Goal: Task Accomplishment & Management: Use online tool/utility

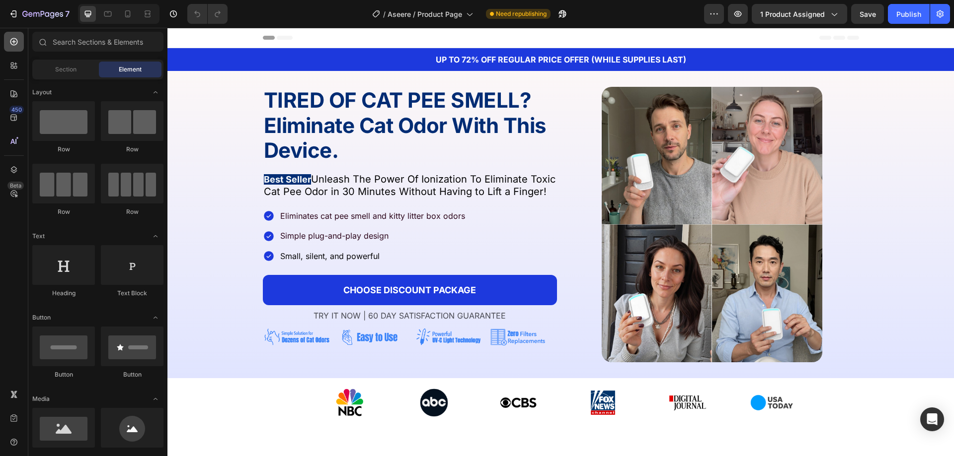
click at [14, 43] on icon at bounding box center [14, 42] width 10 height 10
click at [73, 48] on input "text" at bounding box center [97, 42] width 131 height 20
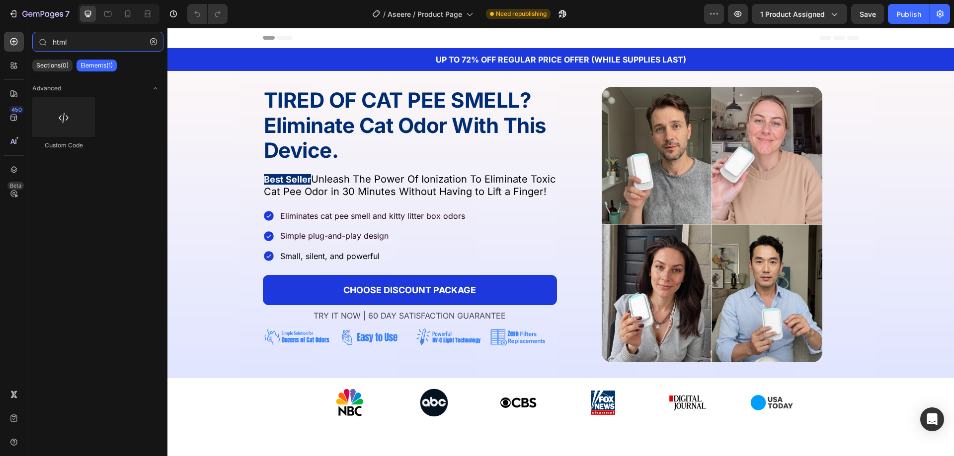
type input "html"
drag, startPoint x: 310, startPoint y: 140, endPoint x: 498, endPoint y: 45, distance: 209.7
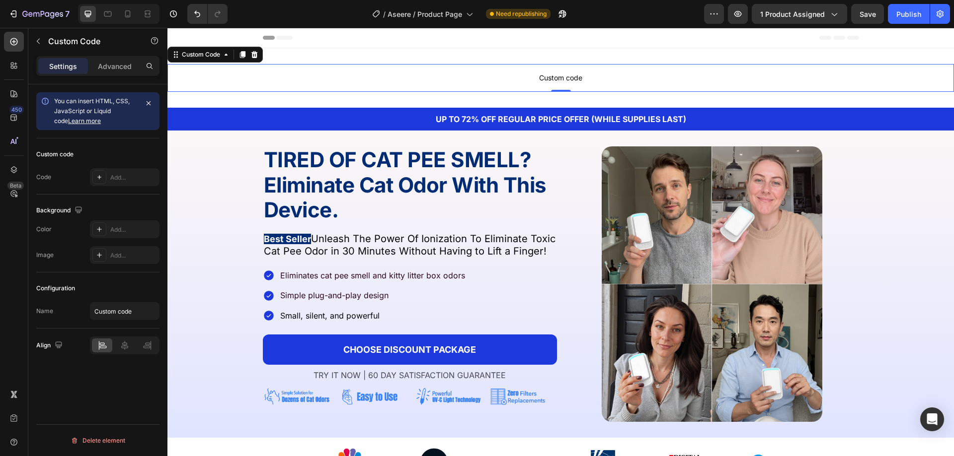
click at [290, 91] on p "Custom code" at bounding box center [560, 78] width 786 height 28
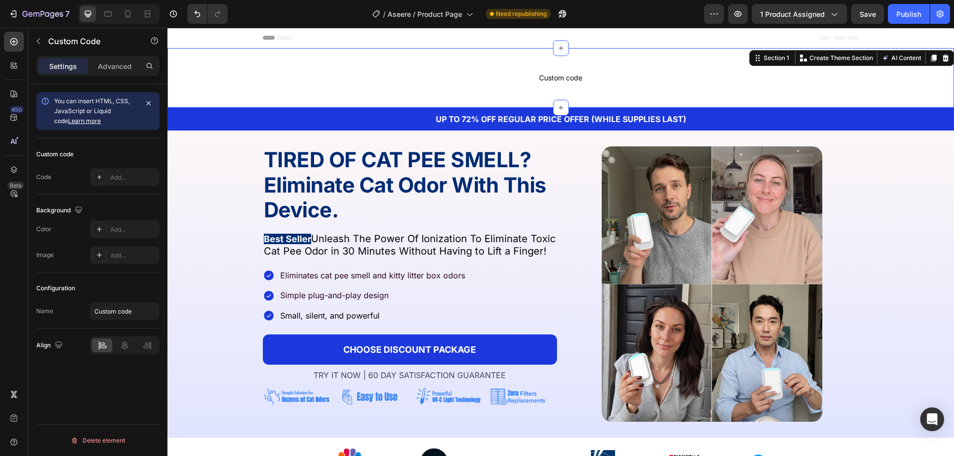
click at [220, 95] on div "Custom code Custom Code Section 1 You can create reusable sections Create Theme…" at bounding box center [560, 78] width 786 height 60
click at [378, 73] on span "Custom code" at bounding box center [560, 78] width 786 height 12
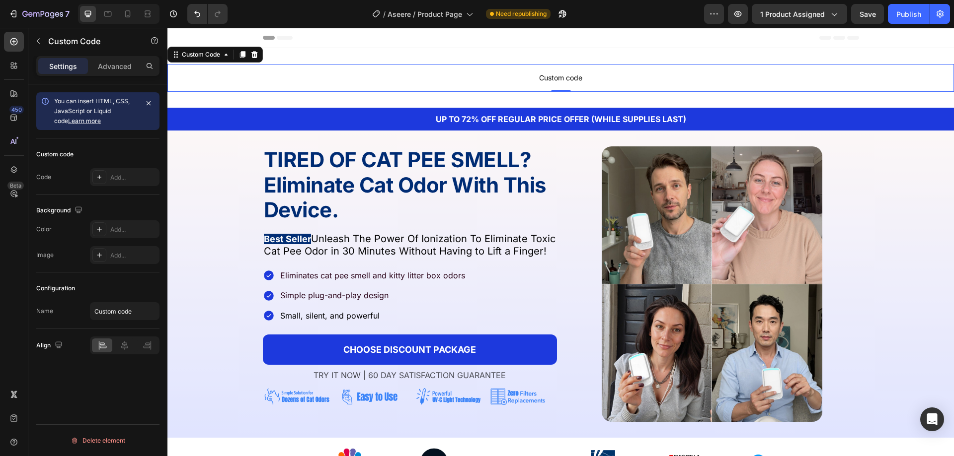
click at [378, 73] on span "Custom code" at bounding box center [560, 78] width 786 height 12
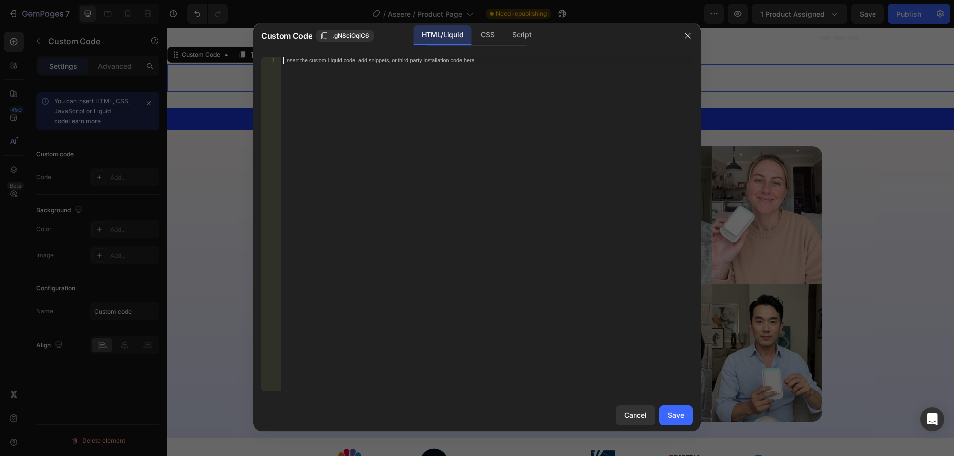
click at [366, 121] on div "Insert the custom Liquid code, add snippets, or third-party installation code h…" at bounding box center [486, 231] width 411 height 349
paste textarea "</script>"
type textarea "</script>"
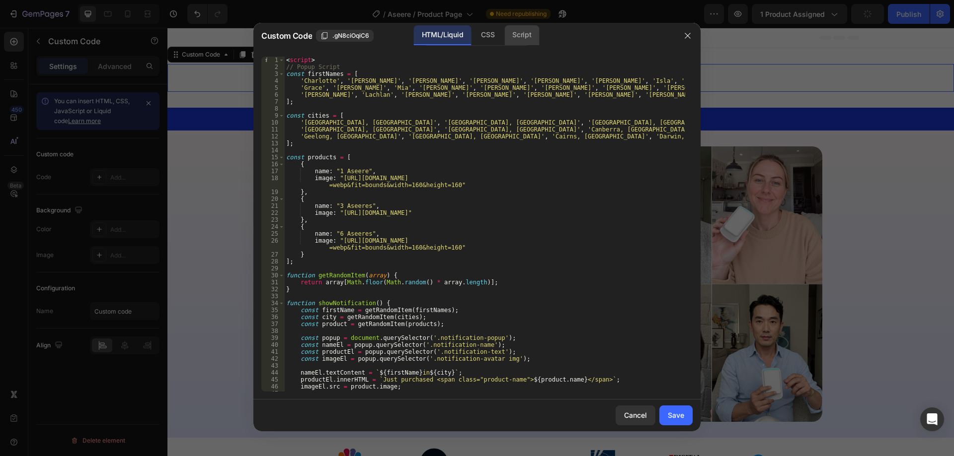
drag, startPoint x: 511, startPoint y: 38, endPoint x: 504, endPoint y: 38, distance: 7.0
click at [507, 38] on div "Script" at bounding box center [521, 35] width 35 height 20
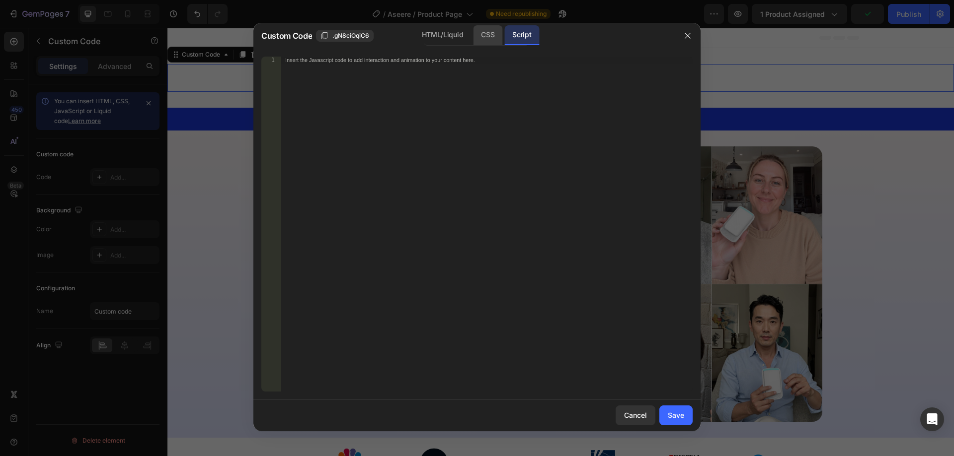
click at [487, 34] on div "CSS" at bounding box center [487, 35] width 29 height 20
click at [454, 111] on div "Insert the CSS code to style your content here." at bounding box center [486, 231] width 411 height 349
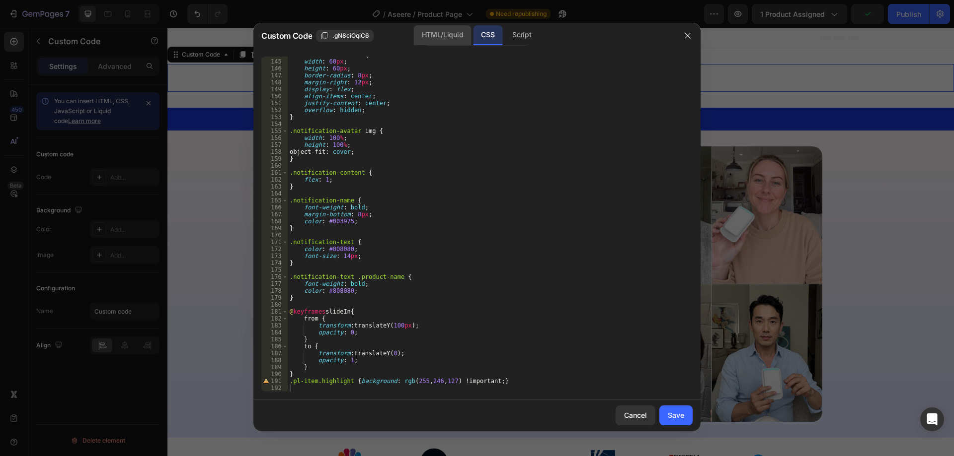
click at [463, 26] on div "HTML/Liquid" at bounding box center [442, 35] width 57 height 20
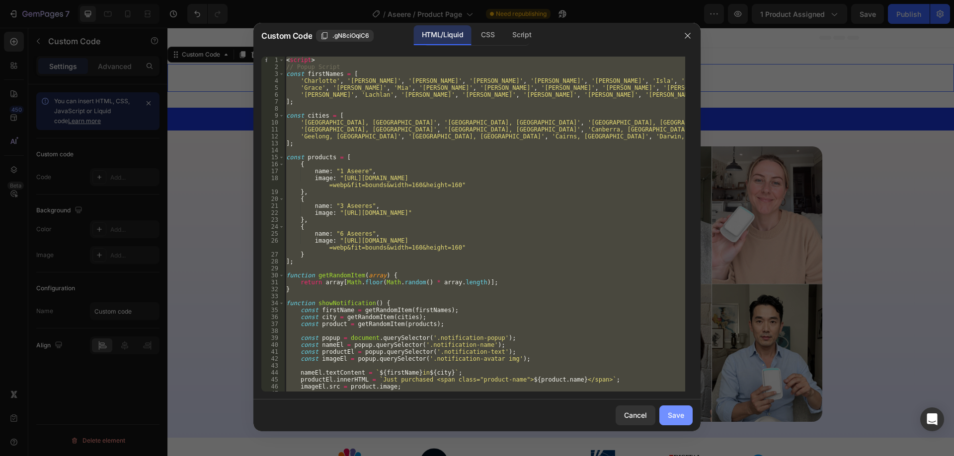
click at [682, 407] on button "Save" at bounding box center [675, 416] width 33 height 20
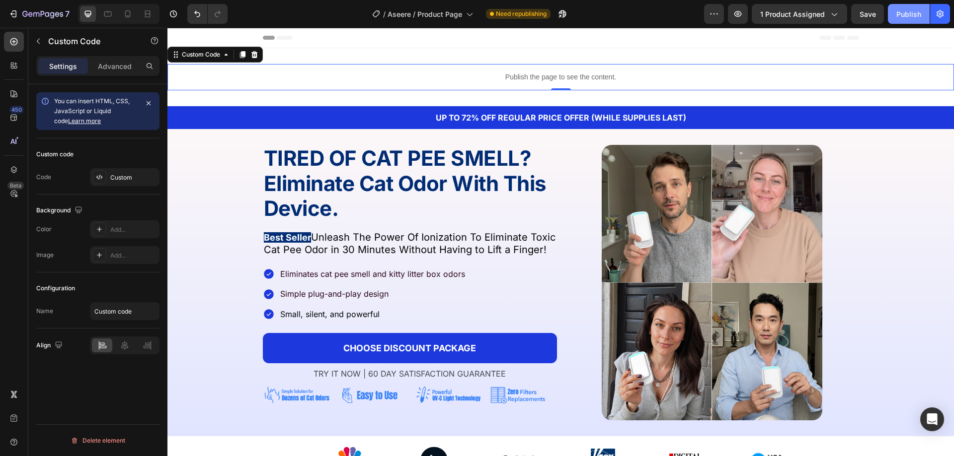
click at [908, 21] on button "Publish" at bounding box center [909, 14] width 42 height 20
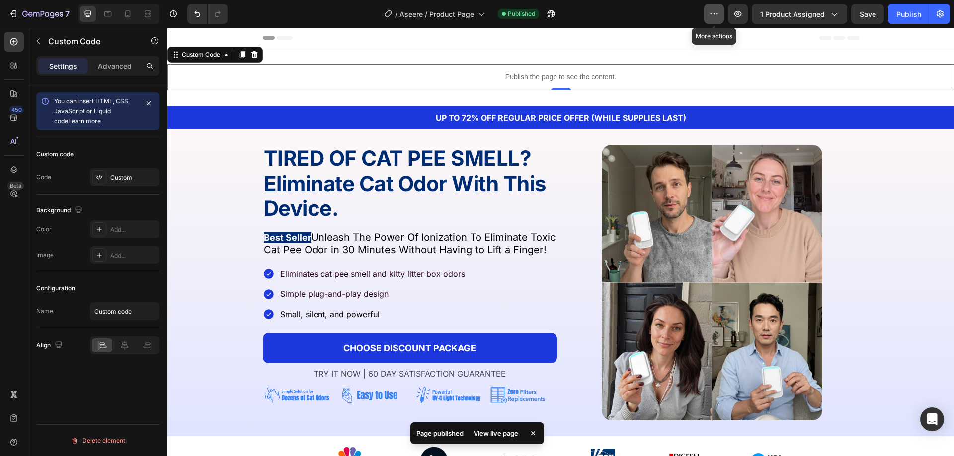
click at [716, 14] on icon "button" at bounding box center [714, 14] width 10 height 10
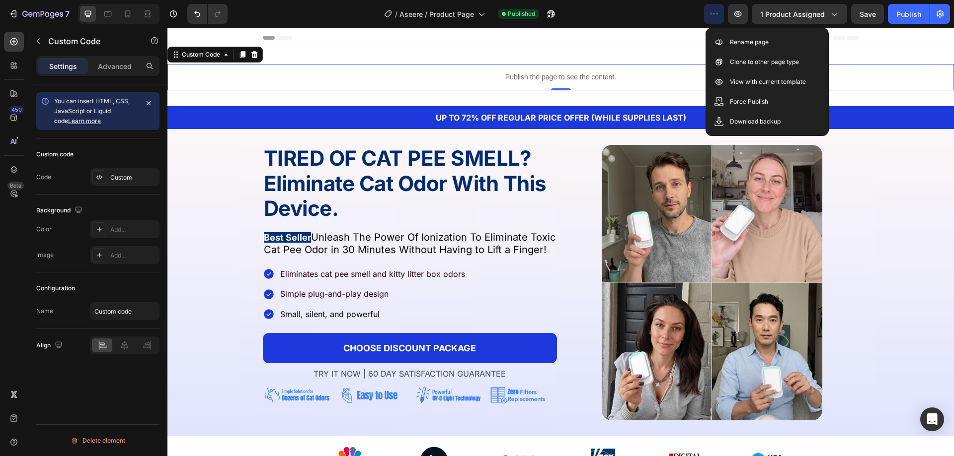
click at [716, 14] on icon "button" at bounding box center [714, 14] width 10 height 10
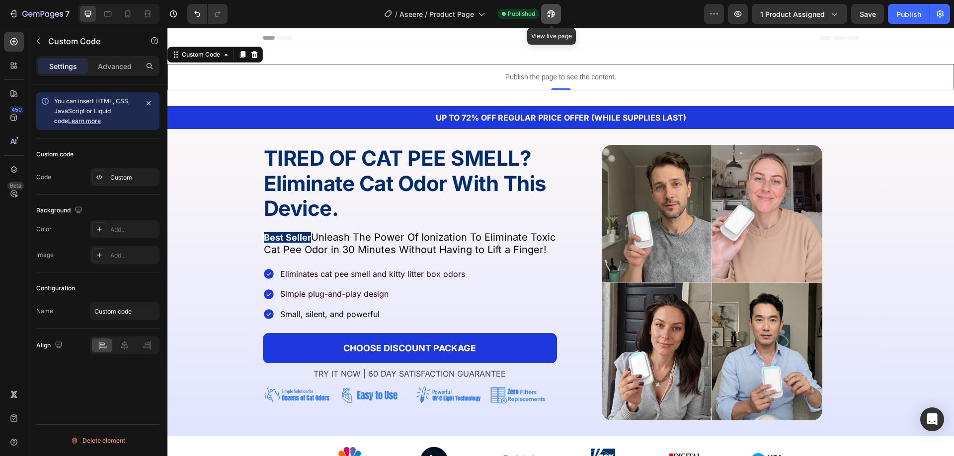
click at [549, 15] on icon "button" at bounding box center [548, 16] width 2 height 2
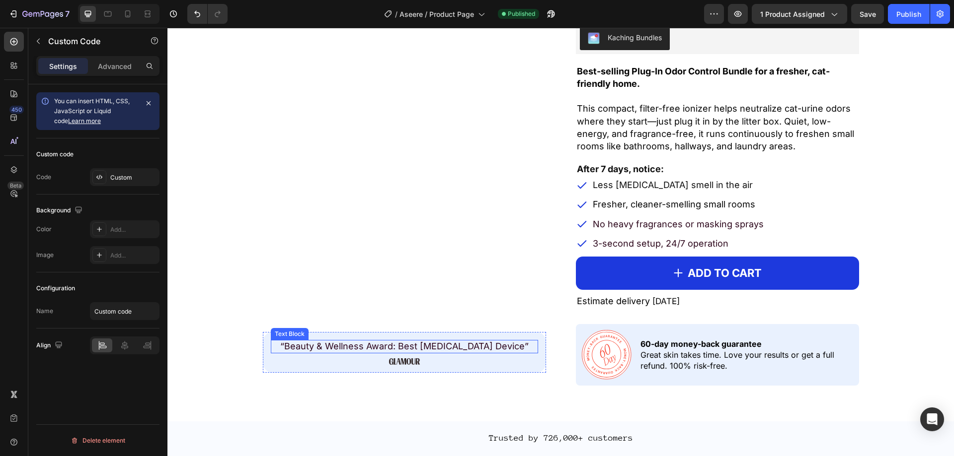
scroll to position [894, 0]
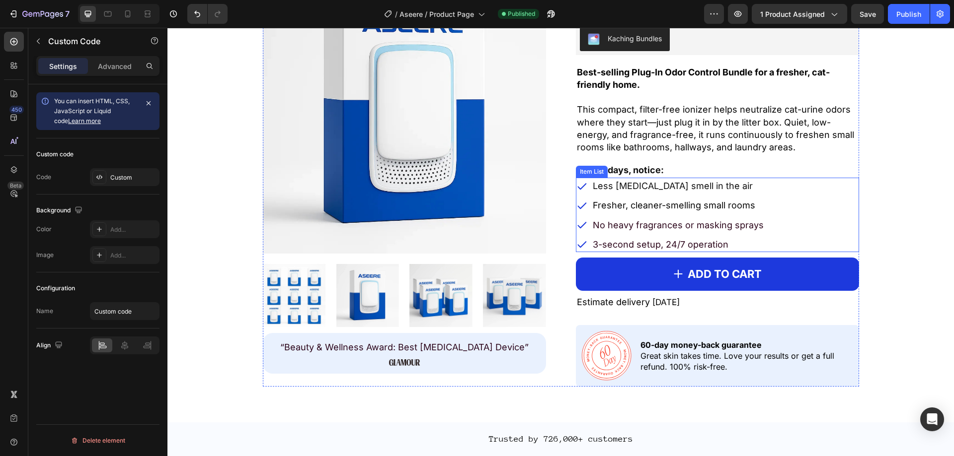
click at [629, 180] on p "Less [MEDICAL_DATA] smell in the air" at bounding box center [678, 186] width 171 height 12
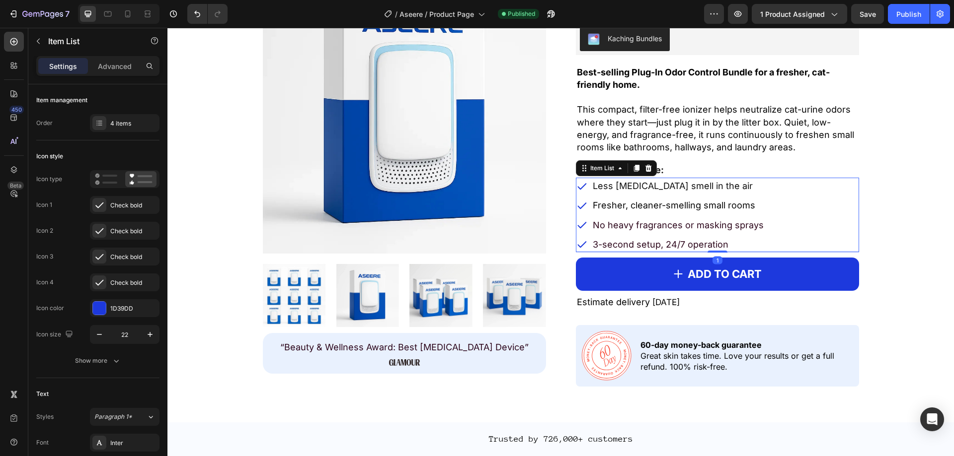
click at [774, 182] on div "Less ammonia smell in the air Fresher, cleaner-smelling small rooms No heavy fr…" at bounding box center [717, 215] width 282 height 74
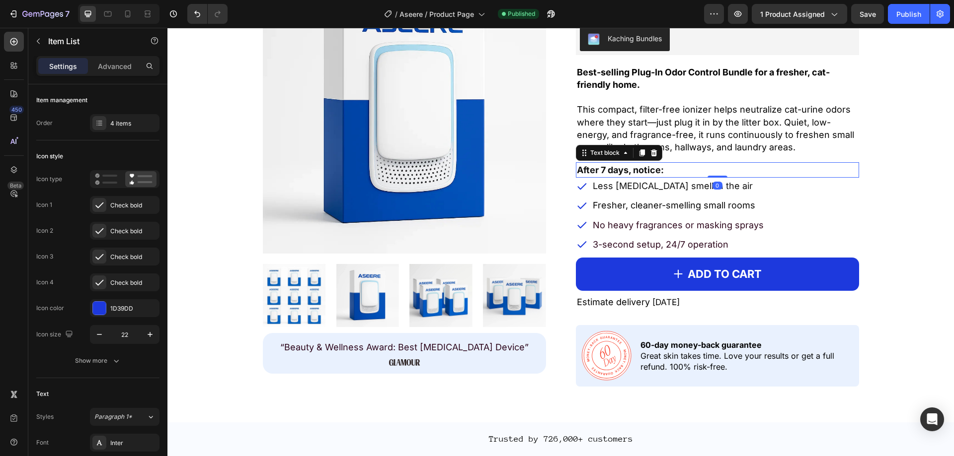
click at [736, 173] on p "After 7 days, notice:" at bounding box center [717, 169] width 281 height 13
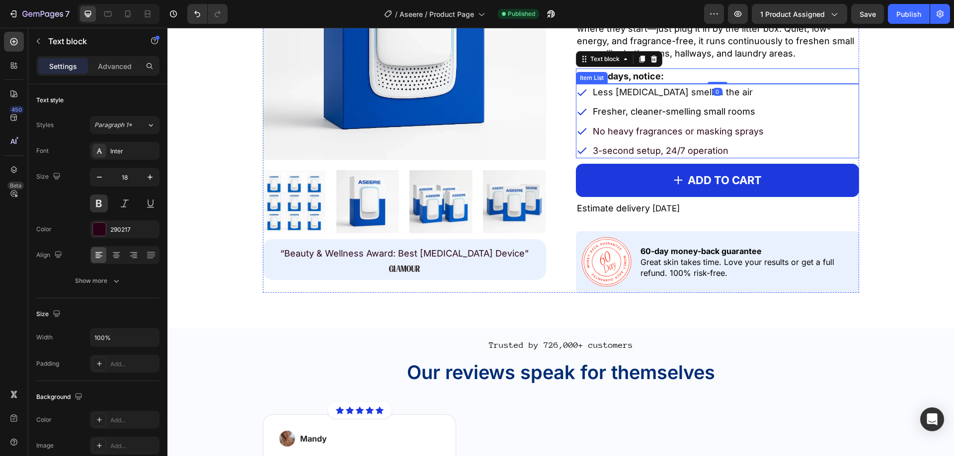
scroll to position [993, 0]
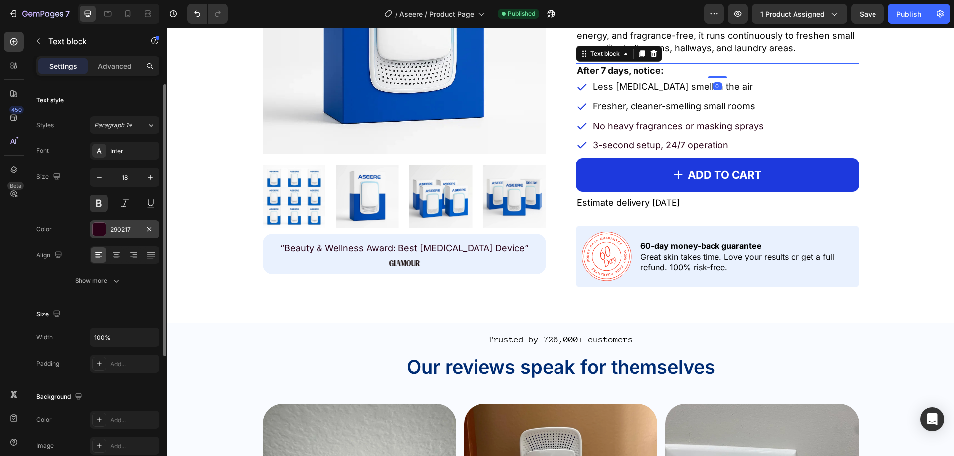
click at [90, 228] on div "290217" at bounding box center [125, 230] width 70 height 18
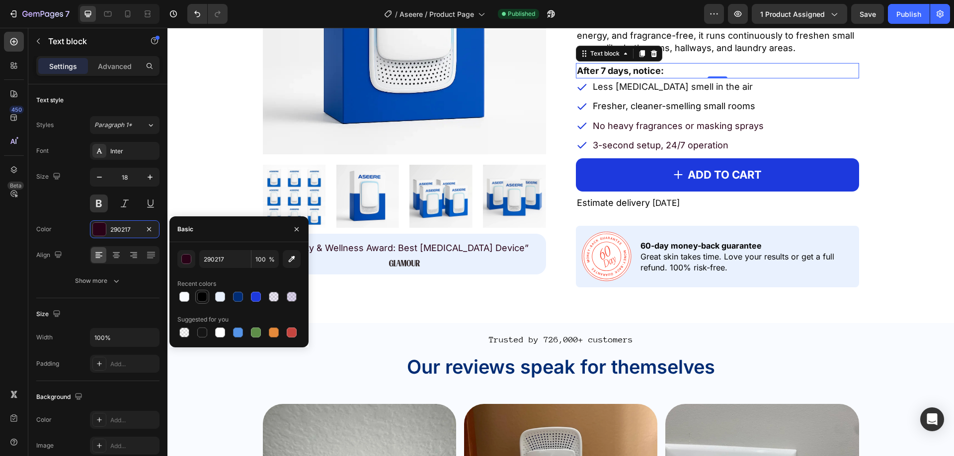
click at [203, 293] on div at bounding box center [202, 297] width 10 height 10
type input "000000"
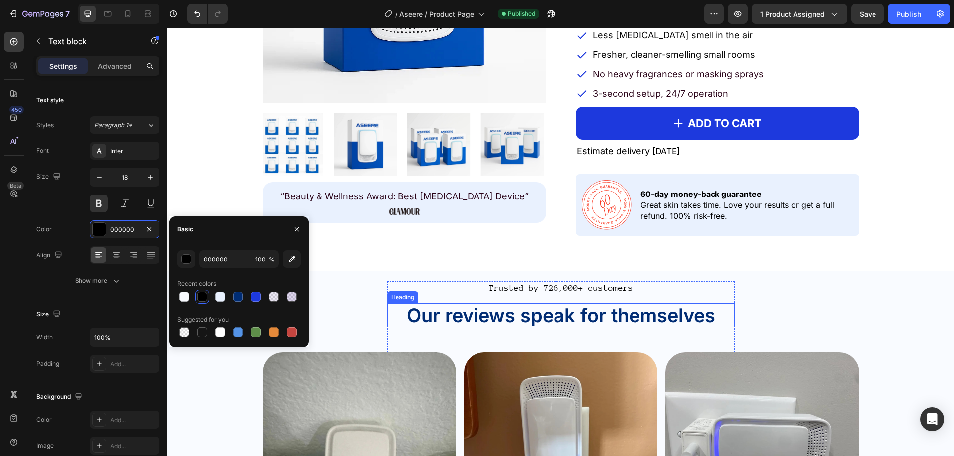
scroll to position [1043, 0]
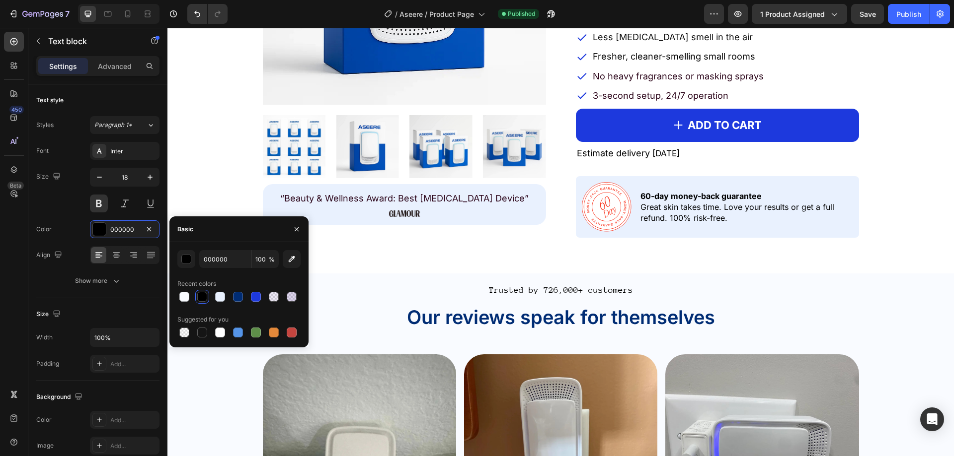
click at [303, 300] on div "000000 100 % Recent colors Suggested for you" at bounding box center [238, 294] width 139 height 89
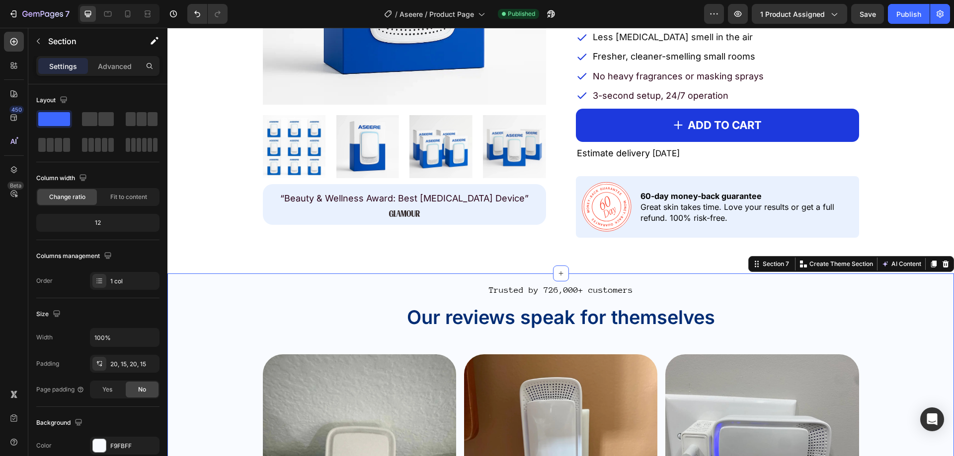
click at [120, 75] on div "Settings Advanced" at bounding box center [97, 66] width 123 height 20
click at [120, 73] on div "Advanced" at bounding box center [115, 66] width 50 height 16
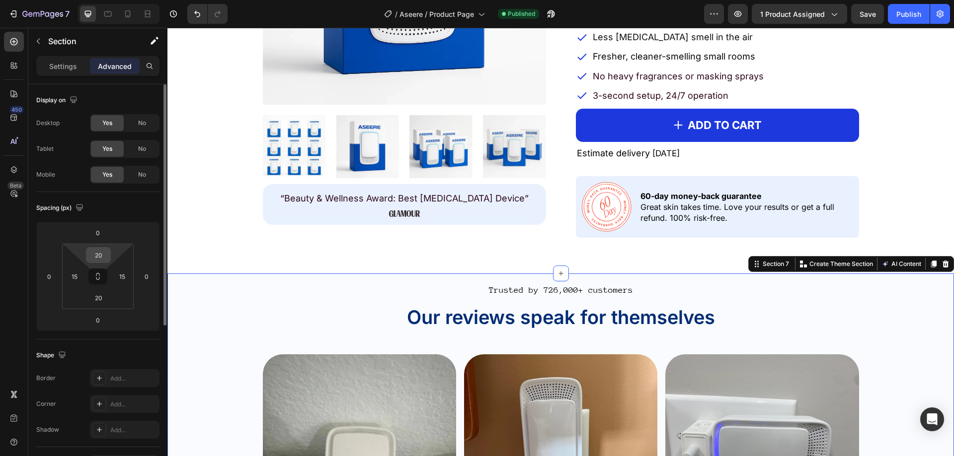
click at [95, 258] on input "20" at bounding box center [98, 255] width 20 height 15
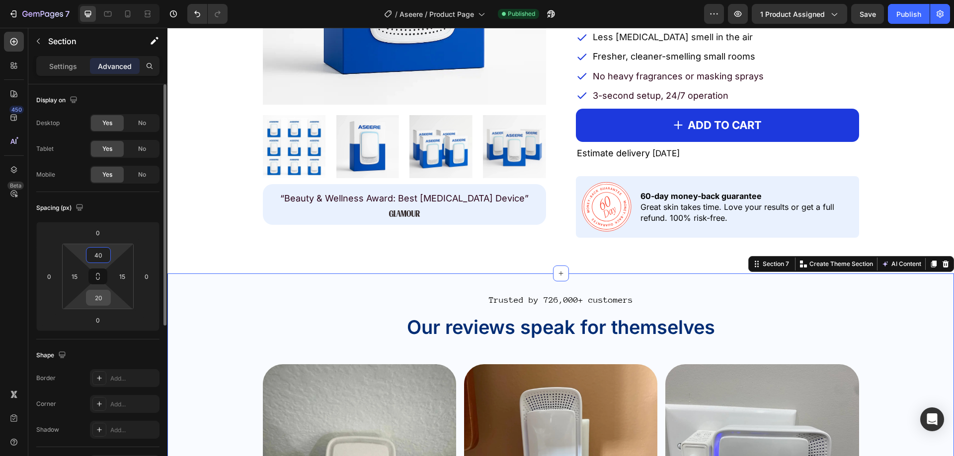
type input "40"
click at [99, 300] on input "20" at bounding box center [98, 298] width 20 height 15
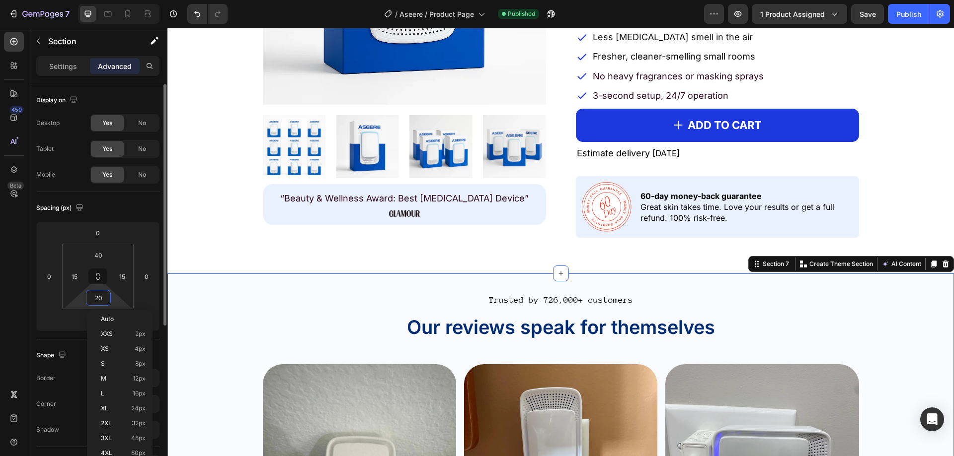
paste input "4"
type input "40"
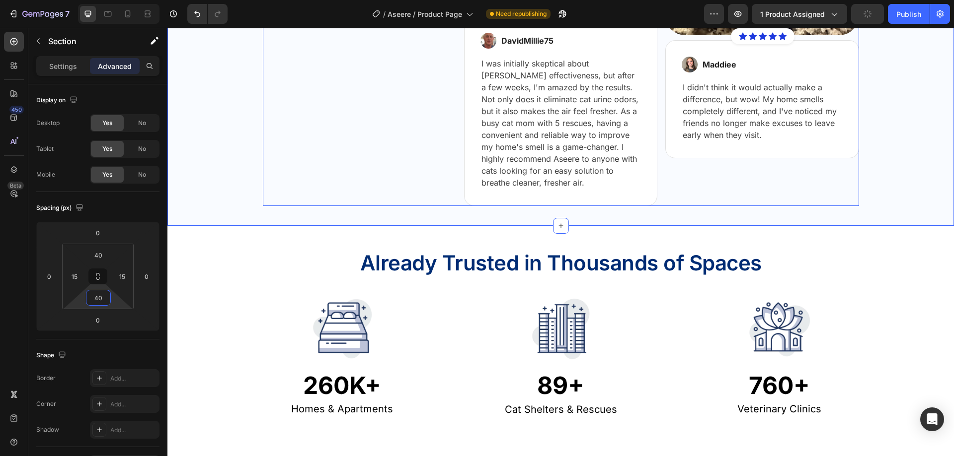
scroll to position [2086, 0]
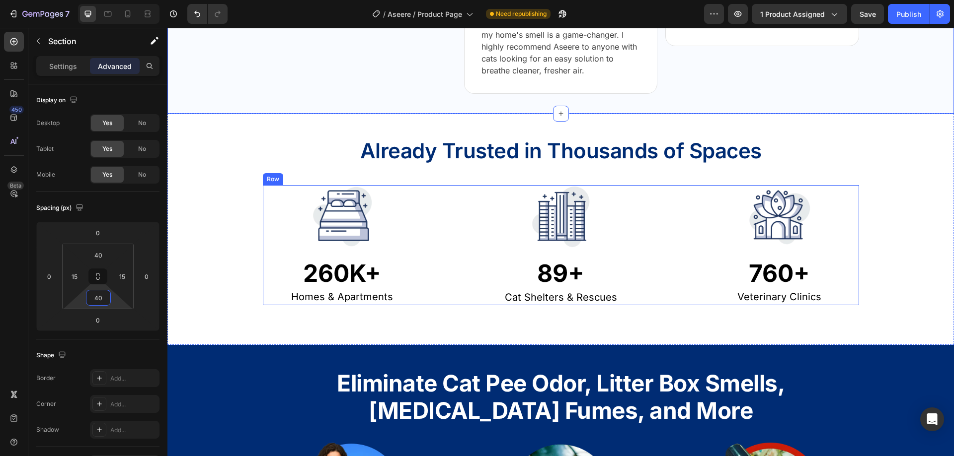
click at [448, 214] on div "Image 260K+ Text Block Homes & Apartments Text Block Image 89+ Text Block Cat S…" at bounding box center [561, 245] width 596 height 120
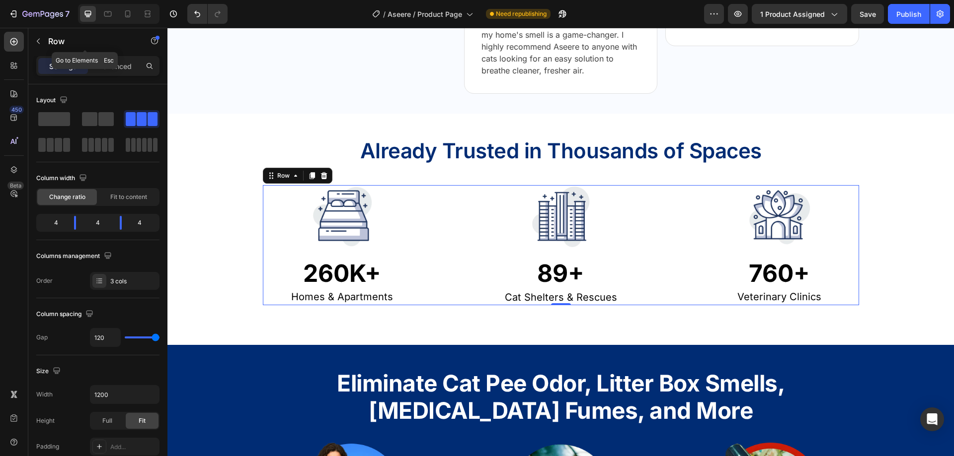
click at [118, 55] on div "Row" at bounding box center [84, 42] width 113 height 28
click at [114, 65] on p "Advanced" at bounding box center [115, 66] width 34 height 10
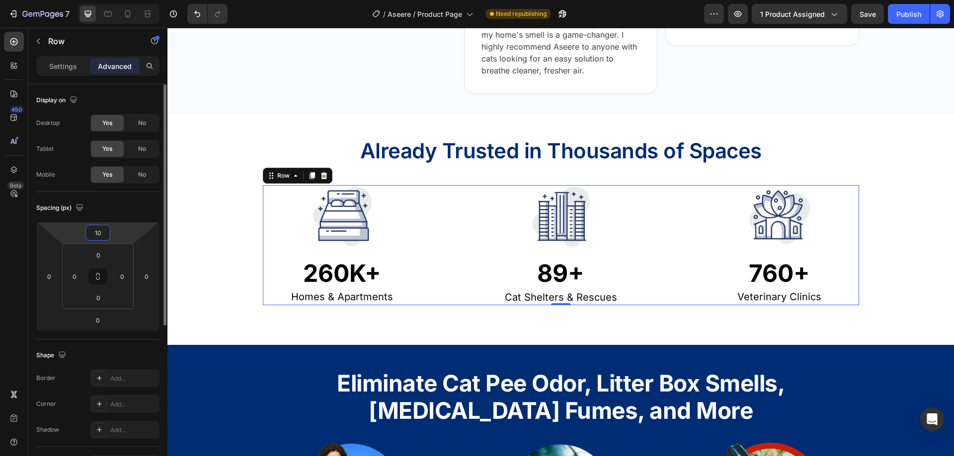
click at [95, 236] on input "10" at bounding box center [98, 232] width 20 height 15
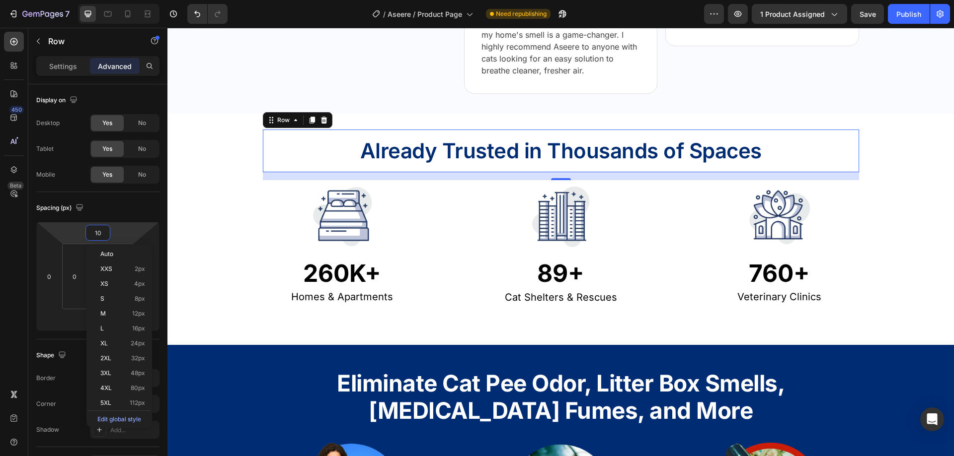
click at [492, 149] on div "Already Trusted in Thousands of Spaces Text Block Row 0" at bounding box center [561, 151] width 596 height 43
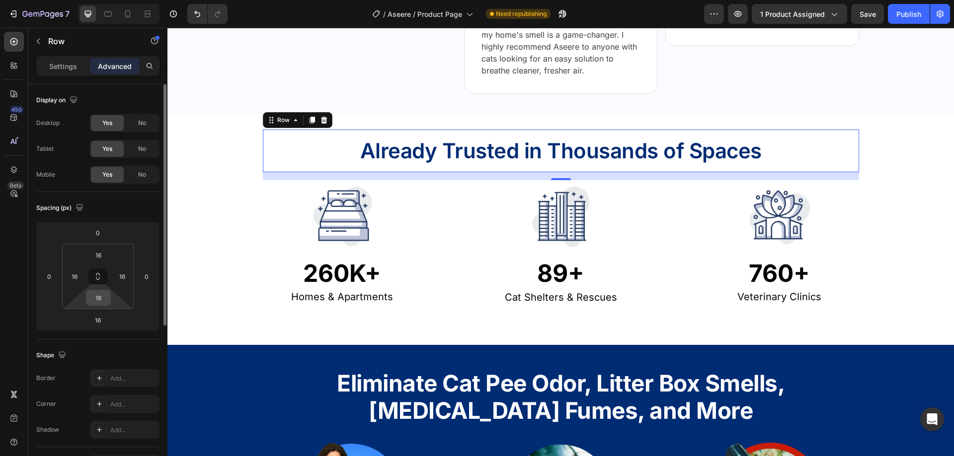
click at [95, 298] on input "16" at bounding box center [98, 298] width 20 height 15
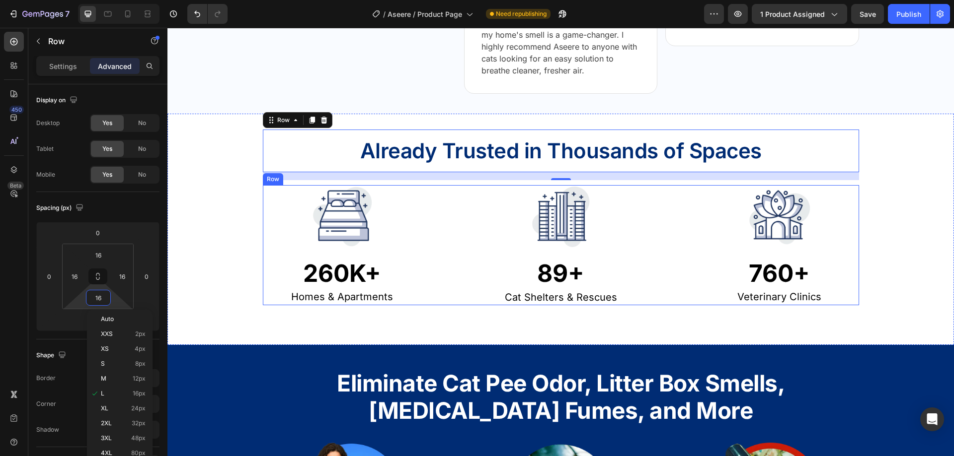
click at [328, 265] on div "Image 260K+ Text Block Homes & Apartments Text Block" at bounding box center [342, 245] width 159 height 120
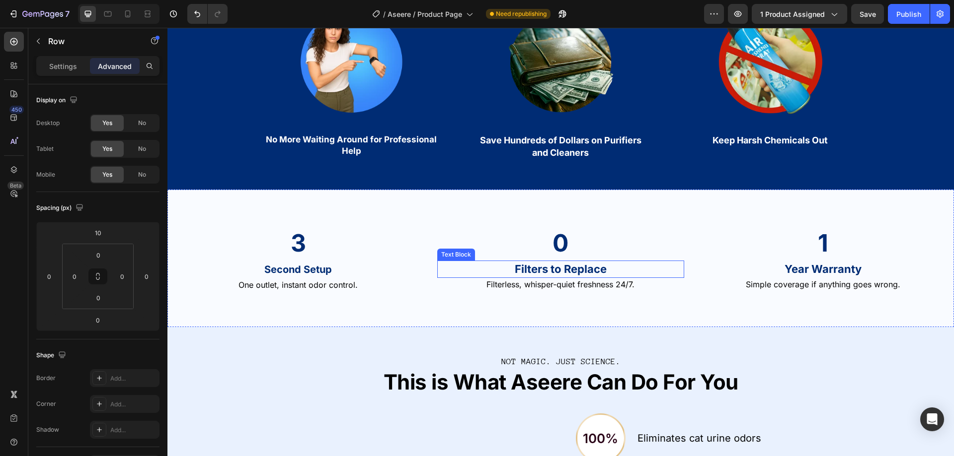
scroll to position [2483, 0]
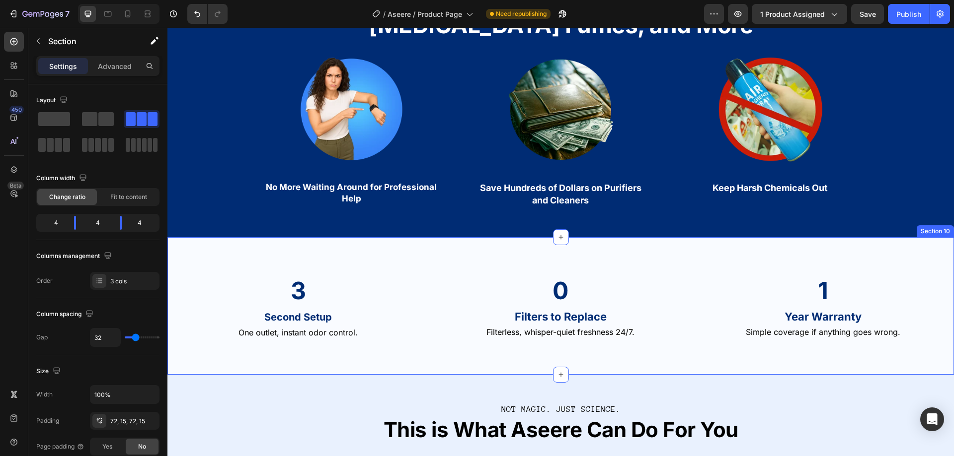
click at [429, 349] on div "3 Text Block Second Setup Text Block One outlet, instant odor control. Text Blo…" at bounding box center [560, 306] width 786 height 138
click at [231, 214] on div "Eliminate Cat Pee Odor, Litter Box Smells, Ammonia Fumes, and More Text Block R…" at bounding box center [560, 98] width 786 height 278
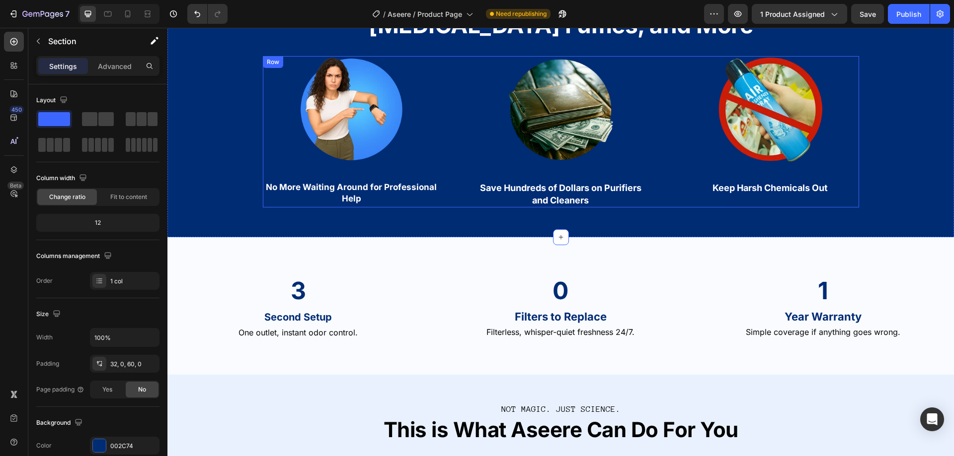
click at [452, 201] on div "Image No More Waiting Around for Professional Help Text Block Image Save Hundre…" at bounding box center [561, 132] width 596 height 152
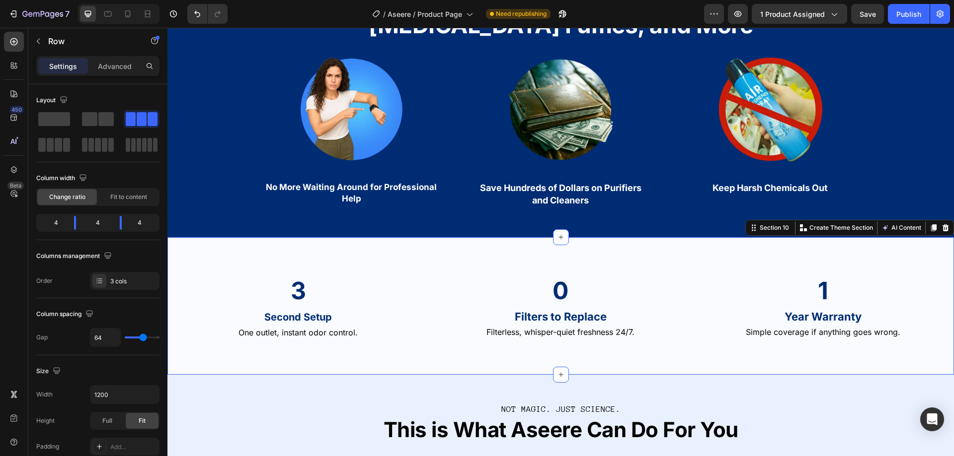
click at [189, 258] on div "3 Text Block Second Setup Text Block One outlet, instant odor control. Text Blo…" at bounding box center [560, 306] width 786 height 138
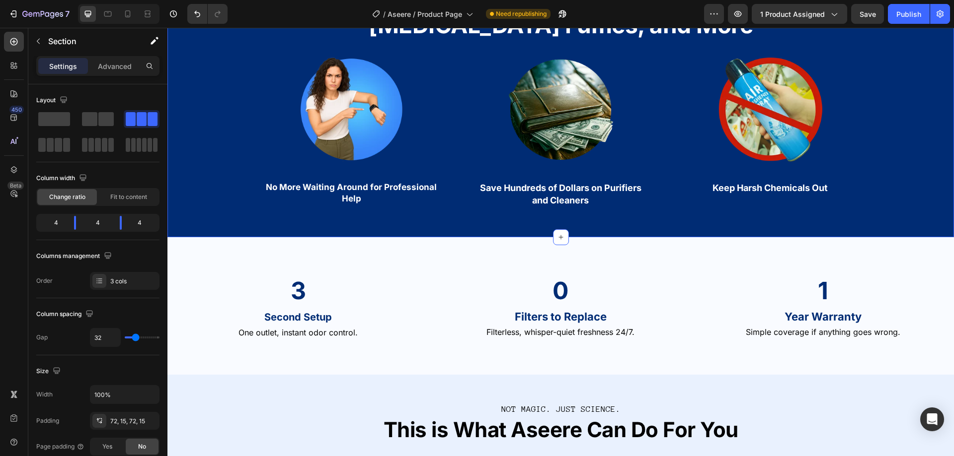
click at [237, 203] on div "Eliminate Cat Pee Odor, Litter Box Smells, Ammonia Fumes, and More Text Block R…" at bounding box center [560, 91] width 786 height 232
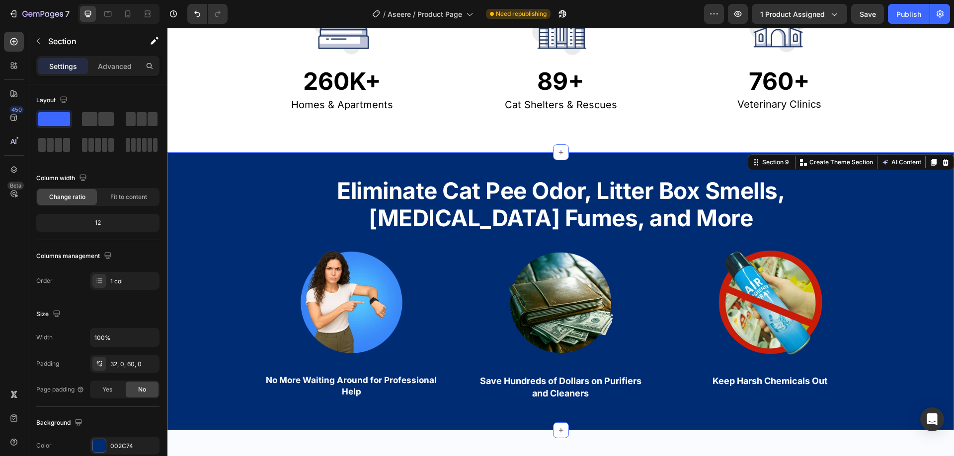
scroll to position [2285, 0]
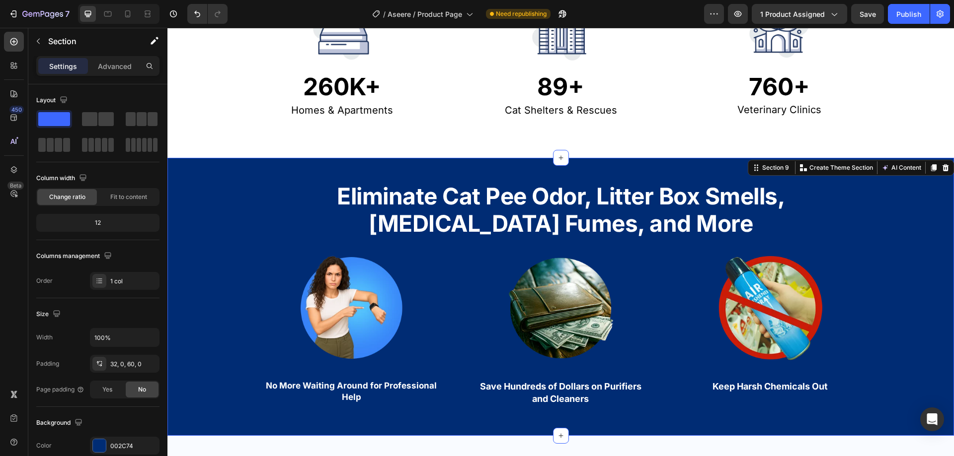
click at [217, 206] on div "Eliminate Cat Pee Odor, Litter Box Smells, Ammonia Fumes, and More Text Block R…" at bounding box center [560, 290] width 786 height 232
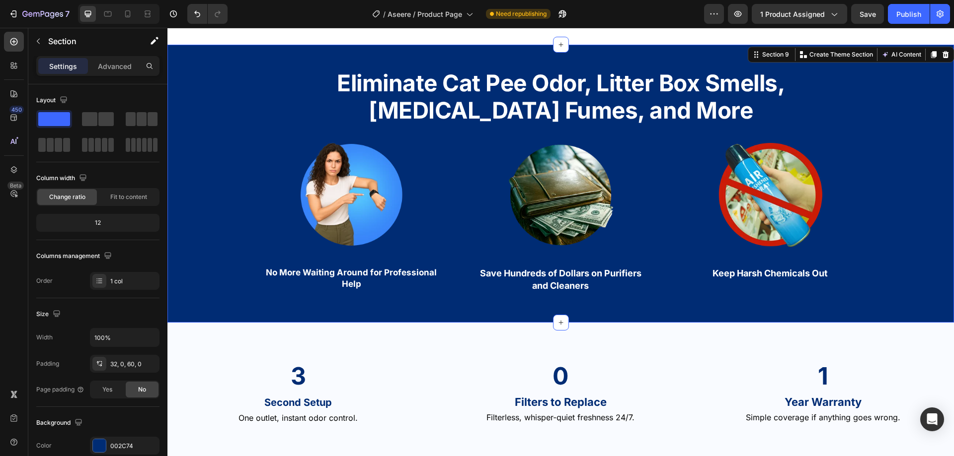
scroll to position [2533, 0]
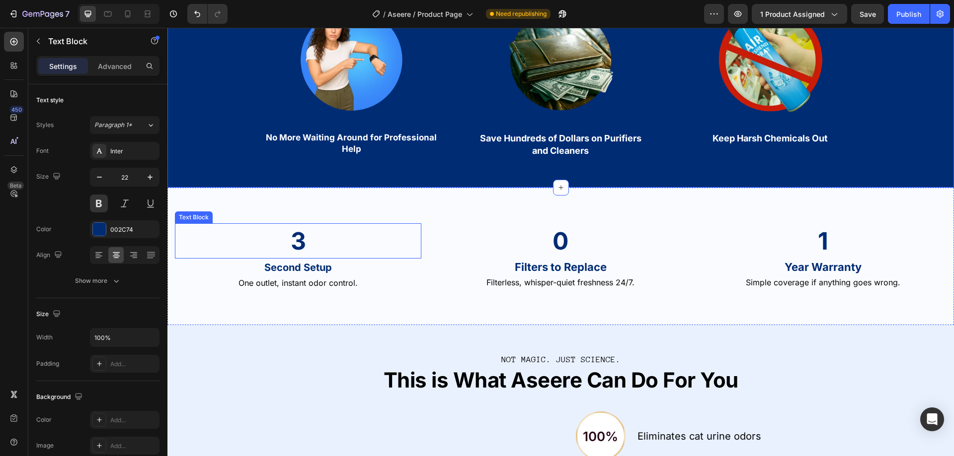
click at [184, 261] on p "Second Setup" at bounding box center [298, 268] width 244 height 16
click at [200, 215] on div "Text Block" at bounding box center [204, 214] width 34 height 9
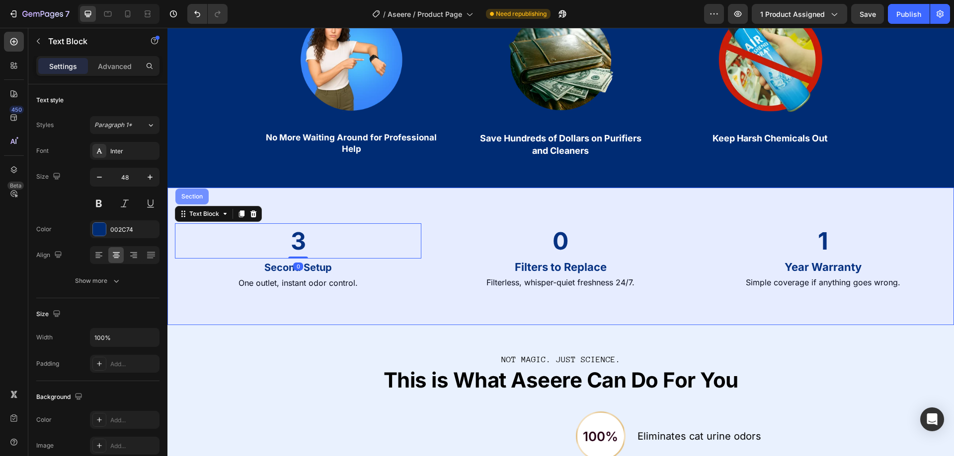
click at [195, 195] on div "Section" at bounding box center [191, 197] width 25 height 6
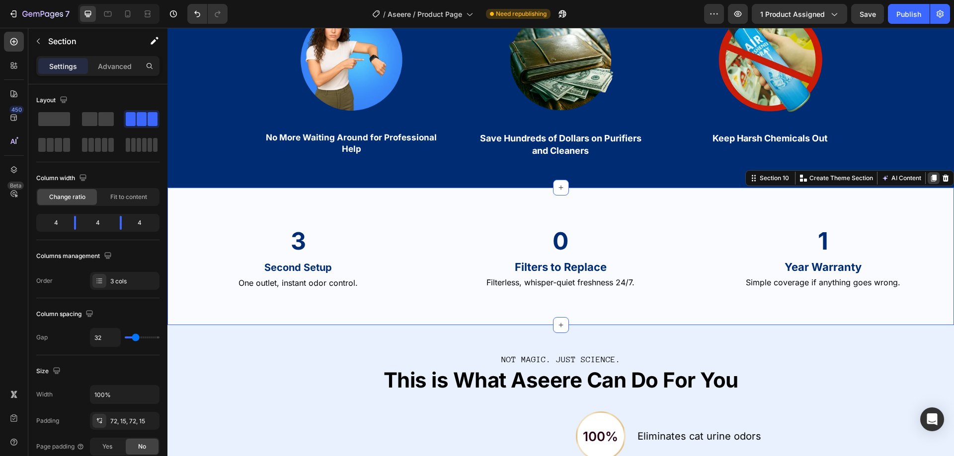
click at [931, 179] on icon at bounding box center [933, 178] width 5 height 7
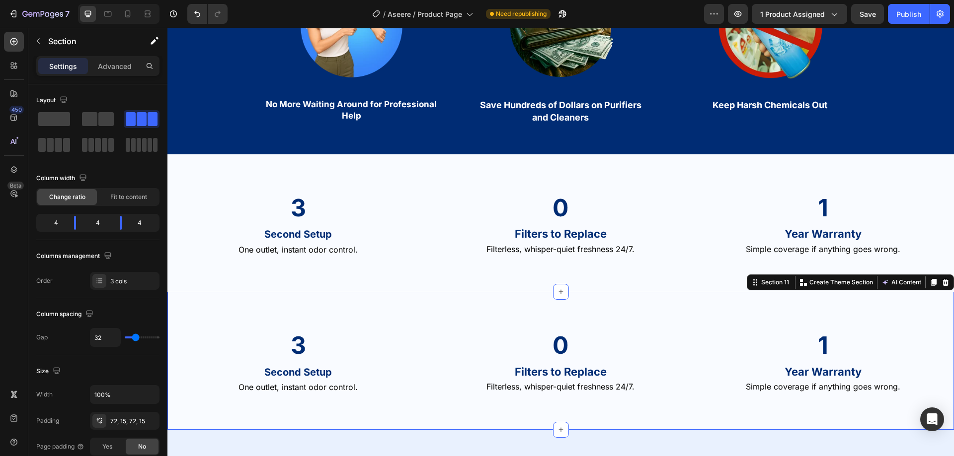
scroll to position [2583, 0]
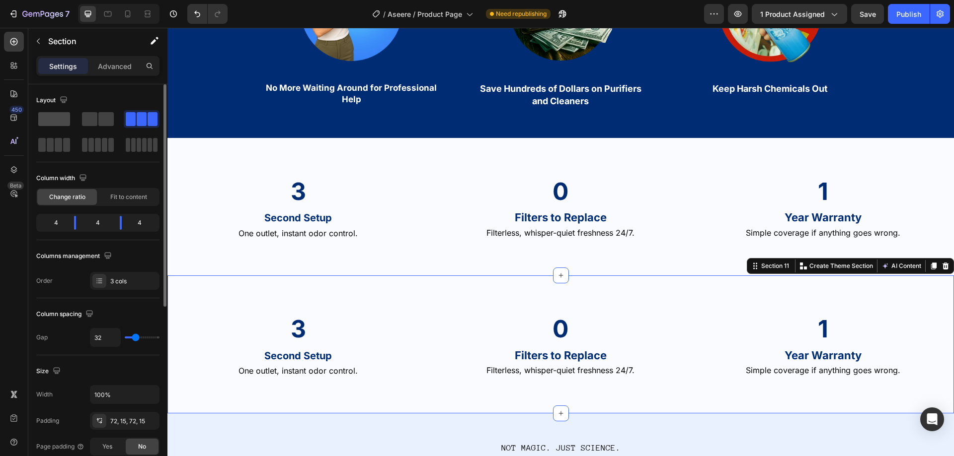
click at [59, 117] on span at bounding box center [54, 119] width 32 height 14
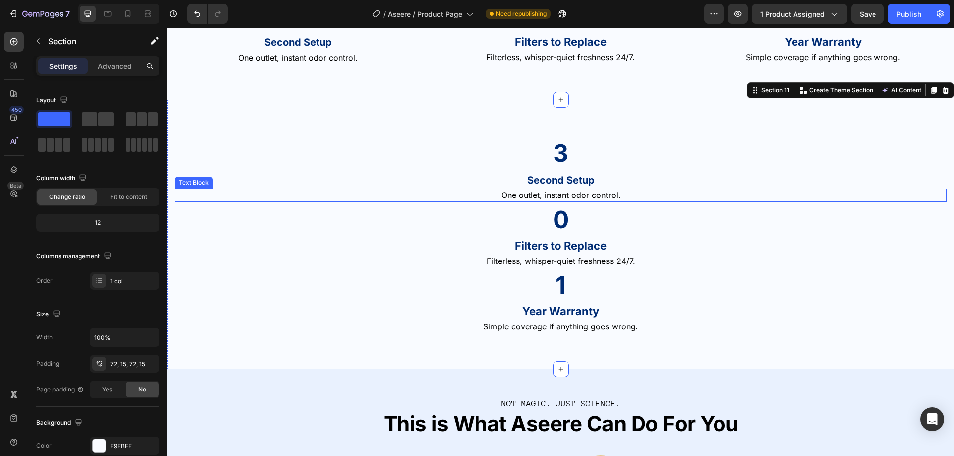
scroll to position [2732, 0]
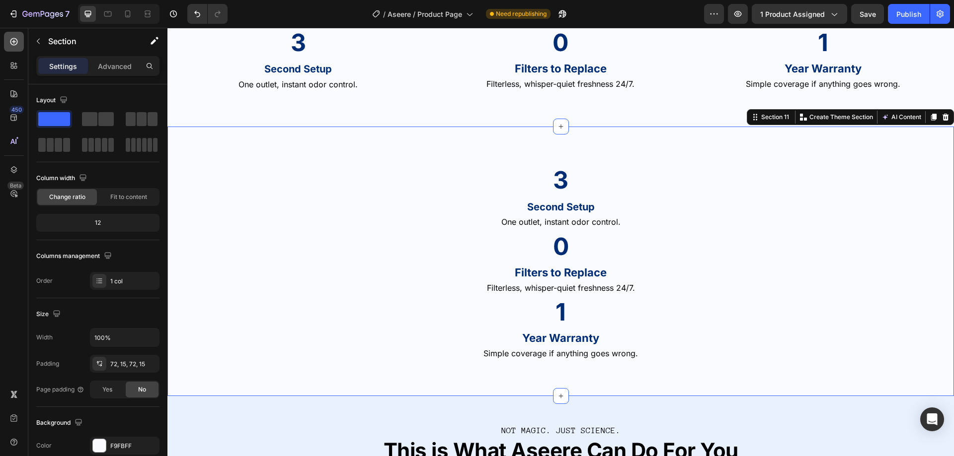
click at [15, 43] on icon at bounding box center [14, 42] width 10 height 10
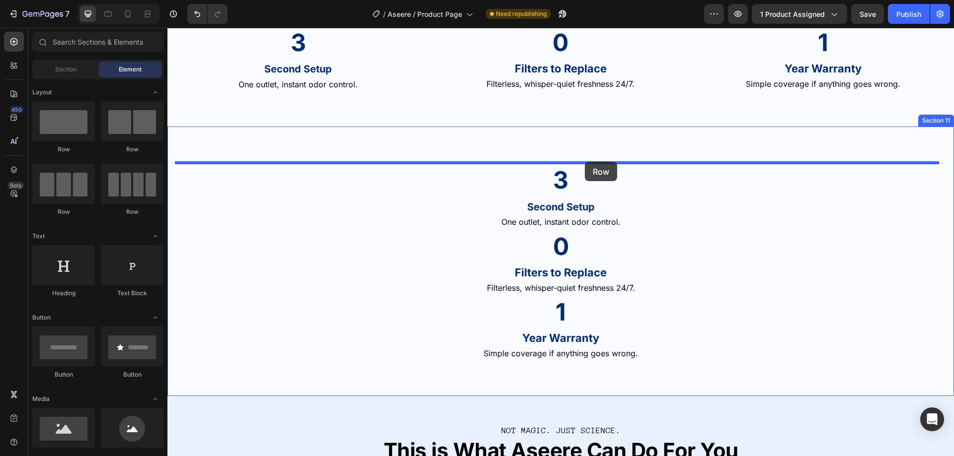
drag, startPoint x: 237, startPoint y: 223, endPoint x: 585, endPoint y: 162, distance: 352.4
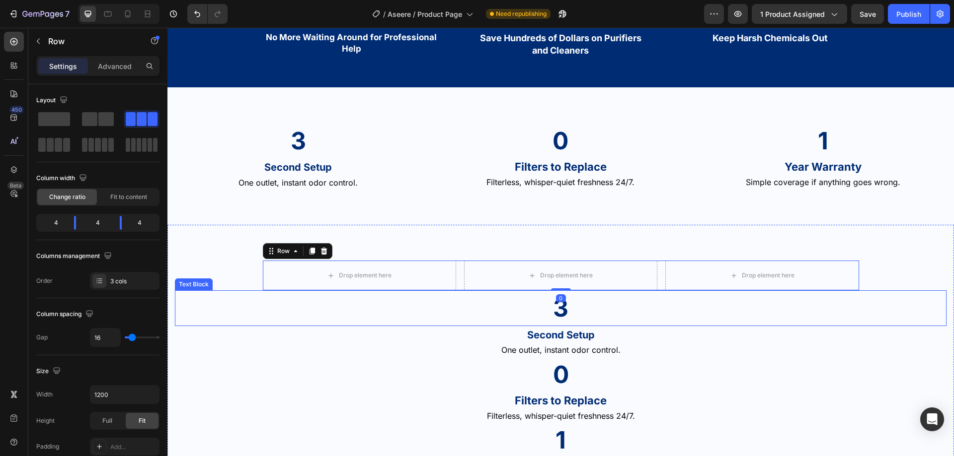
scroll to position [2632, 0]
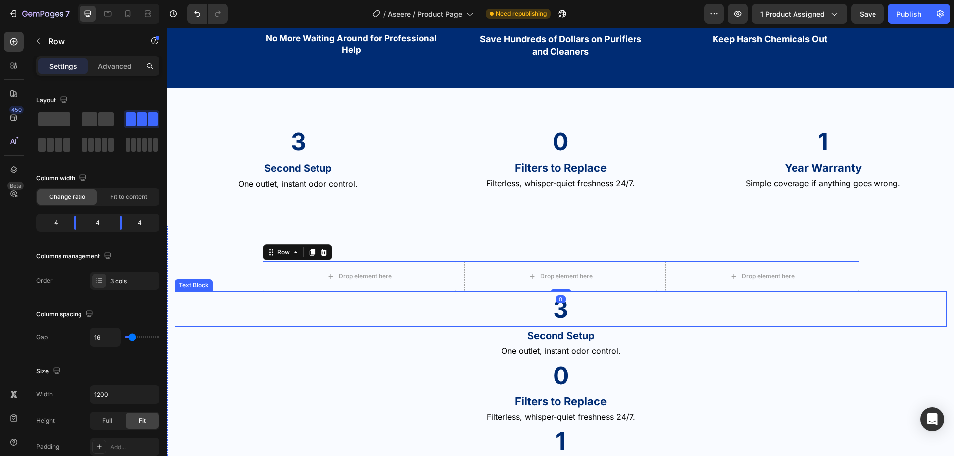
click at [558, 314] on strong "3" at bounding box center [560, 309] width 15 height 29
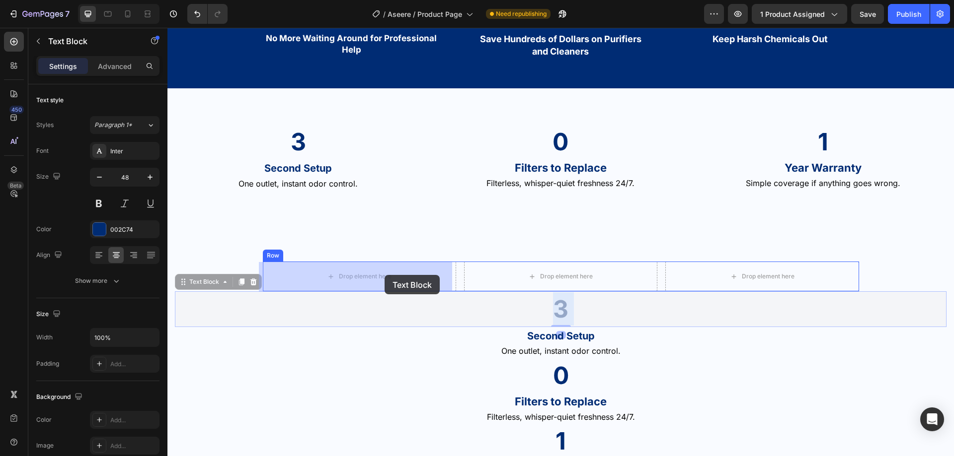
drag, startPoint x: 483, startPoint y: 290, endPoint x: 389, endPoint y: 277, distance: 95.2
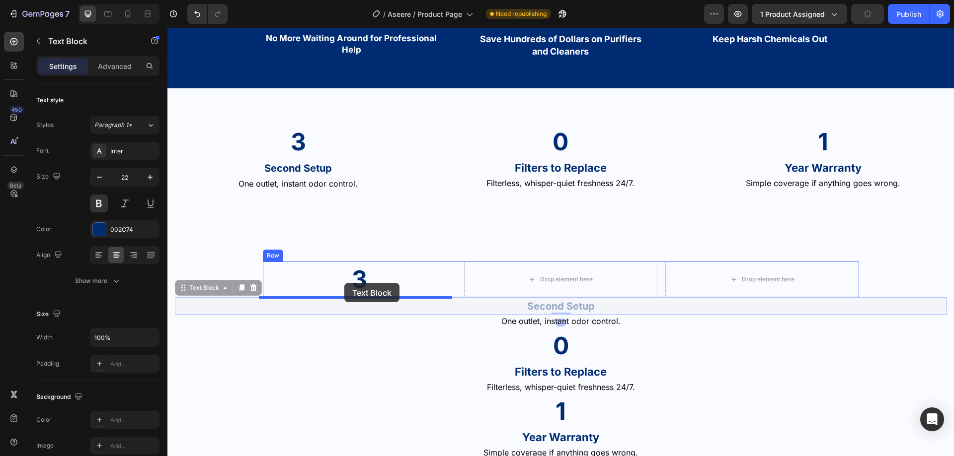
drag, startPoint x: 429, startPoint y: 285, endPoint x: 344, endPoint y: 283, distance: 84.5
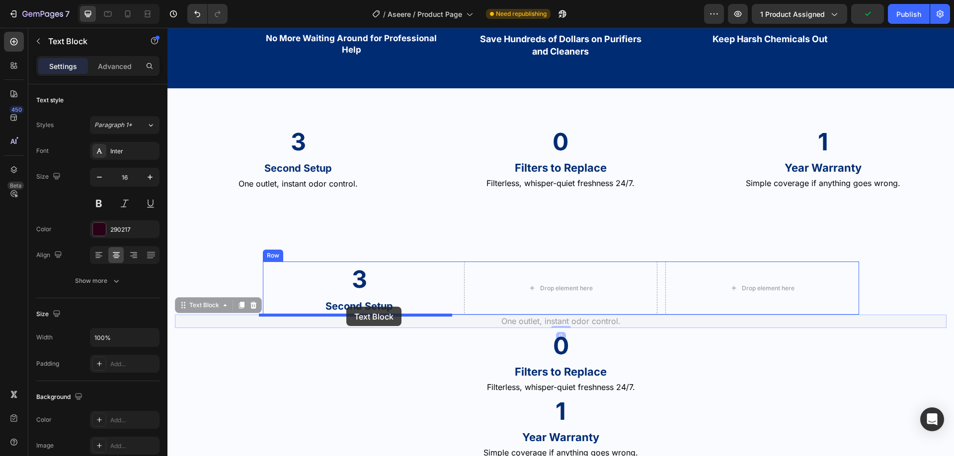
drag, startPoint x: 564, startPoint y: 324, endPoint x: 346, endPoint y: 307, distance: 218.7
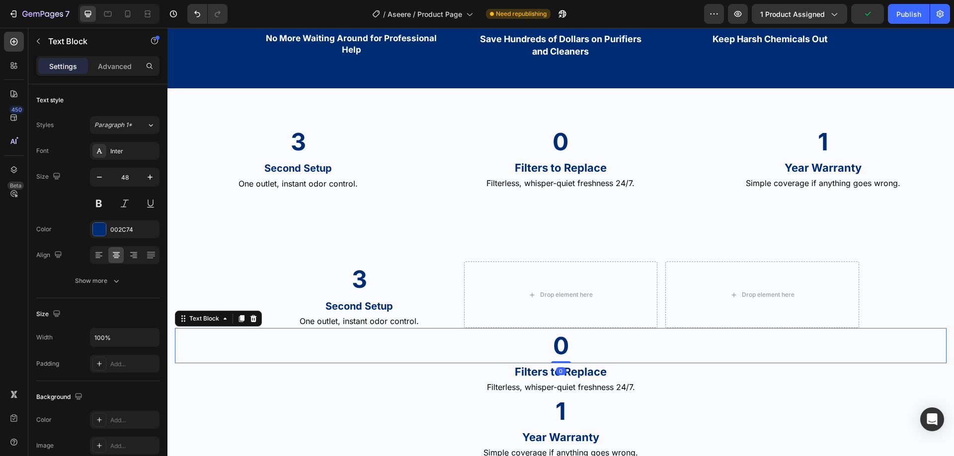
drag, startPoint x: 554, startPoint y: 335, endPoint x: 546, endPoint y: 297, distance: 39.5
click at [546, 297] on div "3 Text Block Second Setup Text Block One outlet, instant odor control. Text Blo…" at bounding box center [560, 361] width 771 height 198
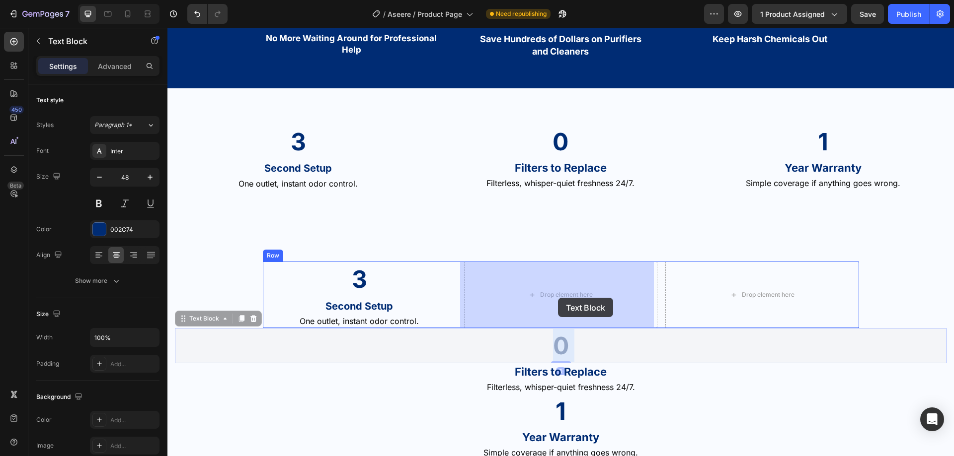
drag, startPoint x: 552, startPoint y: 347, endPoint x: 559, endPoint y: 295, distance: 52.2
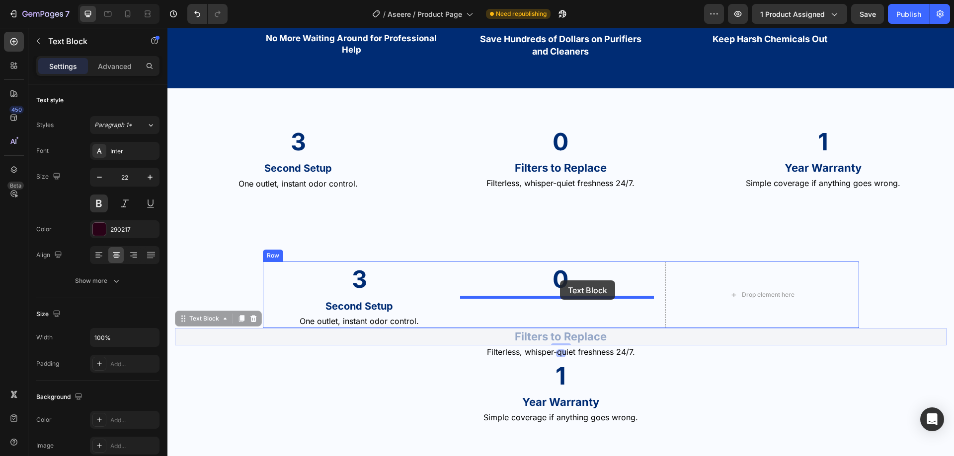
drag, startPoint x: 563, startPoint y: 334, endPoint x: 560, endPoint y: 281, distance: 53.7
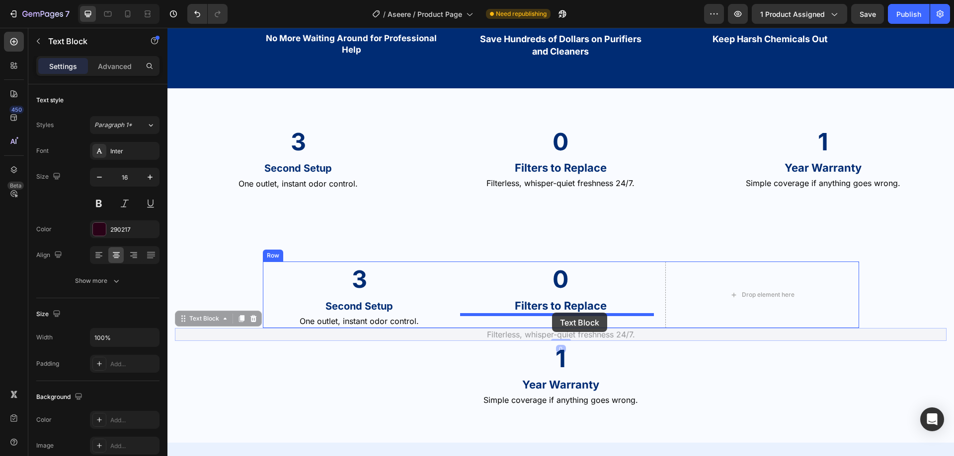
drag, startPoint x: 553, startPoint y: 336, endPoint x: 552, endPoint y: 313, distance: 23.4
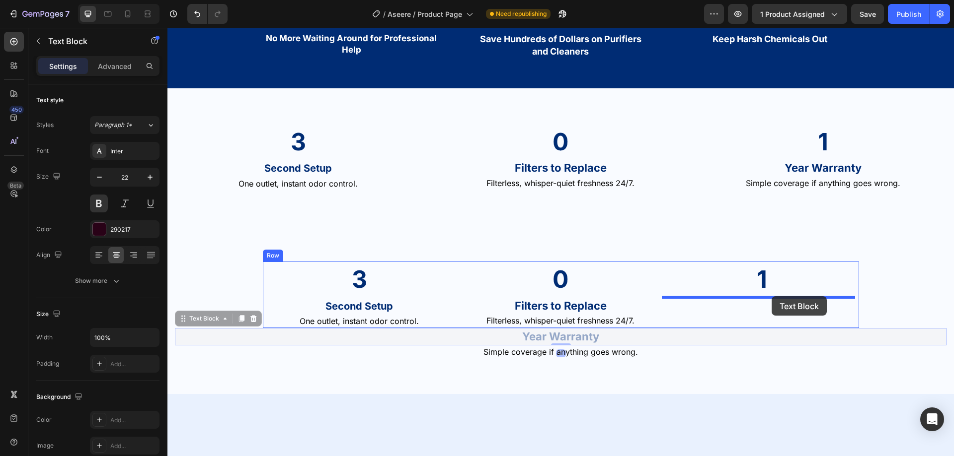
drag, startPoint x: 576, startPoint y: 336, endPoint x: 696, endPoint y: 318, distance: 122.0
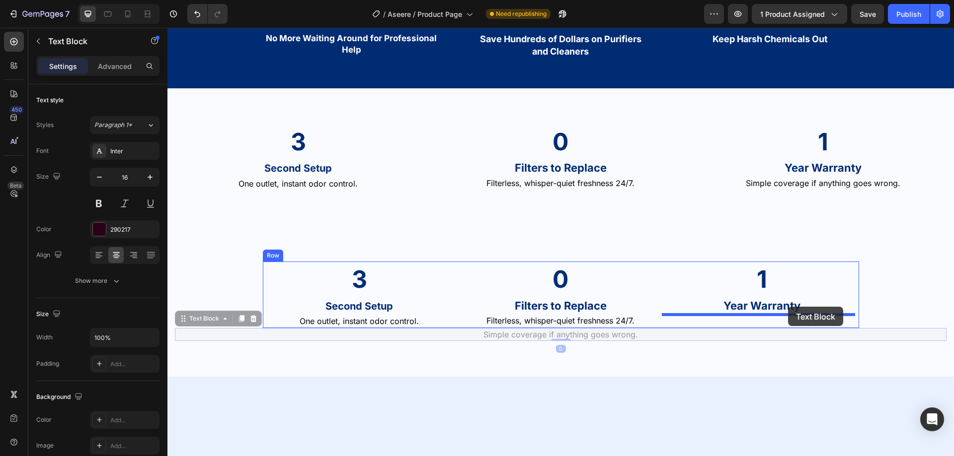
drag, startPoint x: 606, startPoint y: 333, endPoint x: 788, endPoint y: 307, distance: 183.2
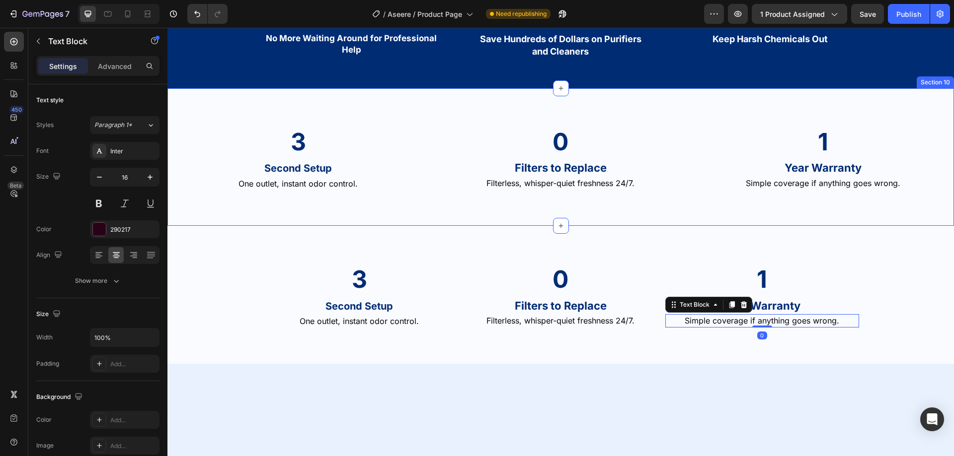
click at [429, 190] on div "3 Text Block Second Setup Text Block One outlet, instant odor control. Text Blo…" at bounding box center [560, 157] width 786 height 138
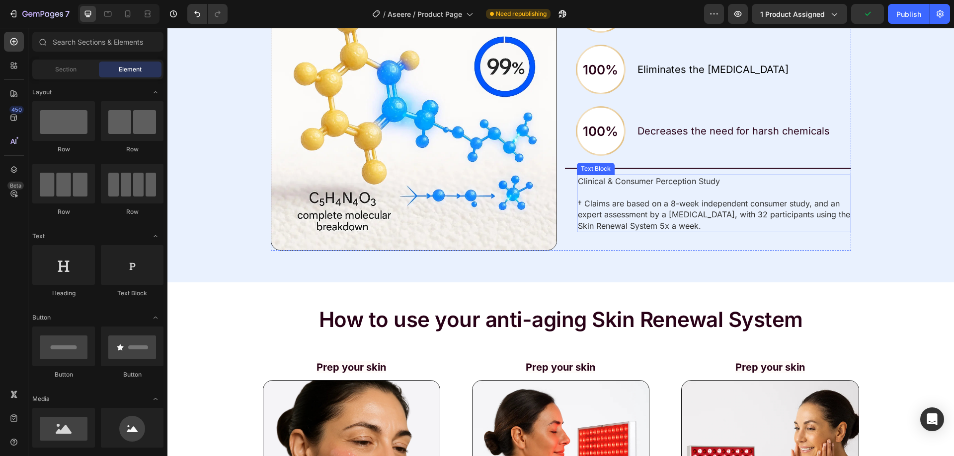
scroll to position [3129, 0]
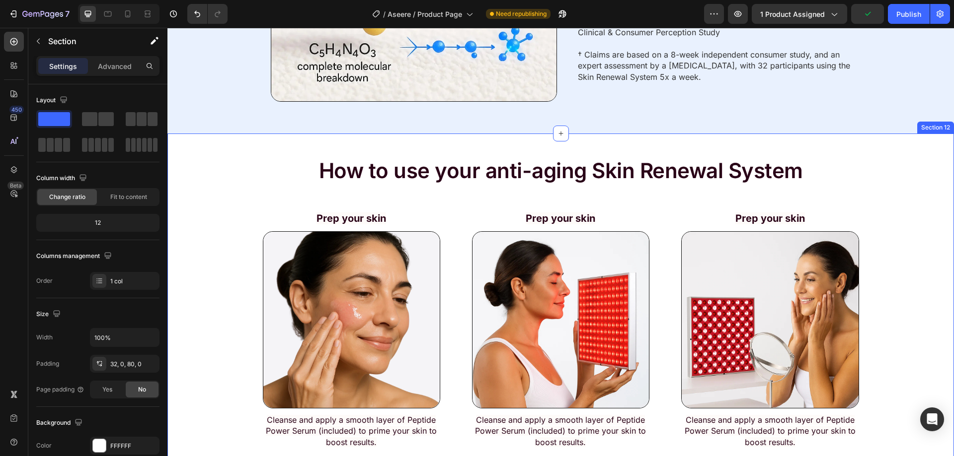
drag, startPoint x: 217, startPoint y: 181, endPoint x: 224, endPoint y: 179, distance: 6.6
click at [217, 181] on div "How to use your anti-aging Skin Renewal System Text Block Row Prep your skin Te…" at bounding box center [560, 298] width 786 height 299
click at [942, 124] on icon at bounding box center [945, 124] width 6 height 7
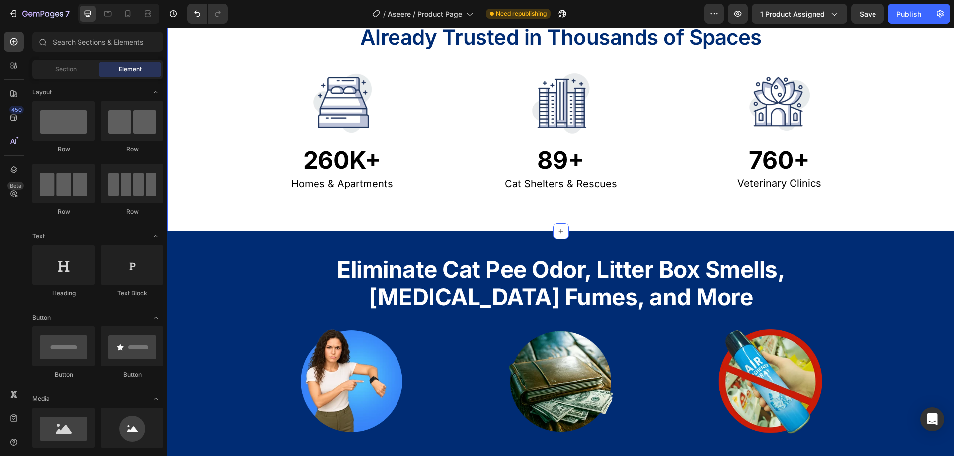
click at [199, 147] on div "Already Trusted in Thousands of Spaces Text Block Row Image 260K+ Text Block Ho…" at bounding box center [560, 104] width 786 height 176
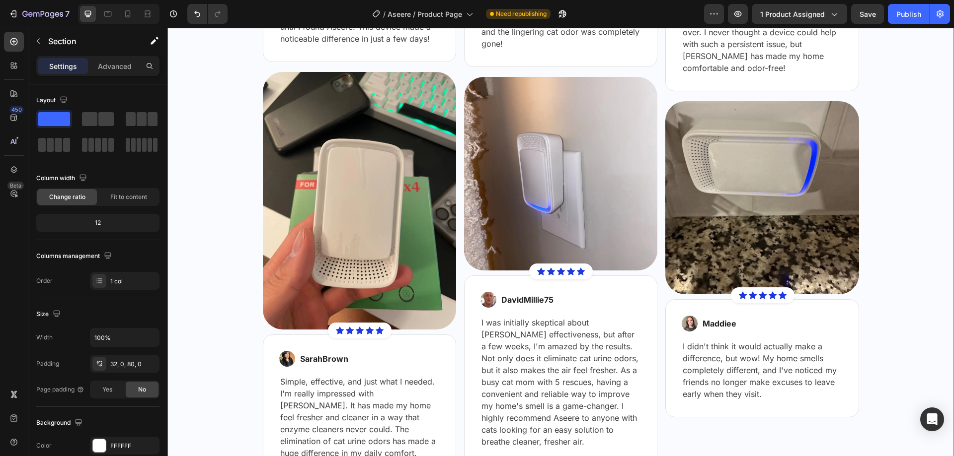
click at [203, 244] on div "Trusted by 726,000+ customers Text Block Our reviews speak for themselves Headi…" at bounding box center [560, 49] width 771 height 855
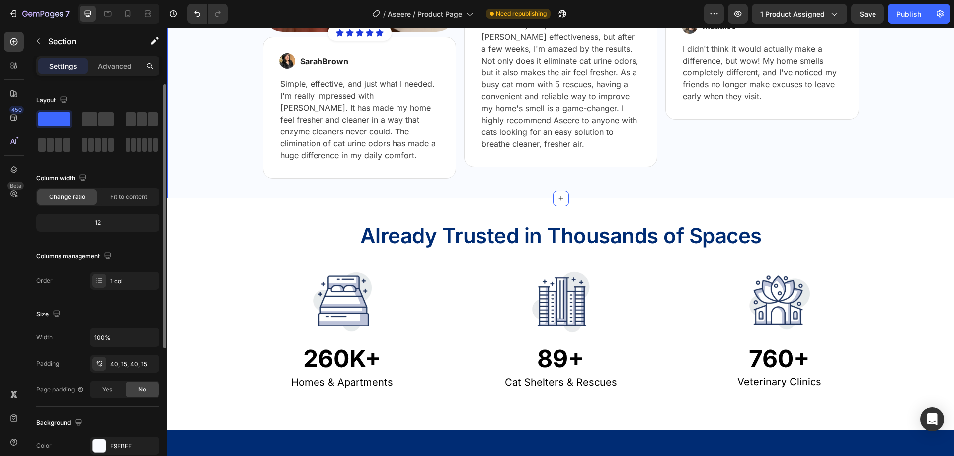
scroll to position [206, 0]
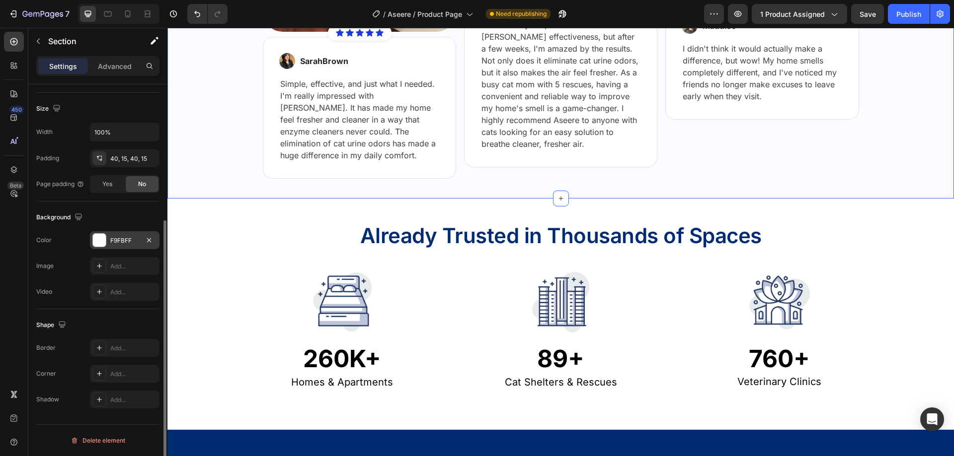
click at [117, 245] on div "F9FBFF" at bounding box center [124, 240] width 29 height 9
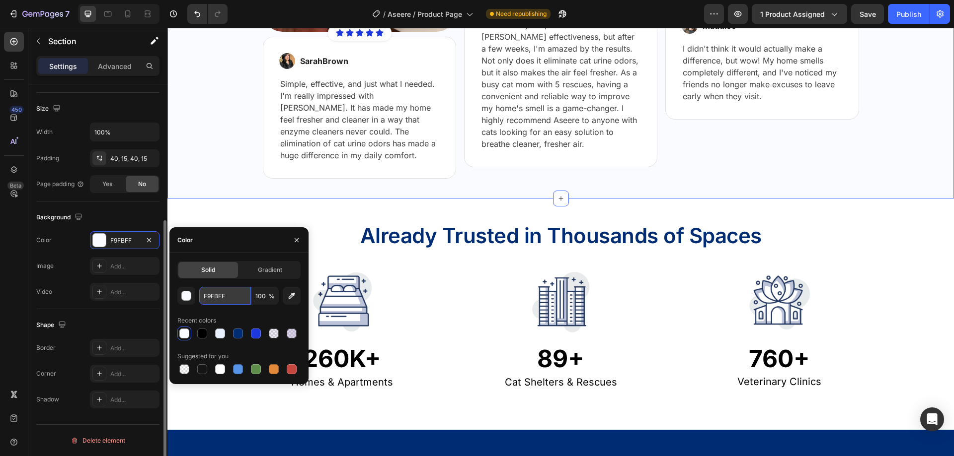
click at [210, 304] on input "F9FBFF" at bounding box center [225, 296] width 52 height 18
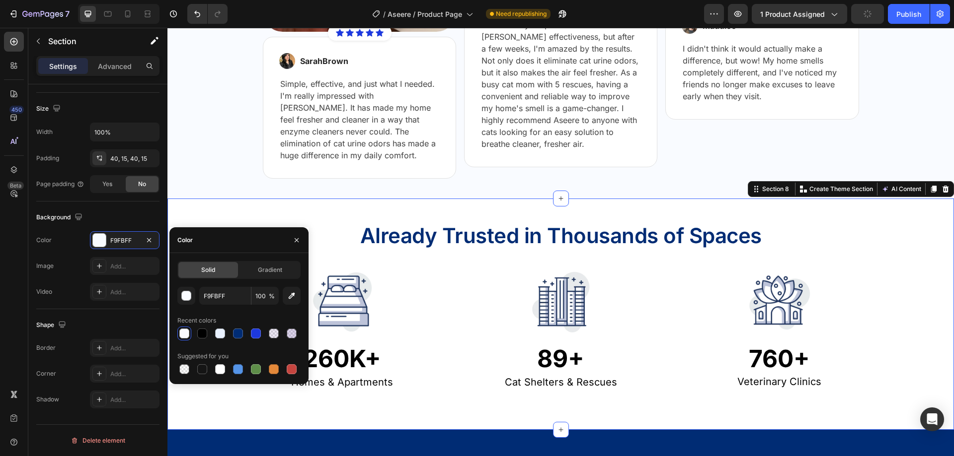
click at [201, 214] on div "Already Trusted in Thousands of Spaces Text Block Row Image 260K+ Text Block Ho…" at bounding box center [560, 314] width 786 height 231
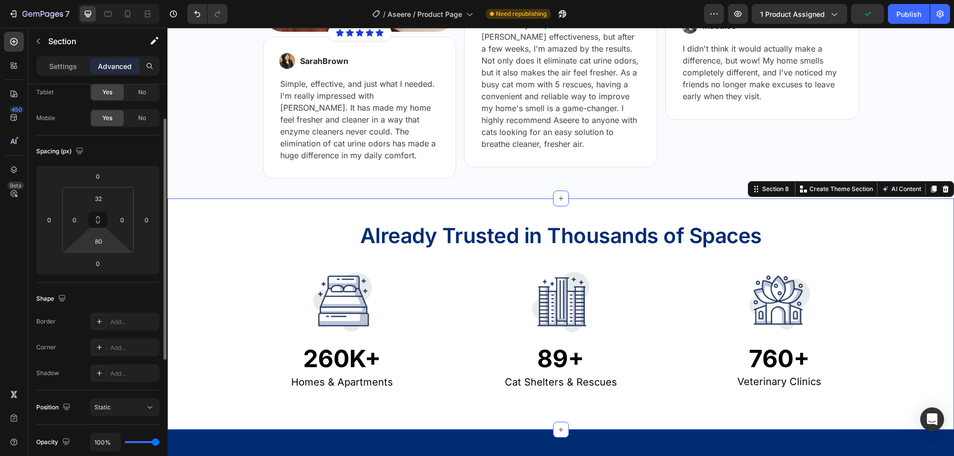
scroll to position [0, 0]
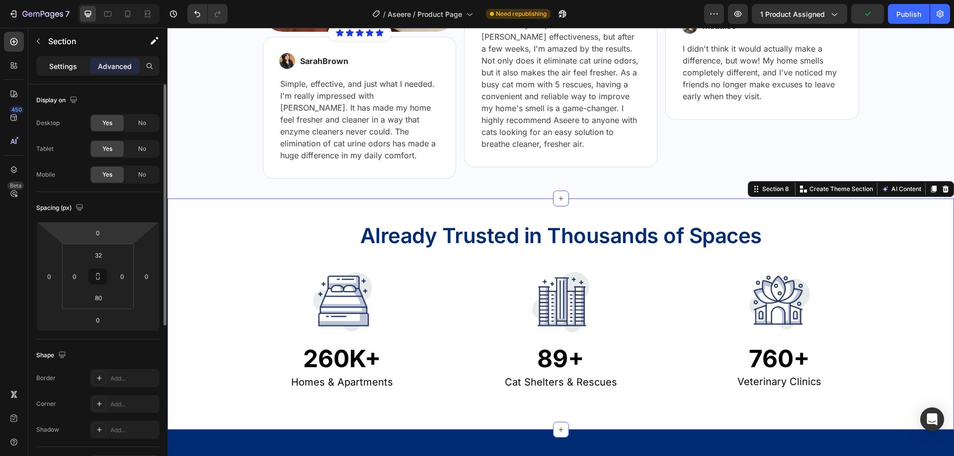
click at [68, 68] on p "Settings" at bounding box center [63, 66] width 28 height 10
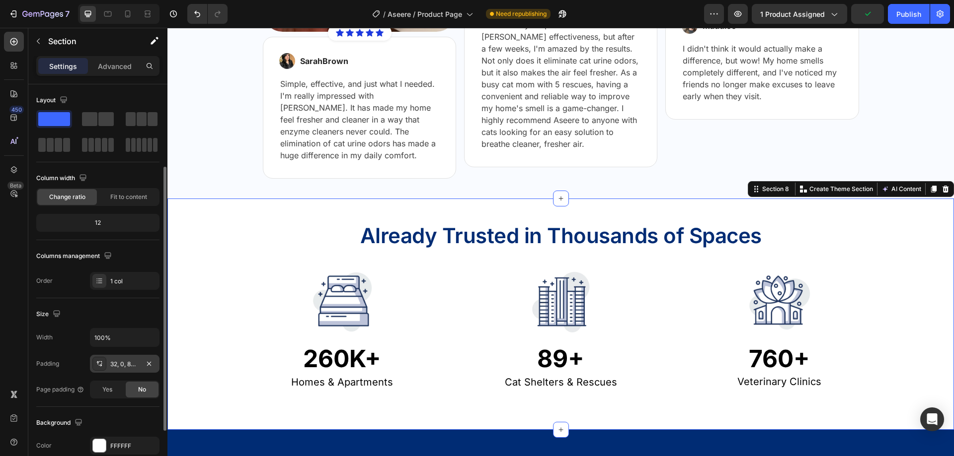
scroll to position [99, 0]
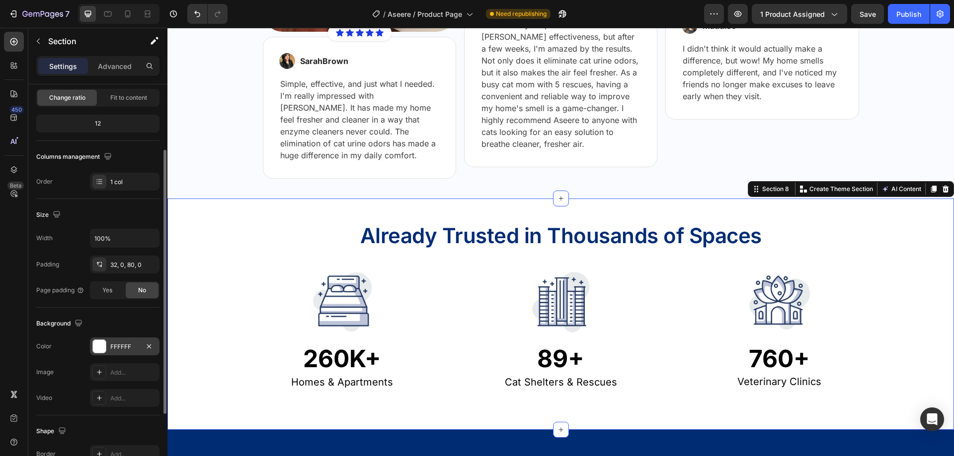
click at [127, 339] on div "FFFFFF" at bounding box center [125, 347] width 70 height 18
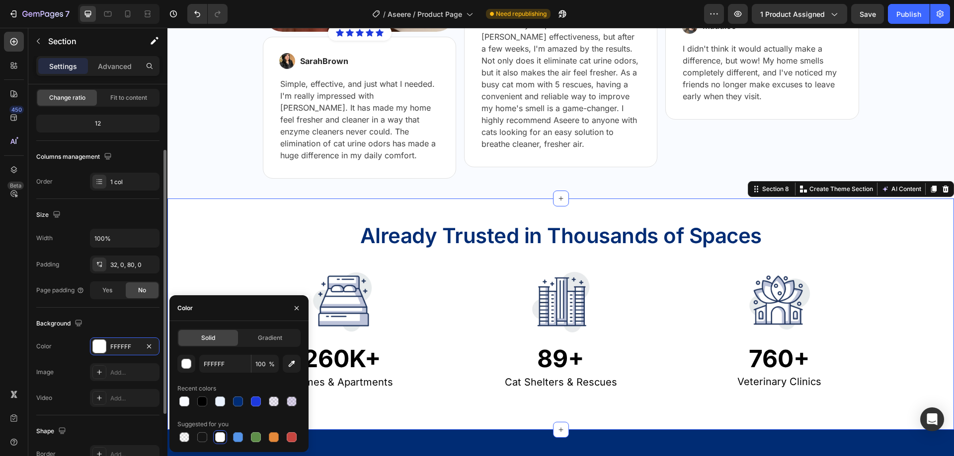
click at [198, 333] on div "Solid" at bounding box center [208, 338] width 60 height 16
click at [219, 359] on input "FFFFFF" at bounding box center [225, 364] width 52 height 18
paste input "9FB"
type input "F9FBFF"
click at [221, 263] on div "Already Trusted in Thousands of Spaces Text Block Row Image 260K+ Text Block Ho…" at bounding box center [560, 303] width 786 height 176
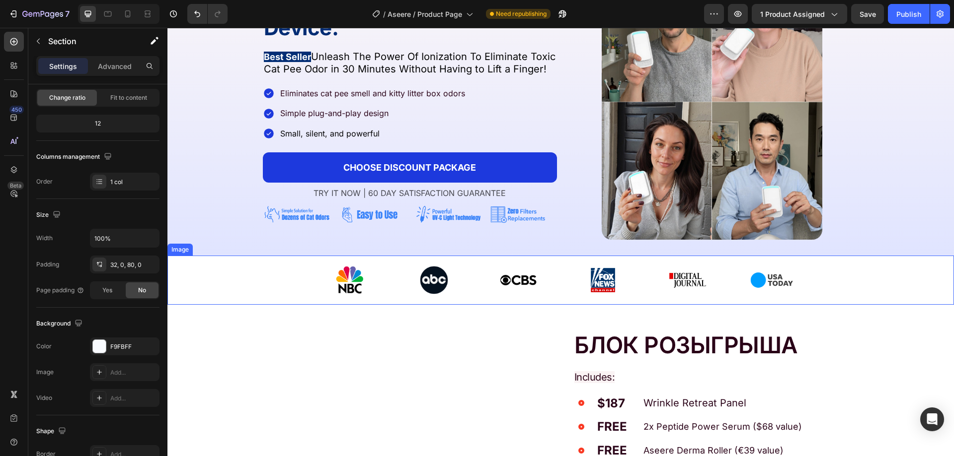
scroll to position [348, 0]
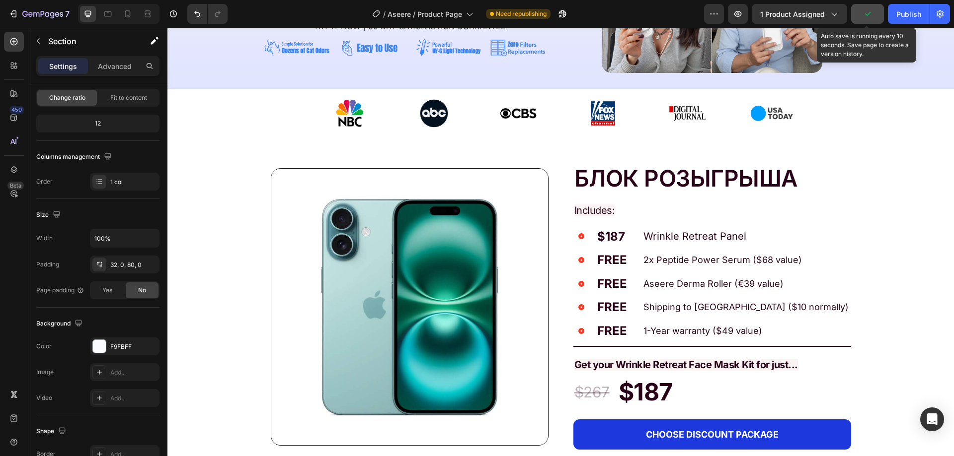
click at [864, 14] on icon "button" at bounding box center [867, 14] width 10 height 10
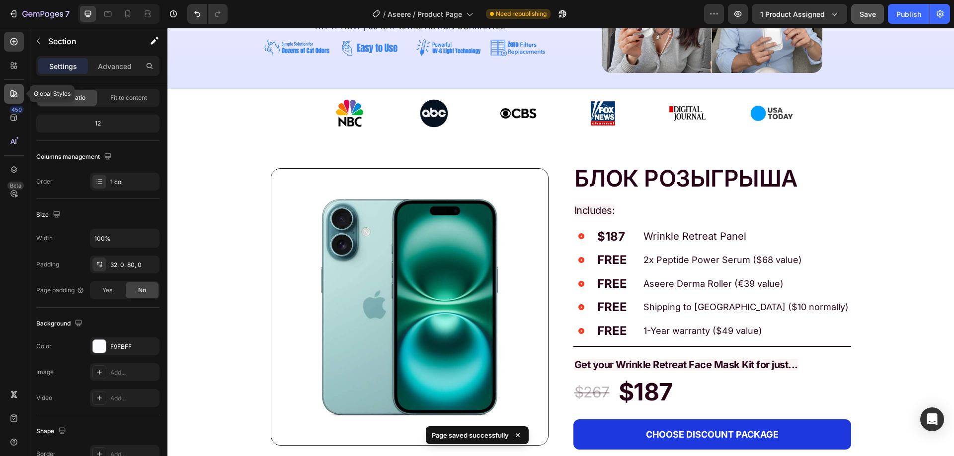
click at [9, 85] on div at bounding box center [14, 94] width 20 height 20
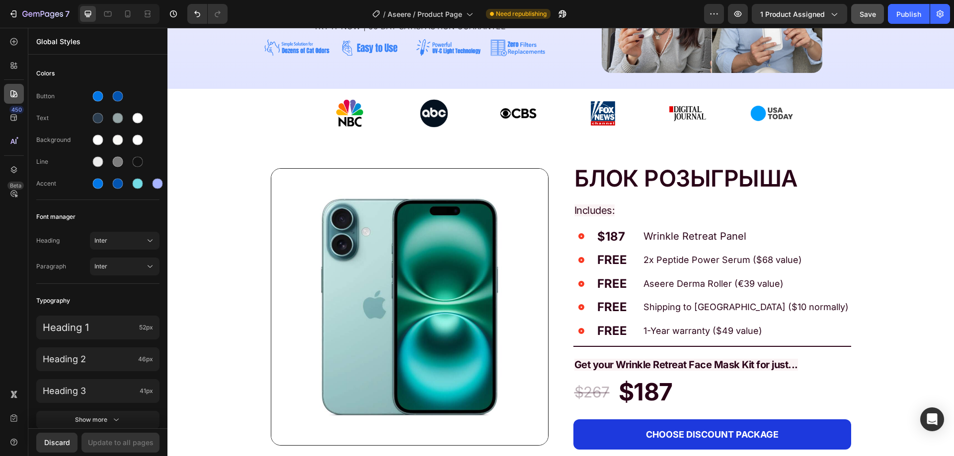
click at [10, 85] on div at bounding box center [14, 94] width 20 height 20
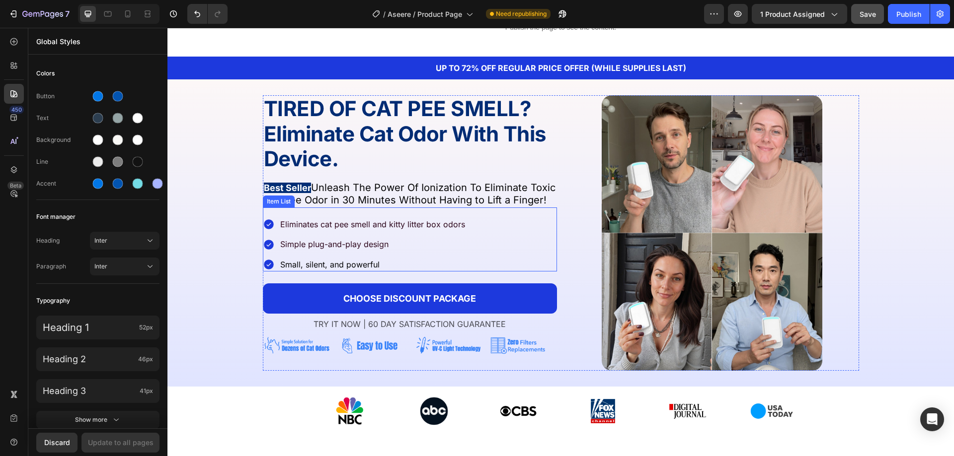
scroll to position [0, 0]
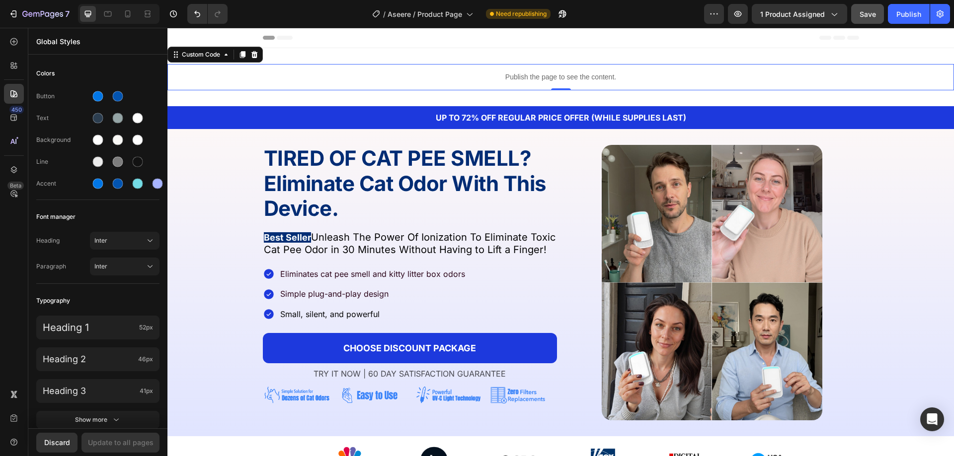
click at [470, 85] on div "Publish the page to see the content." at bounding box center [560, 77] width 786 height 26
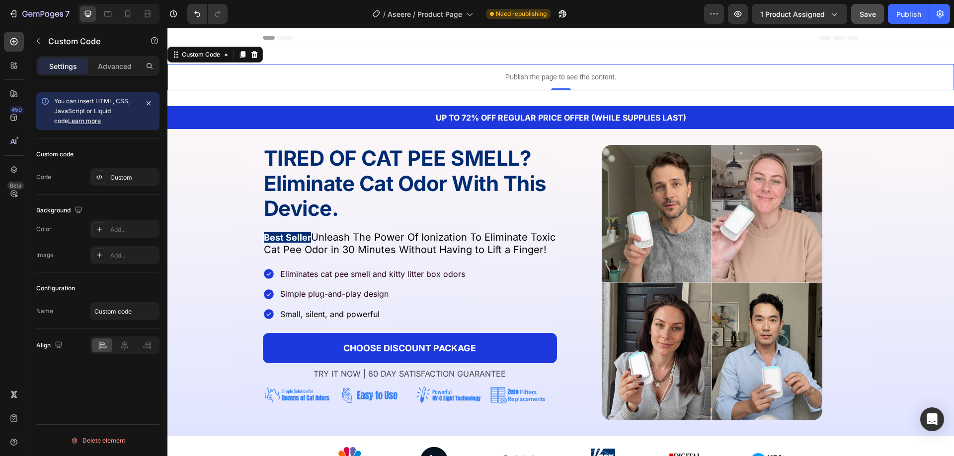
click at [459, 73] on p "Publish the page to see the content." at bounding box center [560, 77] width 786 height 10
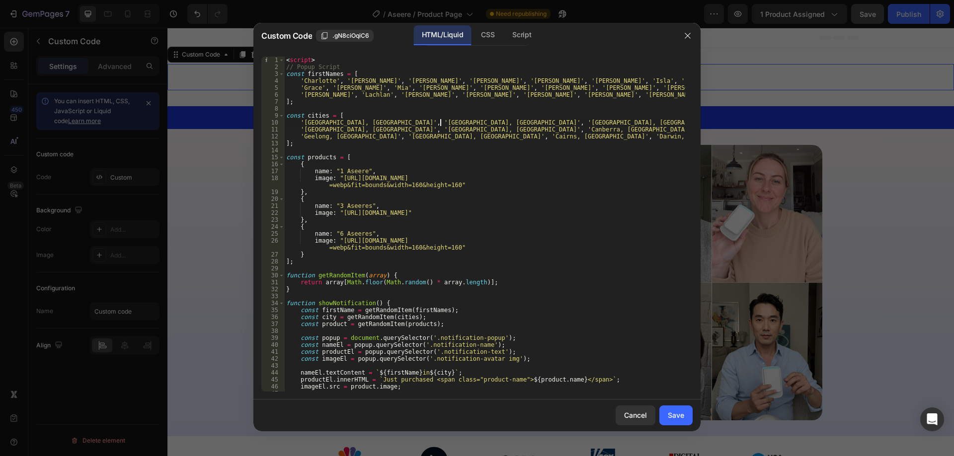
click at [441, 120] on div "< script > // Popup Script const firstNames = [ 'Charlotte' , 'Oliver' , 'Ameli…" at bounding box center [484, 231] width 401 height 349
type textarea "document.addEventListener('DOMContentLoaded', scheduleNextNotification); </scri…"
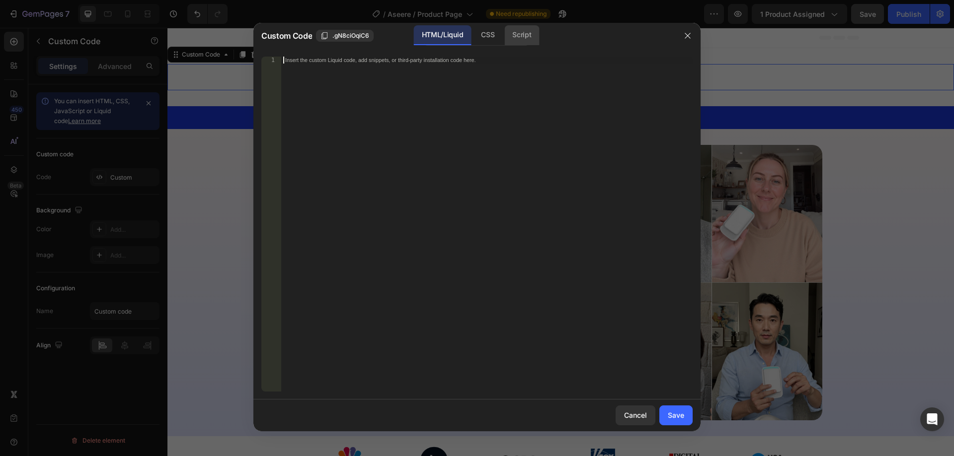
click at [530, 34] on div "Script" at bounding box center [521, 35] width 35 height 20
click at [483, 107] on div "Insert the Javascript code to add interaction and animation to your content her…" at bounding box center [486, 231] width 411 height 349
paste textarea "</script>"
type textarea "</script>"
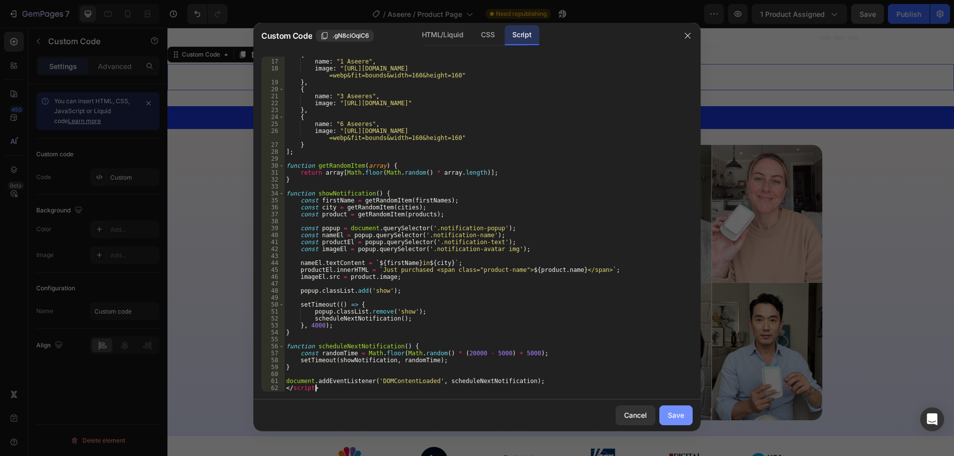
click at [676, 422] on button "Save" at bounding box center [675, 416] width 33 height 20
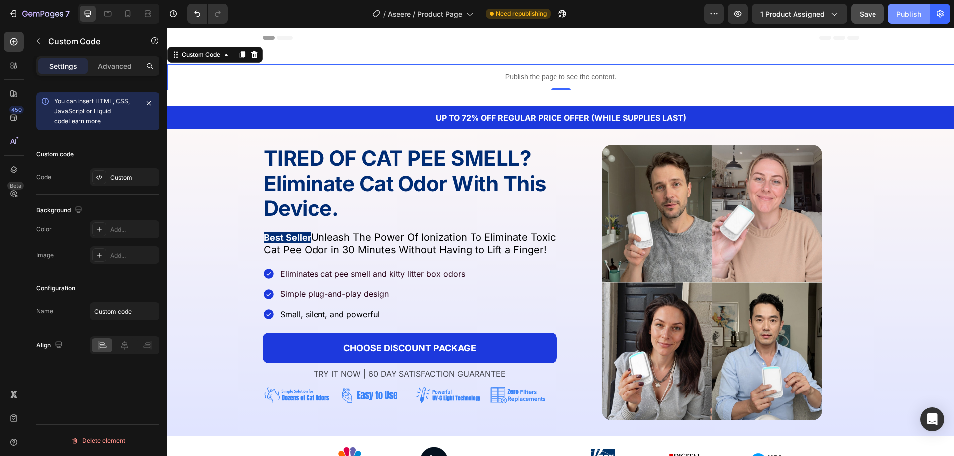
click at [915, 13] on div "Publish" at bounding box center [908, 14] width 25 height 10
click at [549, 15] on icon "button" at bounding box center [548, 16] width 2 height 2
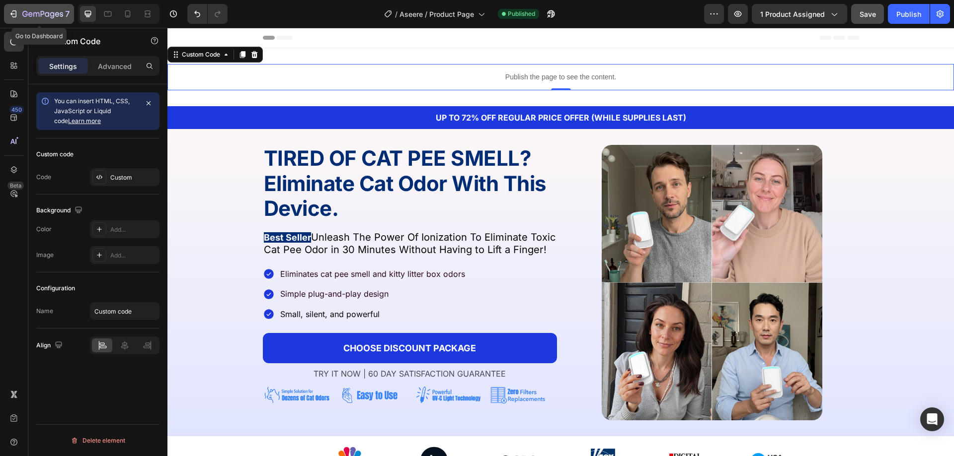
click at [36, 13] on icon "button" at bounding box center [36, 14] width 6 height 4
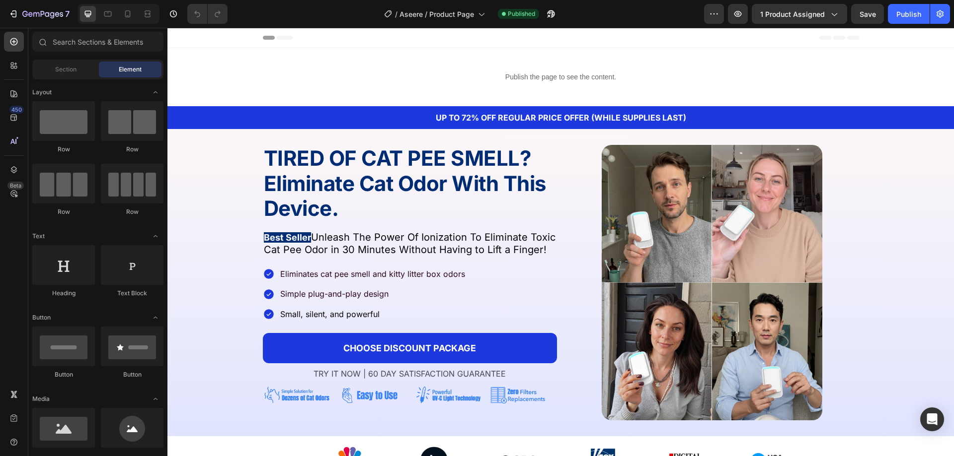
click at [20, 204] on div "450 Beta" at bounding box center [14, 208] width 20 height 353
click at [15, 194] on icon at bounding box center [13, 193] width 3 height 3
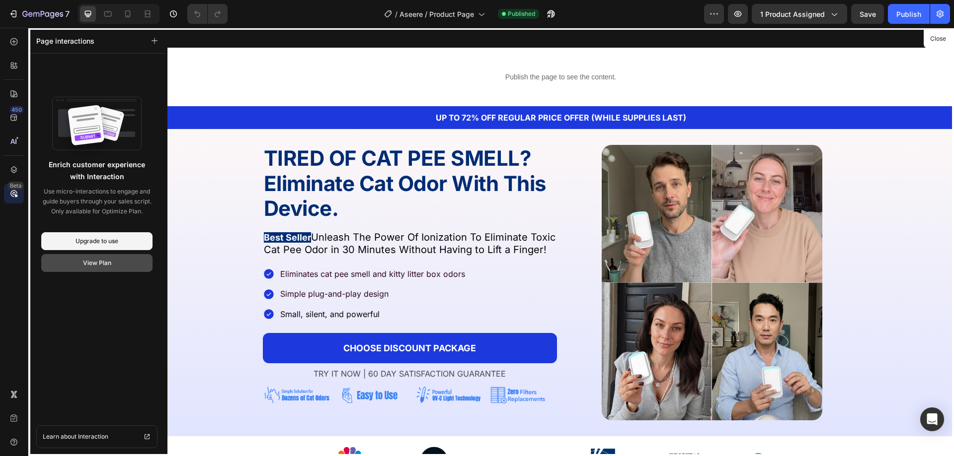
click at [105, 265] on div "View Plan" at bounding box center [97, 263] width 28 height 9
click at [102, 238] on div "Upgrade to use" at bounding box center [96, 241] width 43 height 9
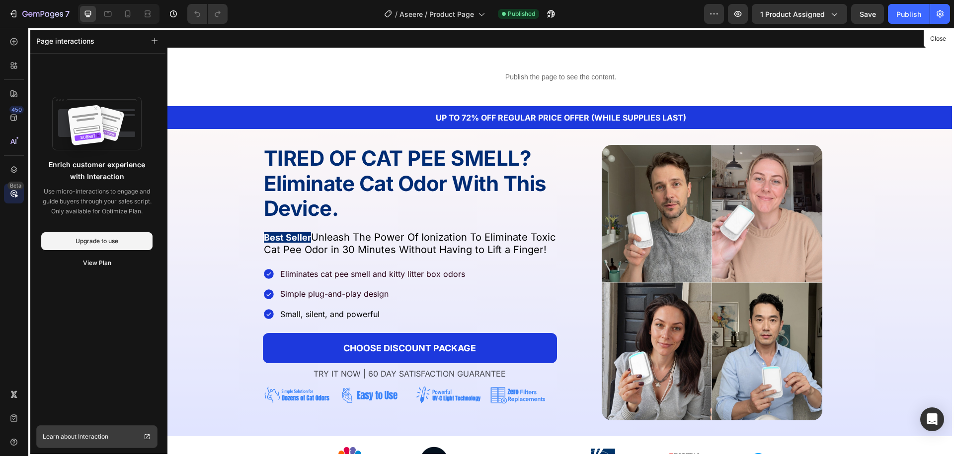
click at [107, 442] on span "Learn about Interaction" at bounding box center [76, 437] width 66 height 10
click at [160, 38] on button "button" at bounding box center [155, 41] width 14 height 14
click at [12, 171] on icon at bounding box center [14, 170] width 10 height 10
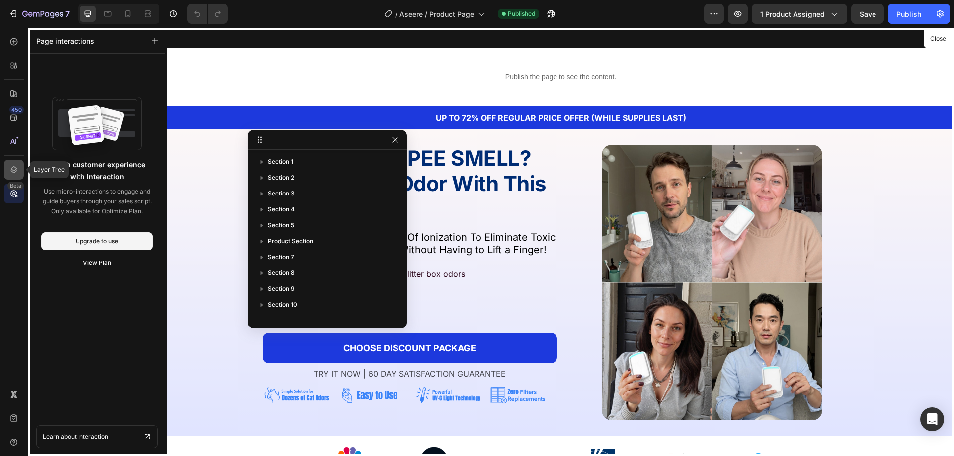
click at [9, 169] on icon at bounding box center [14, 170] width 10 height 10
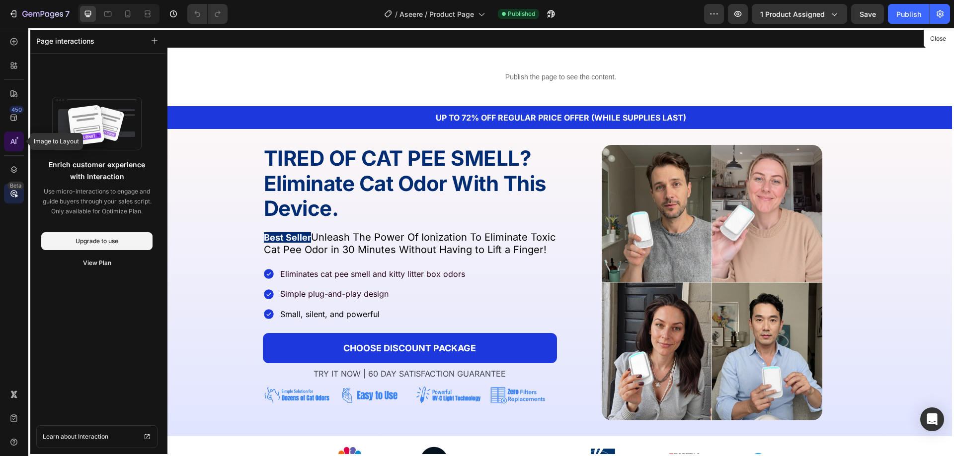
click at [16, 137] on icon at bounding box center [14, 142] width 10 height 10
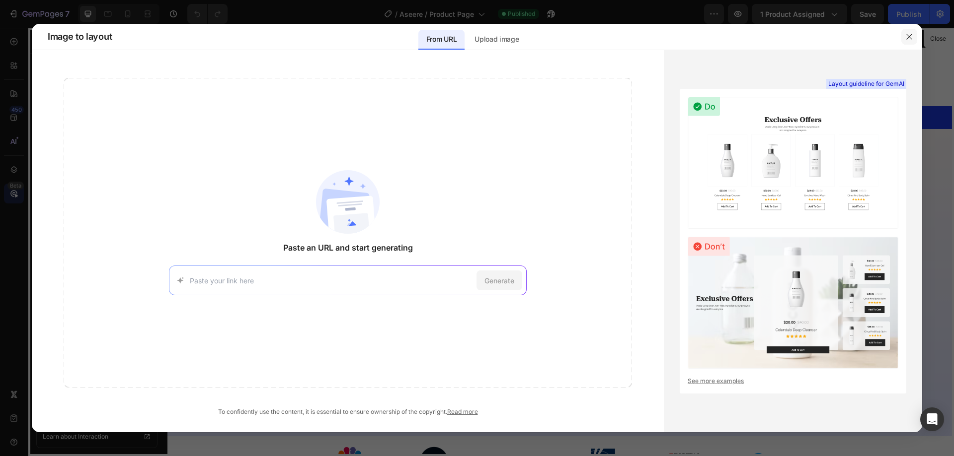
drag, startPoint x: 907, startPoint y: 37, endPoint x: 178, endPoint y: 15, distance: 729.4
click at [907, 37] on icon "button" at bounding box center [909, 37] width 8 height 8
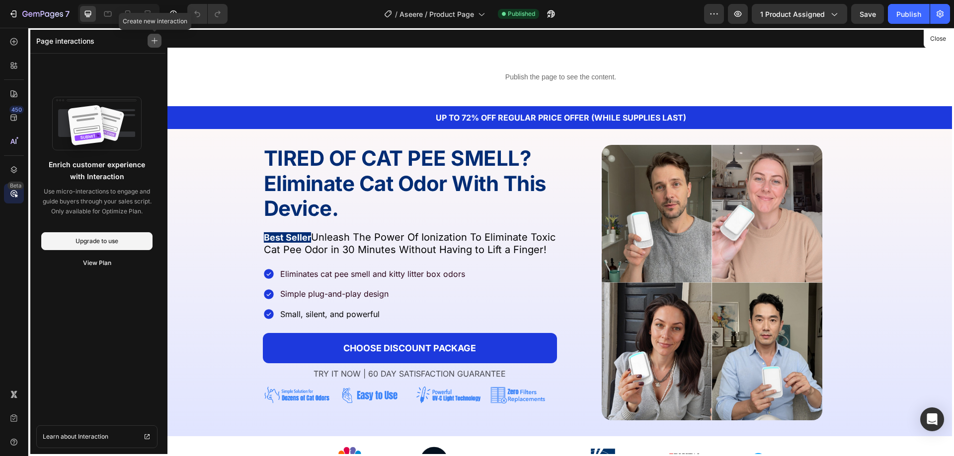
click at [159, 44] on button "button" at bounding box center [155, 41] width 14 height 14
click at [17, 133] on div at bounding box center [14, 142] width 20 height 20
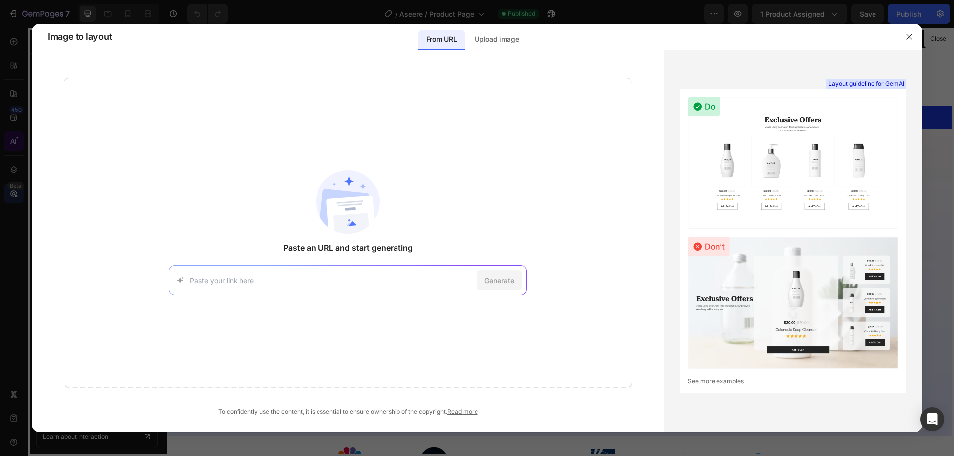
click at [10, 118] on div at bounding box center [477, 228] width 954 height 456
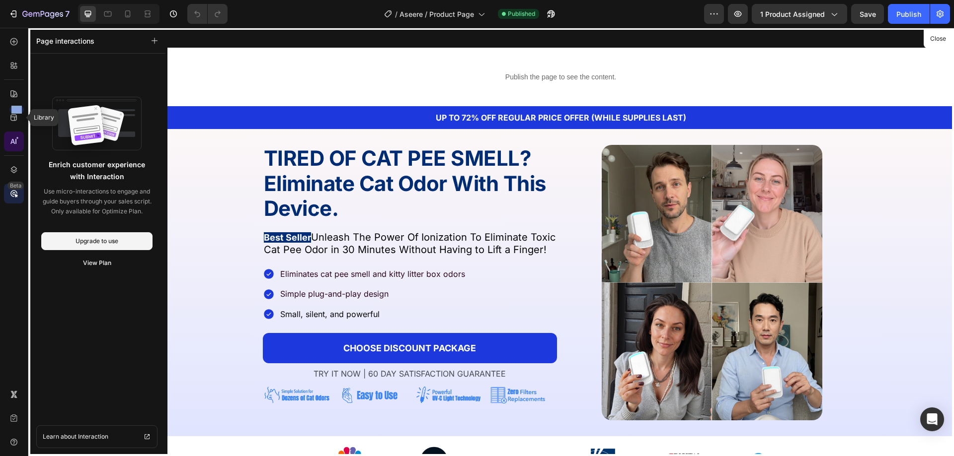
click at [10, 118] on icon at bounding box center [14, 118] width 10 height 10
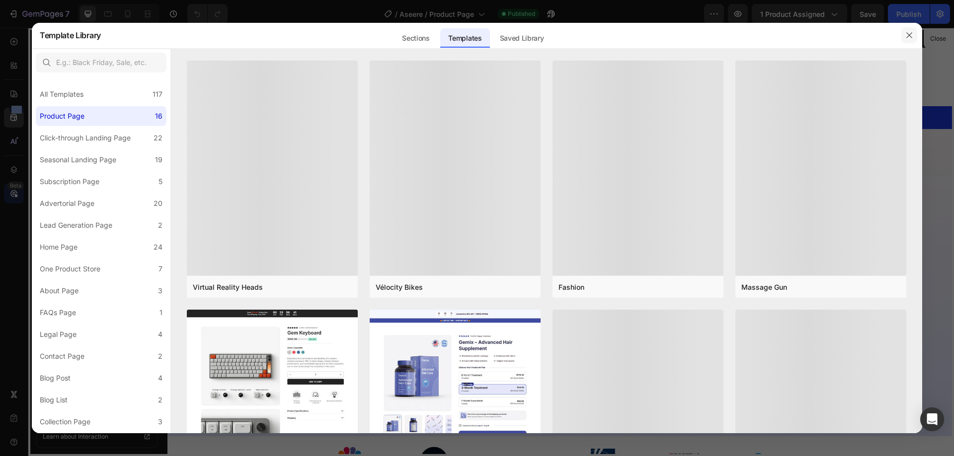
click at [903, 29] on button "button" at bounding box center [909, 35] width 16 height 16
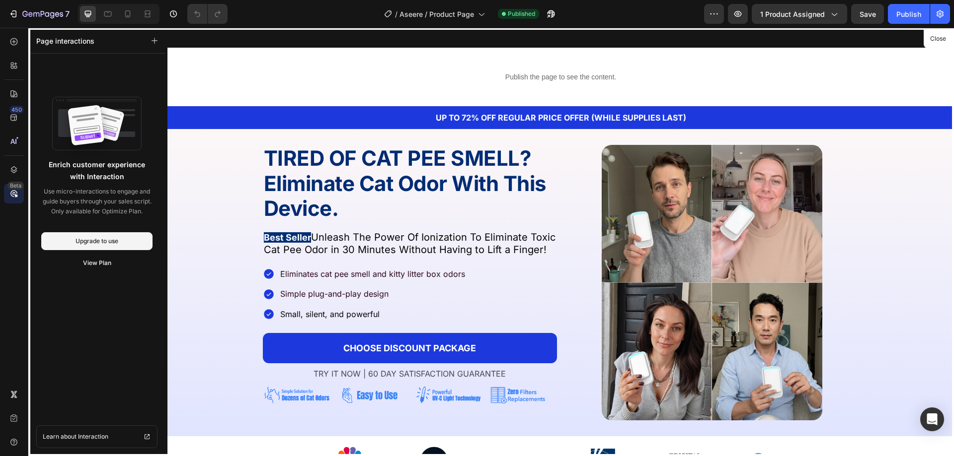
click at [10, 346] on div "450 Beta" at bounding box center [14, 208] width 20 height 353
click at [12, 200] on div "Beta" at bounding box center [14, 194] width 20 height 20
click at [12, 92] on icon at bounding box center [14, 94] width 10 height 10
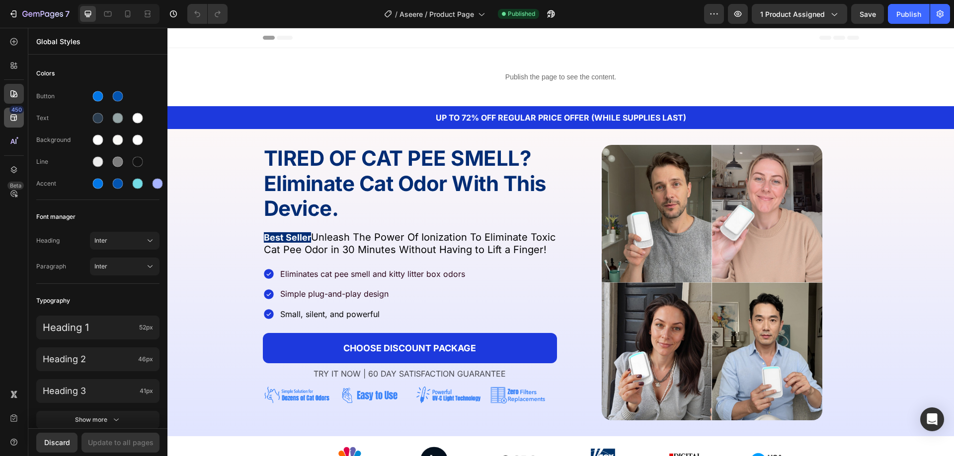
drag, startPoint x: 12, startPoint y: 130, endPoint x: 12, endPoint y: 117, distance: 12.9
click at [12, 129] on div "450 Beta" at bounding box center [14, 208] width 20 height 353
click at [12, 117] on icon at bounding box center [13, 118] width 6 height 6
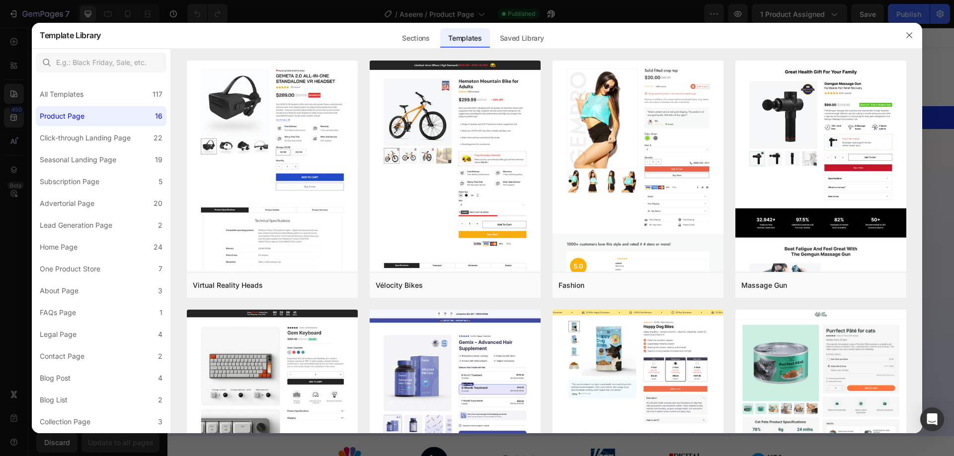
click at [12, 116] on div at bounding box center [477, 228] width 954 height 456
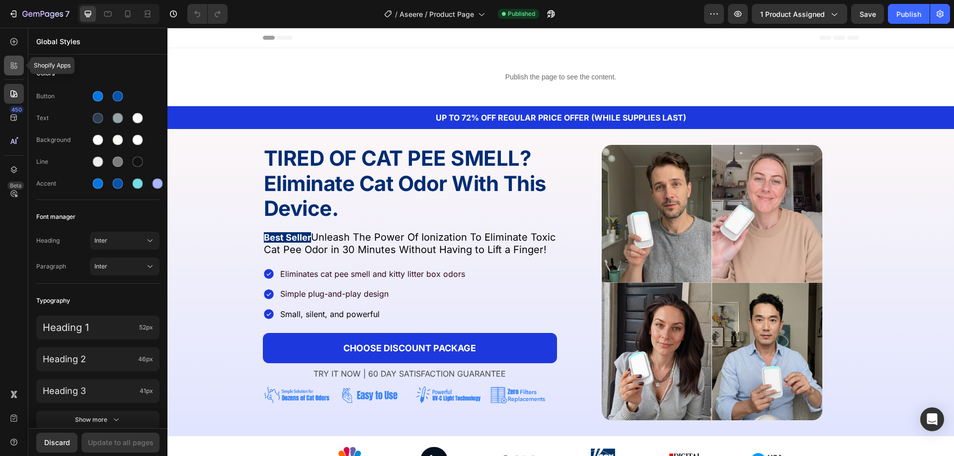
click at [11, 70] on icon at bounding box center [14, 66] width 10 height 10
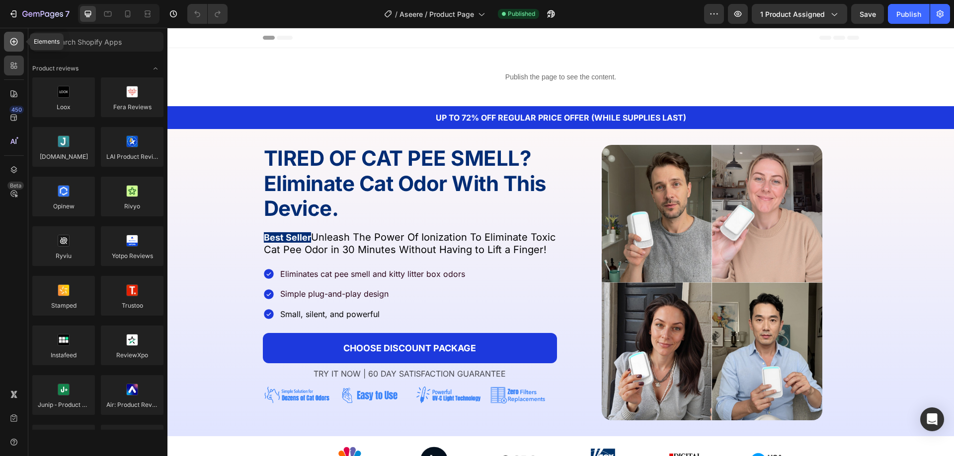
click at [9, 51] on div at bounding box center [14, 42] width 20 height 20
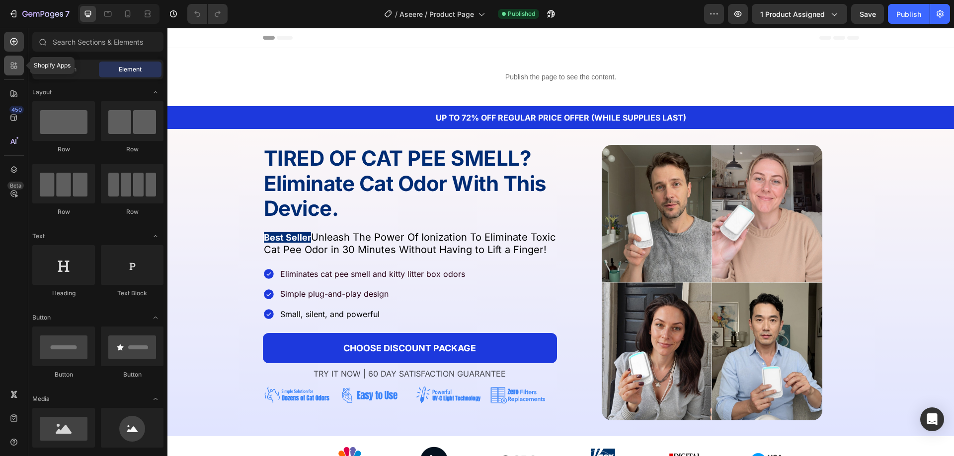
click at [19, 72] on div at bounding box center [14, 66] width 20 height 20
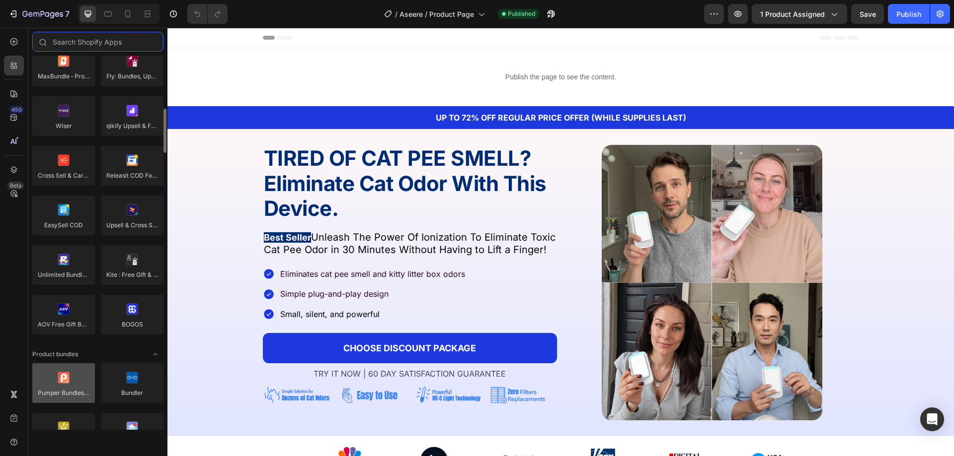
scroll to position [695, 0]
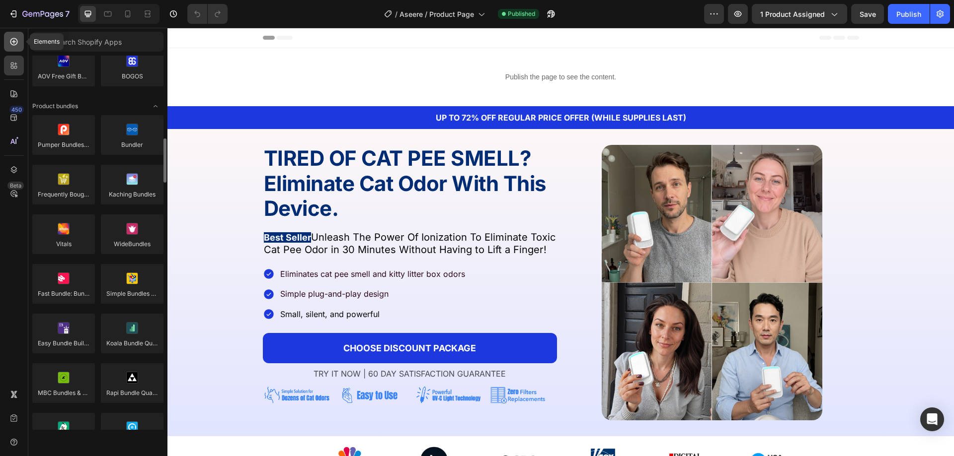
click at [19, 47] on div at bounding box center [14, 42] width 20 height 20
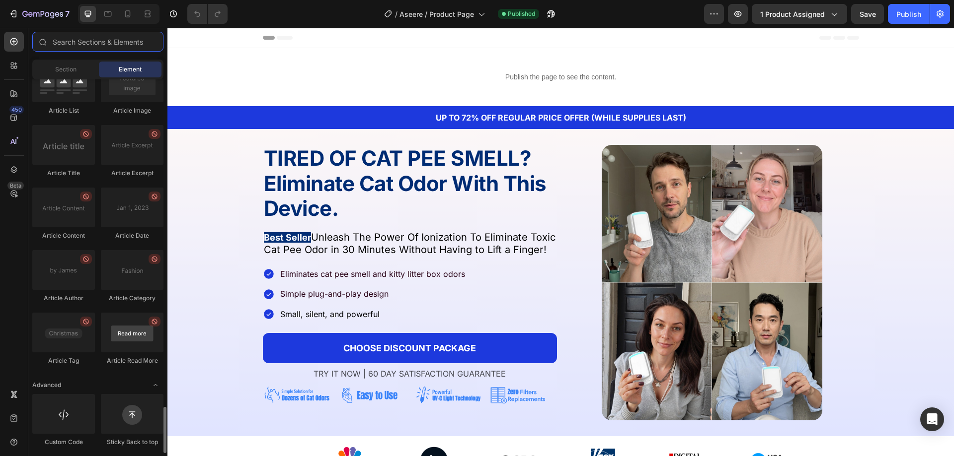
scroll to position [2634, 0]
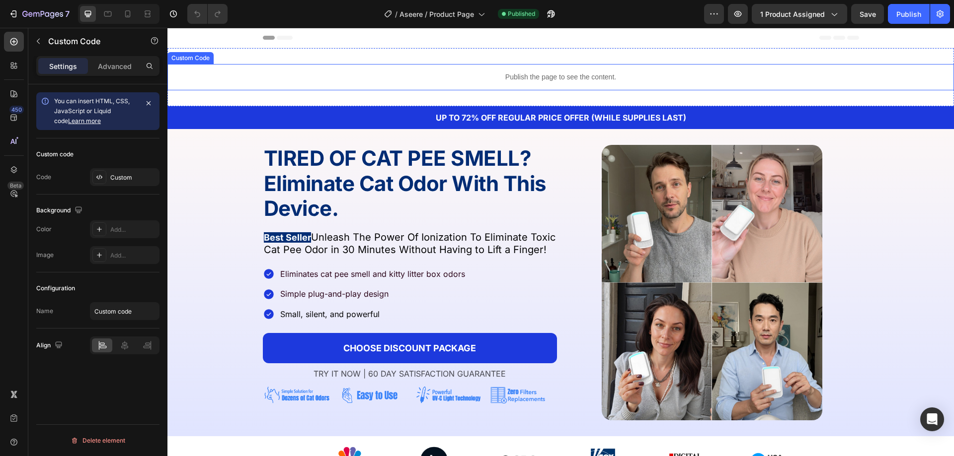
click at [437, 81] on p "Publish the page to see the content." at bounding box center [560, 77] width 786 height 10
click at [232, 95] on div "Publish the page to see the content. Custom Code 0 Section 1" at bounding box center [560, 77] width 786 height 58
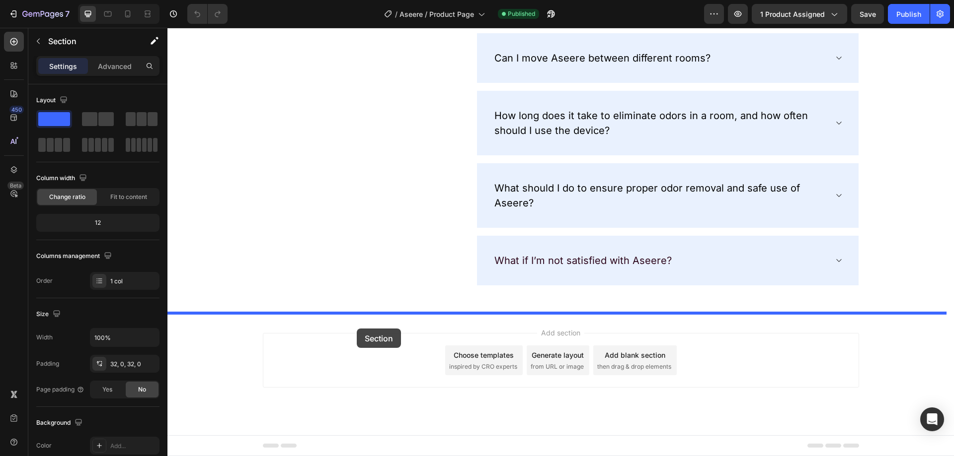
drag, startPoint x: 232, startPoint y: 100, endPoint x: 357, endPoint y: 329, distance: 260.3
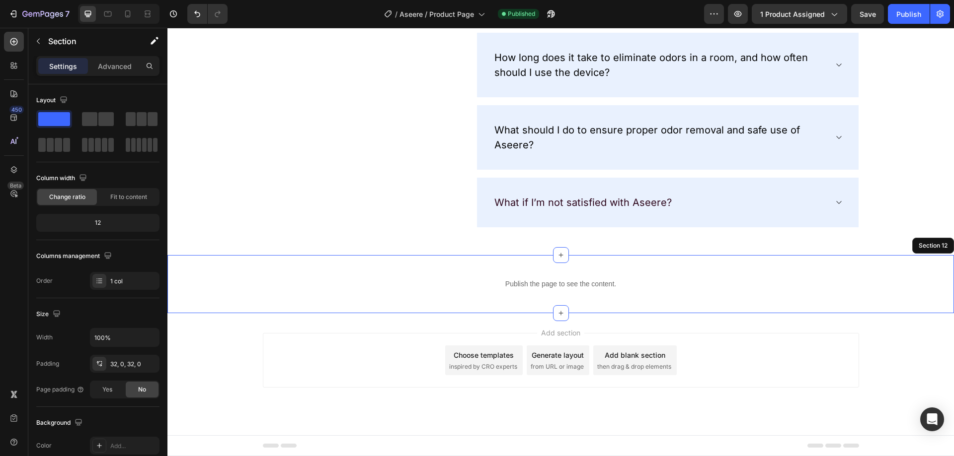
scroll to position [3395, 0]
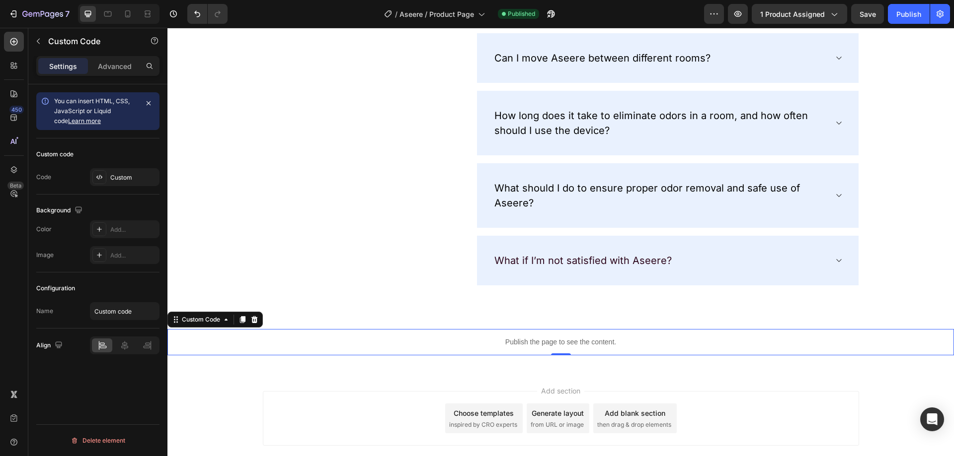
click at [568, 344] on p "Publish the page to see the content." at bounding box center [560, 342] width 786 height 10
click at [101, 167] on div "Custom code Code Custom" at bounding box center [97, 167] width 123 height 56
click at [113, 312] on input "Custom code" at bounding box center [125, 311] width 70 height 18
click at [100, 176] on icon at bounding box center [99, 177] width 8 height 8
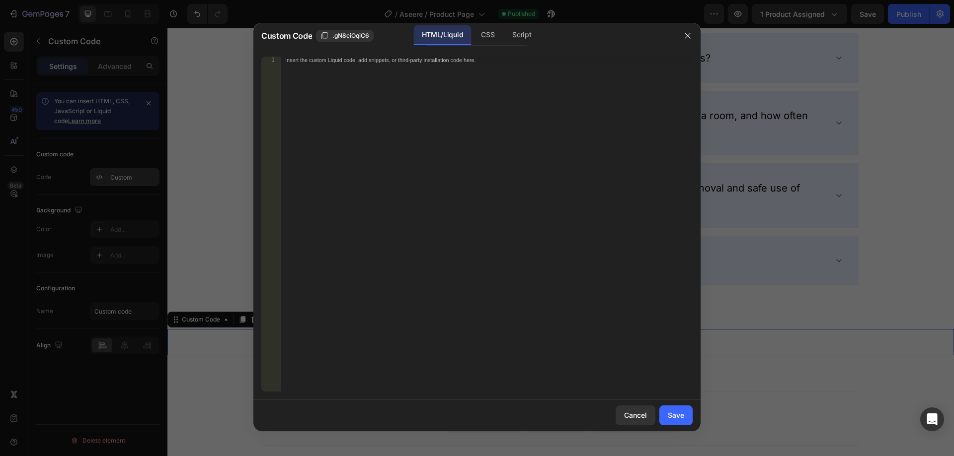
click at [100, 176] on div at bounding box center [477, 228] width 954 height 456
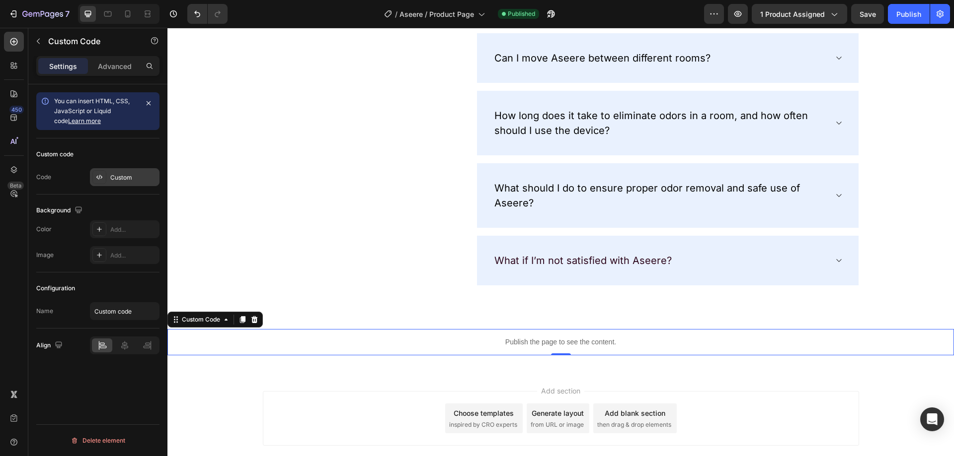
click at [105, 170] on div at bounding box center [99, 177] width 14 height 14
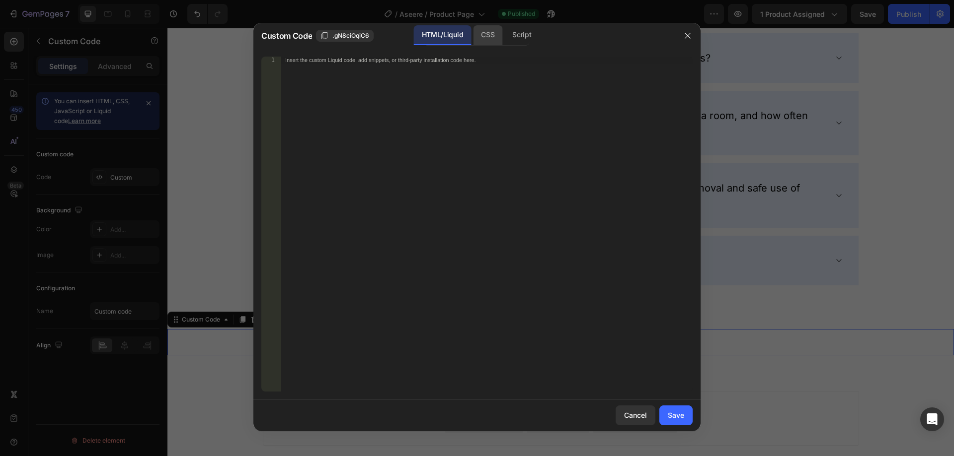
click at [504, 35] on div "CSS" at bounding box center [521, 35] width 35 height 20
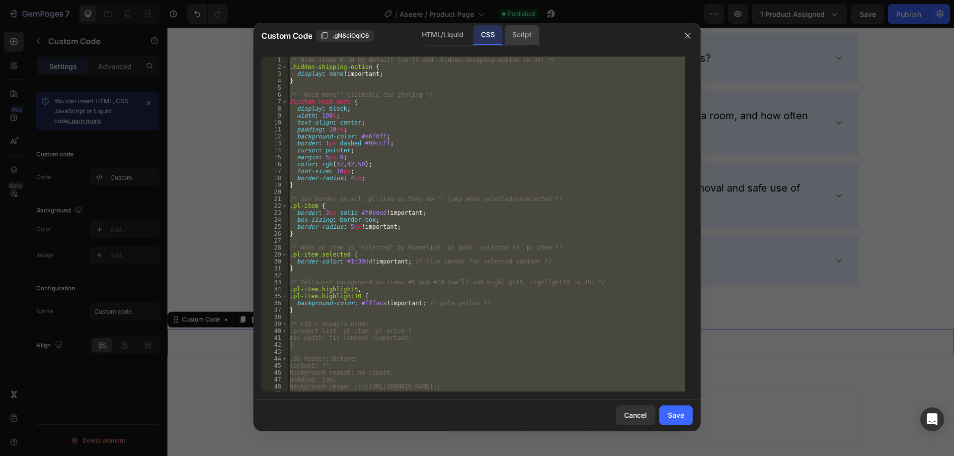
click at [535, 43] on div "Script" at bounding box center [521, 35] width 35 height 20
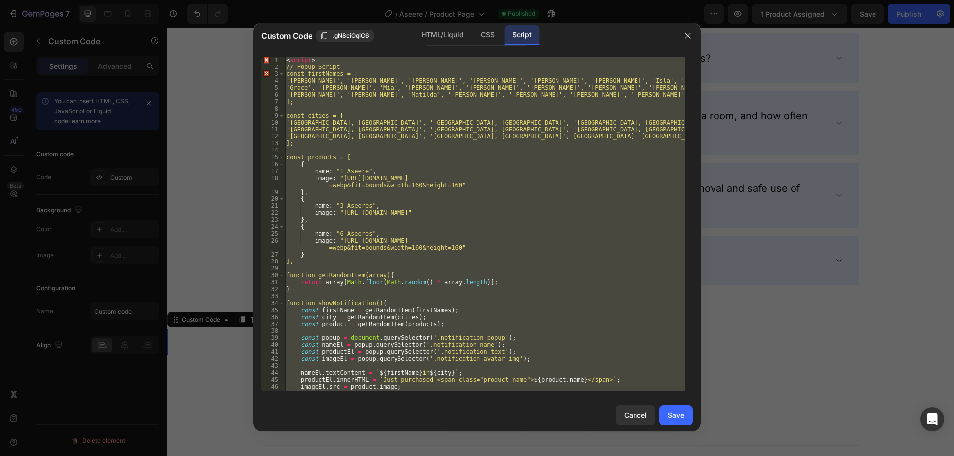
click at [390, 206] on div "< script > // Popup Script const firstNames = [ 'Charlotte', '[PERSON_NAME]', '…" at bounding box center [484, 224] width 401 height 335
type textarea "name: "3 Aseeres","
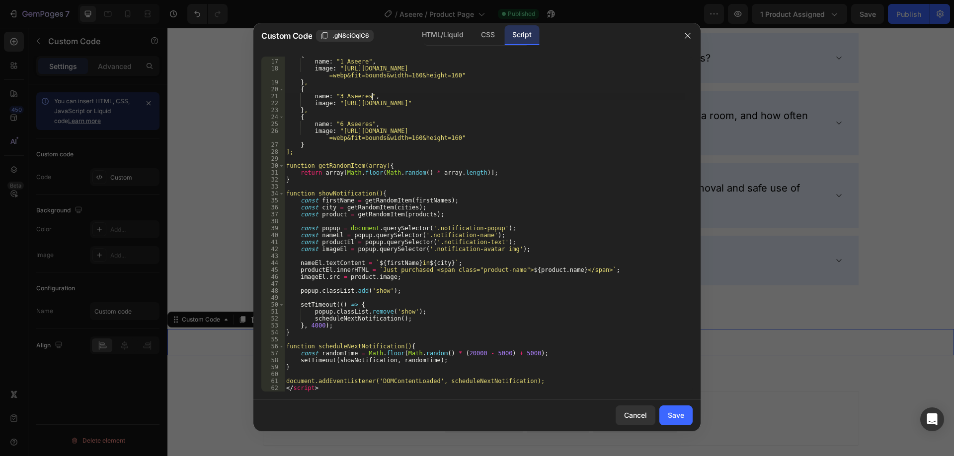
scroll to position [0, 0]
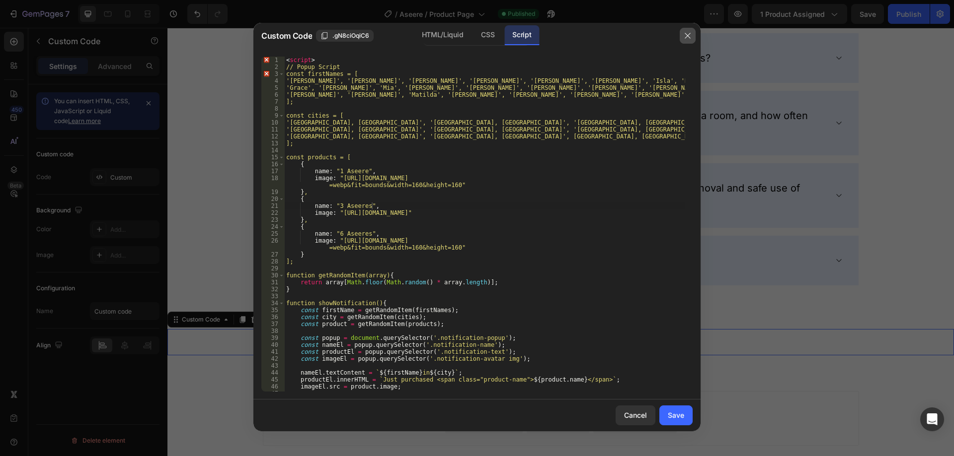
click at [683, 30] on button "button" at bounding box center [687, 36] width 16 height 16
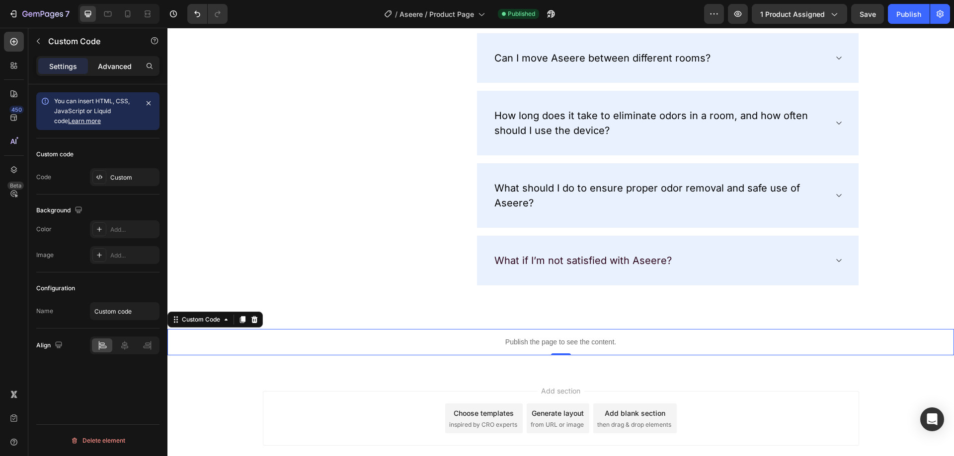
click at [116, 68] on p "Advanced" at bounding box center [115, 66] width 34 height 10
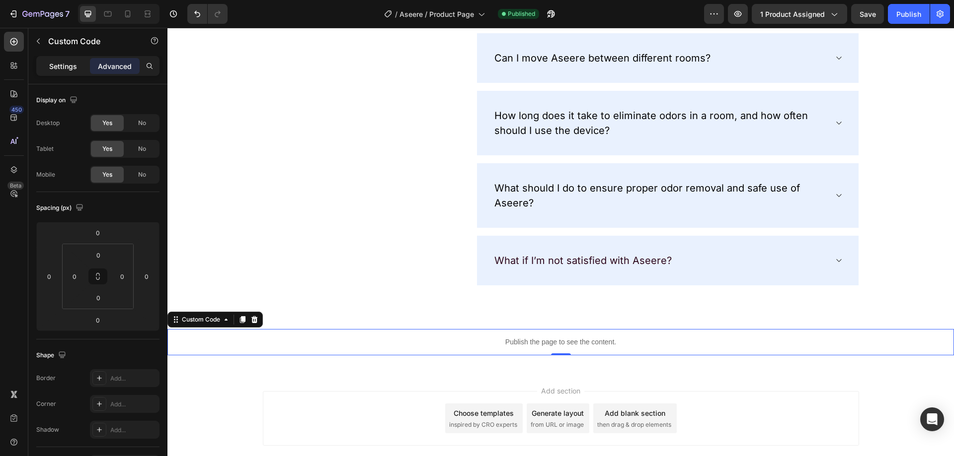
click at [65, 73] on div "Settings" at bounding box center [63, 66] width 50 height 16
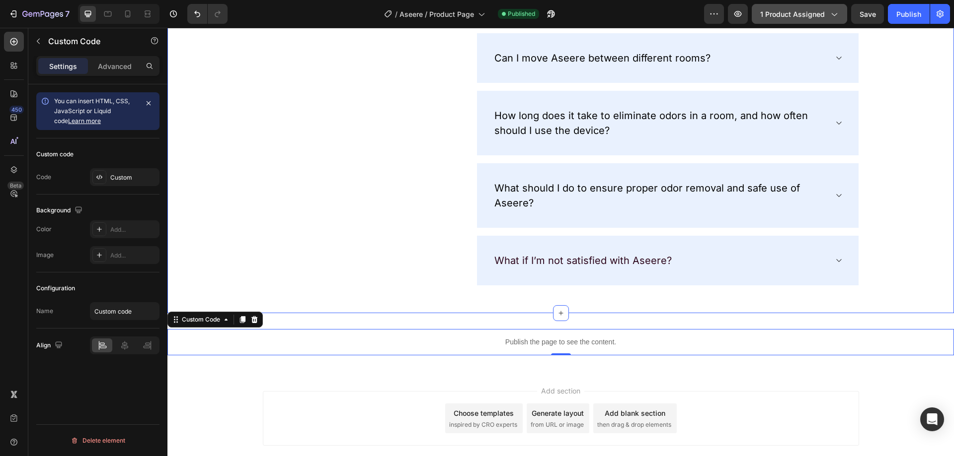
drag, startPoint x: 837, startPoint y: 3, endPoint x: 835, endPoint y: 10, distance: 6.8
click at [837, 5] on div "7 Version history / Aseere / Product Page Published Preview 1 product assigned …" at bounding box center [477, 14] width 954 height 28
click at [835, 10] on icon "button" at bounding box center [833, 14] width 10 height 10
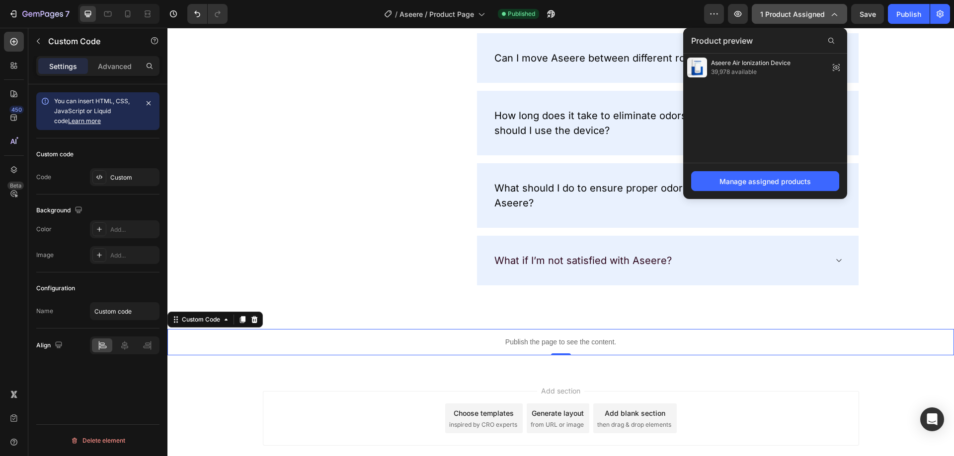
click at [835, 10] on icon "button" at bounding box center [833, 14] width 10 height 10
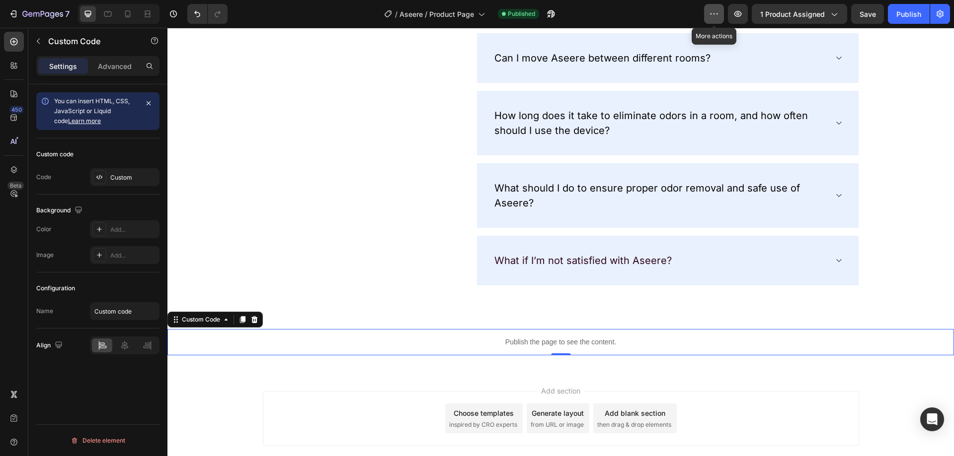
click at [720, 10] on button "button" at bounding box center [714, 14] width 20 height 20
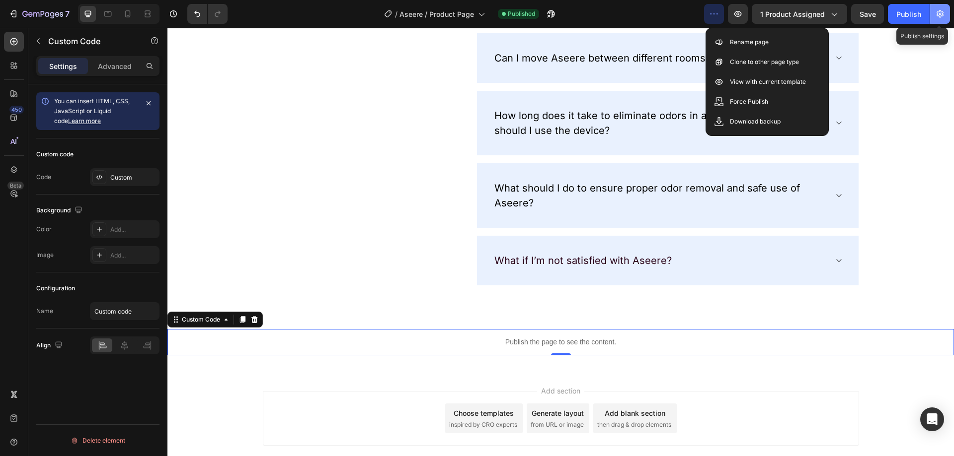
click at [938, 7] on button "button" at bounding box center [940, 14] width 20 height 20
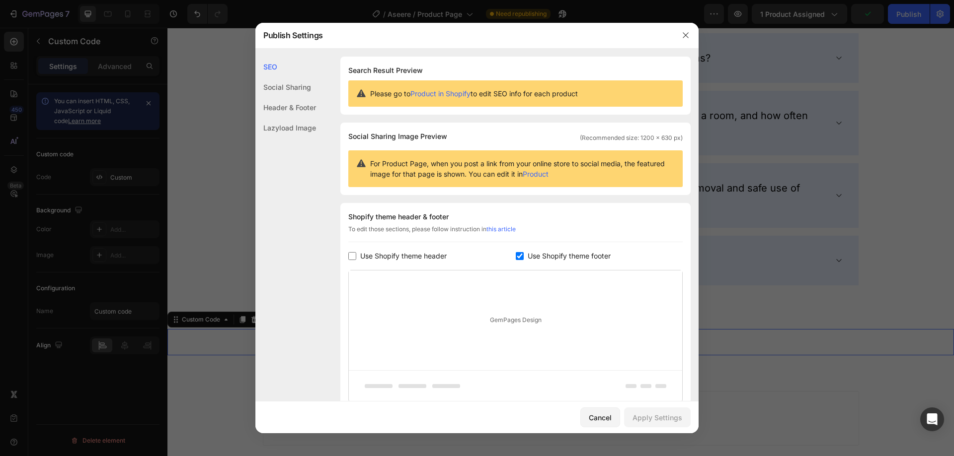
click at [293, 118] on div "Header & Footer" at bounding box center [285, 128] width 61 height 20
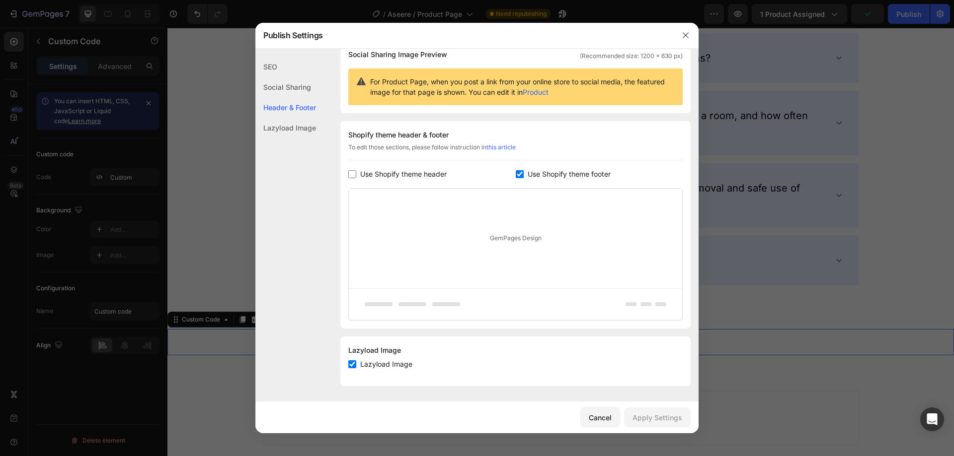
scroll to position [82, 0]
click at [304, 135] on div "Lazyload Image" at bounding box center [285, 128] width 61 height 20
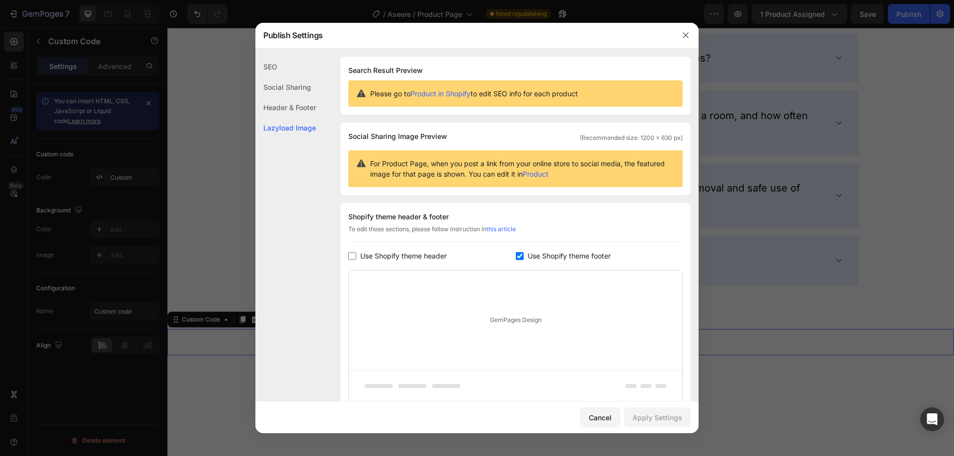
click at [424, 213] on div "Shopify theme header & footer" at bounding box center [515, 217] width 334 height 12
click at [299, 118] on div "Header & Footer" at bounding box center [285, 128] width 61 height 20
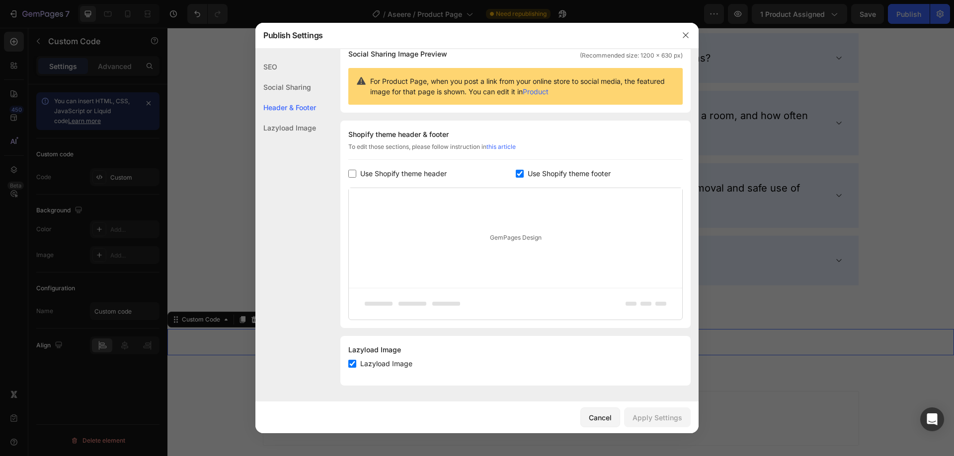
click at [287, 97] on div "Social Sharing" at bounding box center [285, 107] width 61 height 20
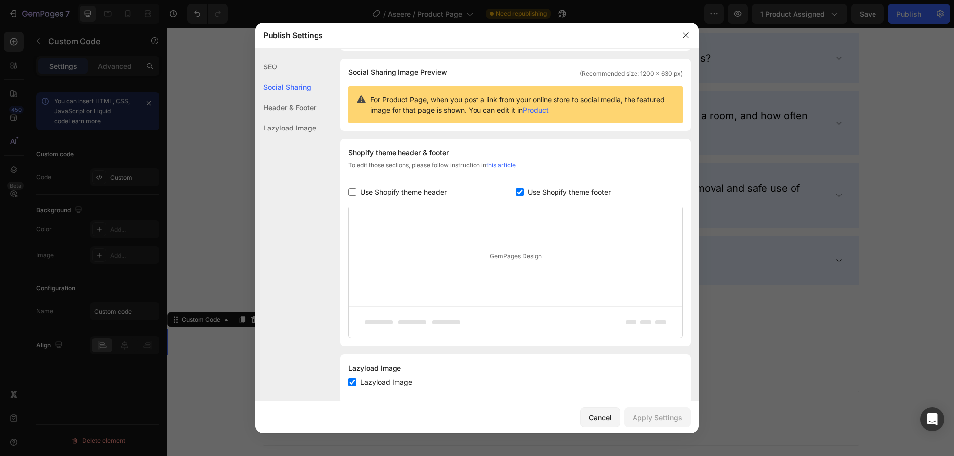
click at [284, 77] on div "SEO" at bounding box center [285, 87] width 61 height 20
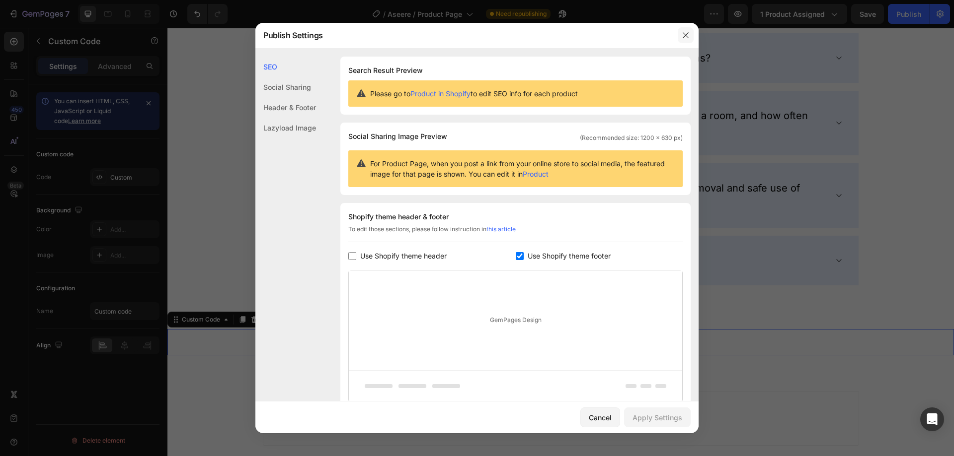
click at [686, 36] on icon "button" at bounding box center [684, 35] width 5 height 5
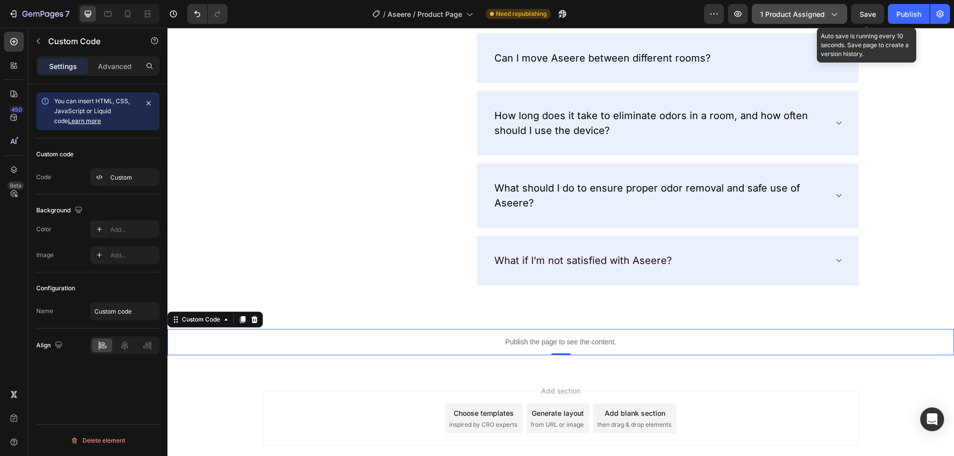
click at [844, 9] on button "1 product assigned" at bounding box center [798, 14] width 95 height 20
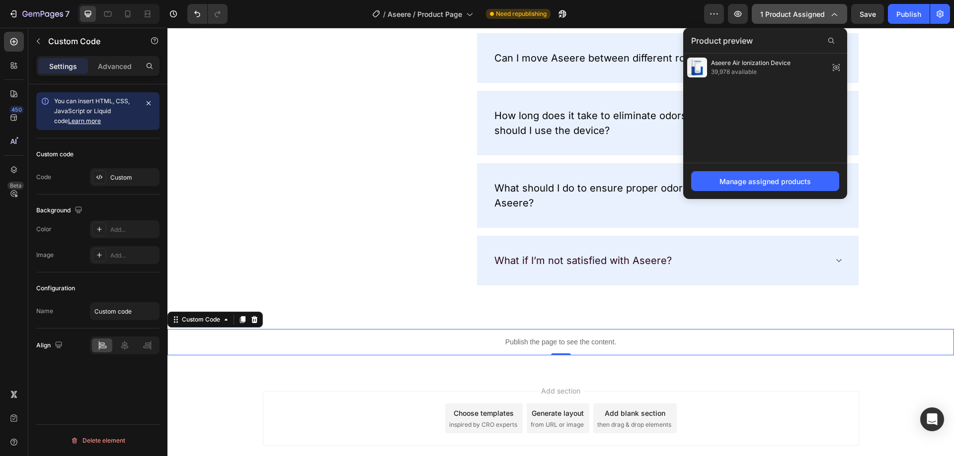
click at [838, 9] on div "1 product assigned" at bounding box center [799, 14] width 78 height 10
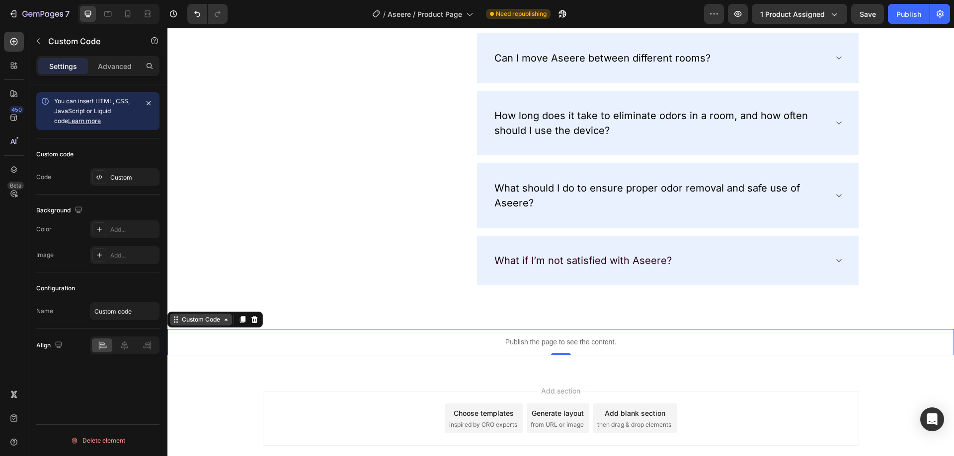
click at [202, 322] on div "Custom Code" at bounding box center [201, 319] width 42 height 9
click at [272, 342] on p "Publish the page to see the content." at bounding box center [560, 342] width 786 height 10
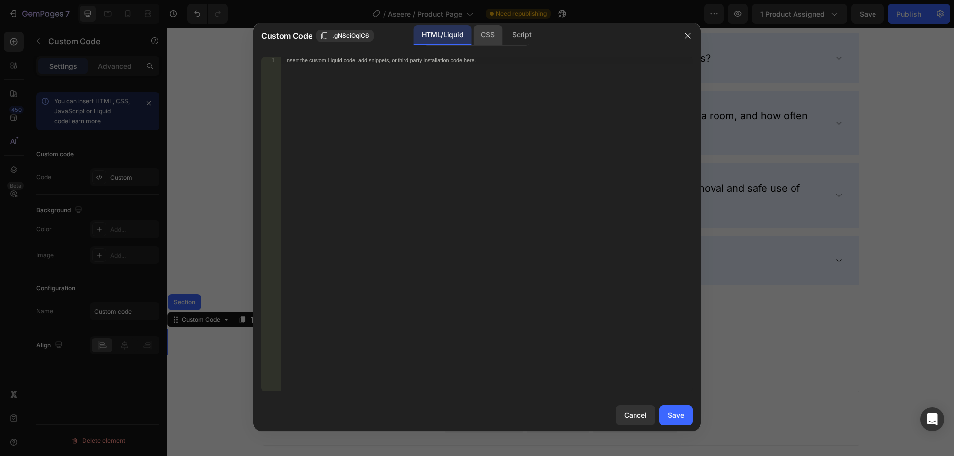
click at [504, 35] on div "CSS" at bounding box center [521, 35] width 35 height 20
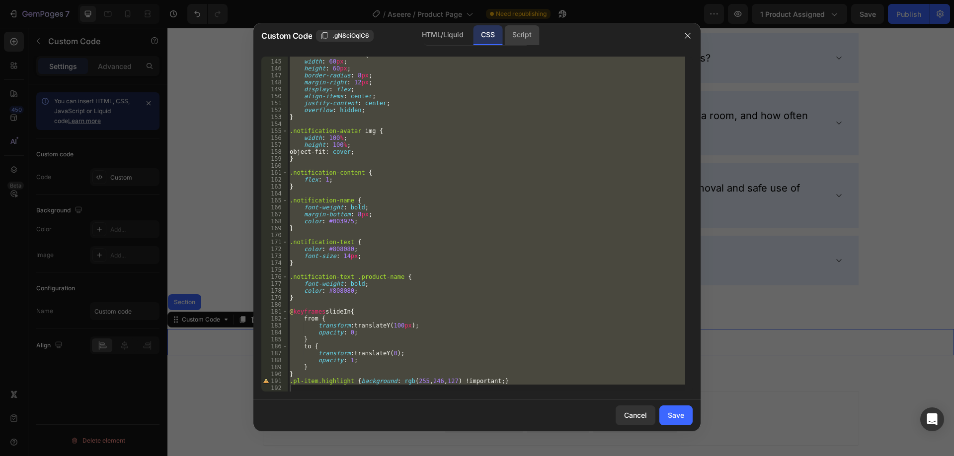
click at [530, 44] on div "Script" at bounding box center [521, 35] width 35 height 20
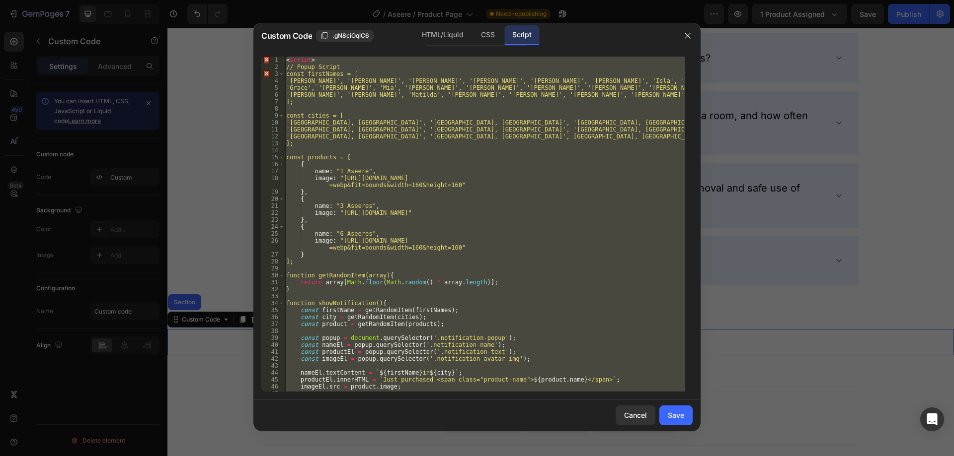
scroll to position [110, 0]
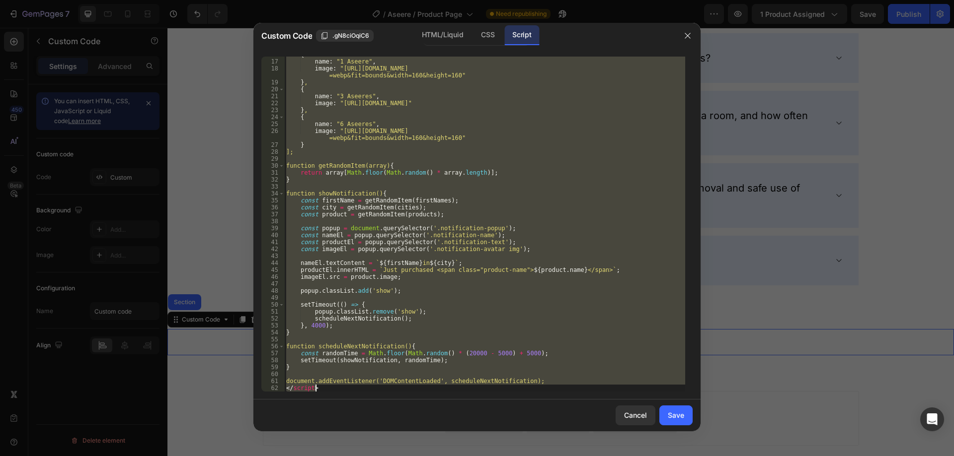
click at [400, 389] on div "{ name : "1 Aseere" , image : "[URL][DOMAIN_NAME] =webp&fit=bounds&width=160&he…" at bounding box center [484, 224] width 401 height 335
type textarea "</script>"
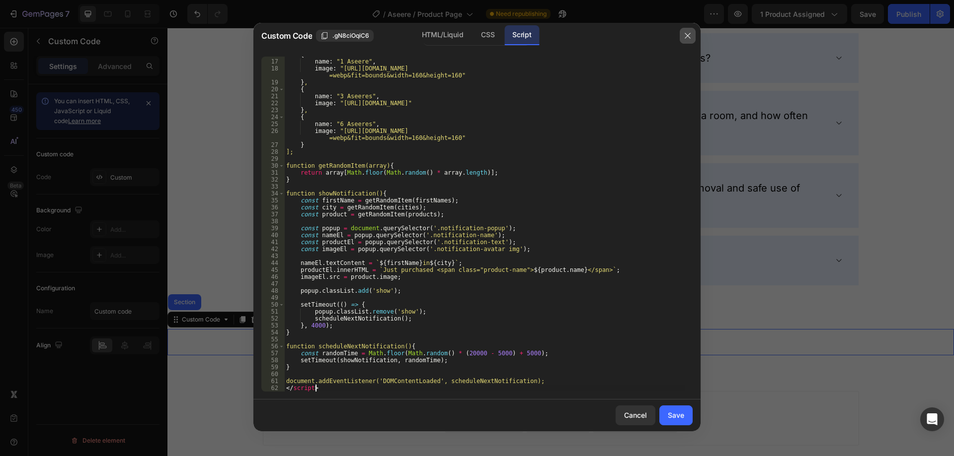
click at [688, 31] on button "button" at bounding box center [687, 36] width 16 height 16
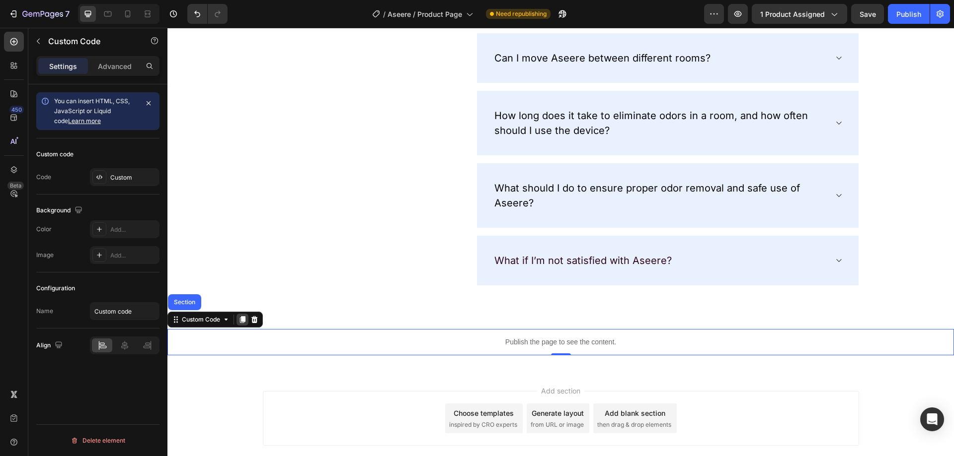
click at [245, 320] on icon at bounding box center [242, 319] width 5 height 7
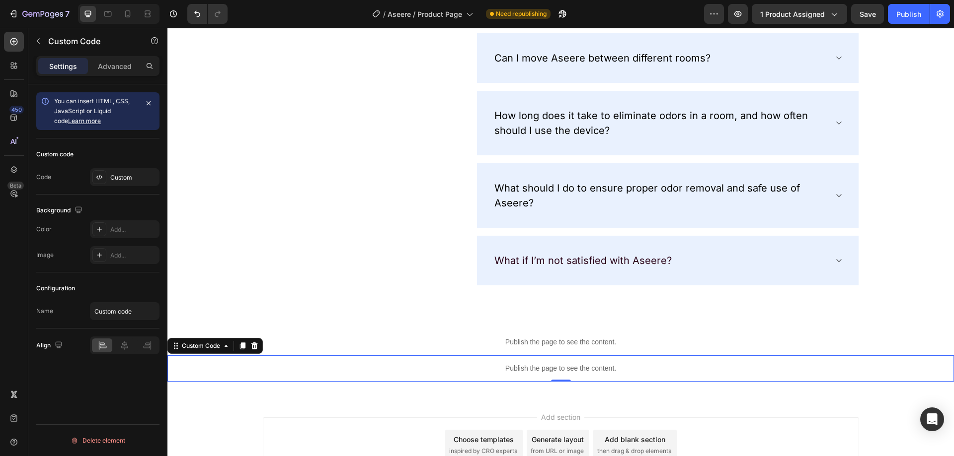
click at [448, 371] on p "Publish the page to see the content." at bounding box center [560, 369] width 786 height 10
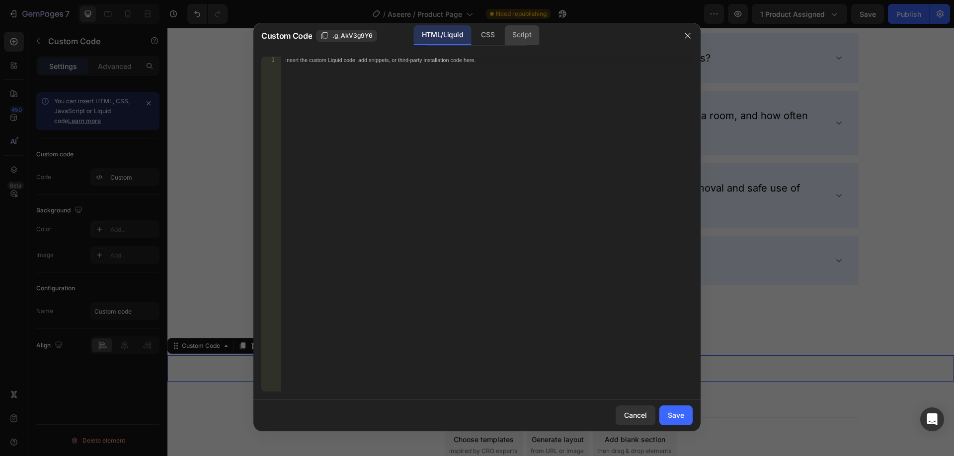
click at [515, 28] on div "Script" at bounding box center [521, 35] width 35 height 20
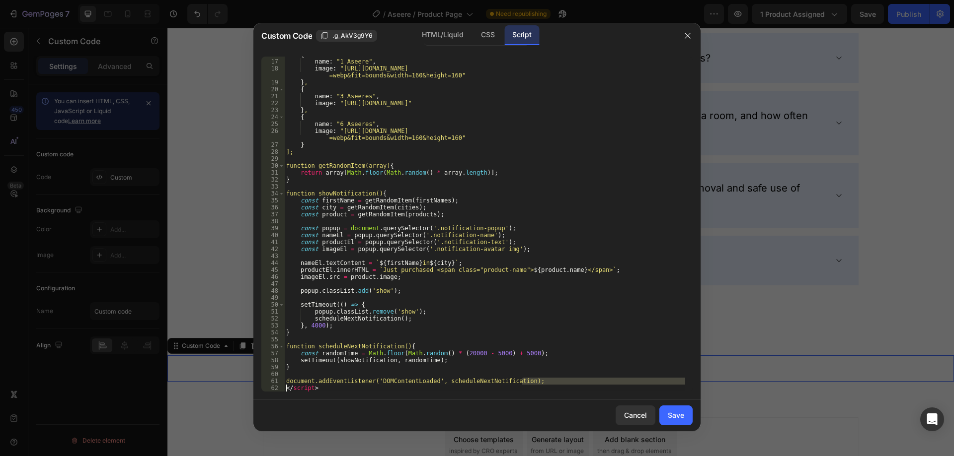
click at [323, 388] on div "{ name : "1 Aseere" , image : "[URL][DOMAIN_NAME] =webp&fit=bounds&width=160&he…" at bounding box center [484, 225] width 401 height 349
type textarea "</script>"
click at [323, 388] on div "{ name : "1 Aseere" , image : "[URL][DOMAIN_NAME] =webp&fit=bounds&width=160&he…" at bounding box center [484, 225] width 401 height 349
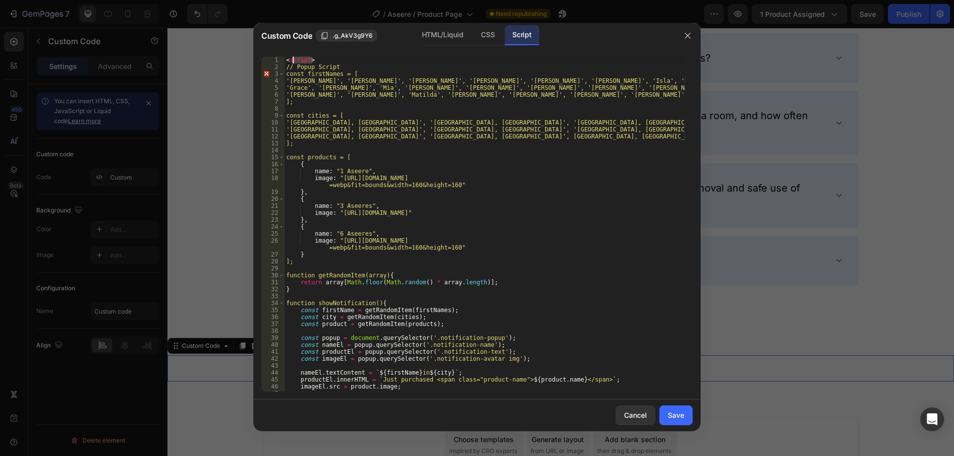
drag, startPoint x: 326, startPoint y: 62, endPoint x: 292, endPoint y: 61, distance: 34.3
click at [292, 61] on div "< script > // Popup Script const firstNames = [ 'Charlotte', '[PERSON_NAME]', '…" at bounding box center [484, 231] width 401 height 349
type textarea "<"
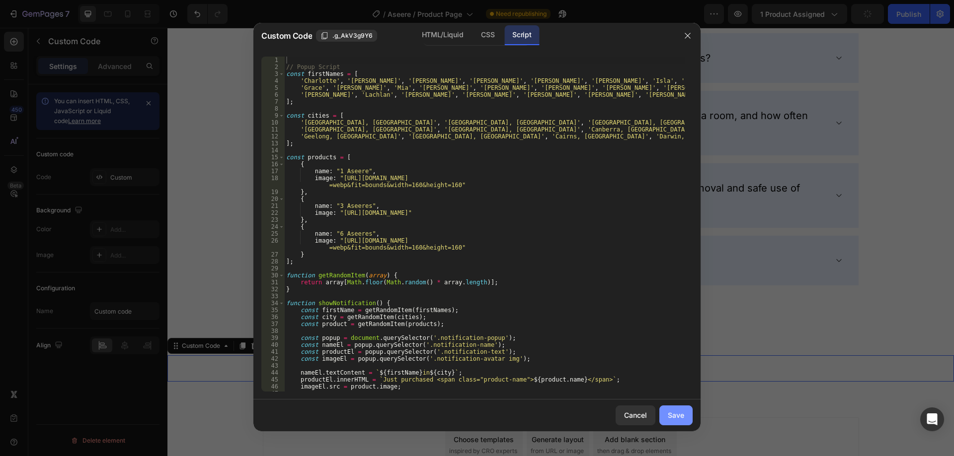
click at [685, 415] on button "Save" at bounding box center [675, 416] width 33 height 20
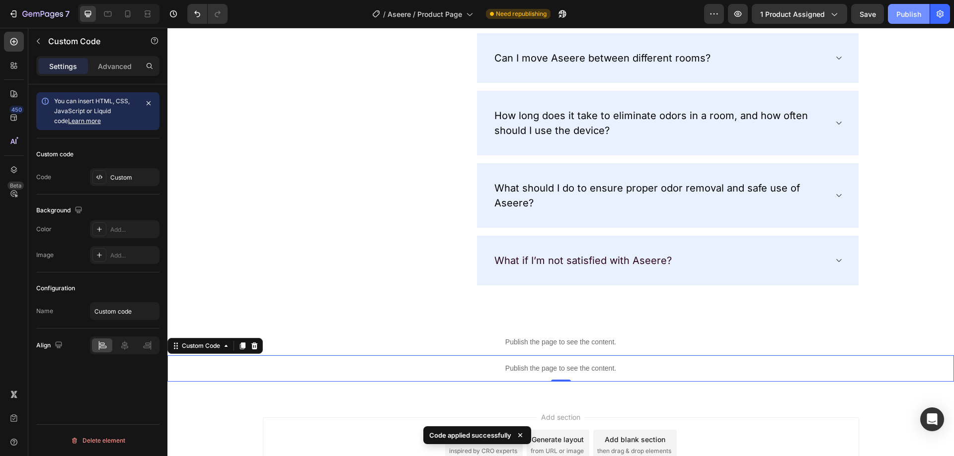
click at [900, 22] on button "Publish" at bounding box center [909, 14] width 42 height 20
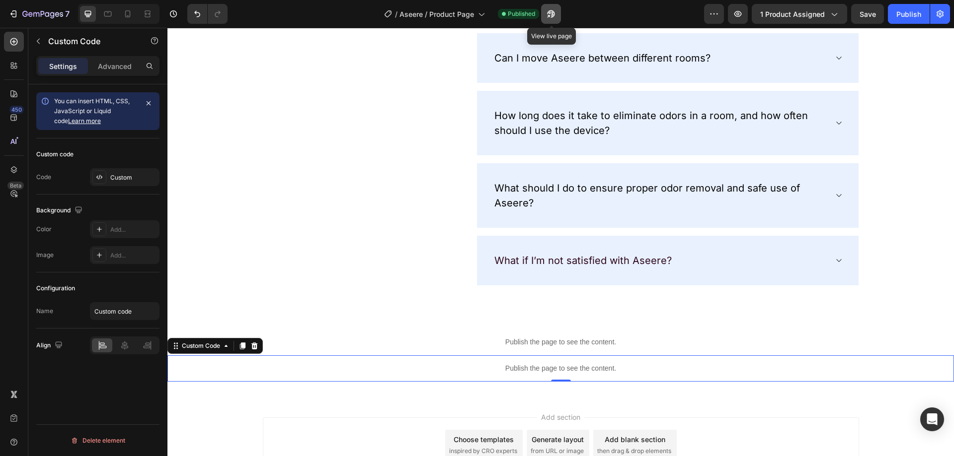
click at [551, 16] on icon "button" at bounding box center [551, 14] width 10 height 10
click at [285, 332] on div "Publish the page to see the content." at bounding box center [560, 342] width 786 height 26
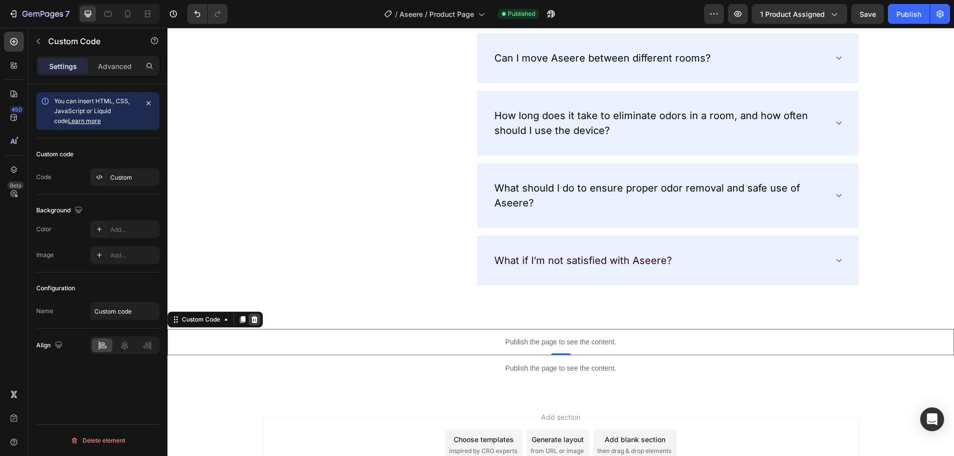
click at [256, 318] on icon at bounding box center [254, 319] width 6 height 7
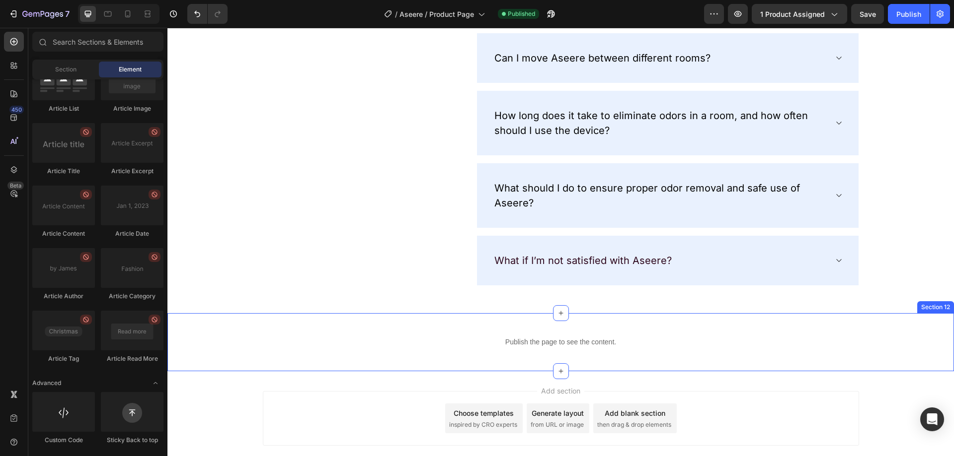
click at [362, 358] on div "Publish the page to see the content. Custom Code Section 12" at bounding box center [560, 342] width 786 height 58
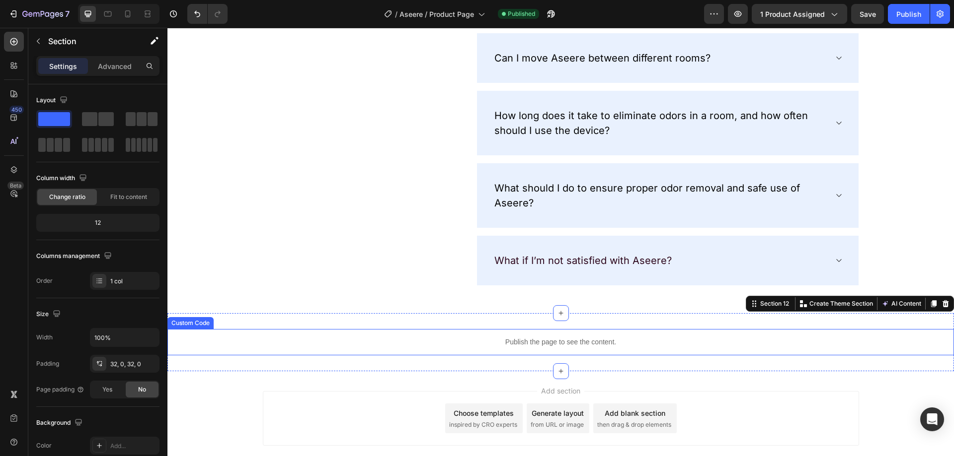
click at [369, 348] on p "Publish the page to see the content." at bounding box center [560, 342] width 786 height 10
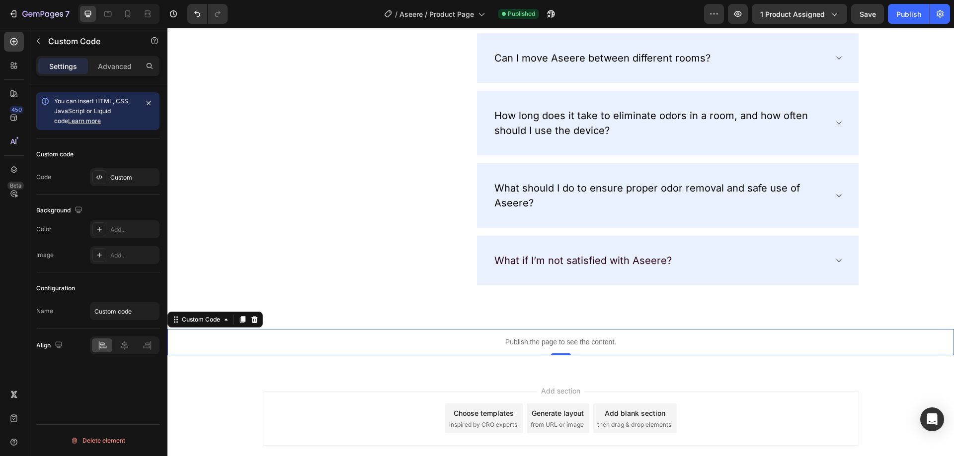
click at [369, 348] on p "Publish the page to see the content." at bounding box center [560, 342] width 786 height 10
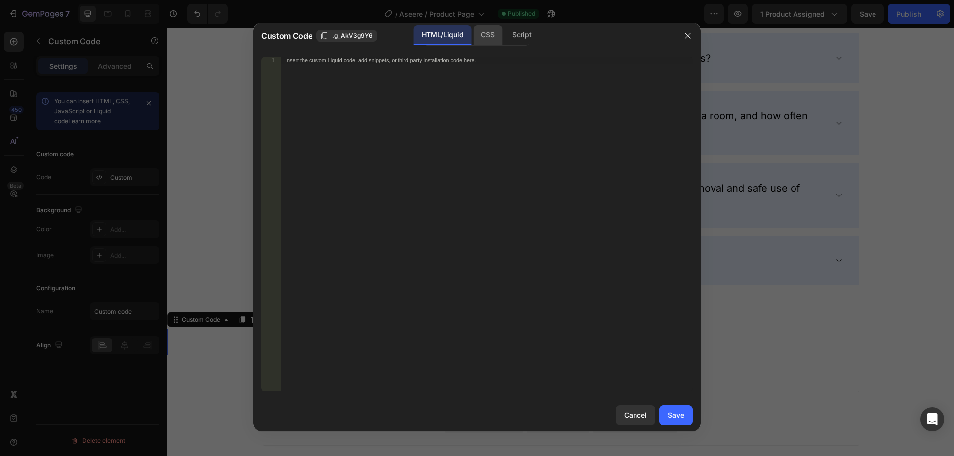
click at [504, 34] on div "CSS" at bounding box center [521, 35] width 35 height 20
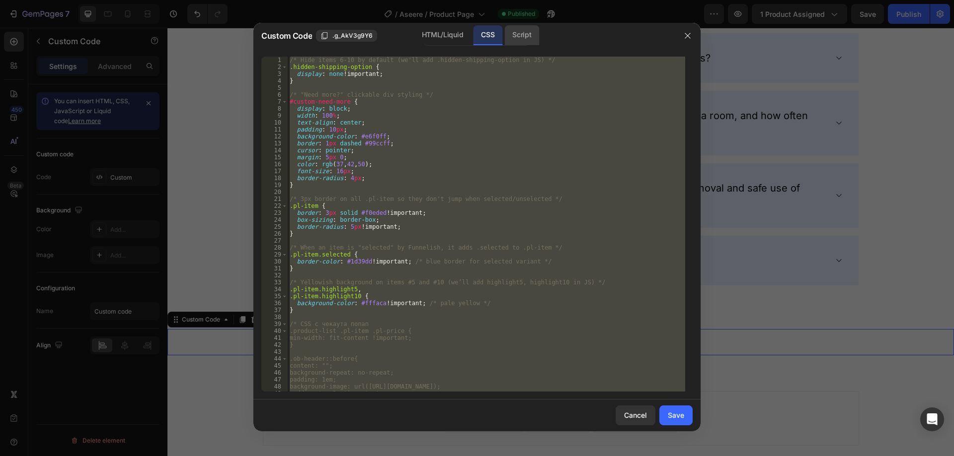
click at [521, 35] on div "Script" at bounding box center [521, 35] width 35 height 20
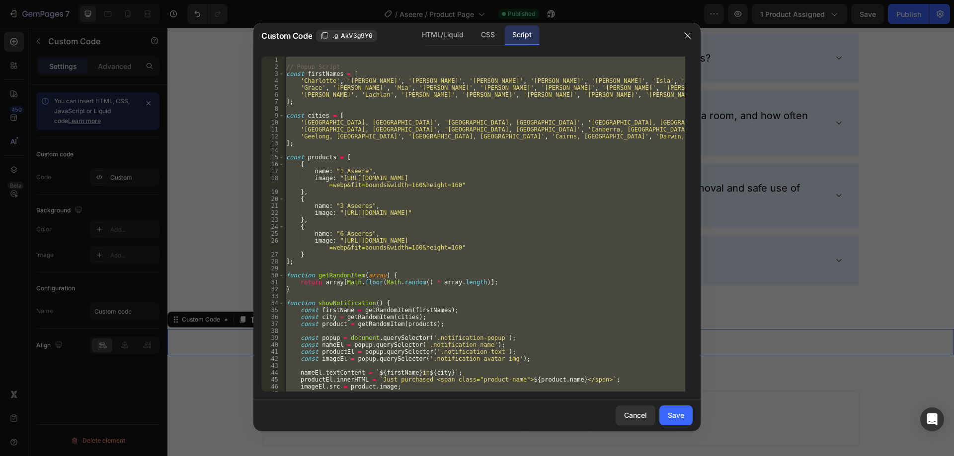
click at [354, 182] on div "// Popup Script const firstNames = [ 'Charlotte' , '[PERSON_NAME]' , '[PERSON_N…" at bounding box center [484, 224] width 401 height 335
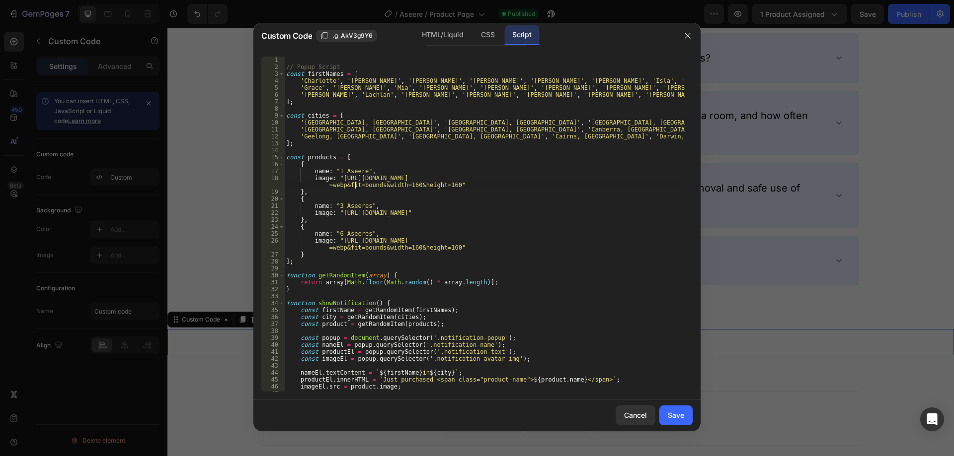
type textarea "document.addEventListener('DOMContentLoaded', scheduleNextNotification);"
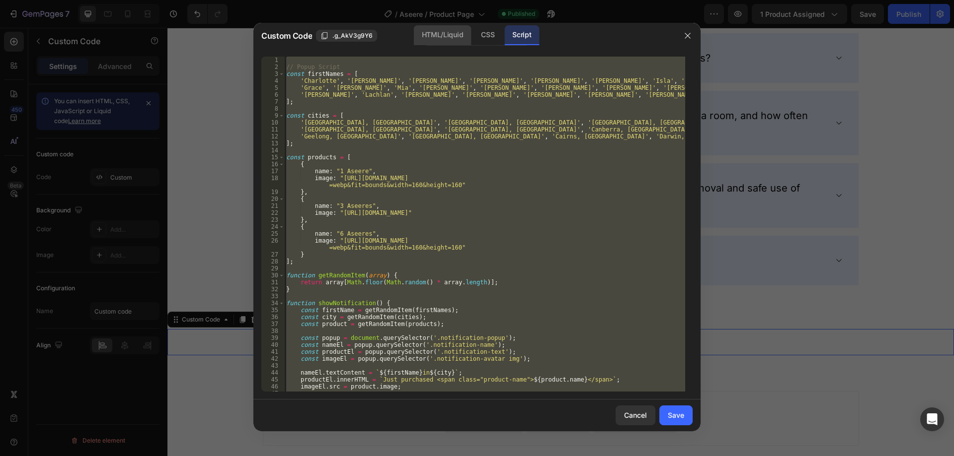
click at [473, 30] on div "HTML/Liquid" at bounding box center [487, 35] width 29 height 20
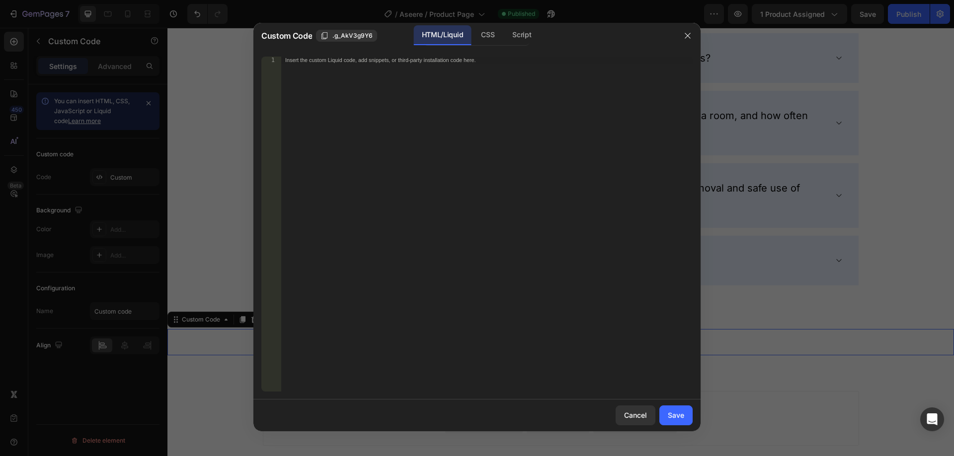
click at [402, 138] on div "Insert the custom Liquid code, add snippets, or third-party installation code h…" at bounding box center [486, 231] width 411 height 349
paste textarea "image: "[URL][DOMAIN_NAME]""
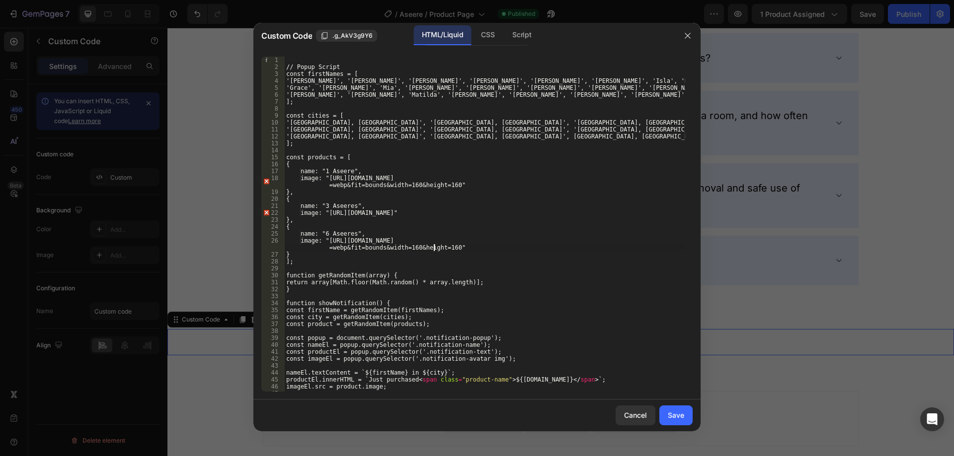
click at [433, 248] on div "// Popup Script const firstNames = [ 'Charlotte', '[PERSON_NAME]', '[PERSON_NAM…" at bounding box center [484, 231] width 401 height 349
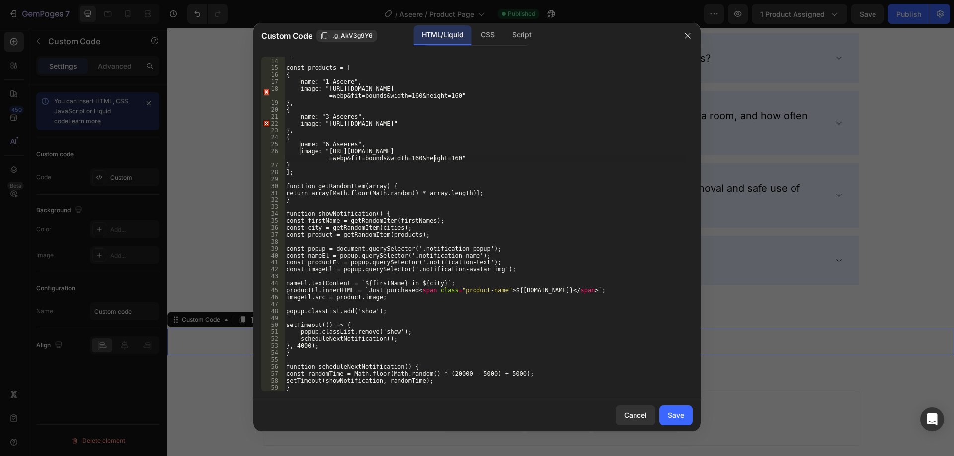
scroll to position [110, 0]
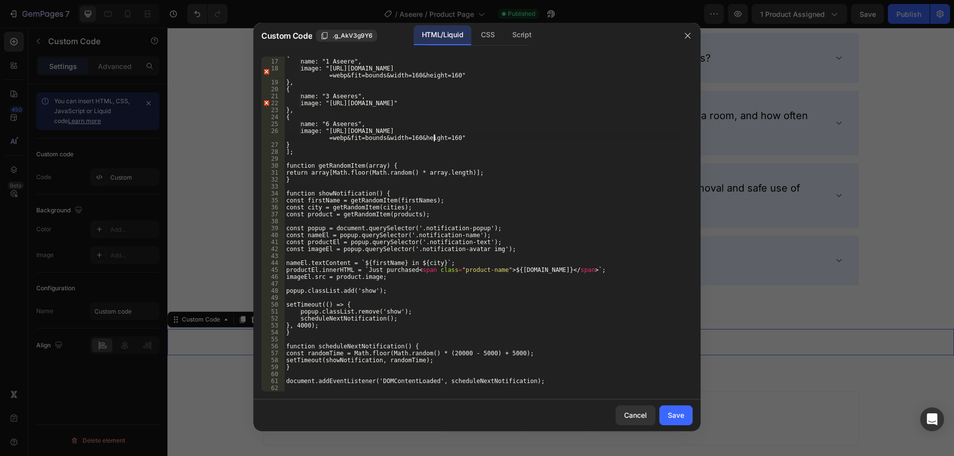
click at [478, 379] on div "{ name: "1 Aseere", image: "[URL][DOMAIN_NAME] =webp&fit=bounds&width=160&heigh…" at bounding box center [484, 225] width 401 height 349
type textarea "document.addEventListener('DOMContentLoaded', scheduleNextNotification);"
click at [478, 386] on div "{ name: "1 Aseere", image: "[URL][DOMAIN_NAME] =webp&fit=bounds&width=160&heigh…" at bounding box center [484, 225] width 401 height 349
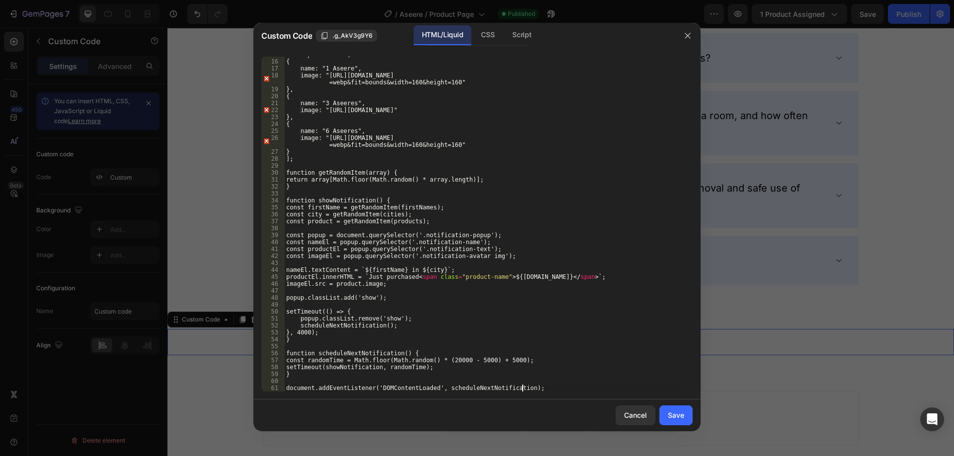
scroll to position [0, 0]
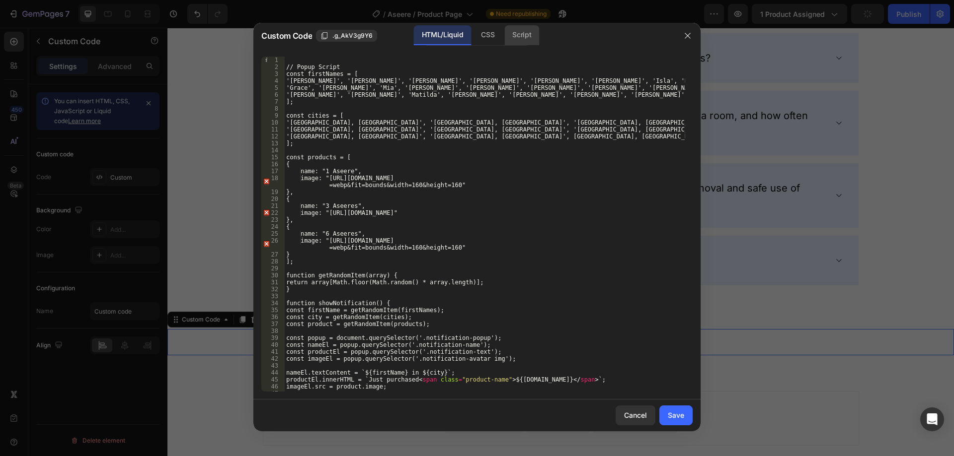
click at [516, 43] on div "Script" at bounding box center [521, 35] width 35 height 20
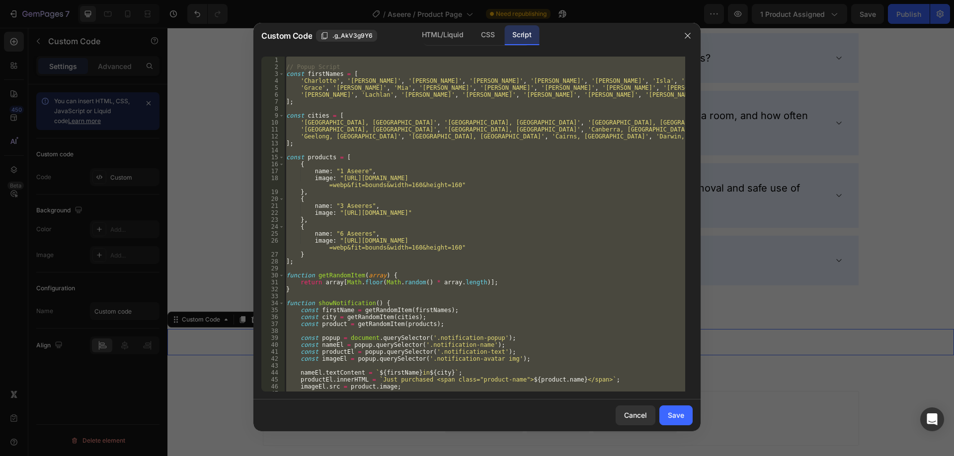
click at [458, 169] on div "// Popup Script const firstNames = [ 'Charlotte' , '[PERSON_NAME]' , '[PERSON_N…" at bounding box center [484, 224] width 401 height 335
click at [473, 37] on div "HTML/Liquid" at bounding box center [487, 35] width 29 height 20
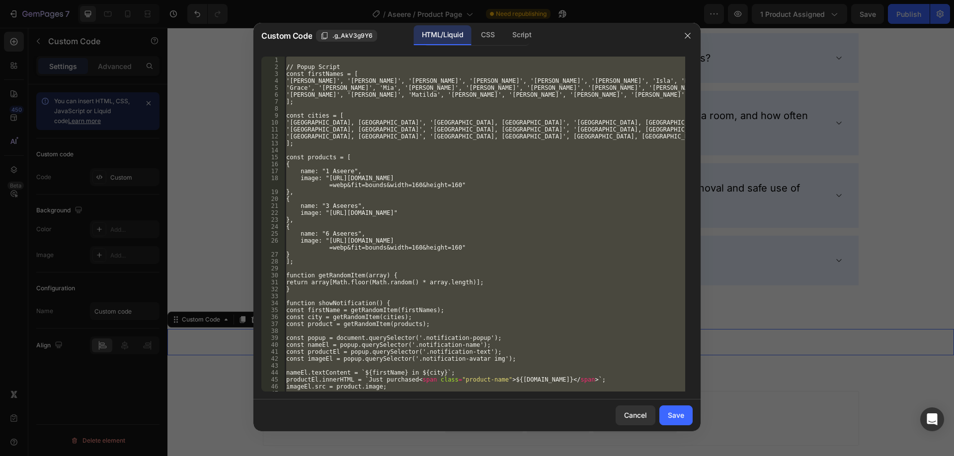
click at [422, 191] on div "// Popup Script const firstNames = [ 'Charlotte', '[PERSON_NAME]', '[PERSON_NAM…" at bounding box center [484, 224] width 401 height 335
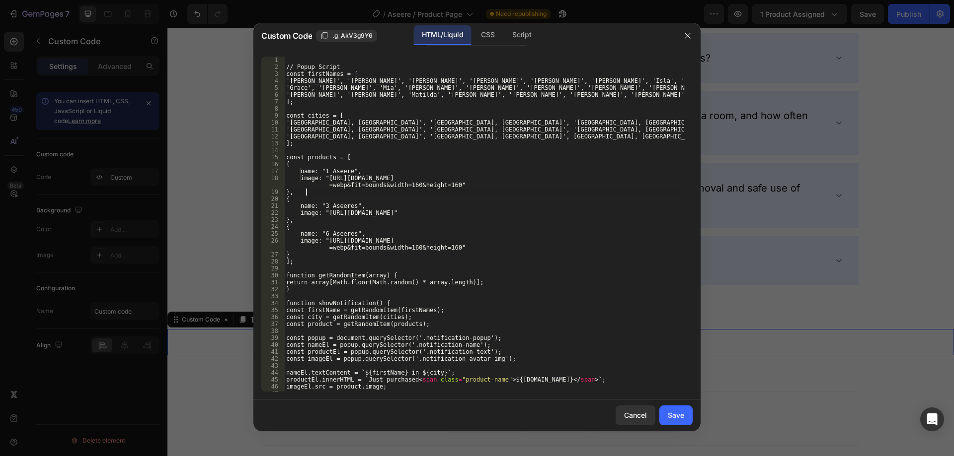
type textarea "document.addEventListener('DOMContentLoaded', scheduleNextNotification);"
paste textarea
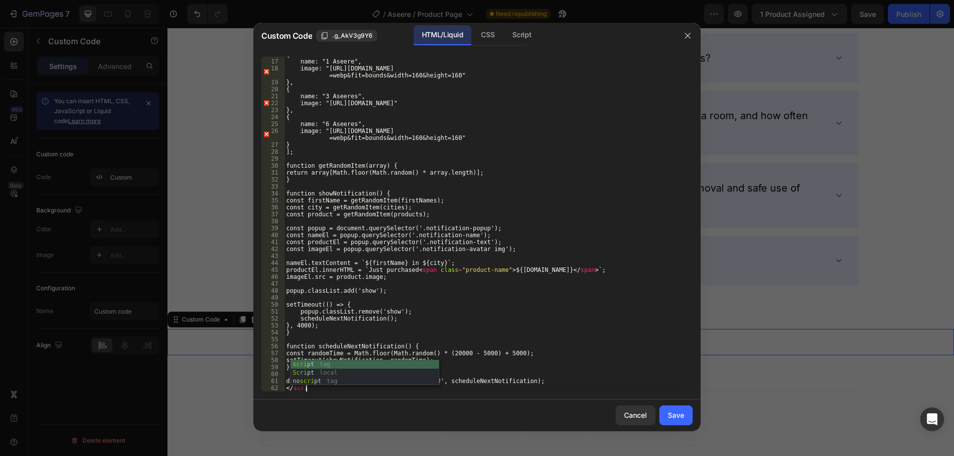
scroll to position [0, 1]
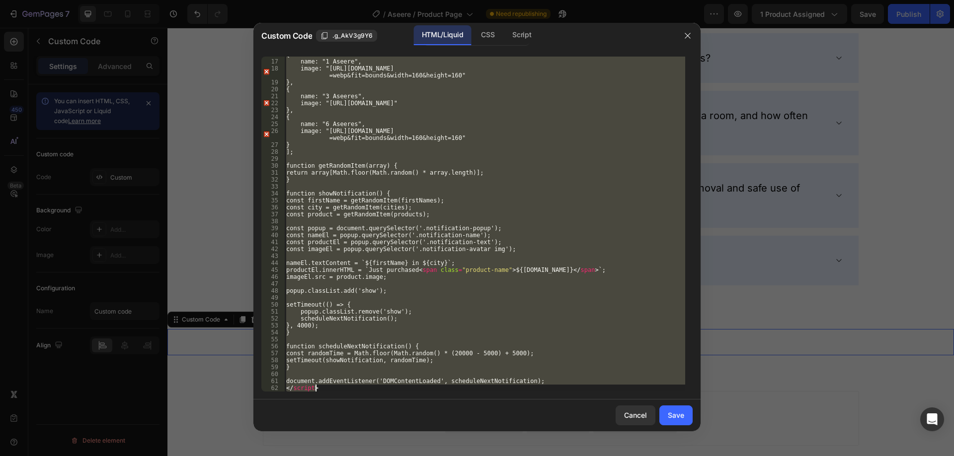
click at [306, 392] on div "document.addEventListener('DOMContentLoaded', scheduleNextNotification); </scri…" at bounding box center [476, 224] width 447 height 351
click at [306, 391] on div "{ name: "1 Aseere", image: "[URL][DOMAIN_NAME] =webp&fit=bounds&width=160&heigh…" at bounding box center [484, 225] width 401 height 349
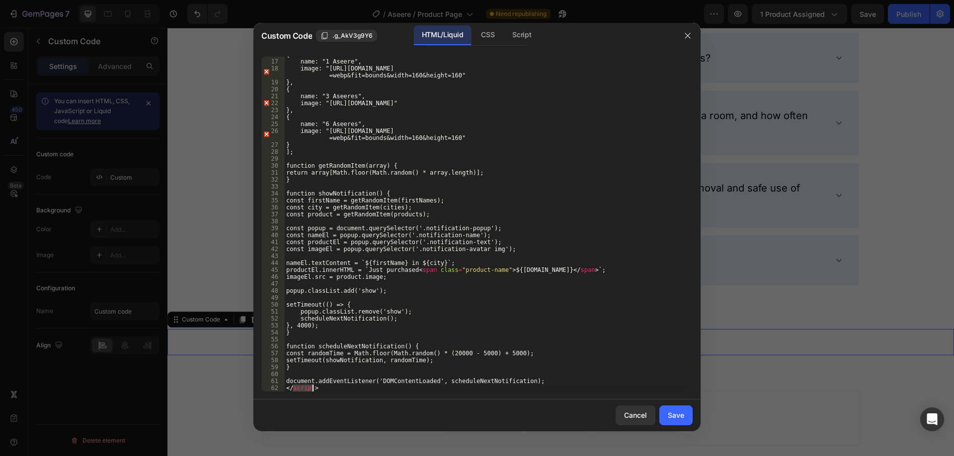
click at [306, 390] on div "{ name: "1 Aseere", image: "[URL][DOMAIN_NAME] =webp&fit=bounds&width=160&heigh…" at bounding box center [484, 224] width 401 height 335
click at [306, 390] on div "{ name: "1 Aseere", image: "[URL][DOMAIN_NAME] =webp&fit=bounds&width=160&heigh…" at bounding box center [484, 225] width 401 height 349
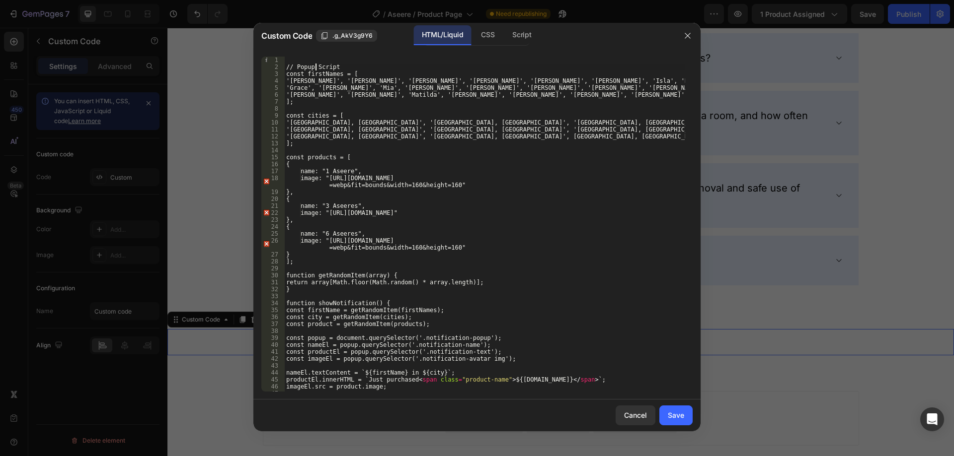
click at [314, 65] on div "// Popup Script const firstNames = [ 'Charlotte', '[PERSON_NAME]', '[PERSON_NAM…" at bounding box center [484, 231] width 401 height 349
type textarea "document.addEventListener('DOMContentLoaded', scheduleNextNotification); </scri…"
paste textarea "</script>"
click at [293, 61] on div "</ script > // Popup Script const firstNames = [ '[PERSON_NAME]', '[PERSON_NAME…" at bounding box center [484, 231] width 401 height 349
click at [392, 87] on div "< script > // Popup Script const firstNames = [ 'Charlotte', '[PERSON_NAME]', '…" at bounding box center [484, 231] width 401 height 349
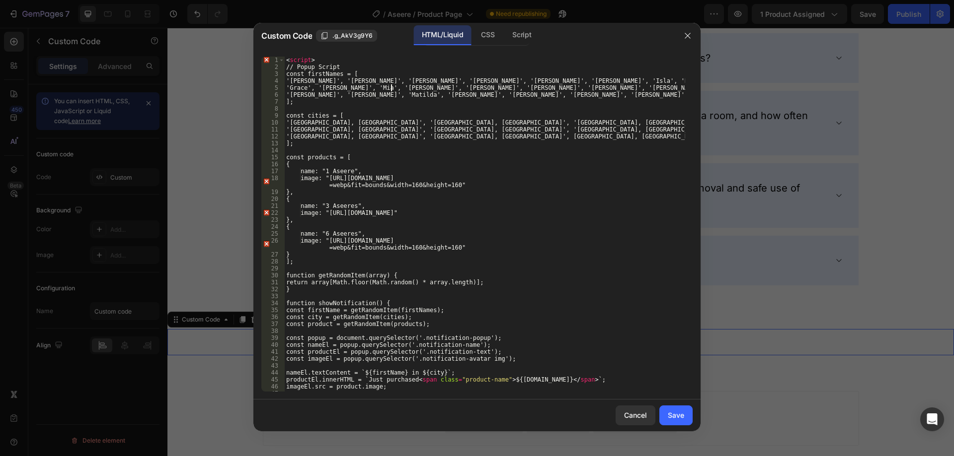
type textarea "'Grace', '[PERSON_NAME]', 'Mia', '[PERSON_NAME]', '[PERSON_NAME]', '[PERSON_NAM…"
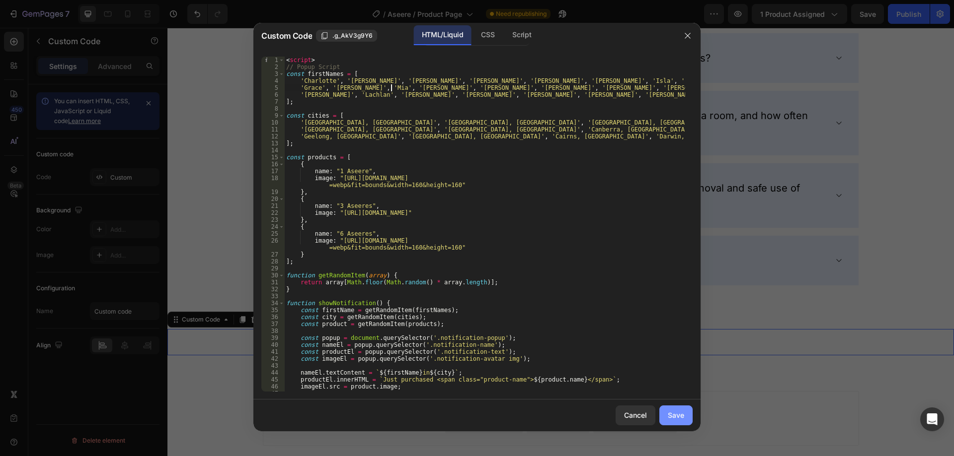
click at [681, 413] on div "Save" at bounding box center [676, 415] width 16 height 10
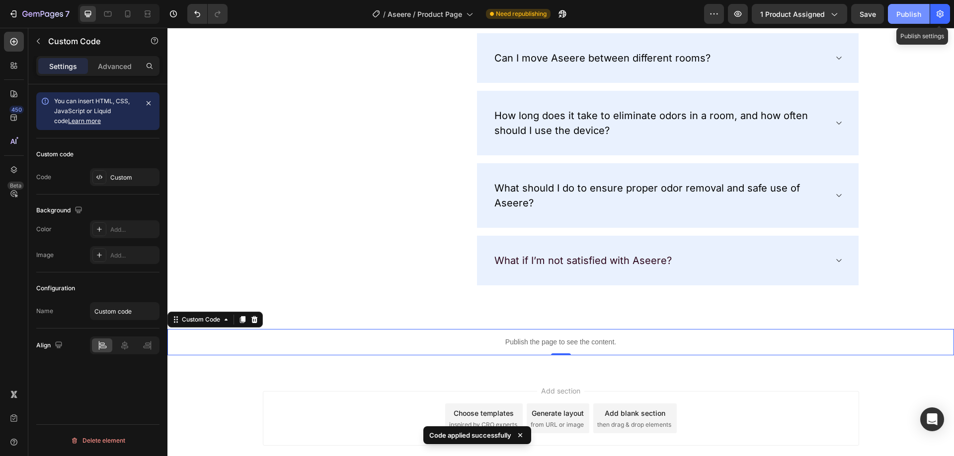
click at [922, 11] on button "Publish" at bounding box center [909, 14] width 42 height 20
click at [922, 12] on button "Publish" at bounding box center [909, 14] width 42 height 20
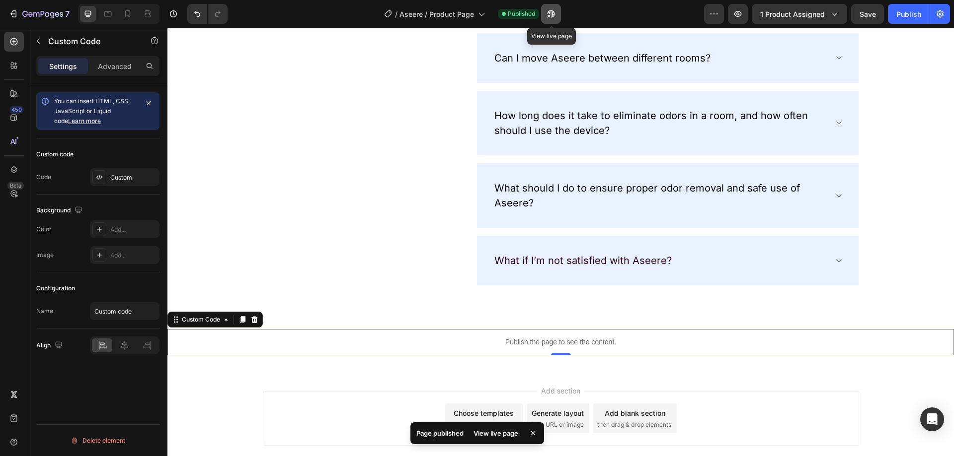
click at [548, 15] on icon "button" at bounding box center [551, 14] width 10 height 10
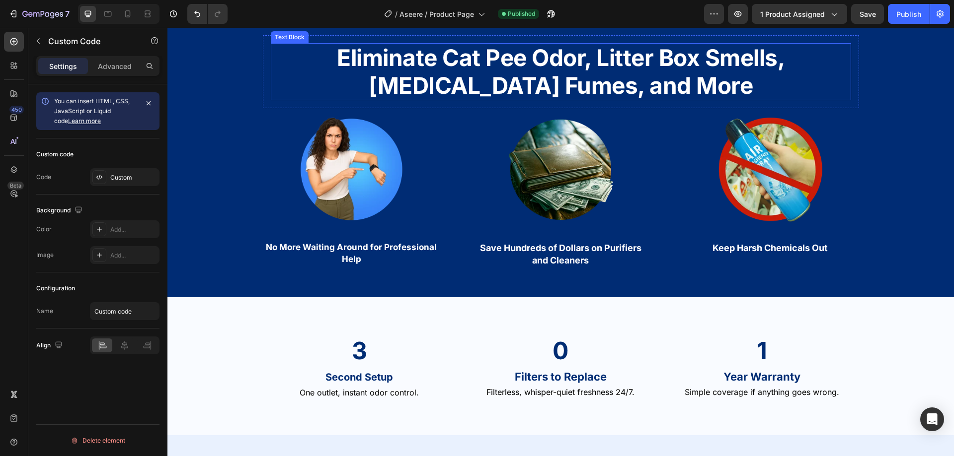
click at [487, 99] on strong "Eliminate Cat Pee Odor, Litter Box Smells, [MEDICAL_DATA] Fumes, and More" at bounding box center [561, 71] width 448 height 55
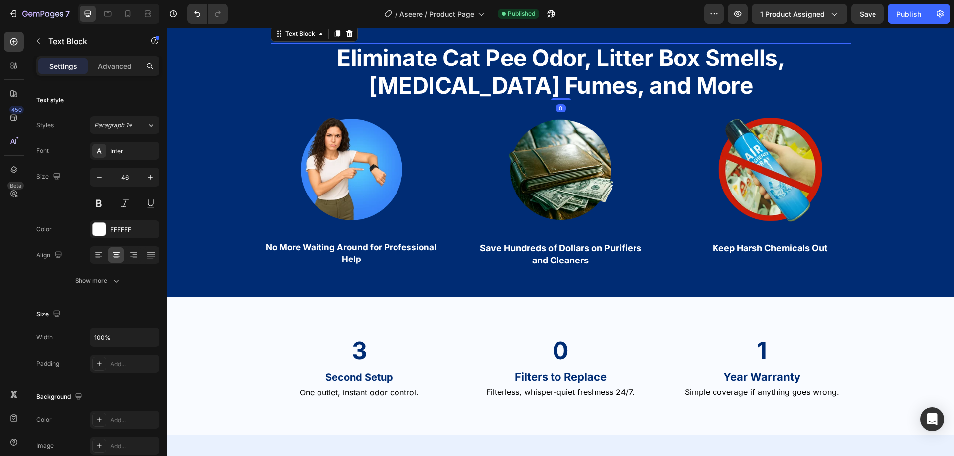
click at [487, 99] on strong "Eliminate Cat Pee Odor, Litter Box Smells, [MEDICAL_DATA] Fumes, and More" at bounding box center [561, 71] width 448 height 55
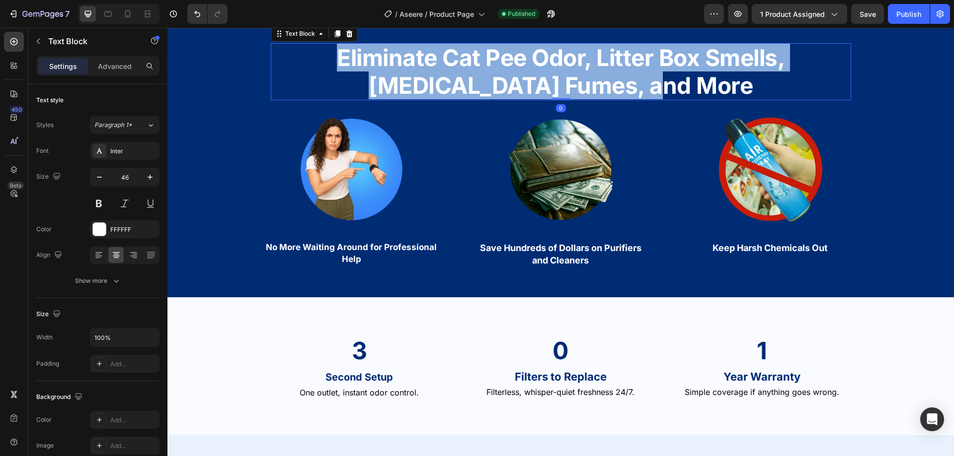
click at [487, 99] on strong "Eliminate Cat Pee Odor, Litter Box Smells, [MEDICAL_DATA] Fumes, and More" at bounding box center [561, 71] width 448 height 55
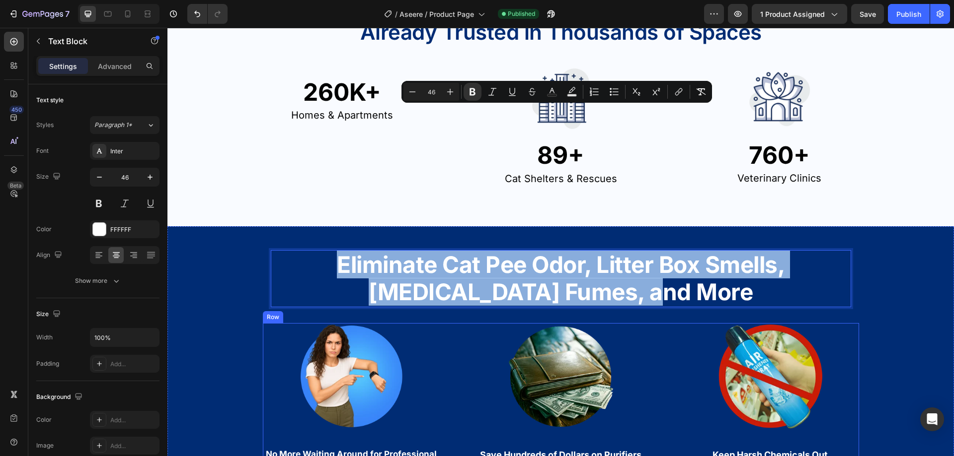
scroll to position [1995, 0]
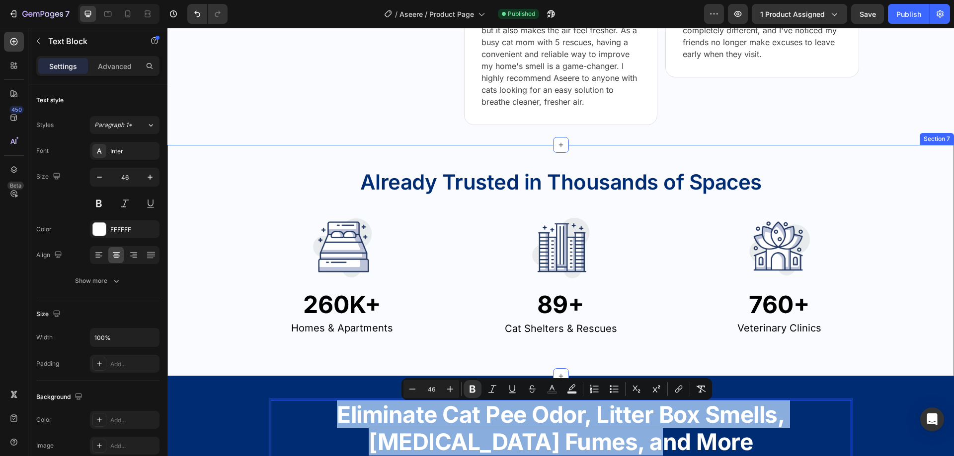
click at [480, 183] on p "Already Trusted in Thousands of Spaces" at bounding box center [561, 182] width 578 height 25
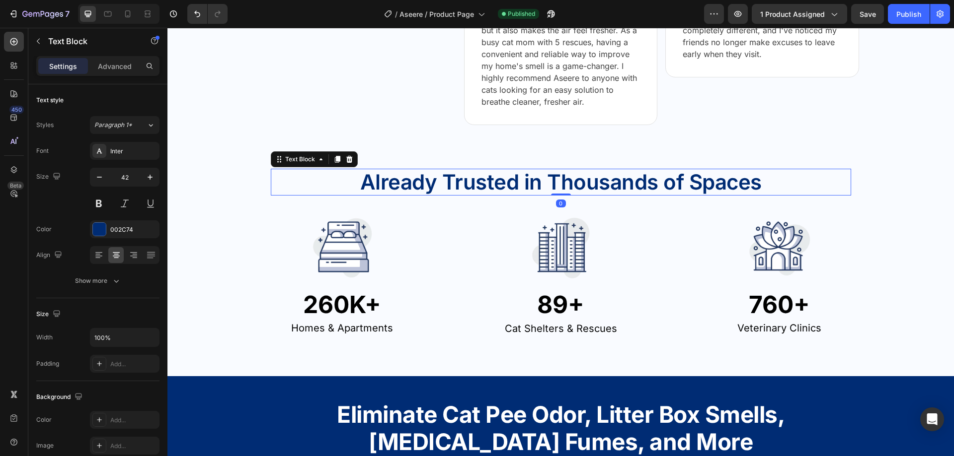
click at [480, 183] on p "Already Trusted in Thousands of Spaces" at bounding box center [561, 182] width 578 height 25
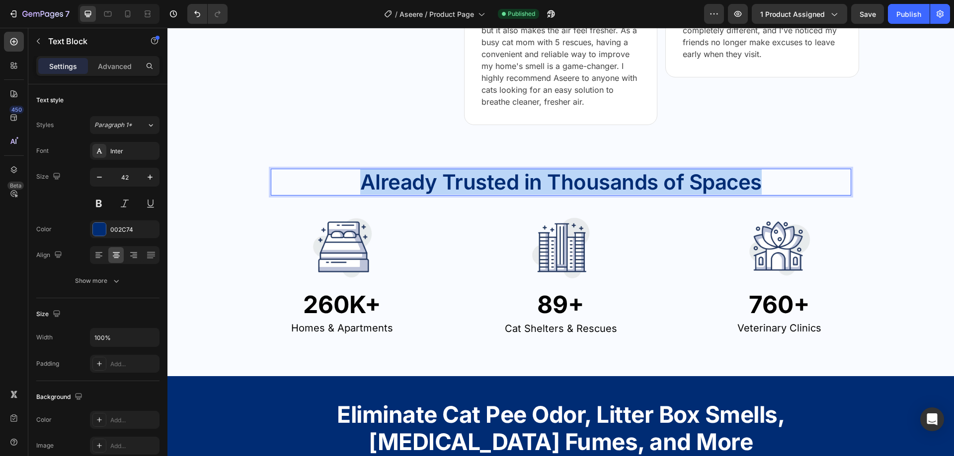
click at [480, 183] on p "Already Trusted in Thousands of Spaces" at bounding box center [561, 182] width 578 height 25
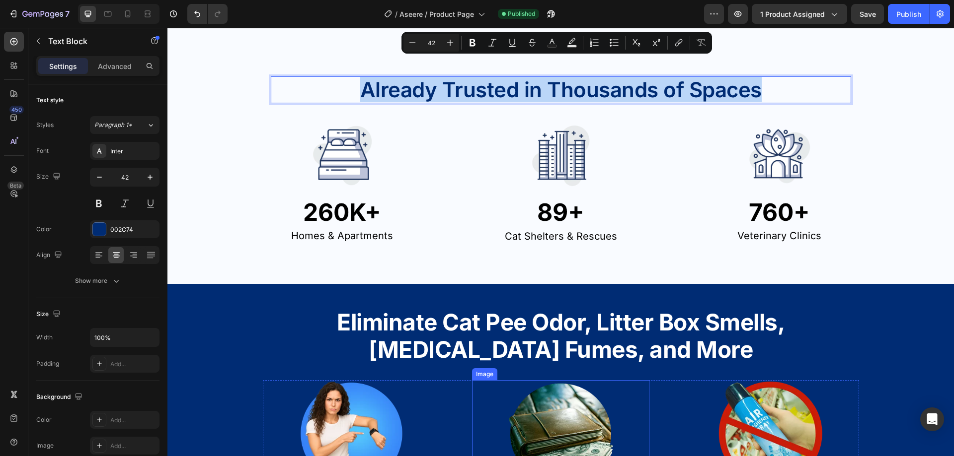
scroll to position [2193, 0]
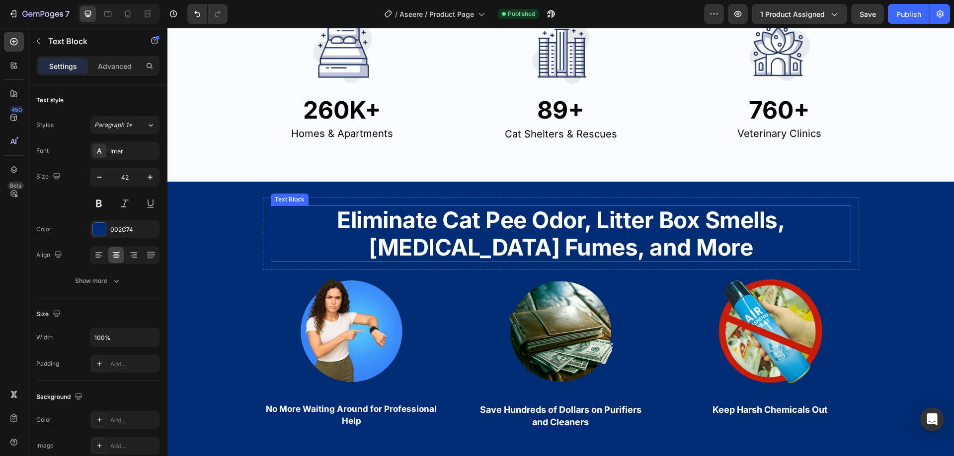
click at [503, 226] on strong "Eliminate Cat Pee Odor, Litter Box Smells, [MEDICAL_DATA] Fumes, and More" at bounding box center [561, 233] width 448 height 55
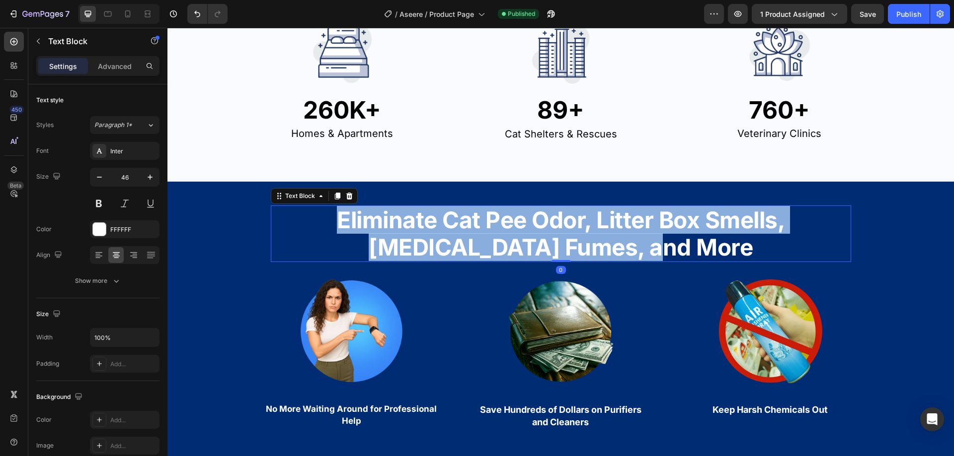
click at [503, 226] on strong "Eliminate Cat Pee Odor, Litter Box Smells, [MEDICAL_DATA] Fumes, and More" at bounding box center [561, 233] width 448 height 55
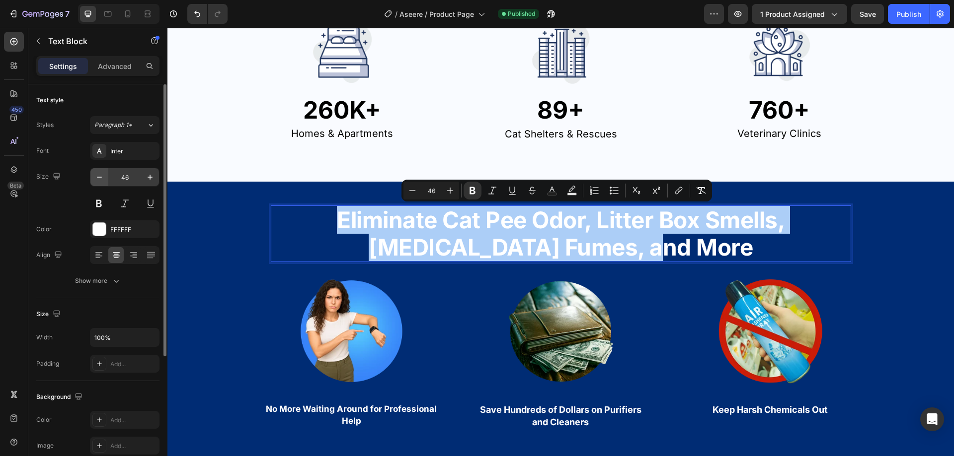
click at [100, 177] on icon "button" at bounding box center [99, 177] width 5 height 1
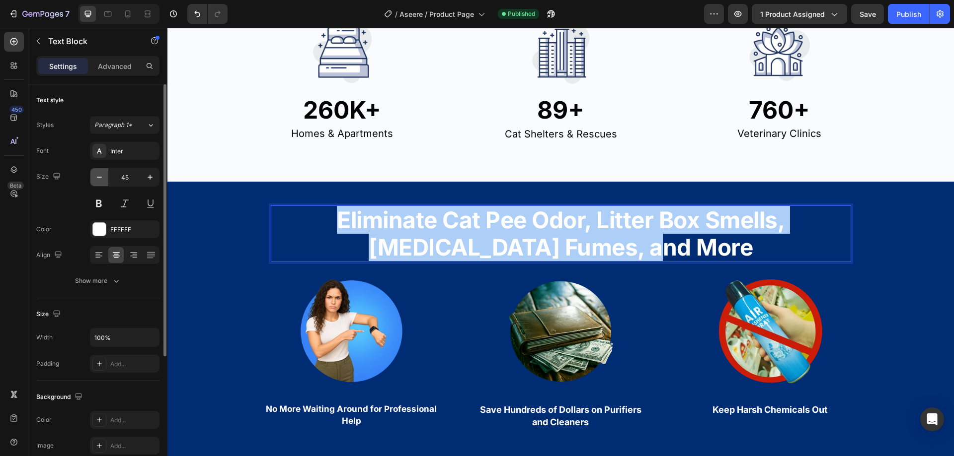
click at [100, 177] on icon "button" at bounding box center [99, 177] width 5 height 1
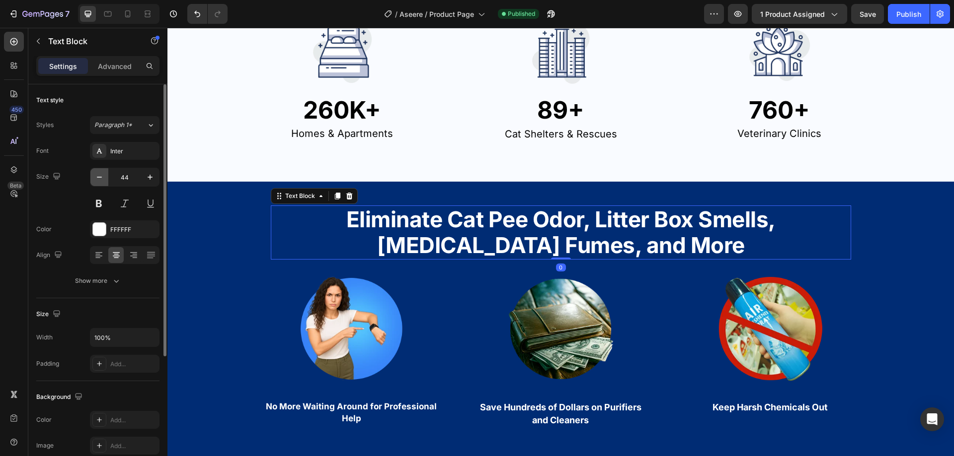
click at [100, 177] on icon "button" at bounding box center [99, 177] width 5 height 1
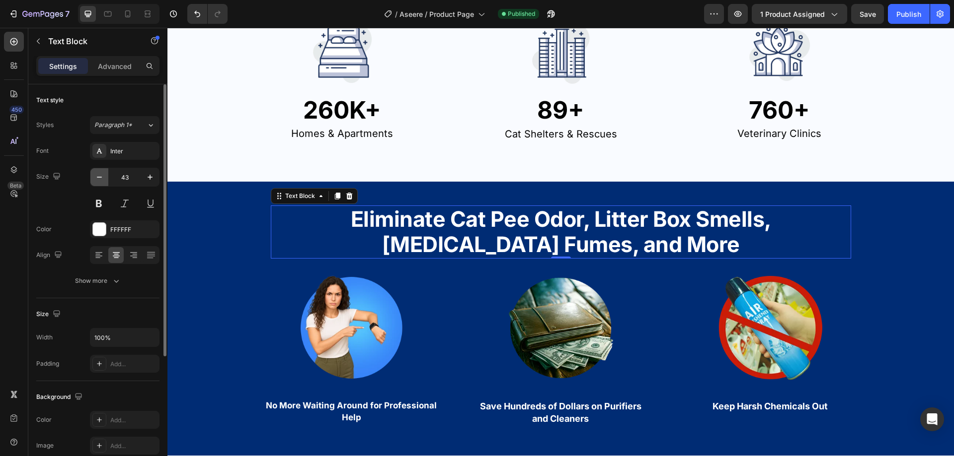
click at [100, 177] on icon "button" at bounding box center [99, 177] width 5 height 1
type input "42"
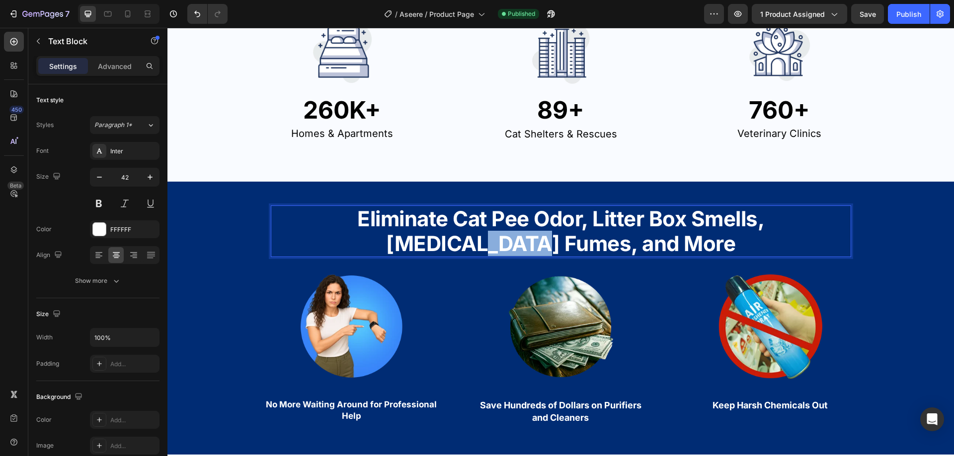
click at [407, 242] on p "Eliminate Cat Pee Odor, Litter Box Smells, [MEDICAL_DATA] Fumes, and More" at bounding box center [561, 232] width 578 height 50
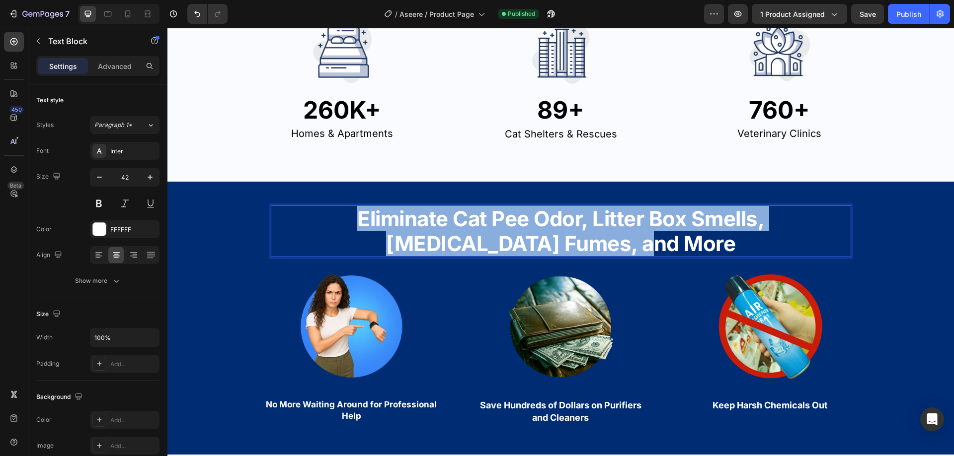
click at [407, 242] on p "Eliminate Cat Pee Odor, Litter Box Smells, [MEDICAL_DATA] Fumes, and More" at bounding box center [561, 232] width 578 height 50
click at [494, 141] on div "Cat Shelters & Rescues" at bounding box center [560, 134] width 159 height 16
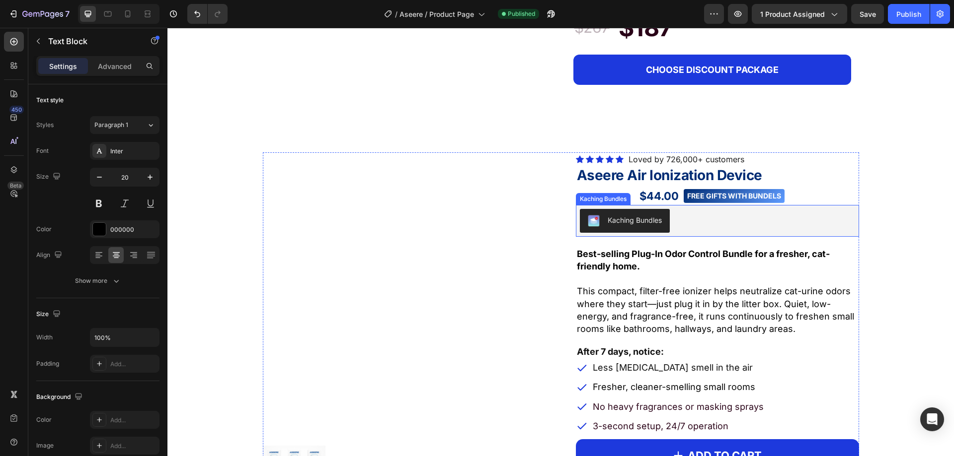
scroll to position [654, 0]
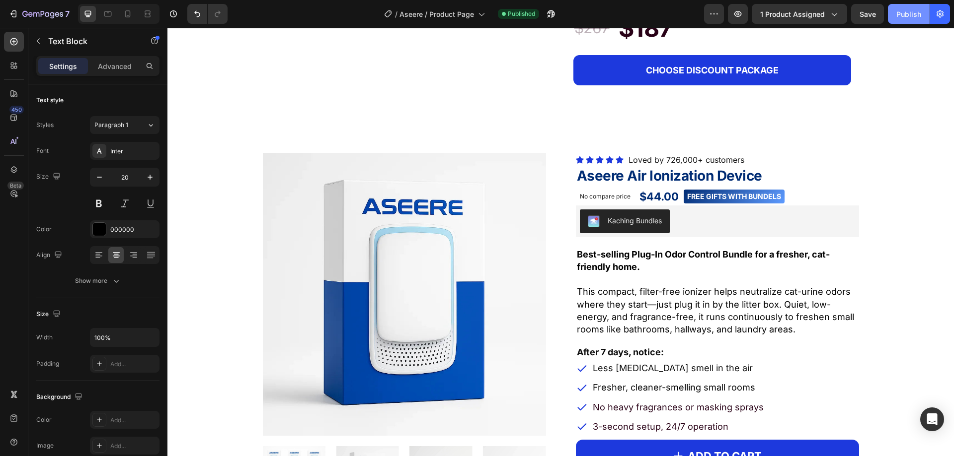
click at [913, 7] on button "Publish" at bounding box center [909, 14] width 42 height 20
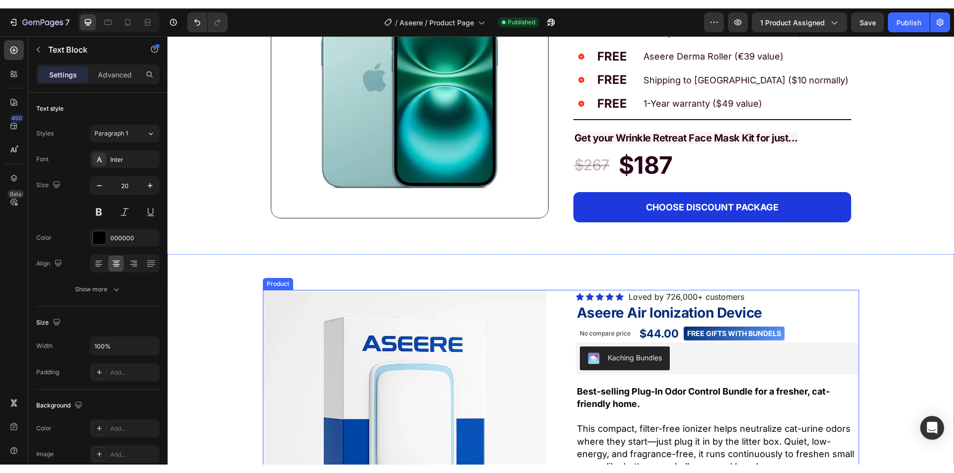
scroll to position [703, 0]
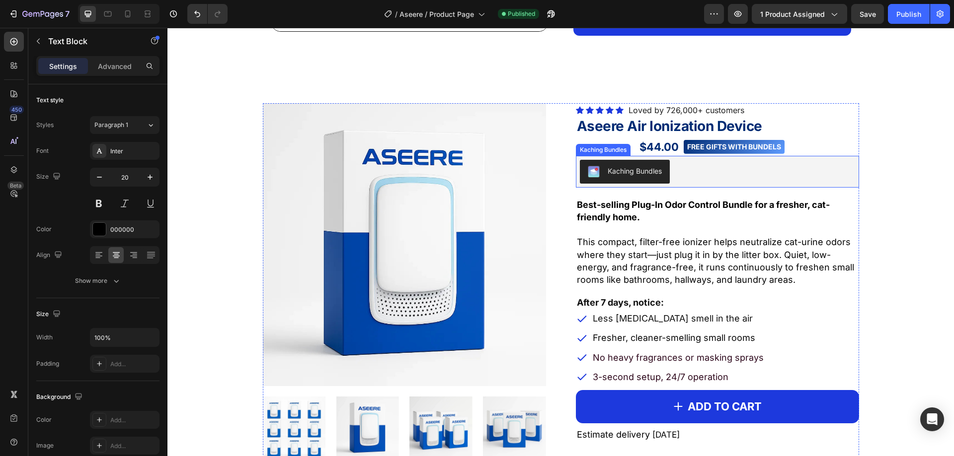
click at [688, 180] on div "Kaching Bundles" at bounding box center [717, 172] width 275 height 24
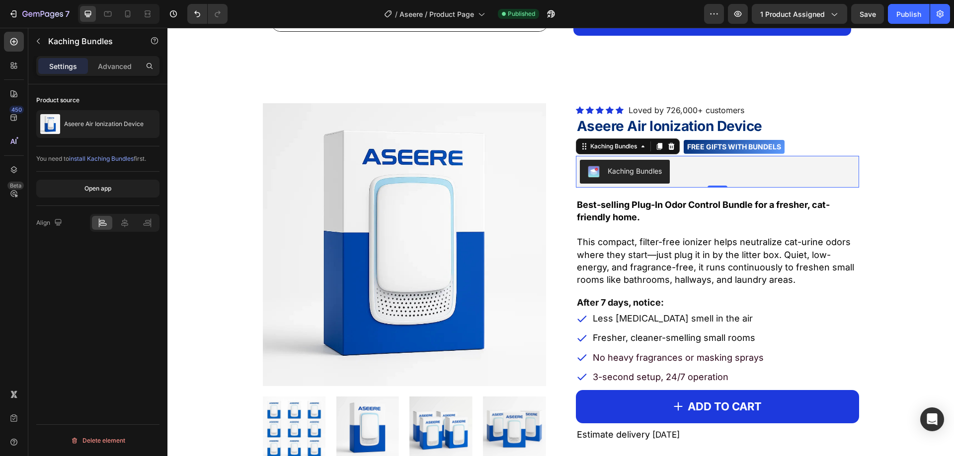
drag, startPoint x: 1070, startPoint y: 38, endPoint x: 857, endPoint y: 32, distance: 213.2
click at [894, 9] on button "Publish" at bounding box center [909, 14] width 42 height 20
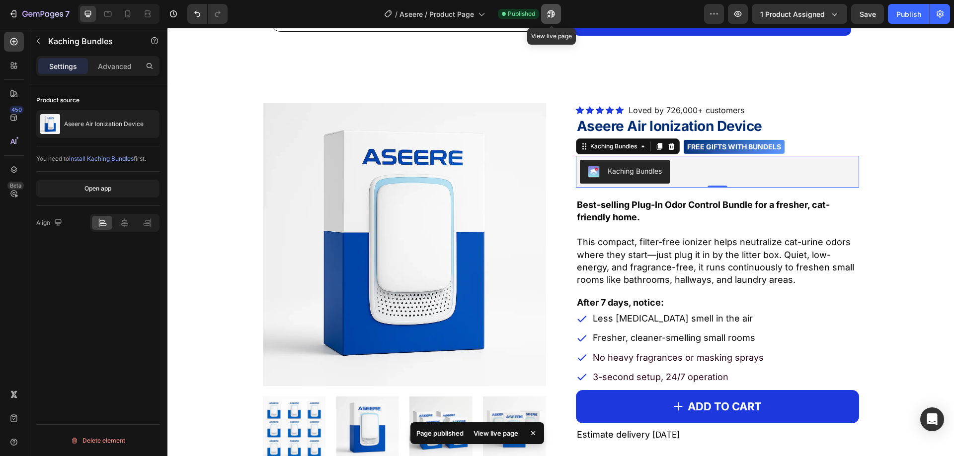
click at [554, 13] on icon "button" at bounding box center [551, 14] width 10 height 10
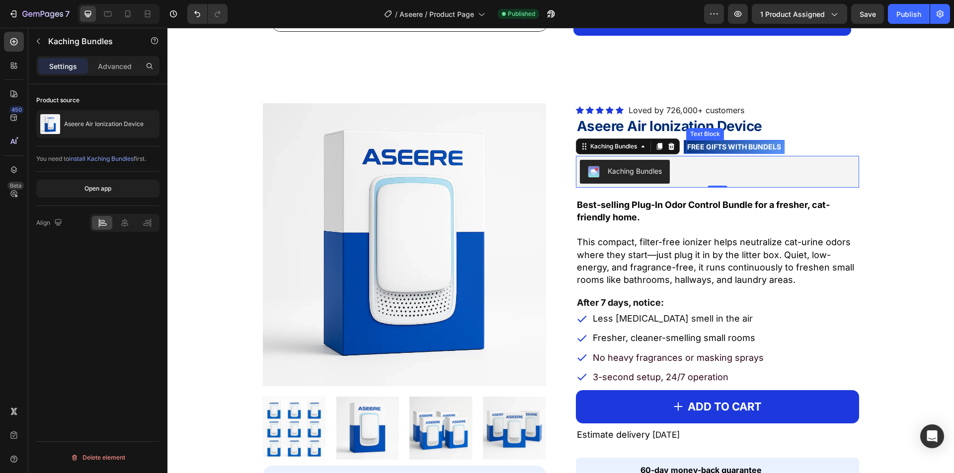
click at [767, 99] on div "Product Images “Beauty & Wellness Award: Best [MEDICAL_DATA] Device” Text Block…" at bounding box center [560, 304] width 786 height 473
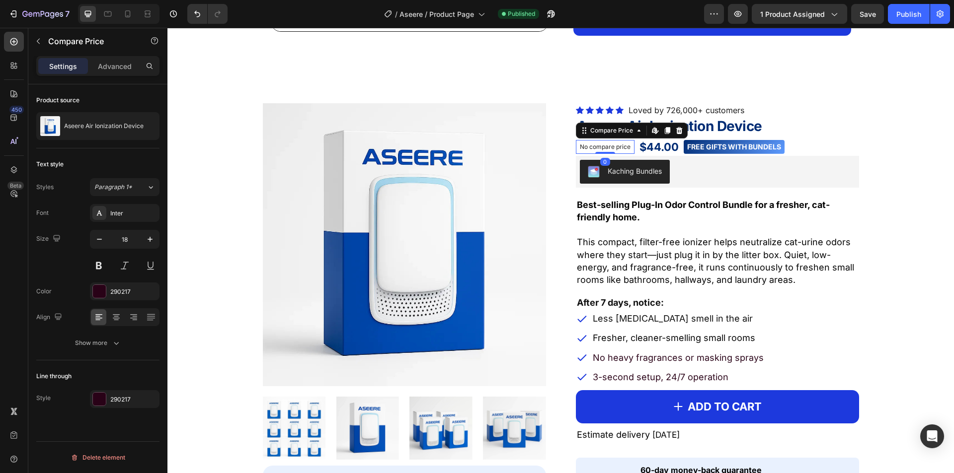
click at [613, 145] on p "No compare price" at bounding box center [605, 147] width 51 height 6
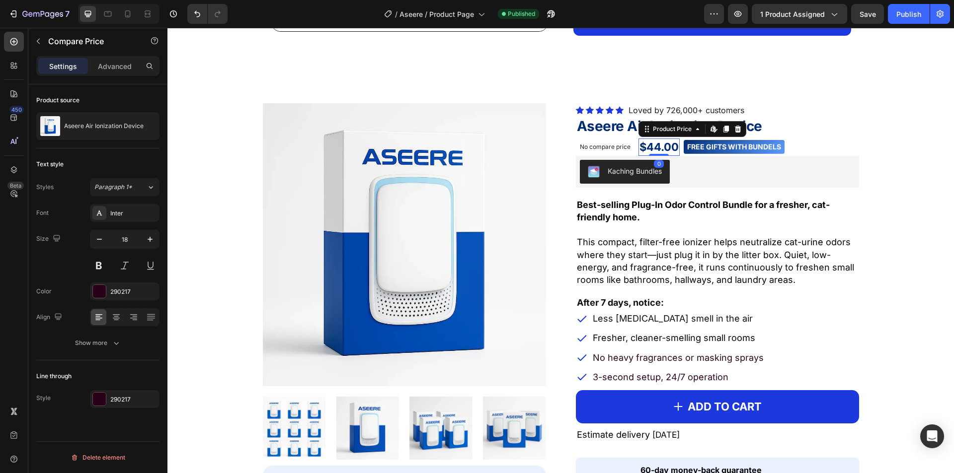
click at [639, 149] on div "$44.00" at bounding box center [658, 147] width 41 height 17
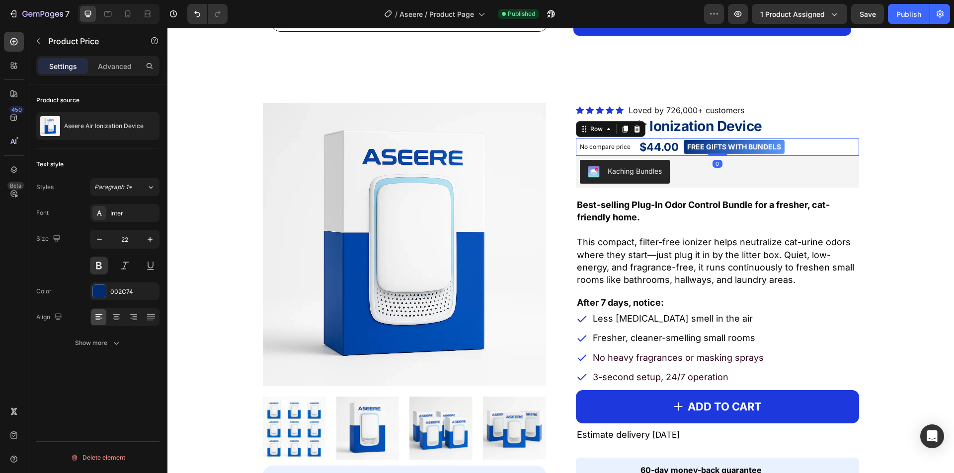
click at [677, 153] on div "No compare price Compare Price $44.00 Product Price Product Price FREE GIFTS WI…" at bounding box center [717, 147] width 283 height 17
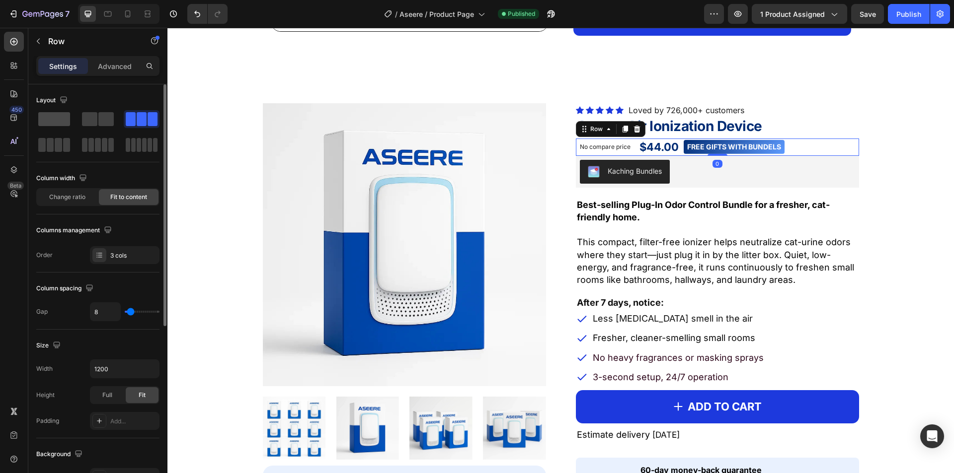
click at [55, 125] on span at bounding box center [54, 119] width 32 height 14
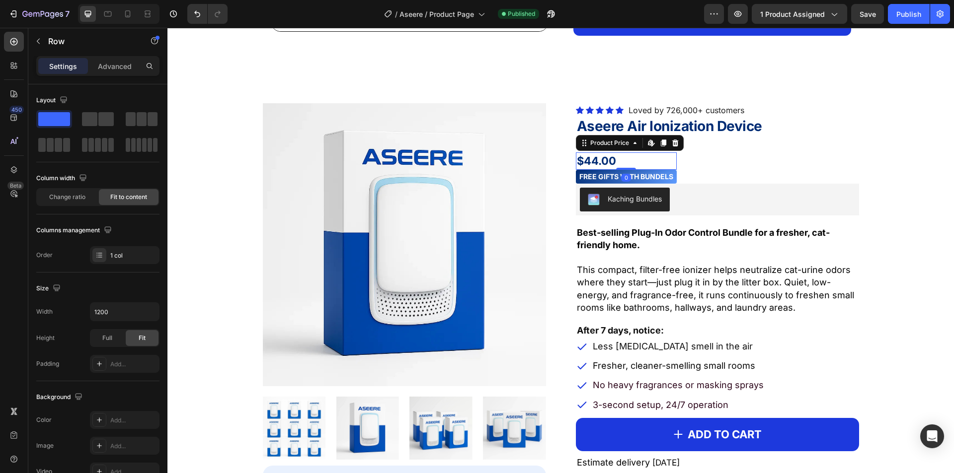
click at [618, 163] on div "$44.00" at bounding box center [626, 160] width 101 height 17
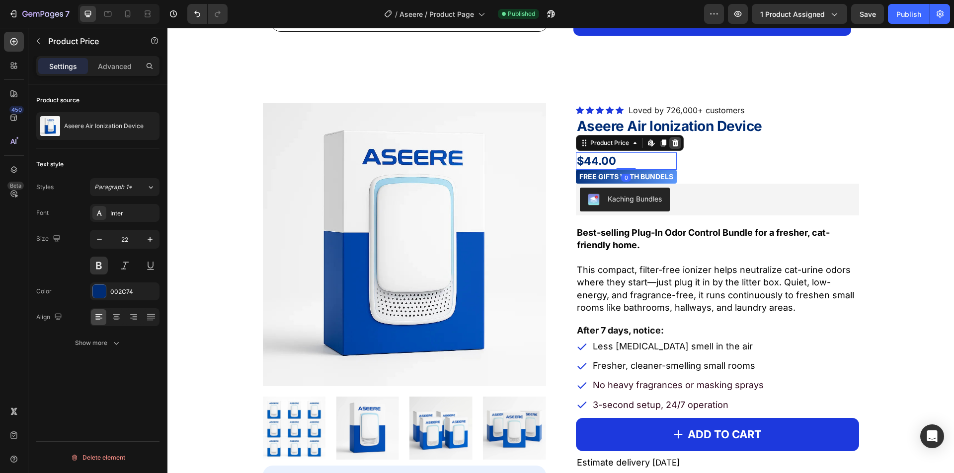
click at [671, 145] on icon at bounding box center [675, 143] width 8 height 8
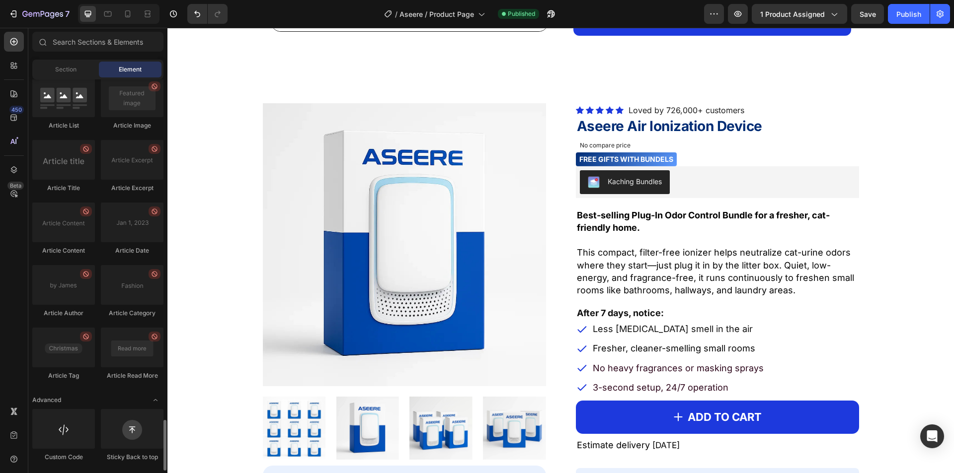
scroll to position [2617, 0]
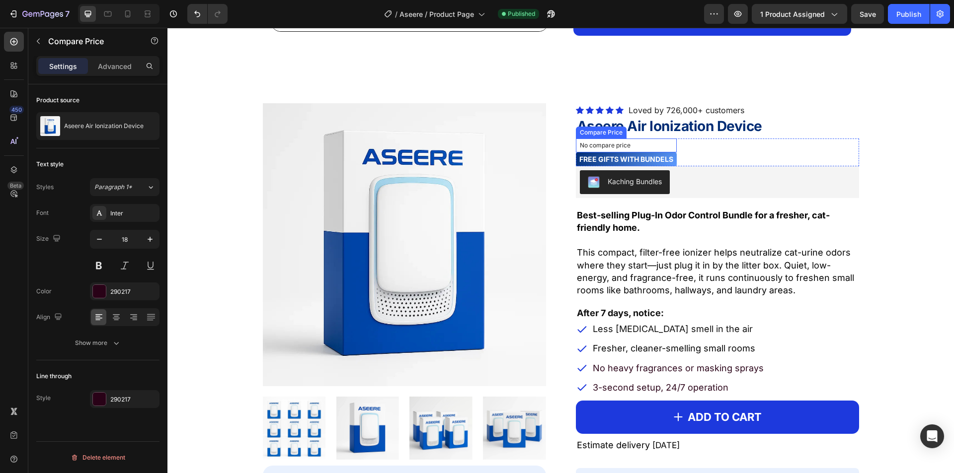
click at [640, 147] on p "No compare price" at bounding box center [626, 146] width 93 height 6
click at [683, 131] on div "Compare Price Edit content in Shopify" at bounding box center [632, 129] width 112 height 16
click at [675, 130] on icon at bounding box center [678, 129] width 6 height 7
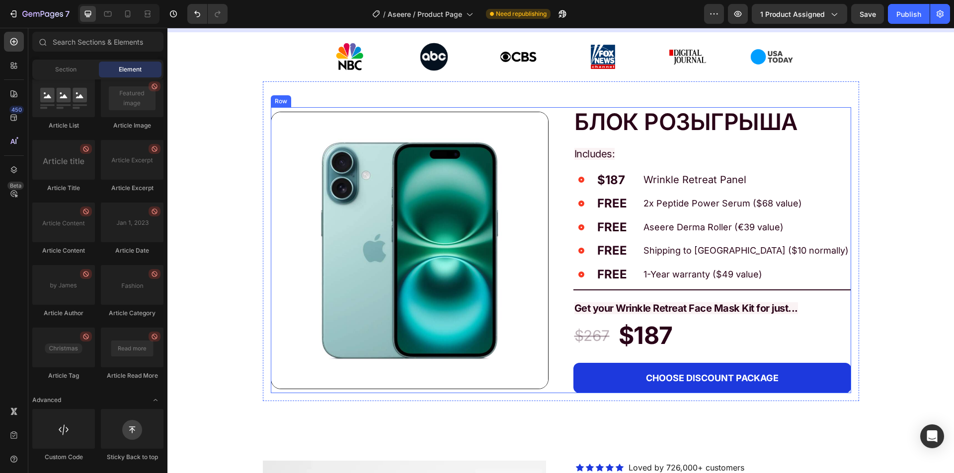
scroll to position [397, 0]
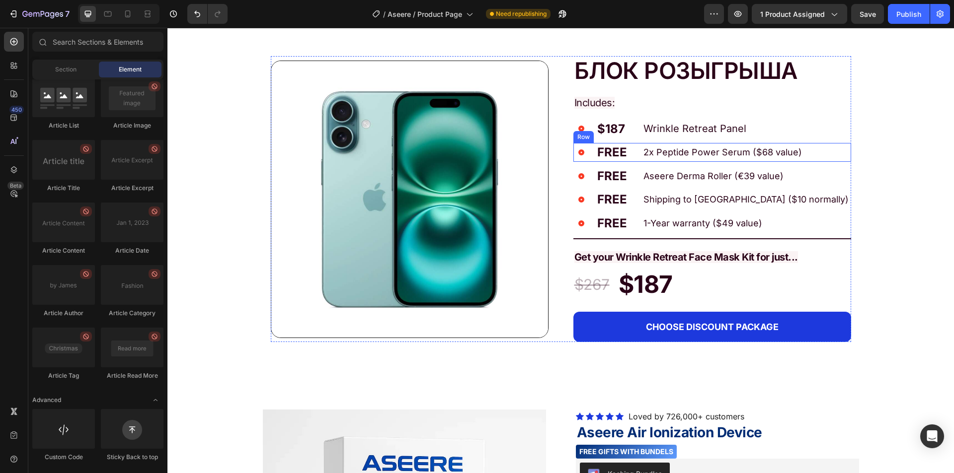
click at [584, 133] on div "Row" at bounding box center [583, 137] width 16 height 9
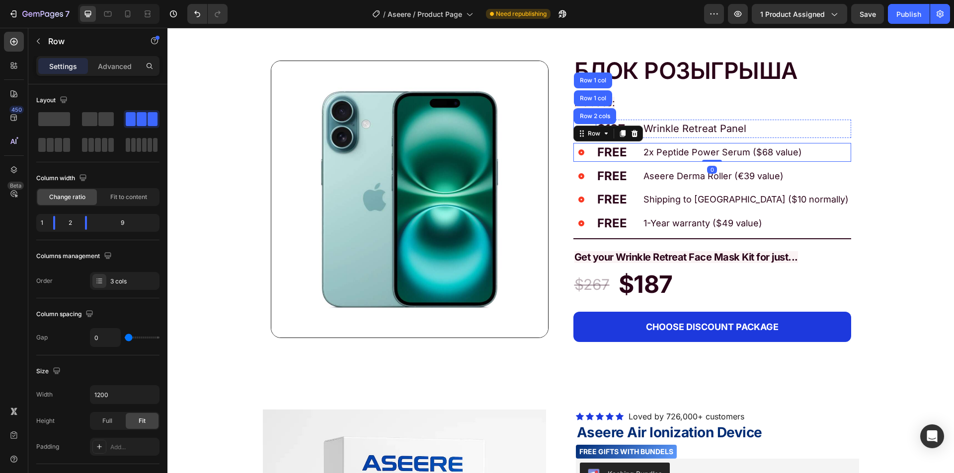
click at [569, 126] on div "Image БЛОК РОЗЫГРЫША Text Block Includes: Text Block Icon $187 Text Block Wrink…" at bounding box center [561, 199] width 580 height 286
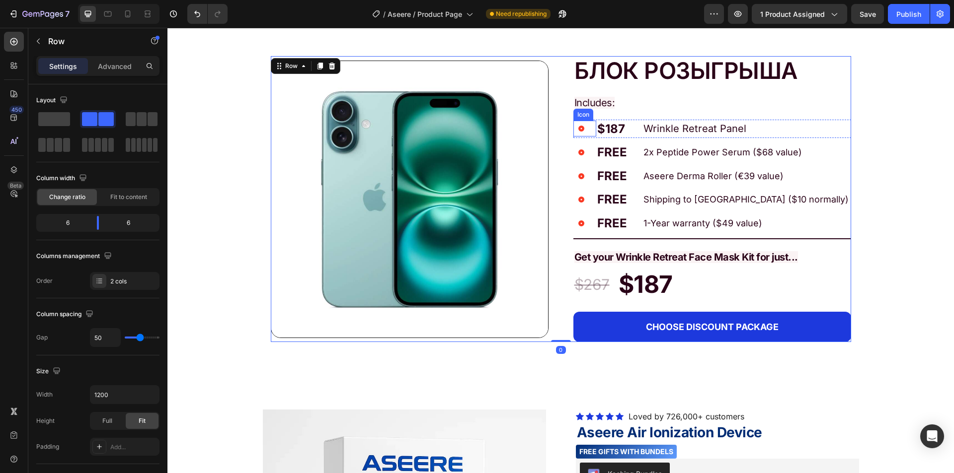
click at [580, 130] on icon at bounding box center [581, 129] width 16 height 16
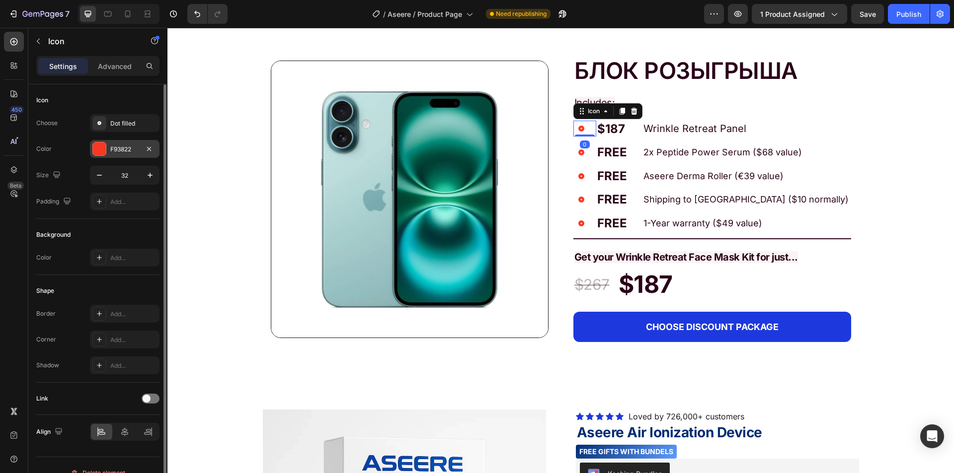
click at [95, 141] on div "F93822" at bounding box center [125, 149] width 70 height 18
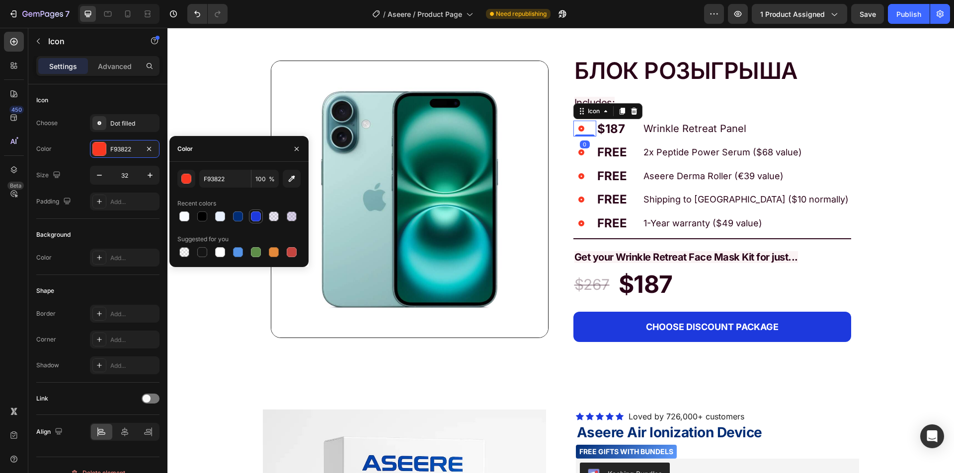
click at [255, 219] on div at bounding box center [256, 217] width 10 height 10
type input "1D39DD"
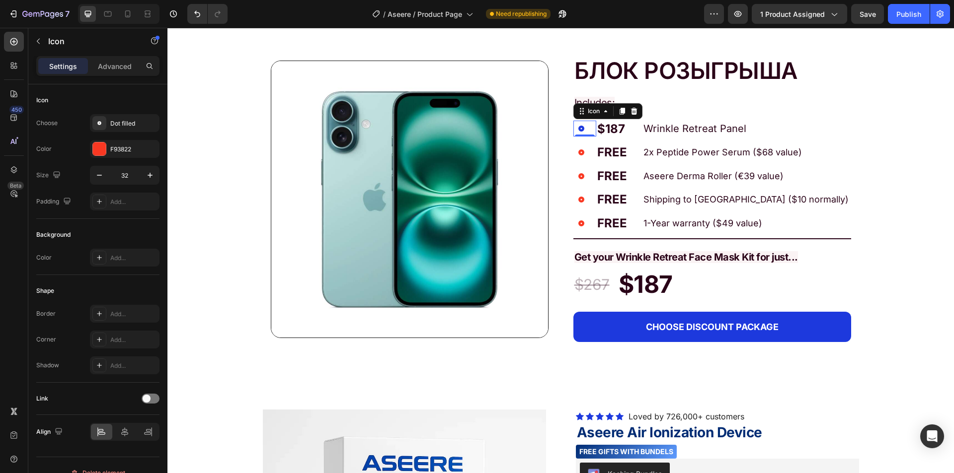
click at [579, 150] on icon at bounding box center [581, 152] width 6 height 6
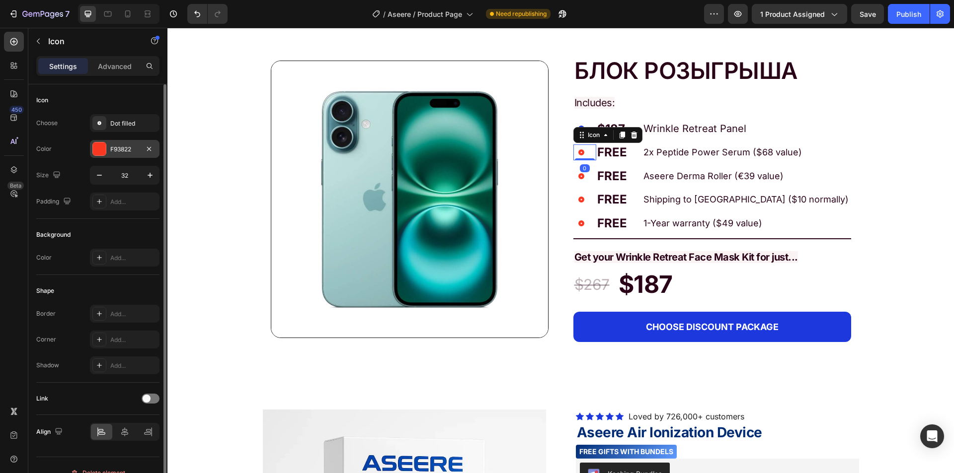
click at [103, 152] on div at bounding box center [99, 149] width 13 height 13
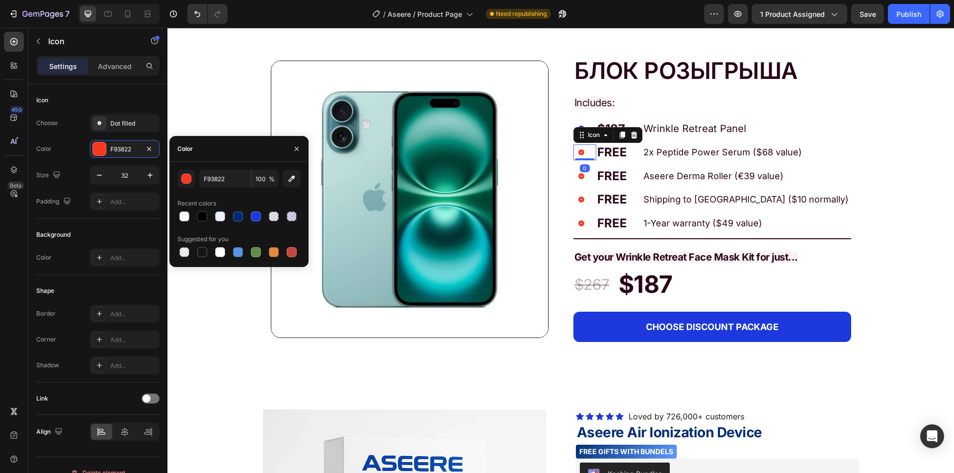
click at [247, 217] on div at bounding box center [238, 217] width 123 height 14
click at [252, 218] on div at bounding box center [256, 217] width 10 height 10
type input "1D39DD"
click at [229, 188] on div "1D39DD 100 % Recent colors Suggested for you" at bounding box center [238, 214] width 123 height 89
click at [225, 179] on input "1D39DD" at bounding box center [225, 179] width 52 height 18
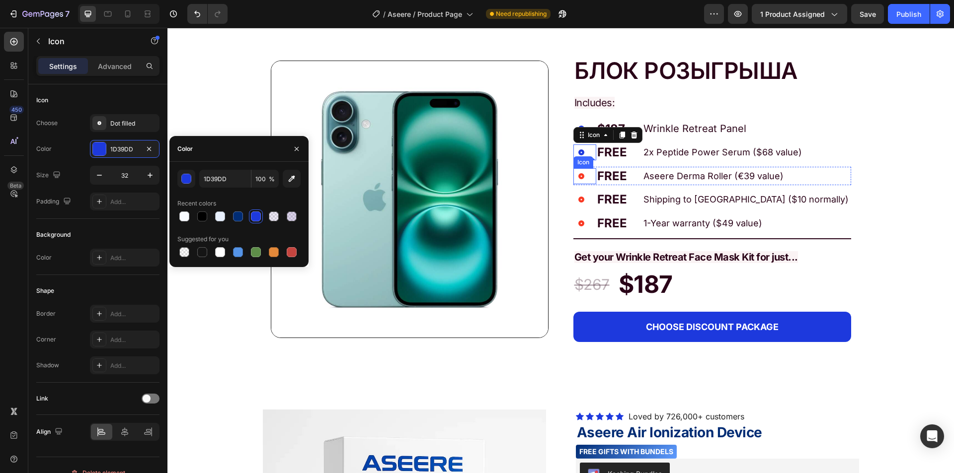
click at [576, 179] on icon at bounding box center [581, 176] width 16 height 16
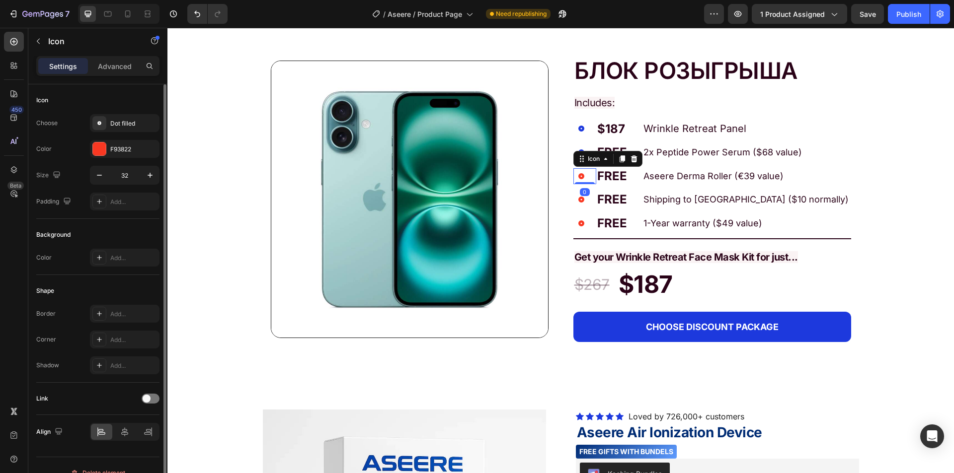
click at [107, 159] on div "Choose Dot filled Color F93822 Size 32 Padding Add..." at bounding box center [97, 162] width 123 height 96
click at [107, 150] on div "F93822" at bounding box center [125, 149] width 70 height 18
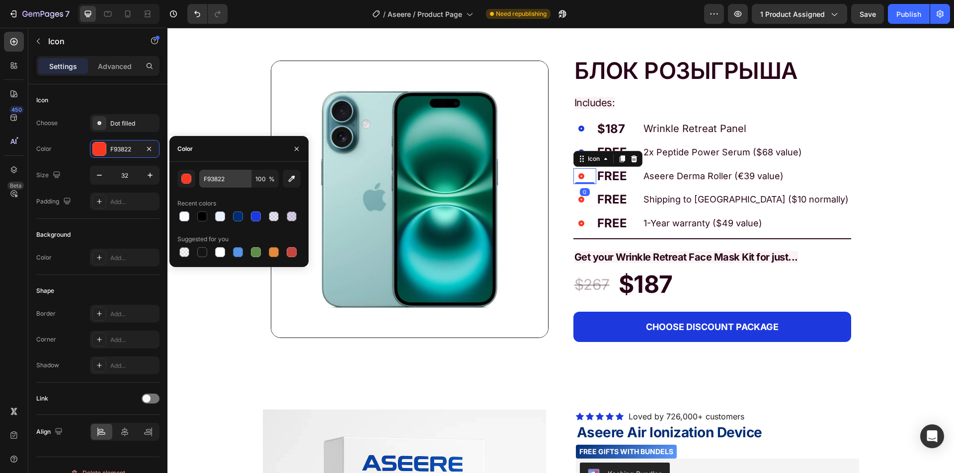
drag, startPoint x: 232, startPoint y: 190, endPoint x: 237, endPoint y: 186, distance: 5.7
click at [232, 189] on div "F93822 100 % Recent colors Suggested for you" at bounding box center [238, 214] width 123 height 89
click at [236, 186] on input "F93822" at bounding box center [225, 179] width 52 height 18
paste input "1D39DD"
type input "1D39DD"
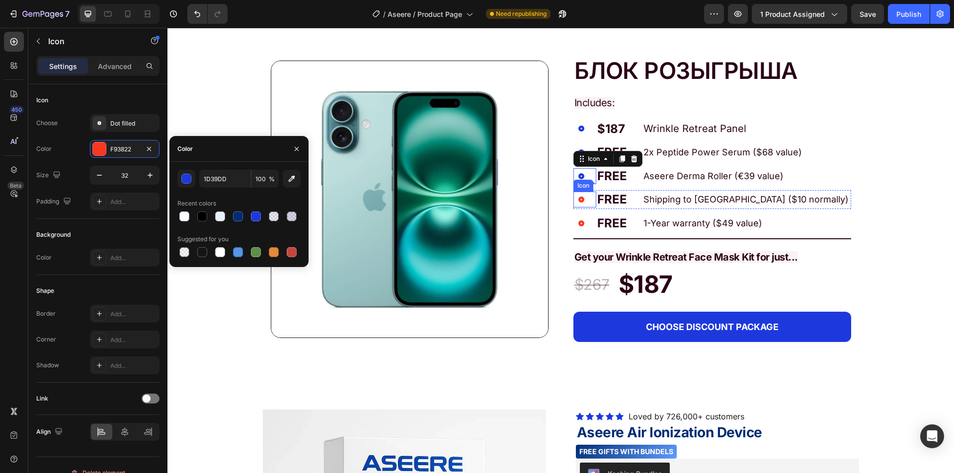
click at [574, 201] on icon at bounding box center [581, 200] width 16 height 16
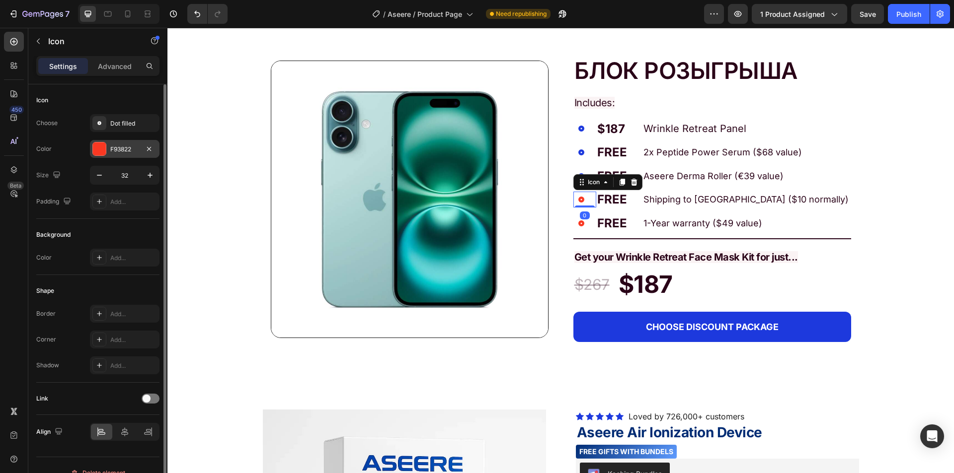
click at [119, 149] on div "F93822" at bounding box center [124, 149] width 29 height 9
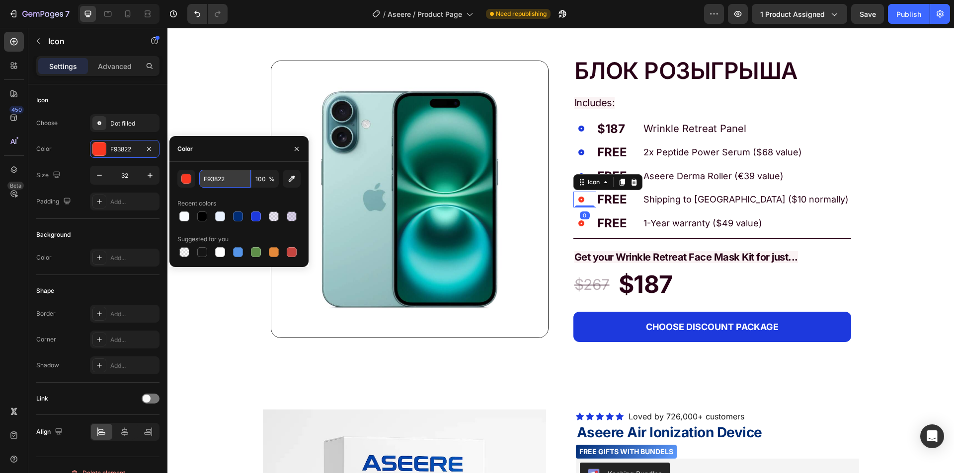
click at [242, 185] on input "F93822" at bounding box center [225, 179] width 52 height 18
paste input "1D39DD"
type input "1D39DD"
click at [579, 220] on icon at bounding box center [581, 224] width 16 height 16
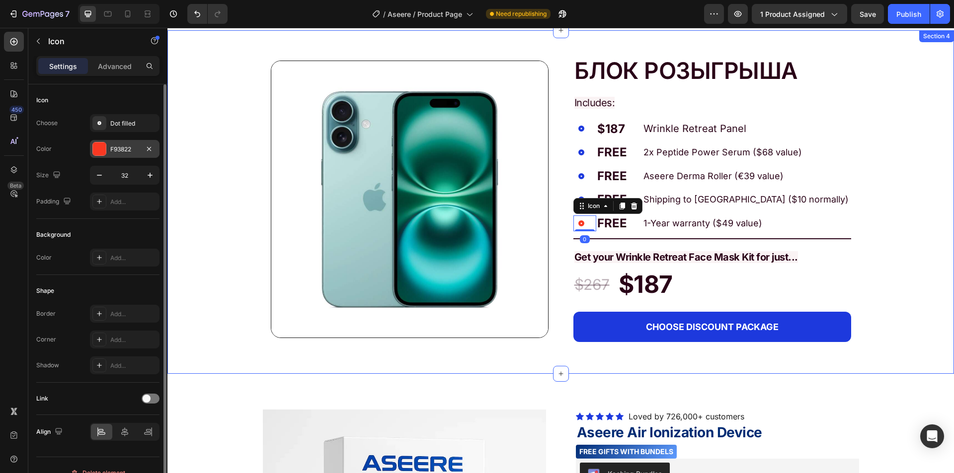
click at [130, 154] on div "F93822" at bounding box center [125, 149] width 70 height 18
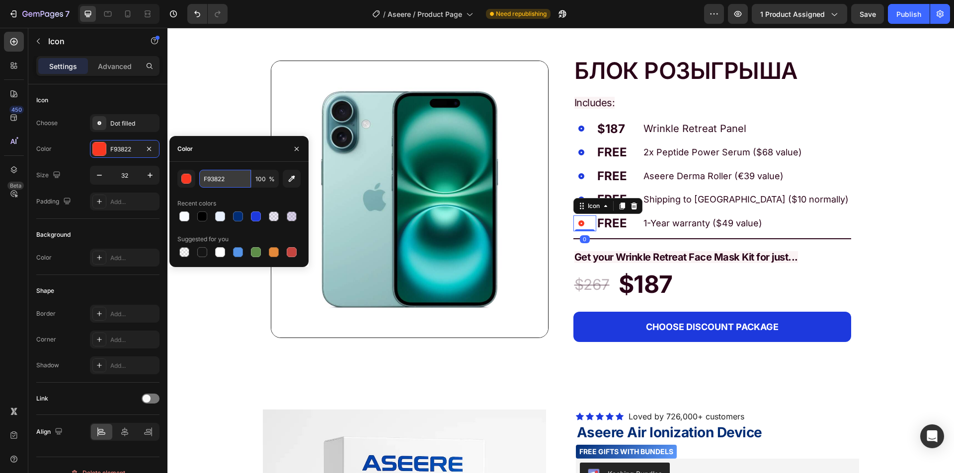
click at [217, 180] on input "F93822" at bounding box center [225, 179] width 52 height 18
paste input "1D39DD"
type input "1D39DD"
click at [707, 175] on p "Aseere Derma Roller (€39 value)" at bounding box center [746, 176] width 206 height 12
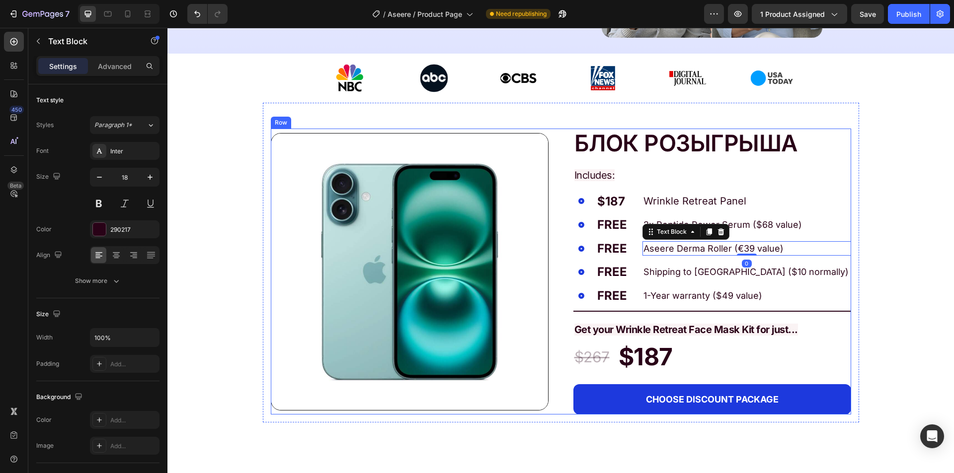
scroll to position [298, 0]
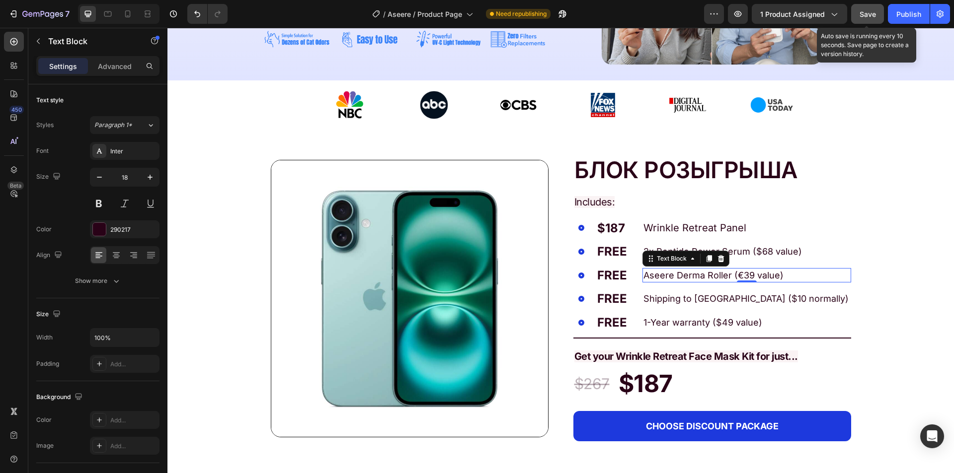
click at [875, 19] on div "Save" at bounding box center [867, 14] width 16 height 10
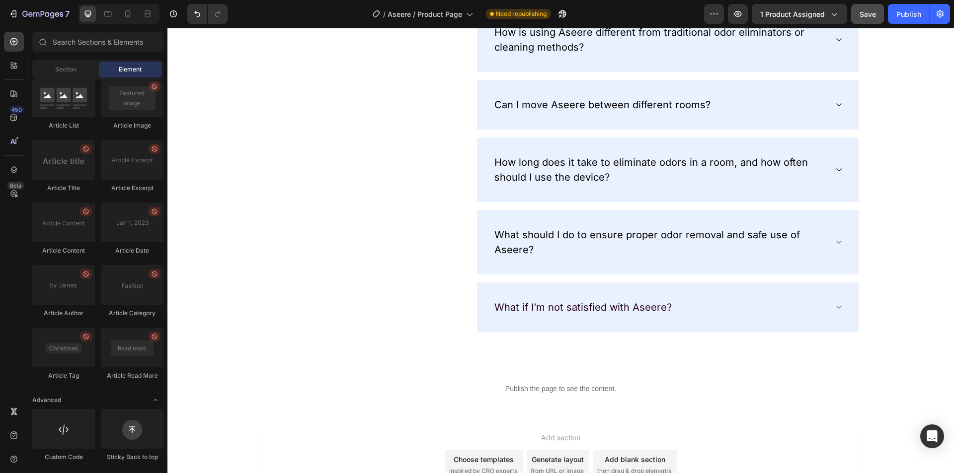
scroll to position [3428, 0]
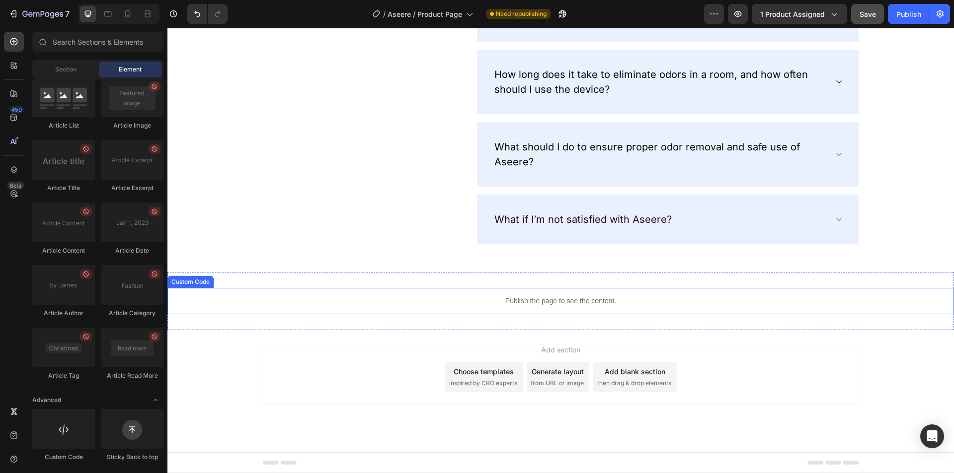
click at [464, 294] on div "Publish the page to see the content." at bounding box center [560, 301] width 786 height 26
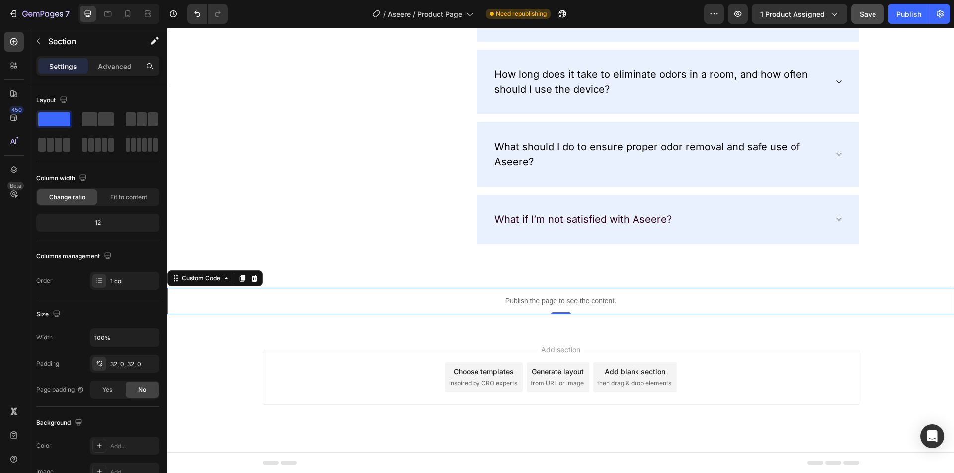
click at [196, 320] on div "Publish the page to see the content. Custom Code 0 Section 12" at bounding box center [560, 301] width 786 height 58
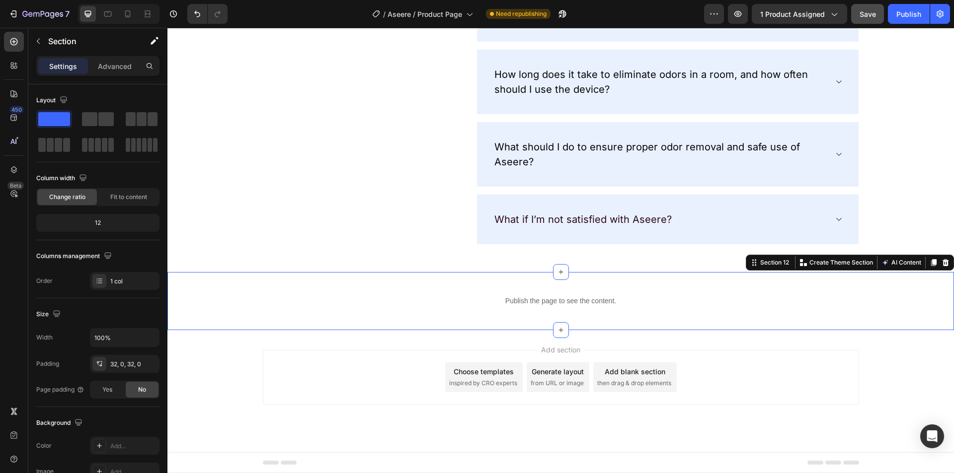
click at [940, 272] on div "Publish the page to see the content. Custom Code Section 12 You can create reus…" at bounding box center [560, 301] width 786 height 58
click at [943, 264] on div at bounding box center [945, 263] width 12 height 12
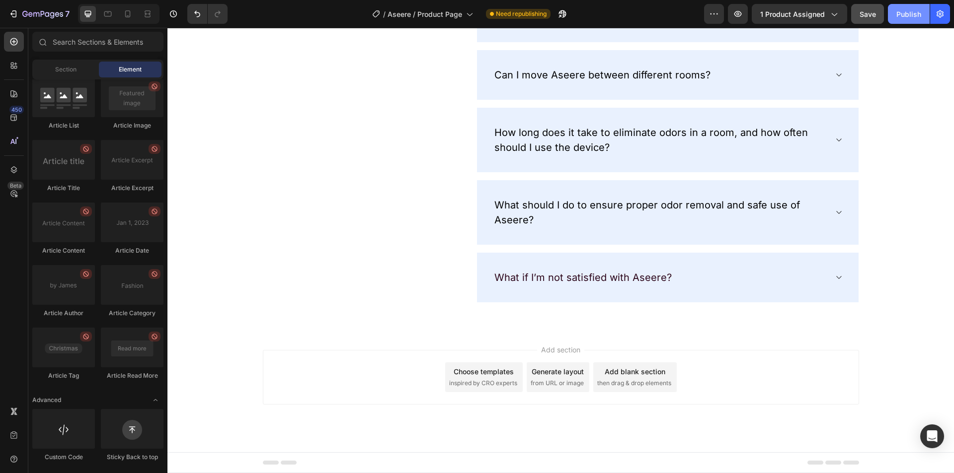
click at [919, 15] on div "Publish" at bounding box center [908, 14] width 25 height 10
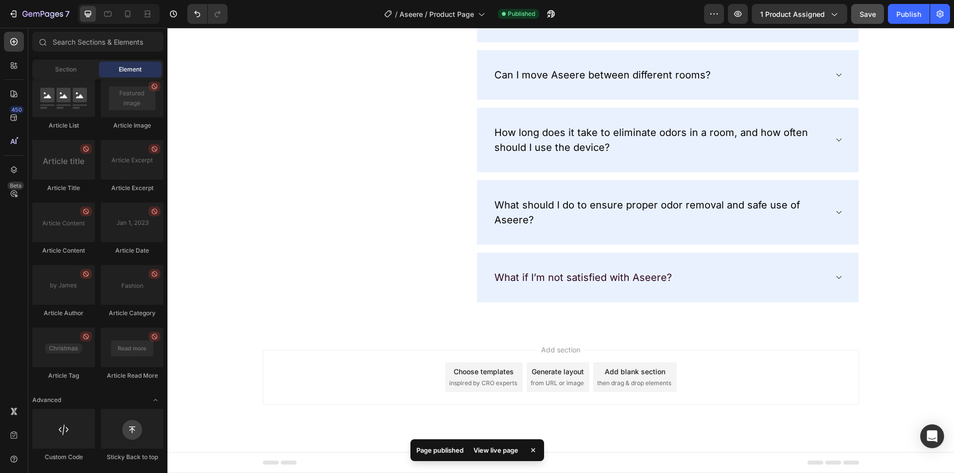
click at [502, 450] on div "View live page" at bounding box center [495, 451] width 57 height 14
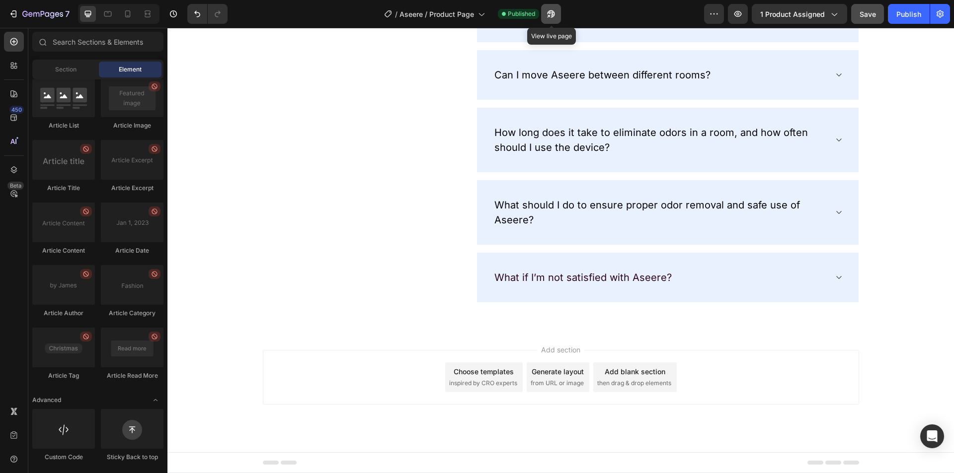
click at [549, 19] on button "button" at bounding box center [551, 14] width 20 height 20
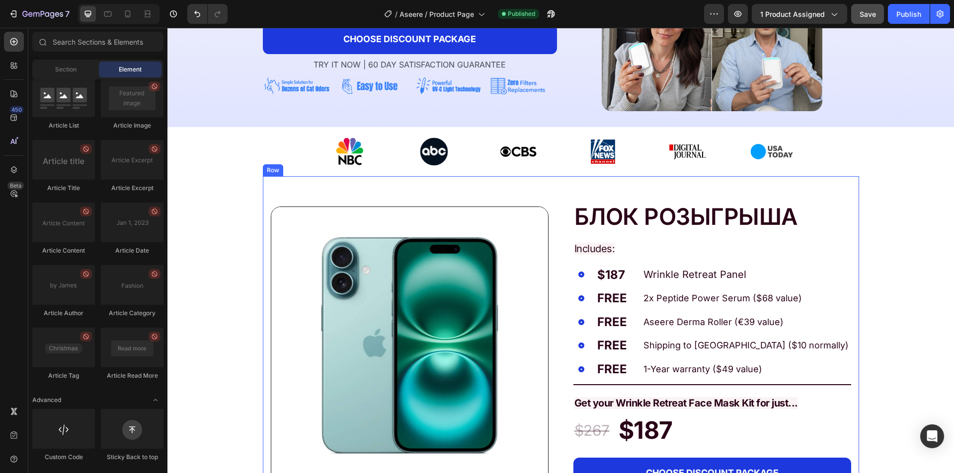
scroll to position [248, 0]
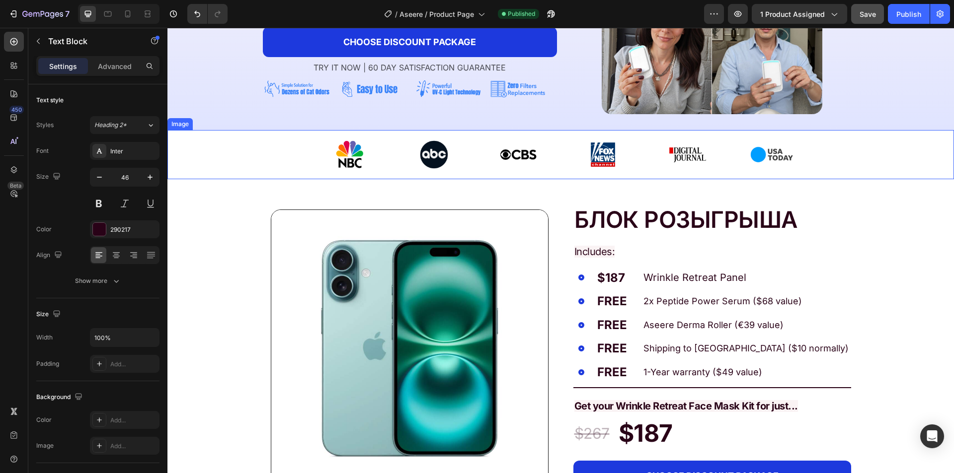
click at [600, 214] on p "БЛОК РОЗЫГРЫША" at bounding box center [712, 219] width 276 height 27
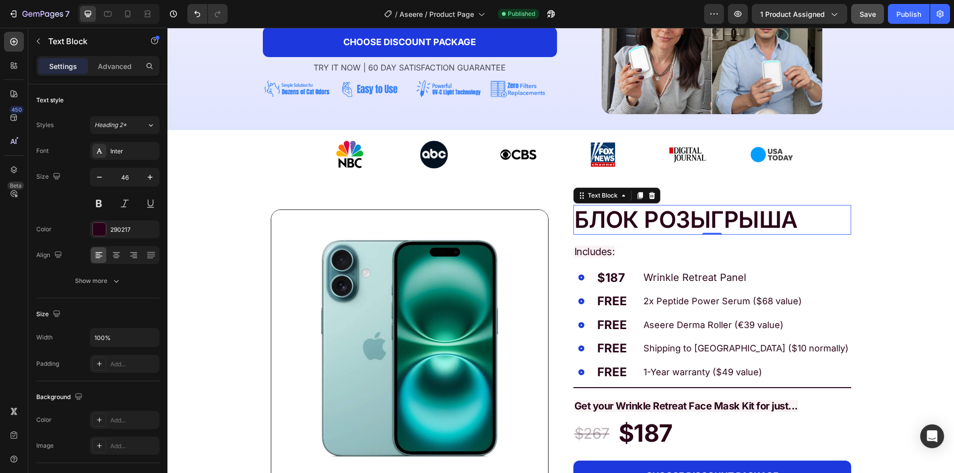
click at [601, 214] on p "БЛОК РОЗЫГРЫША" at bounding box center [712, 219] width 276 height 27
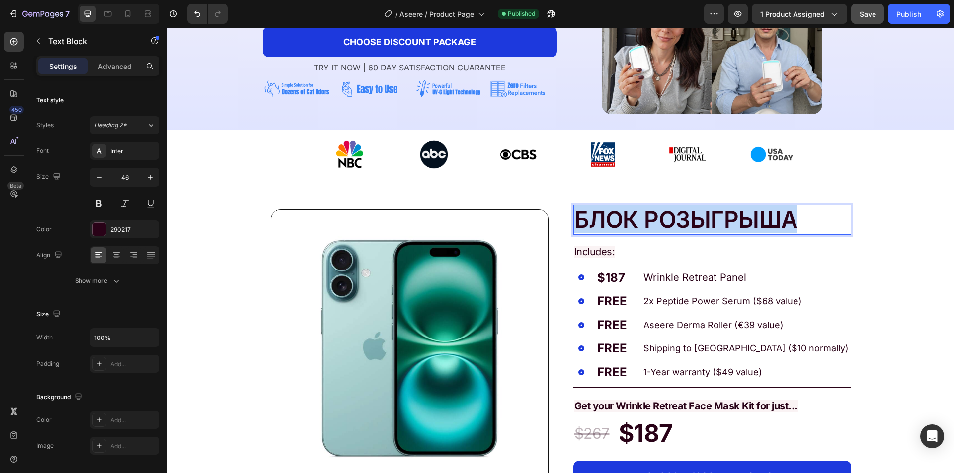
click at [601, 214] on p "БЛОК РОЗЫГРЫША" at bounding box center [712, 219] width 276 height 27
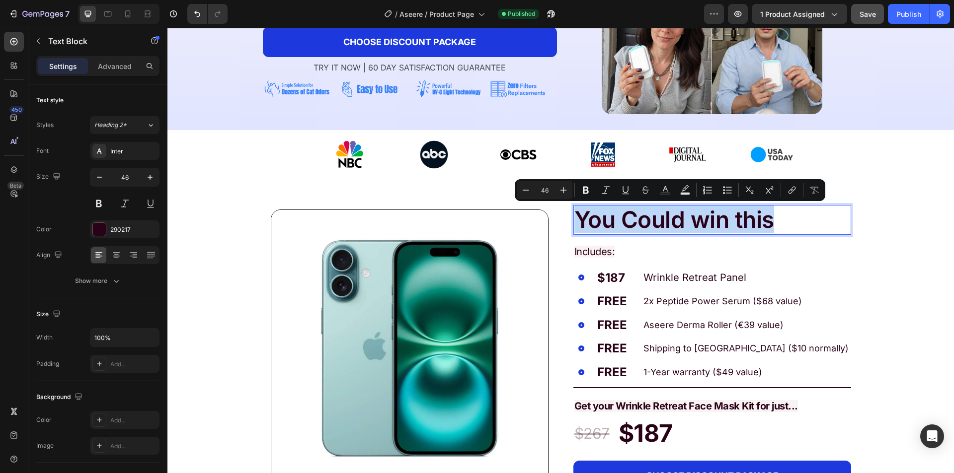
drag, startPoint x: 680, startPoint y: 225, endPoint x: 827, endPoint y: 50, distance: 229.1
click at [680, 225] on p "You Could win this" at bounding box center [712, 219] width 276 height 27
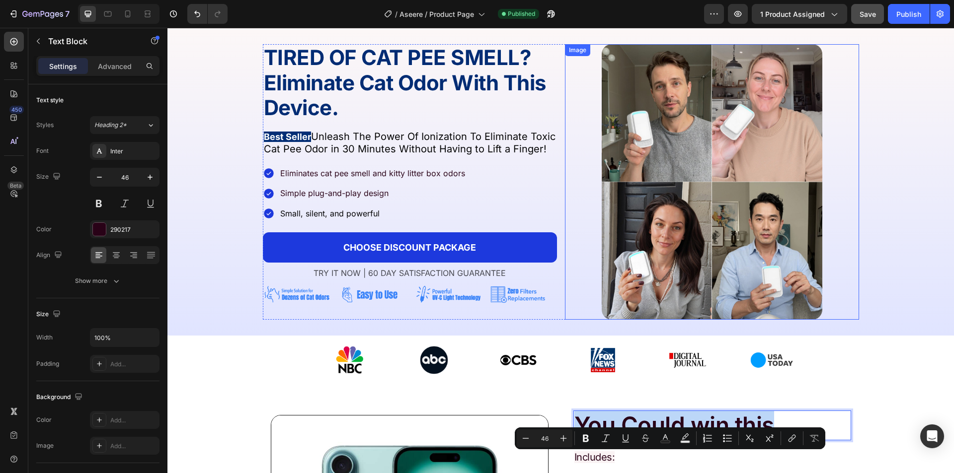
scroll to position [149, 0]
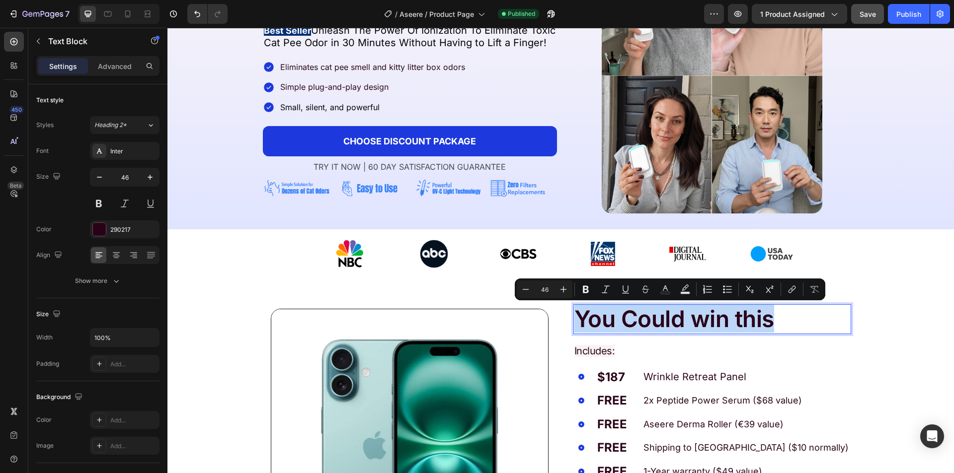
click at [688, 321] on p "You Could win this" at bounding box center [712, 318] width 276 height 27
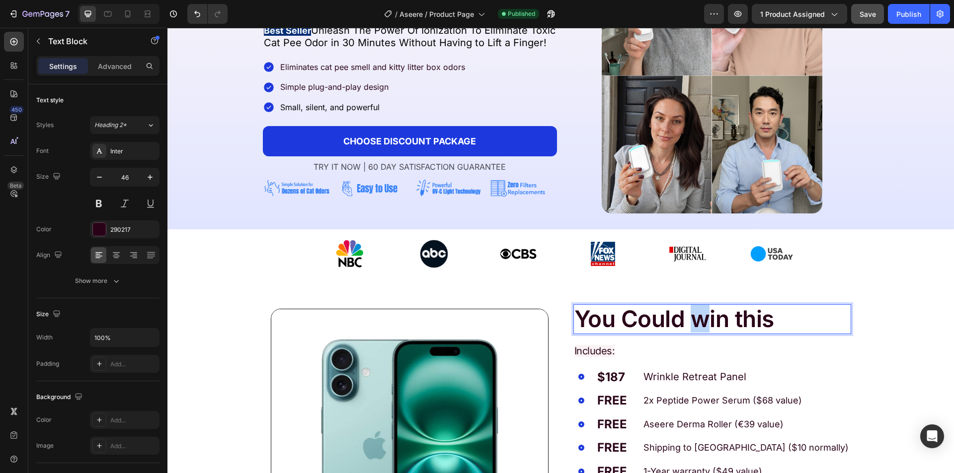
click at [693, 324] on p "You Could win this" at bounding box center [712, 318] width 276 height 27
drag, startPoint x: 743, startPoint y: 323, endPoint x: 737, endPoint y: 324, distance: 6.0
click at [737, 324] on p "You Could Win this" at bounding box center [712, 318] width 276 height 27
click at [799, 322] on p "You Could Win This" at bounding box center [712, 318] width 276 height 27
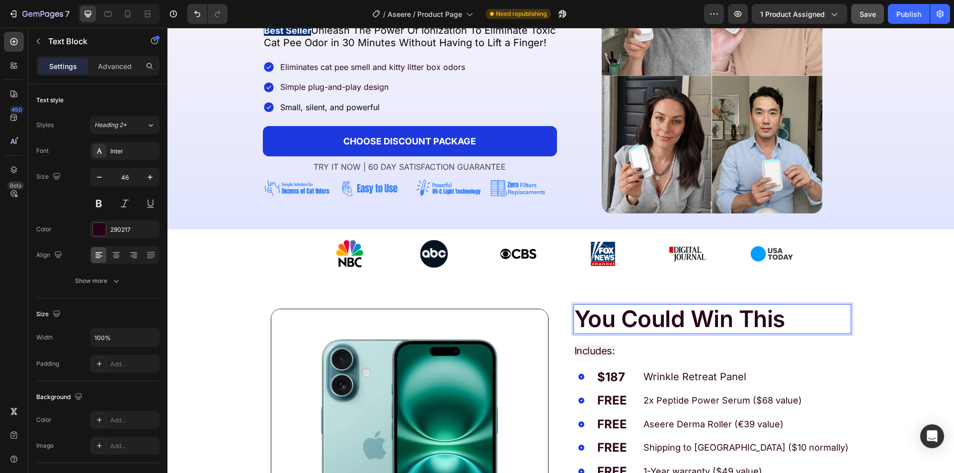
click at [733, 317] on p "You Could Win This" at bounding box center [712, 318] width 276 height 27
click at [740, 320] on p "You Could Win This" at bounding box center [712, 318] width 276 height 27
drag, startPoint x: 737, startPoint y: 328, endPoint x: 782, endPoint y: 328, distance: 45.2
click at [782, 328] on p "You Could Win This" at bounding box center [712, 318] width 276 height 27
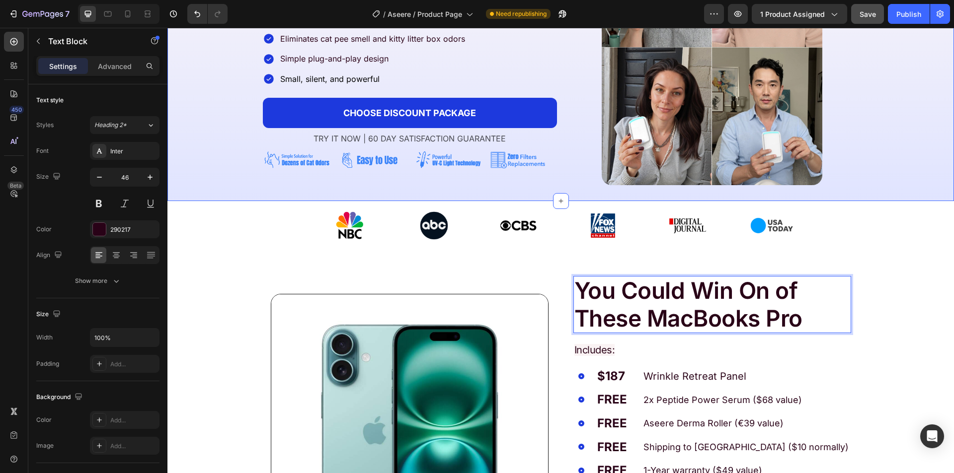
scroll to position [298, 0]
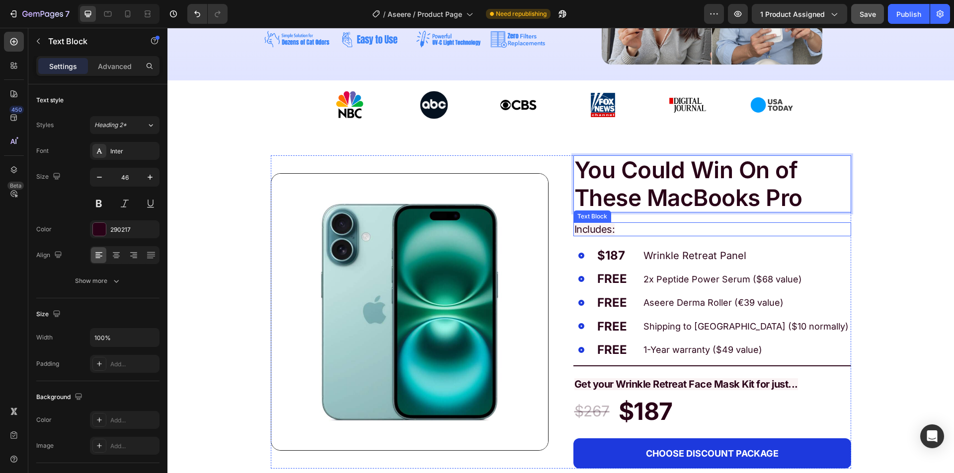
click at [581, 230] on span "Includes:" at bounding box center [594, 230] width 41 height 12
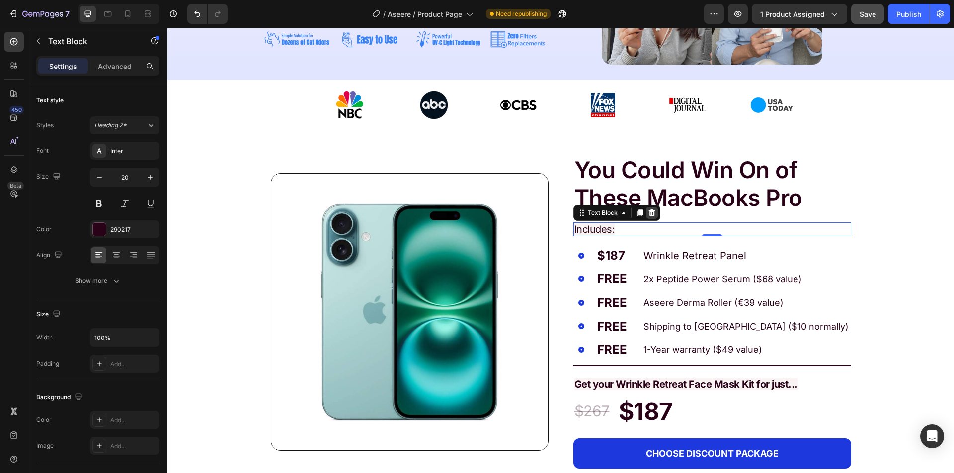
click at [649, 214] on icon at bounding box center [652, 213] width 8 height 8
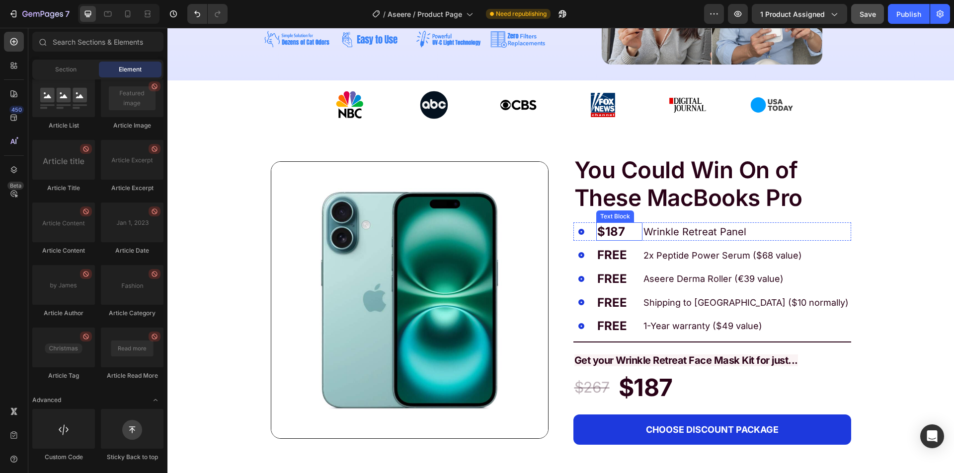
click at [602, 233] on p "$187" at bounding box center [619, 232] width 44 height 17
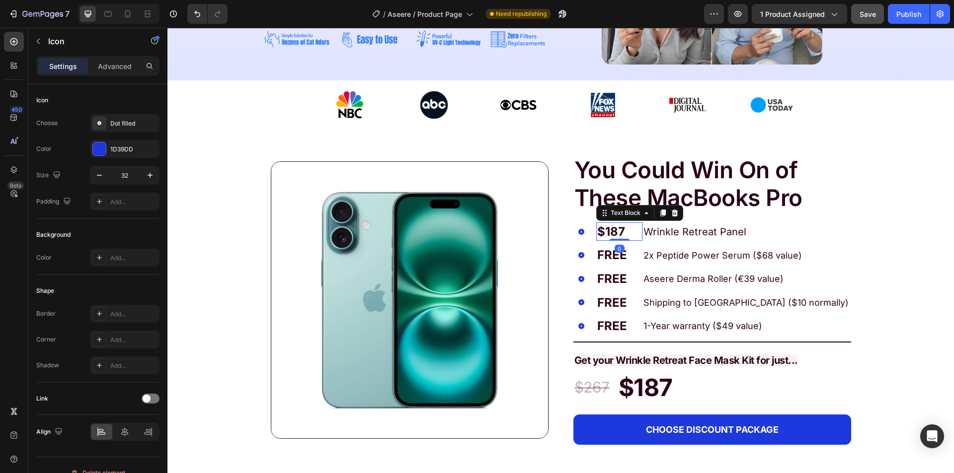
click at [582, 233] on icon at bounding box center [581, 232] width 16 height 16
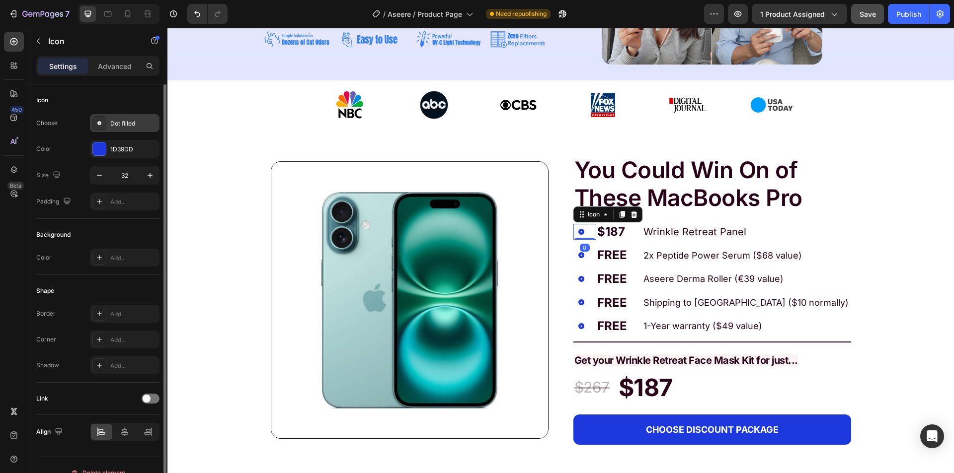
click at [102, 121] on icon at bounding box center [99, 123] width 10 height 10
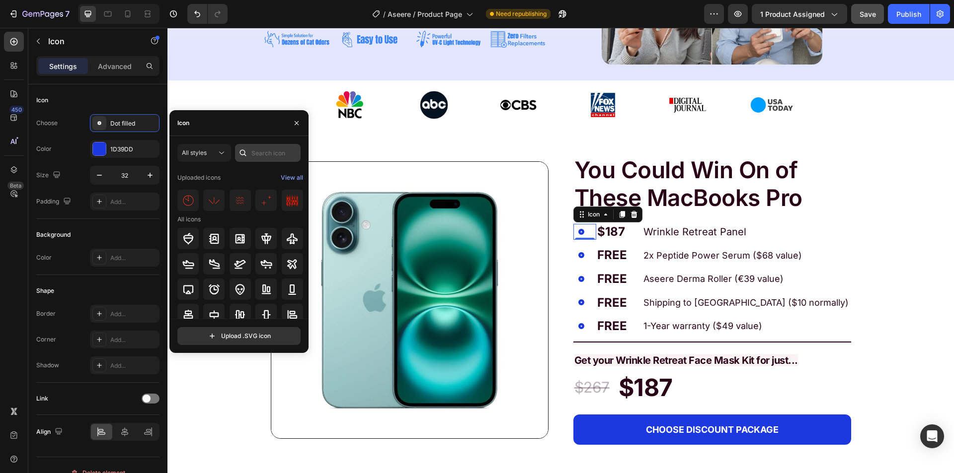
drag, startPoint x: 246, startPoint y: 160, endPoint x: 258, endPoint y: 152, distance: 13.9
click at [248, 159] on div at bounding box center [243, 153] width 16 height 18
click at [258, 152] on input "text" at bounding box center [268, 153] width 66 height 18
type input "1"
click at [267, 292] on icon at bounding box center [266, 290] width 12 height 12
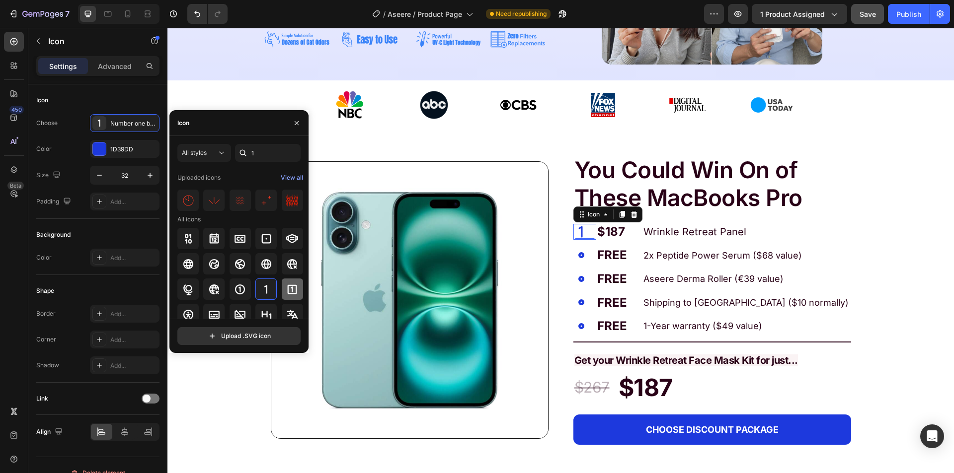
click at [288, 289] on icon at bounding box center [292, 290] width 12 height 12
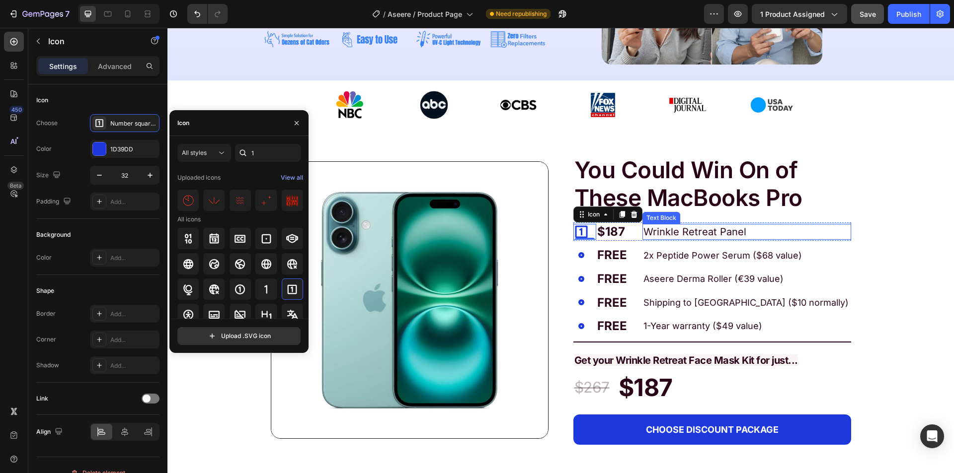
click at [654, 226] on p "Wrinkle Retreat Panel" at bounding box center [746, 232] width 206 height 14
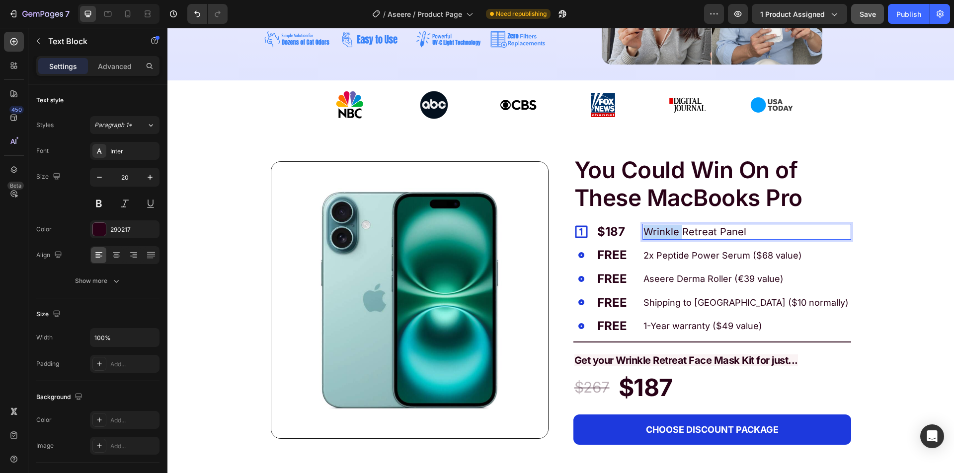
click at [654, 226] on p "Wrinkle Retreat Panel" at bounding box center [746, 232] width 206 height 14
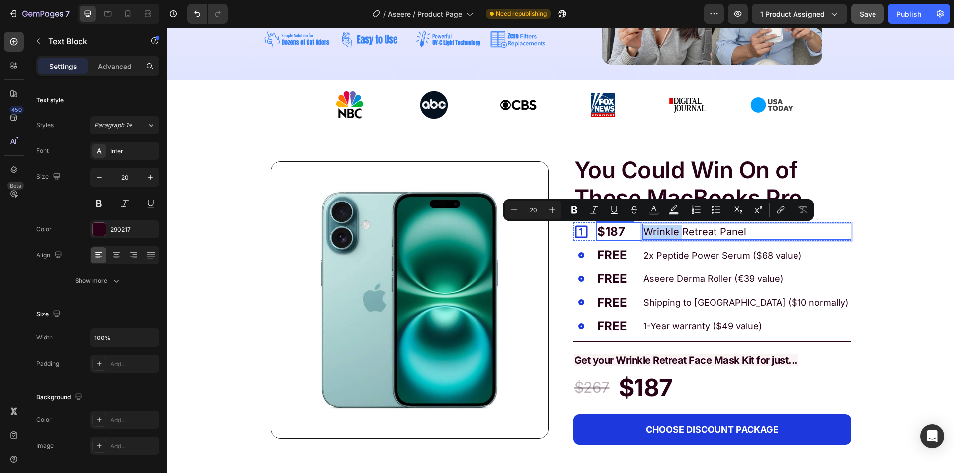
click at [623, 231] on p "$187" at bounding box center [619, 232] width 44 height 17
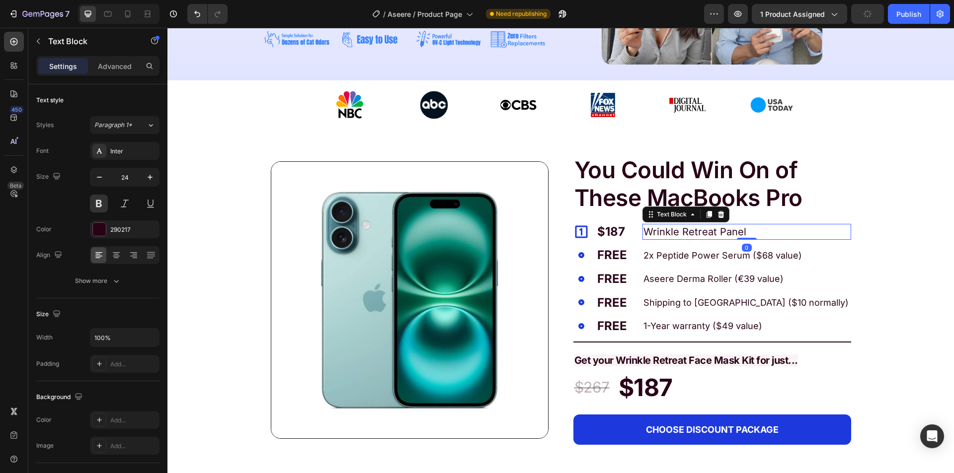
click at [650, 233] on p "Wrinkle Retreat Panel" at bounding box center [746, 232] width 206 height 14
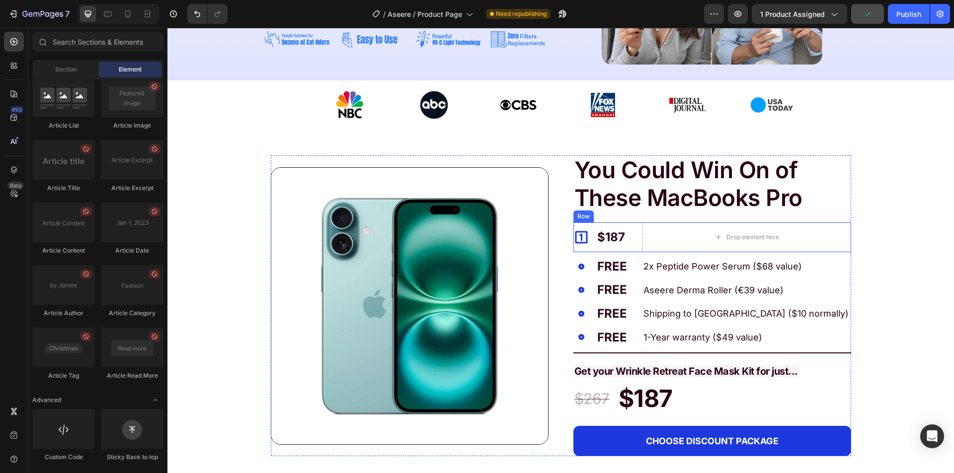
click at [634, 251] on div "$187 Text Block" at bounding box center [619, 238] width 46 height 30
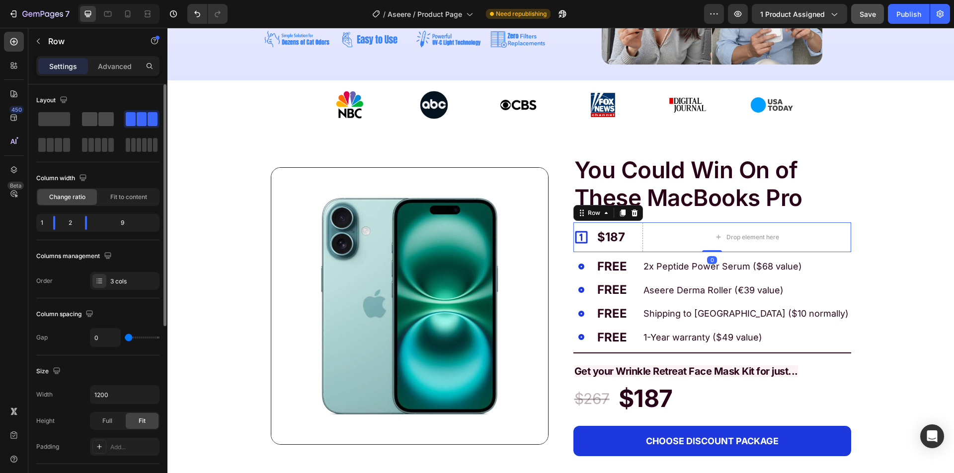
click at [98, 125] on div at bounding box center [98, 119] width 32 height 14
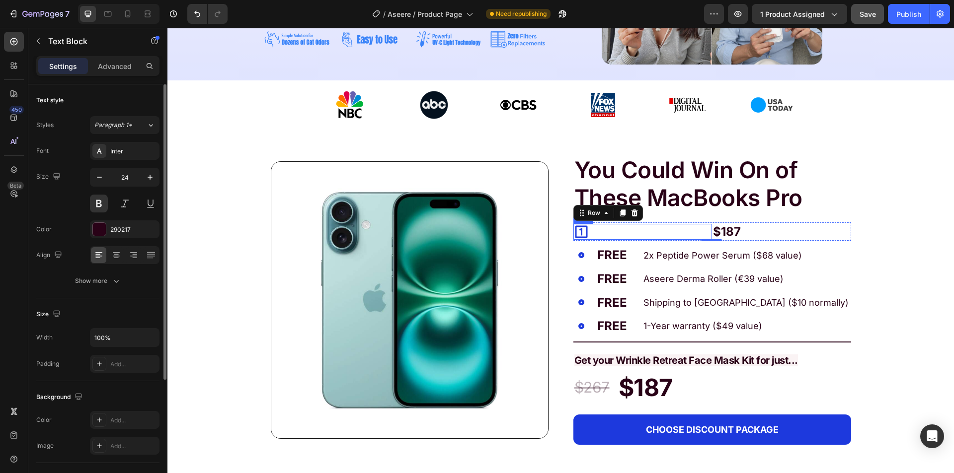
click at [714, 228] on p "$187" at bounding box center [781, 232] width 137 height 17
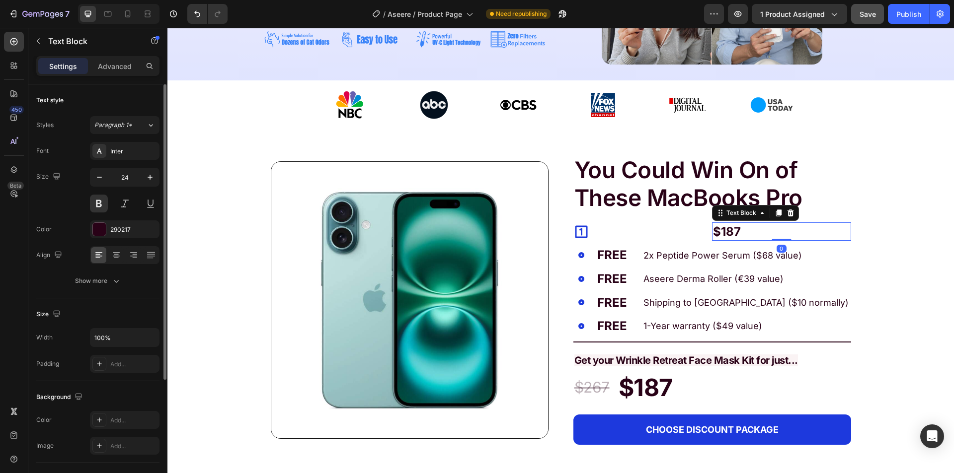
click at [714, 228] on p "$187" at bounding box center [781, 232] width 137 height 17
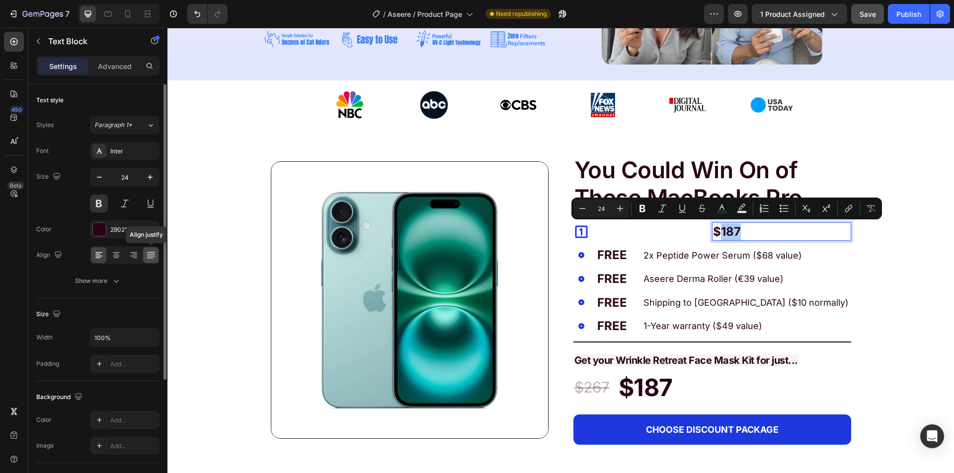
click at [150, 255] on icon at bounding box center [151, 255] width 10 height 10
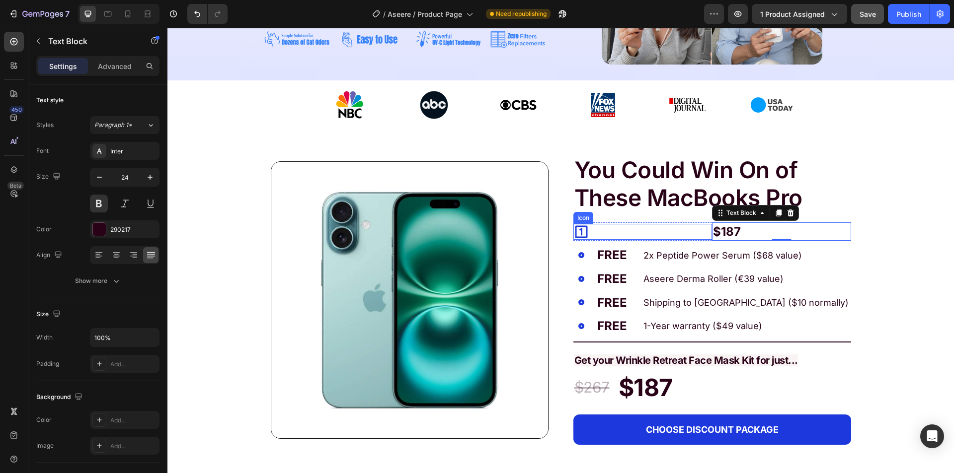
click at [660, 235] on div "Icon" at bounding box center [642, 232] width 139 height 16
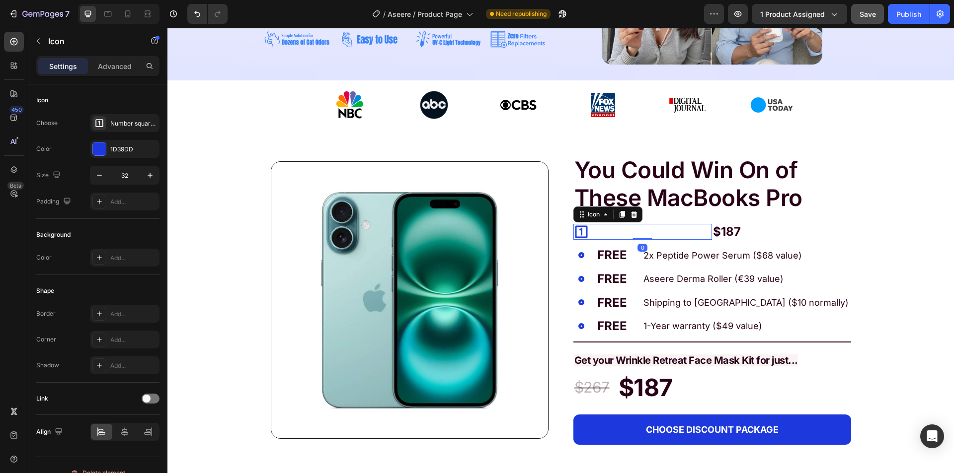
click at [690, 242] on div "You Could Win On of These MacBooks Pro Text Block Icon 0 $187 Text Block Row Ic…" at bounding box center [712, 300] width 278 height 290
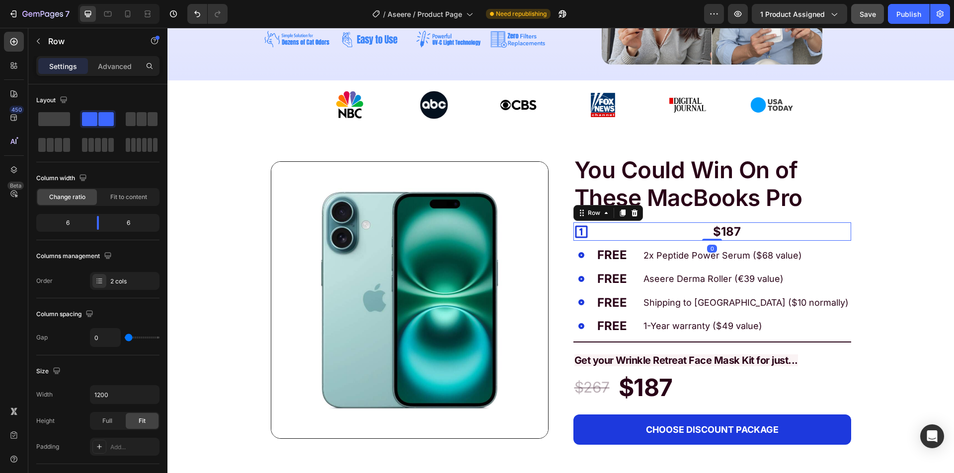
click at [703, 240] on div "Icon $187 Text Block Row 0" at bounding box center [712, 232] width 278 height 19
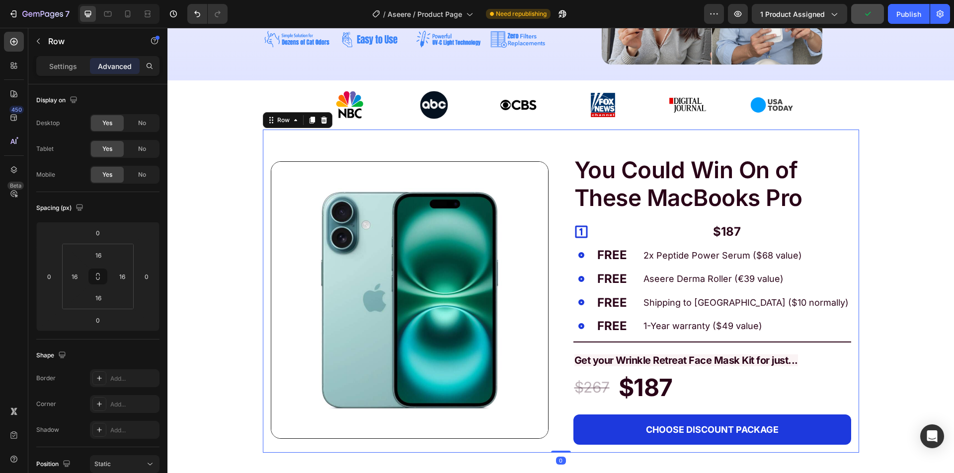
click at [847, 238] on div "Image You Could Win On of These MacBooks Pro Text Block Icon $187 Text Block Ro…" at bounding box center [561, 291] width 596 height 323
click at [834, 234] on p "$187" at bounding box center [781, 232] width 137 height 17
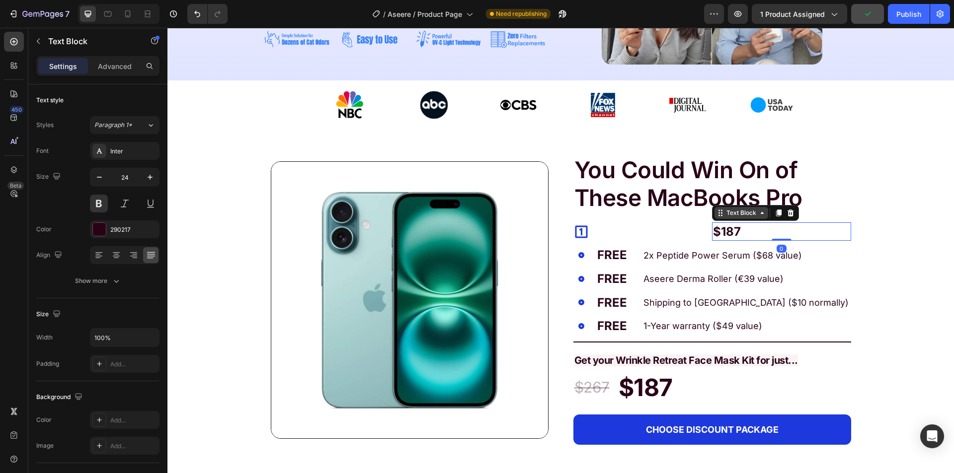
click at [742, 215] on div "Text Block" at bounding box center [741, 213] width 34 height 9
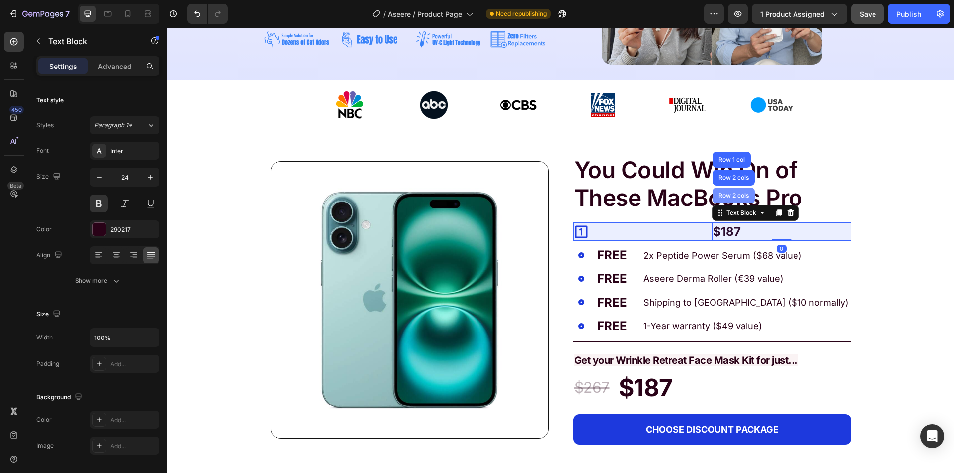
click at [730, 193] on div "Row 2 cols" at bounding box center [733, 196] width 34 height 6
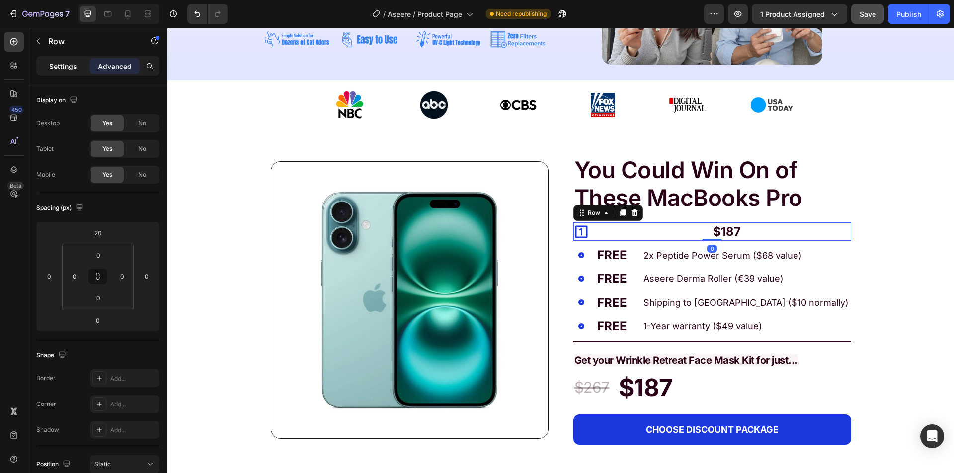
click at [66, 73] on div "Settings" at bounding box center [63, 66] width 50 height 16
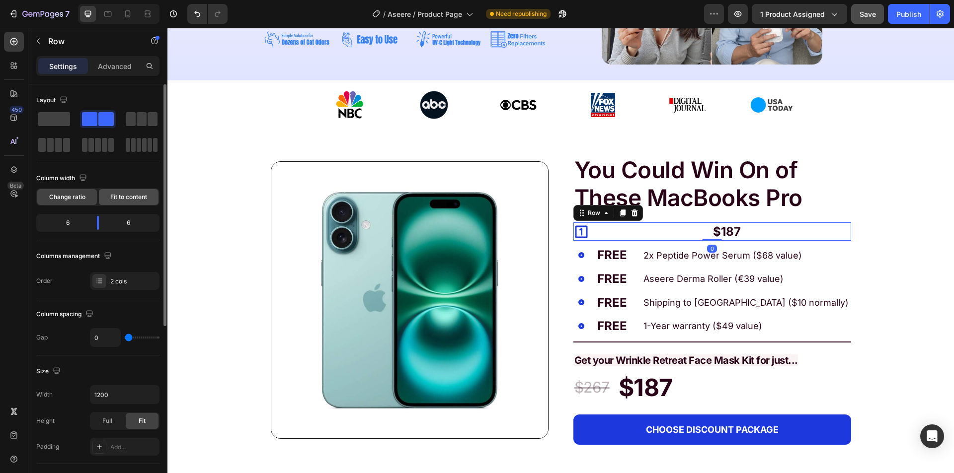
click at [120, 194] on span "Fit to content" at bounding box center [128, 197] width 37 height 9
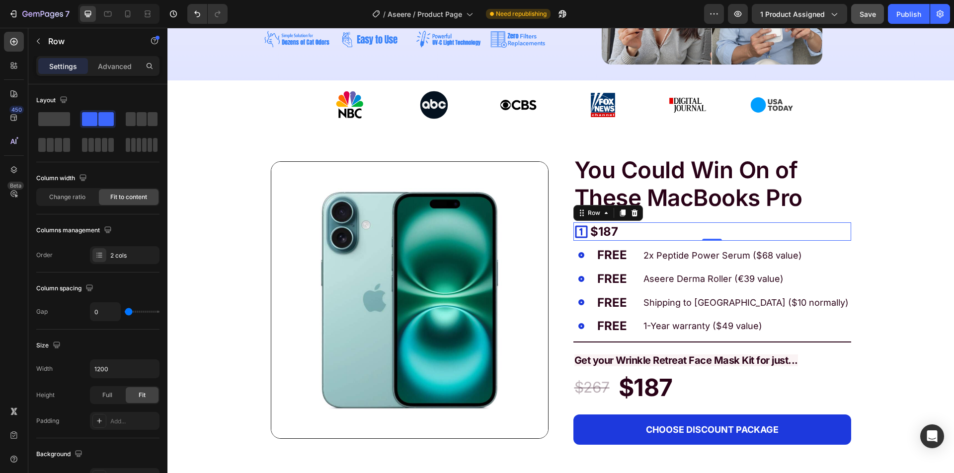
click at [629, 233] on div "Icon $187 Text Block Row 0" at bounding box center [712, 232] width 278 height 19
click at [597, 236] on p "$187" at bounding box center [604, 232] width 28 height 17
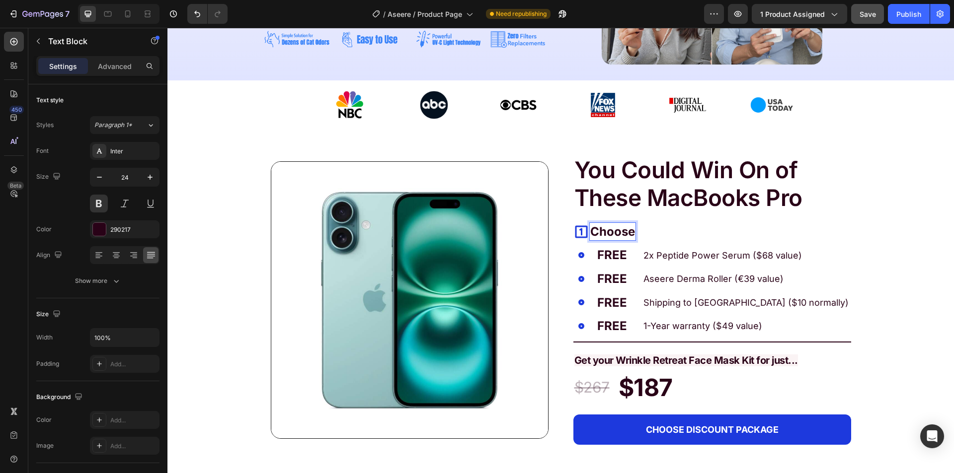
click at [590, 231] on p "Choose" at bounding box center [612, 232] width 45 height 17
click at [634, 234] on p "Choose" at bounding box center [612, 232] width 45 height 17
click at [584, 246] on div "Icon" at bounding box center [584, 255] width 23 height 19
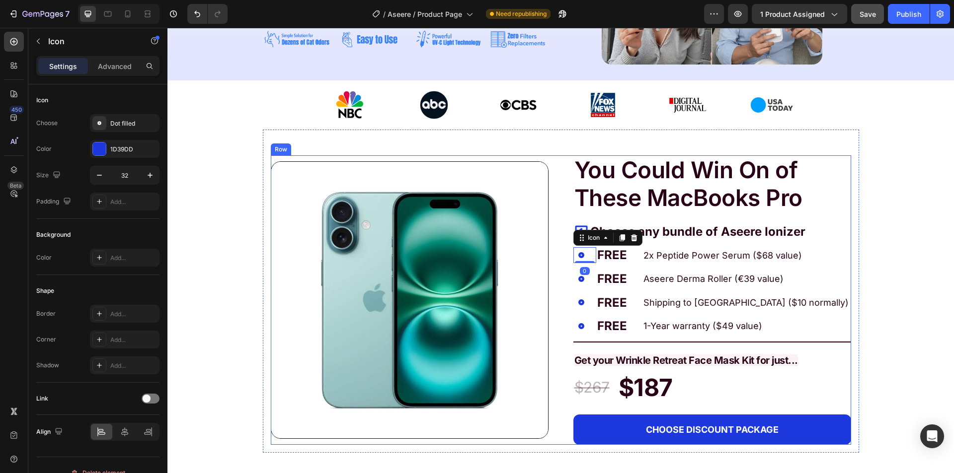
click at [561, 207] on div "Image You Could Win On of These MacBooks Pro Text Block Icon Choose any bundle …" at bounding box center [561, 300] width 580 height 290
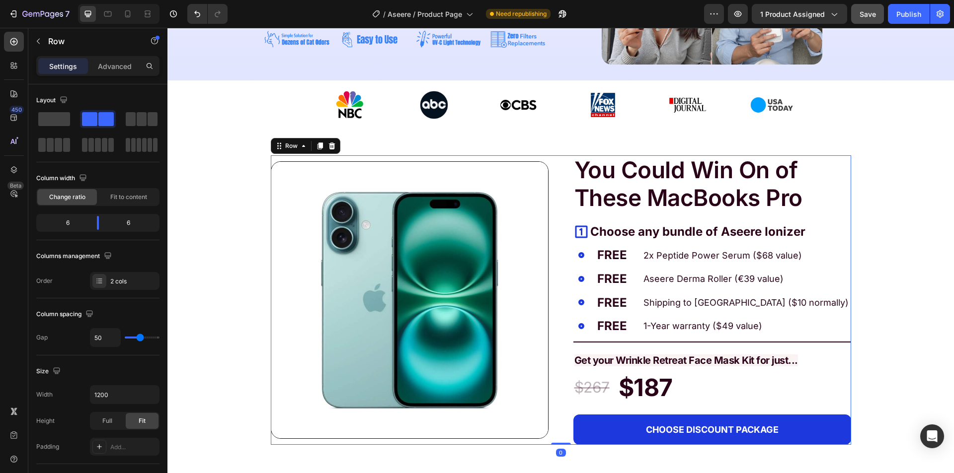
click at [584, 241] on div "You Could Win On of These MacBooks Pro Text Block Icon Choose any bundle of Ase…" at bounding box center [712, 300] width 278 height 290
click at [585, 238] on div "Icon" at bounding box center [581, 232] width 16 height 16
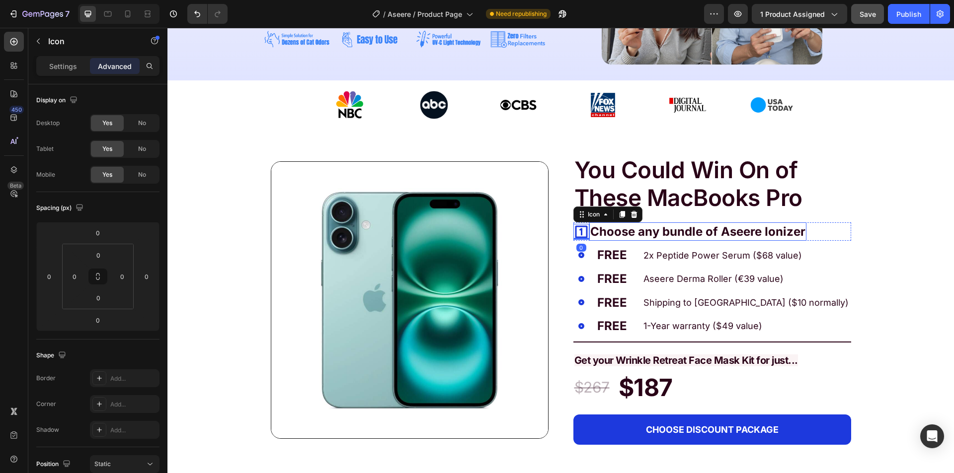
click at [612, 234] on p "Choose any bundle of Aseere Ionizer" at bounding box center [697, 232] width 215 height 17
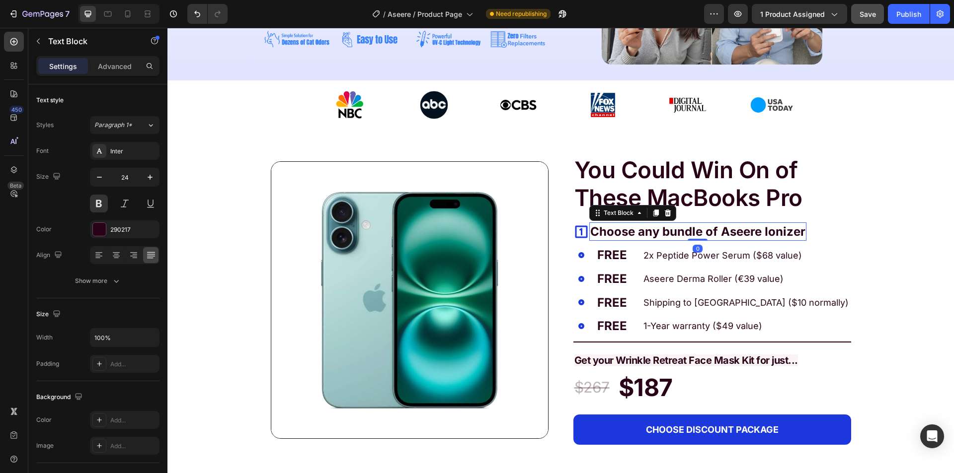
click at [612, 233] on p "Choose any bundle of Aseere Ionizer" at bounding box center [697, 232] width 215 height 17
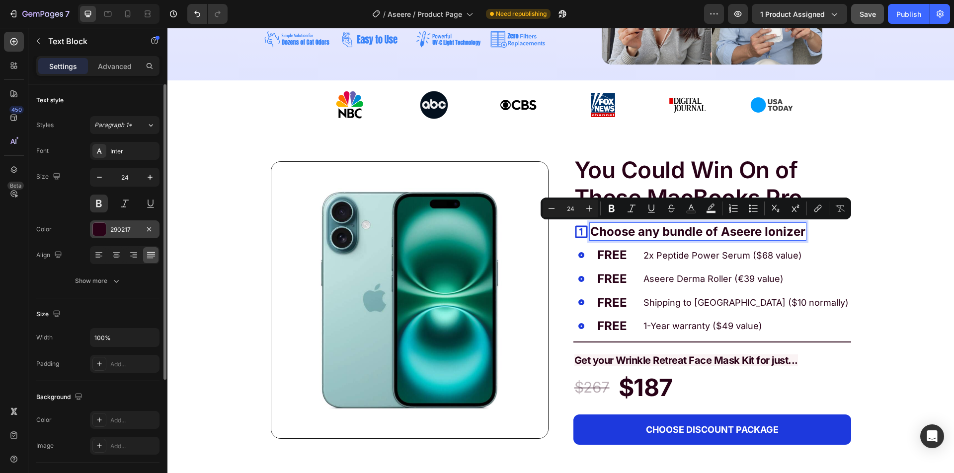
click at [100, 225] on div at bounding box center [99, 229] width 13 height 13
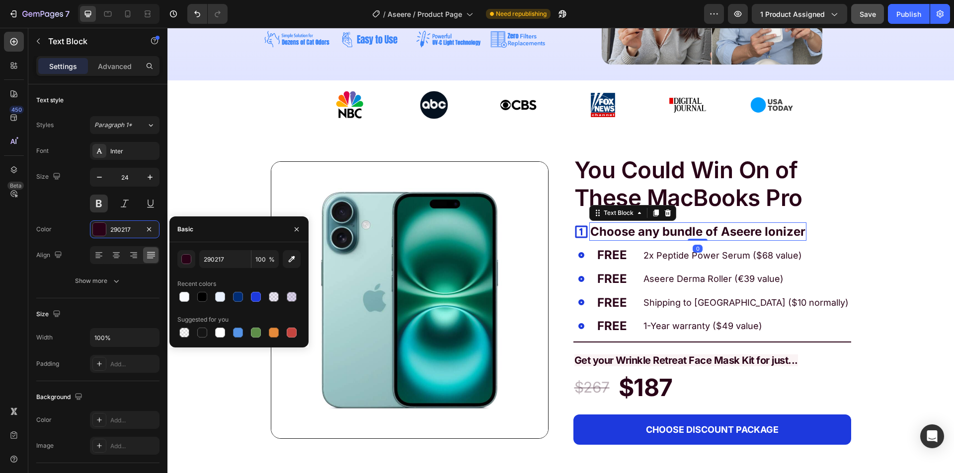
click at [203, 298] on div at bounding box center [202, 297] width 10 height 10
type input "000000"
click at [624, 241] on div "You Could Win On of These MacBooks Pro Text Block Icon Choose any bundle of Ase…" at bounding box center [712, 300] width 278 height 290
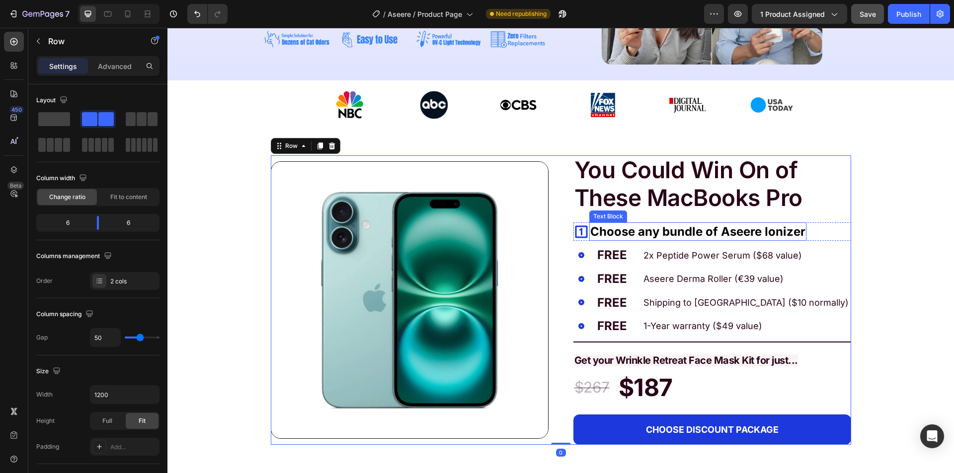
click at [626, 235] on p "Choose any bundle of Aseere Ionizer" at bounding box center [697, 232] width 215 height 17
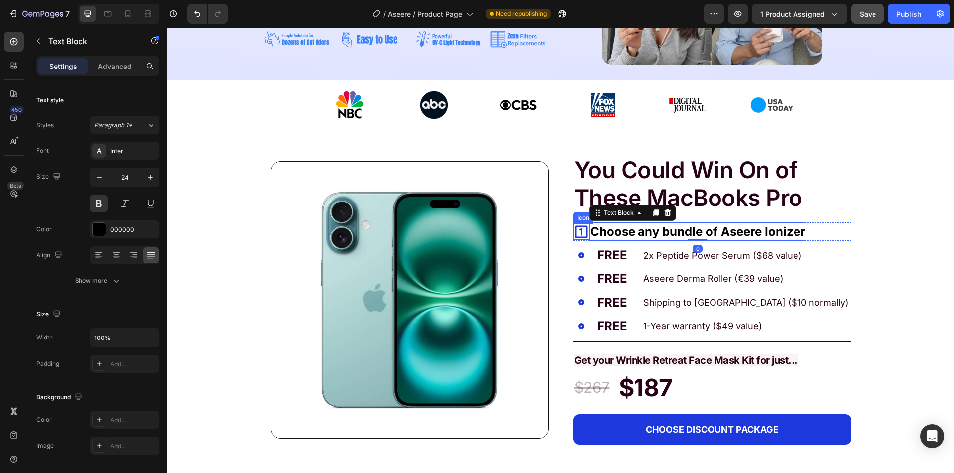
click at [584, 238] on div "Icon" at bounding box center [581, 232] width 16 height 16
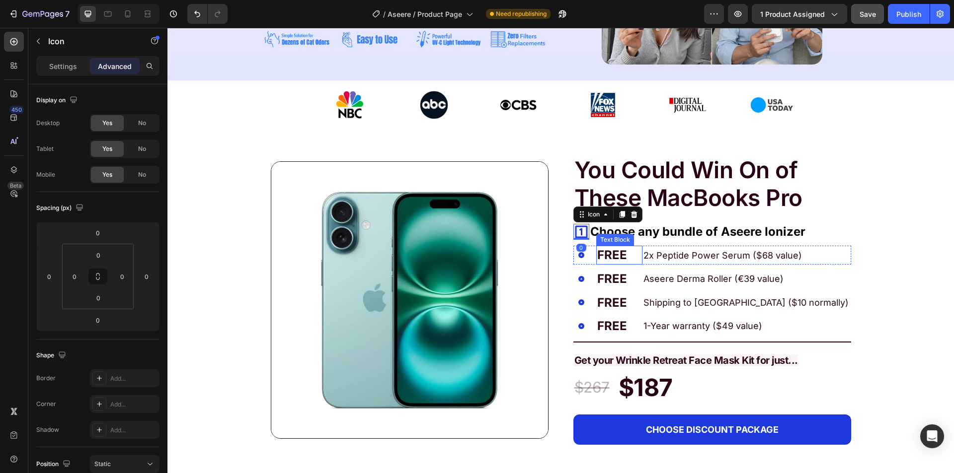
click at [645, 258] on p "2x Peptide Power Serum ($68 value)" at bounding box center [746, 255] width 206 height 12
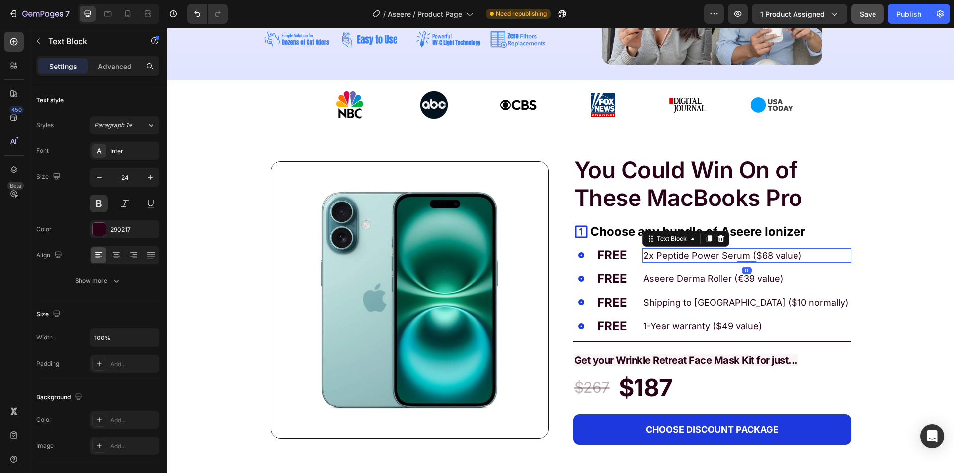
click at [628, 259] on p "FREE" at bounding box center [619, 255] width 44 height 17
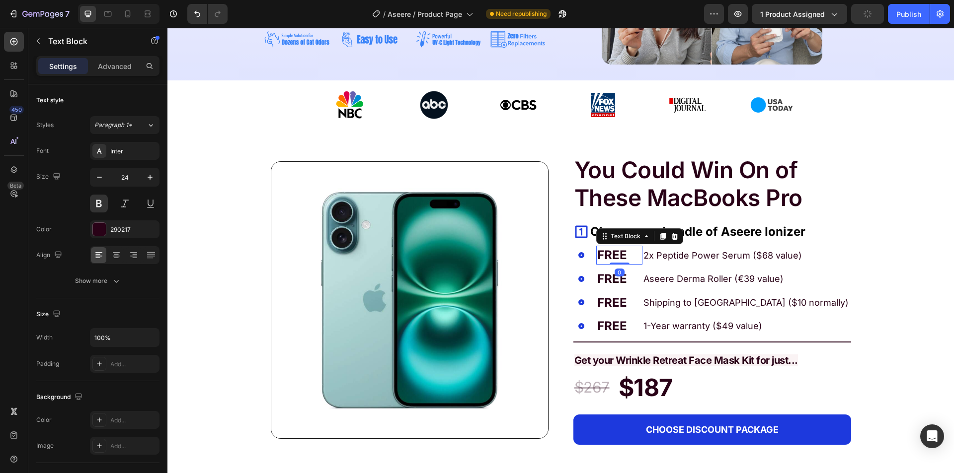
click at [633, 263] on p "FREE" at bounding box center [619, 255] width 44 height 17
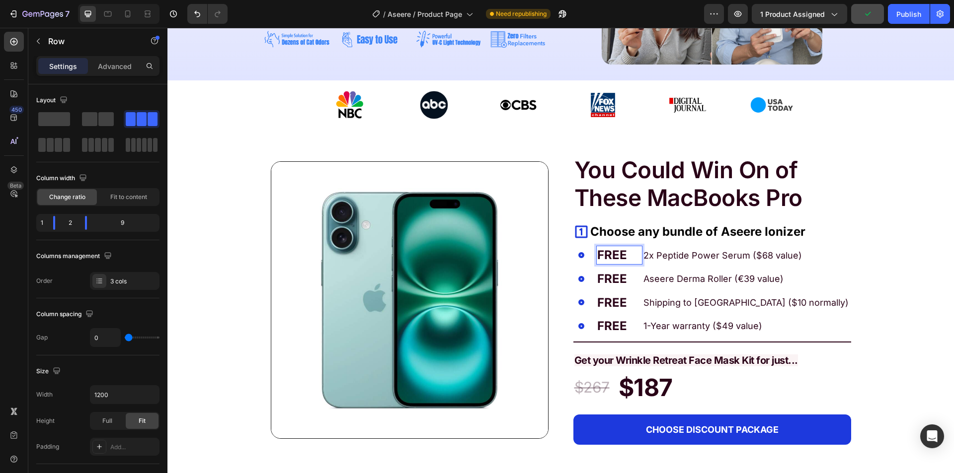
click at [642, 263] on div "2x Peptide Power Serum ($68 value) Text Block" at bounding box center [746, 255] width 208 height 19
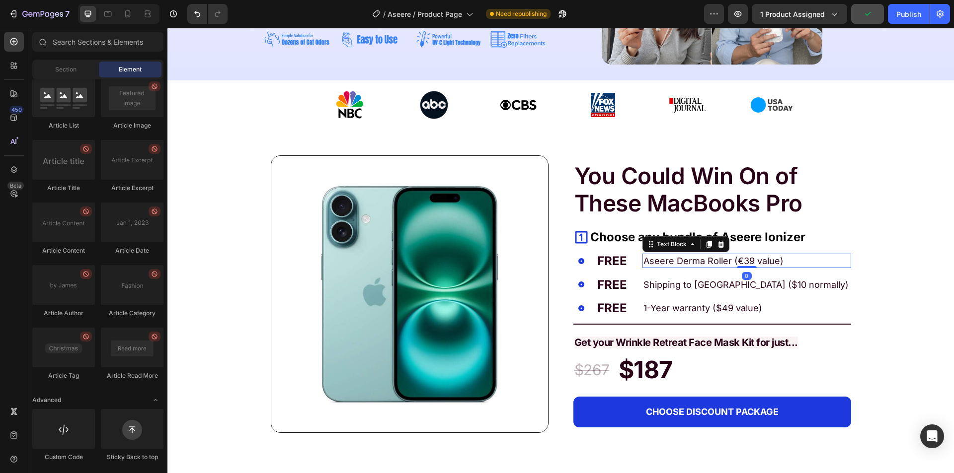
click at [642, 267] on div "Aseere Derma Roller (€39 value)" at bounding box center [746, 261] width 208 height 14
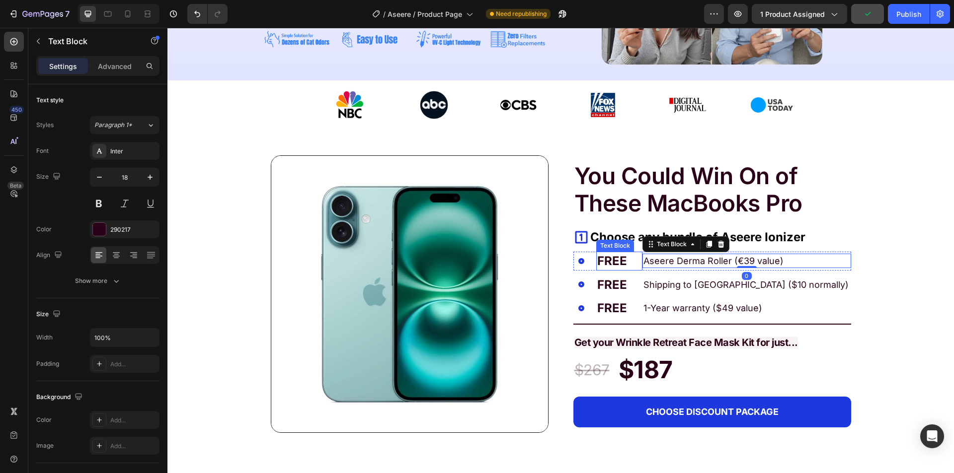
click at [636, 269] on div "FREE" at bounding box center [619, 261] width 46 height 19
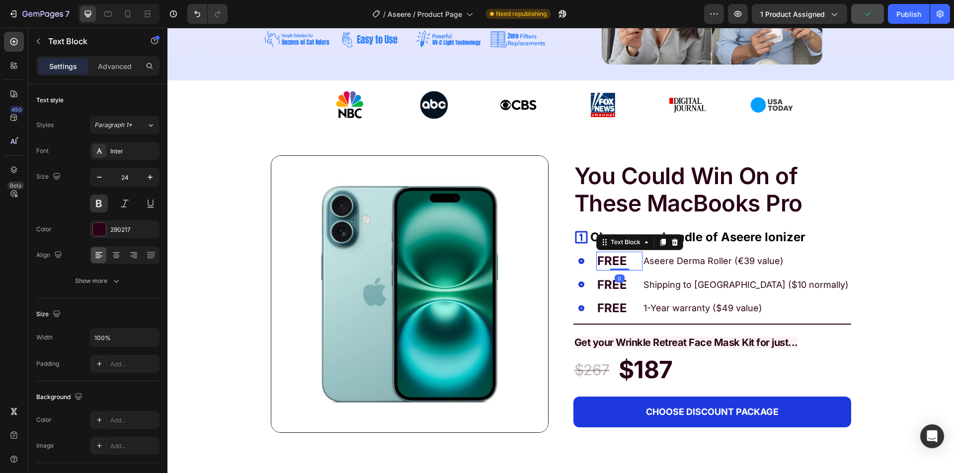
click at [642, 269] on div "Aseere Derma Roller (€39 value) Text Block" at bounding box center [746, 261] width 208 height 19
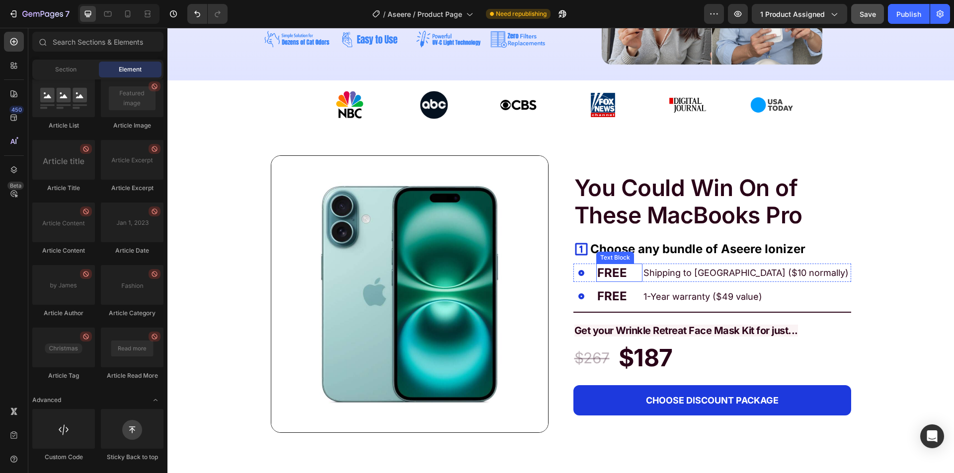
click at [636, 275] on p "FREE" at bounding box center [619, 273] width 44 height 17
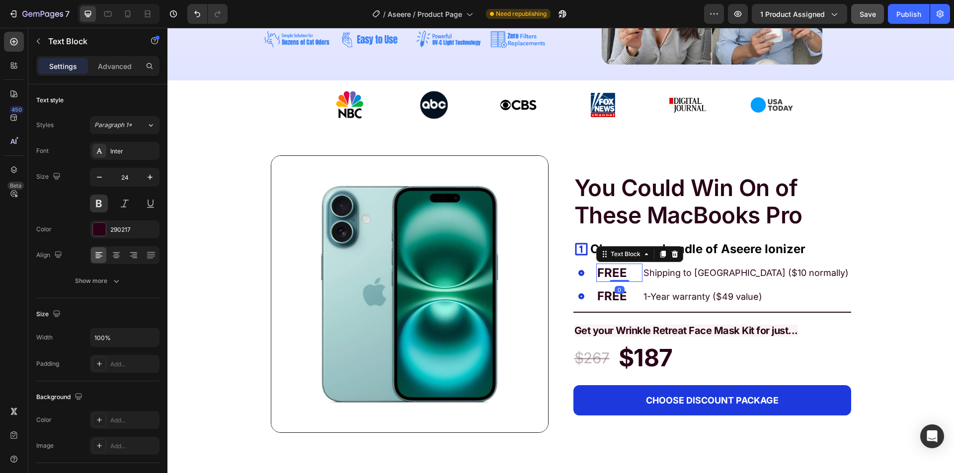
click at [642, 277] on div "Shipping to [GEOGRAPHIC_DATA] ($10 normally)" at bounding box center [746, 273] width 208 height 14
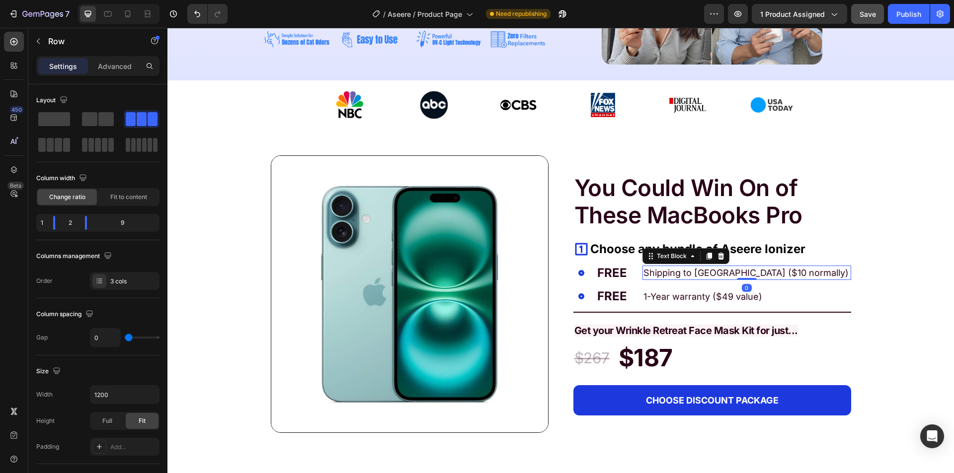
click at [642, 281] on div "Shipping to [GEOGRAPHIC_DATA] ($10 normally) Text Block 0" at bounding box center [746, 273] width 208 height 19
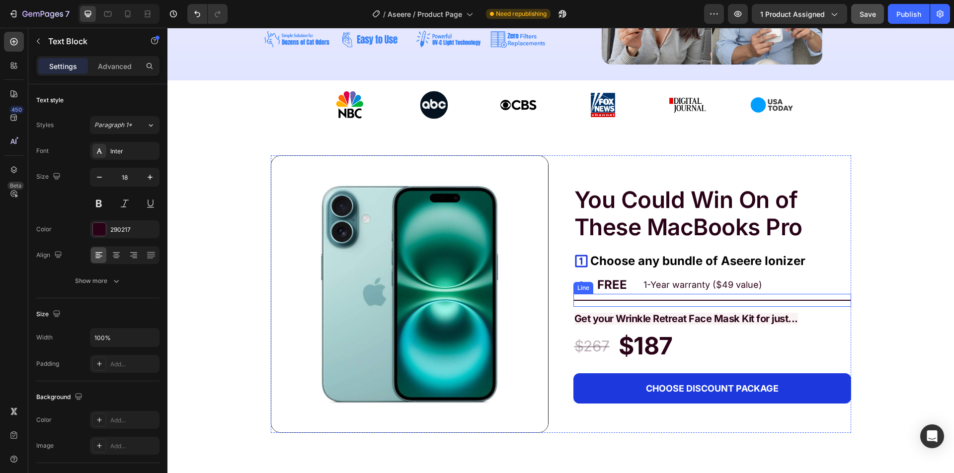
click at [643, 287] on p "1-Year warranty ($49 value)" at bounding box center [746, 285] width 206 height 12
click at [643, 290] on p "1-Year warranty ($49 value)" at bounding box center [746, 285] width 206 height 12
click at [642, 290] on div "1-Year warranty ($49 value)" at bounding box center [746, 285] width 208 height 14
click at [636, 290] on p "FREE" at bounding box center [619, 285] width 44 height 17
click at [642, 291] on div "1-Year warranty ($49 value)" at bounding box center [746, 285] width 208 height 14
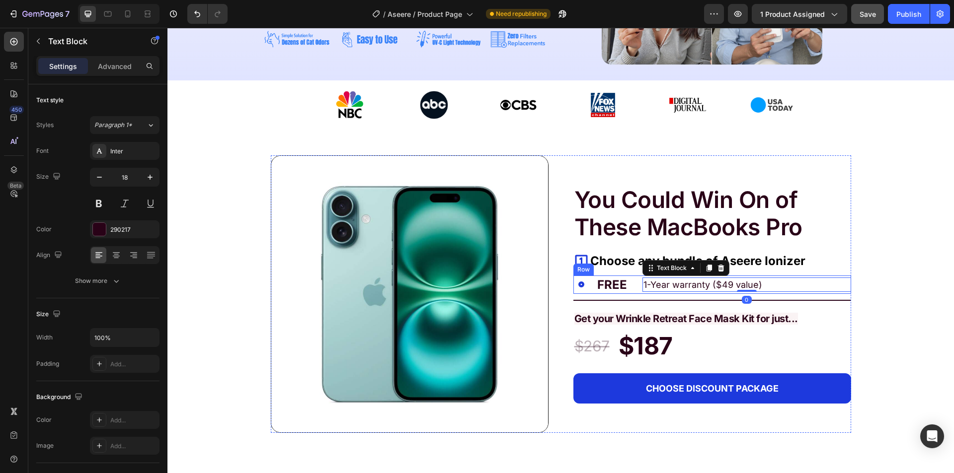
click at [642, 292] on div "1-Year warranty ($49 value) Text Block 0" at bounding box center [746, 285] width 208 height 19
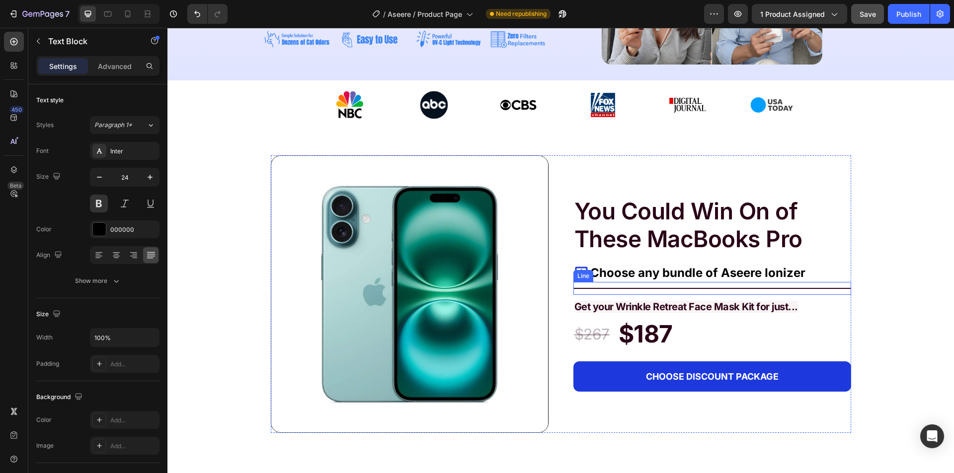
click at [620, 279] on p "Choose any bundle of Aseere Ionizer" at bounding box center [697, 273] width 215 height 17
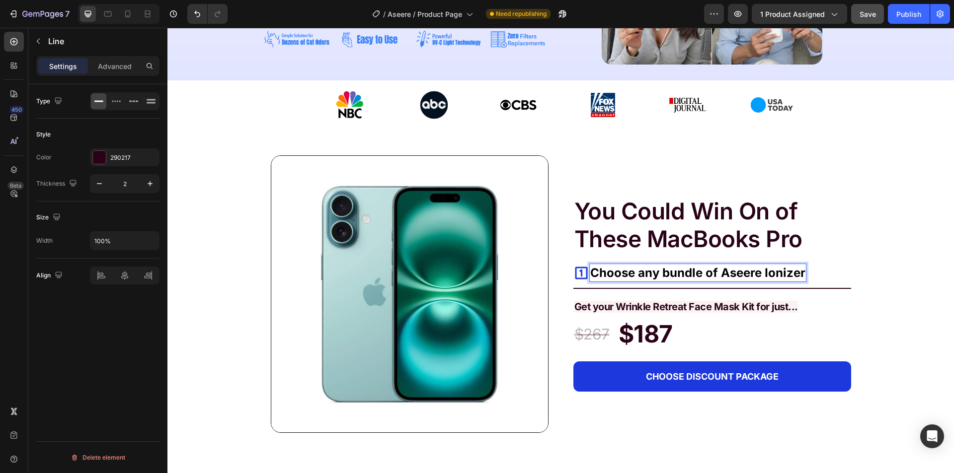
click at [584, 283] on div "Title Line" at bounding box center [712, 288] width 278 height 13
click at [584, 282] on div "Title Line 0" at bounding box center [712, 288] width 278 height 13
click at [583, 281] on div "Icon" at bounding box center [581, 273] width 16 height 19
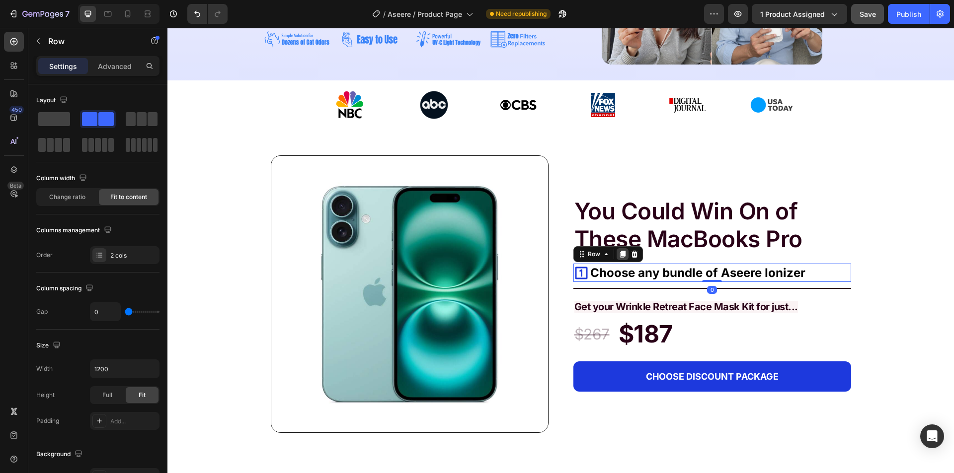
click at [616, 254] on div at bounding box center [622, 254] width 12 height 12
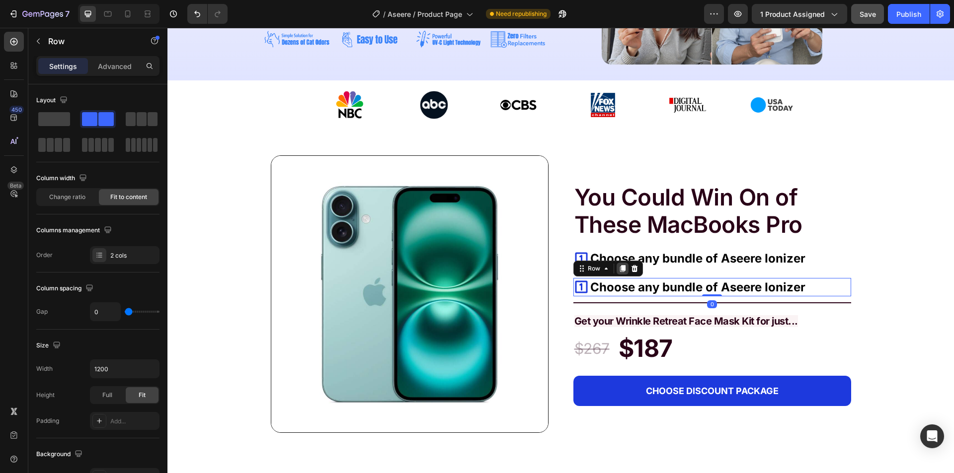
click at [619, 269] on icon at bounding box center [621, 268] width 5 height 7
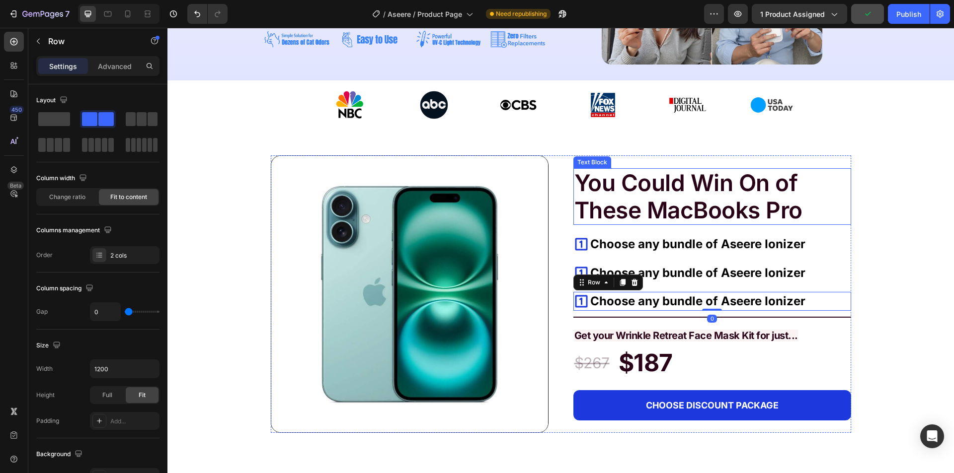
click at [680, 191] on p "You Could Win On of These MacBooks Pro" at bounding box center [712, 196] width 276 height 55
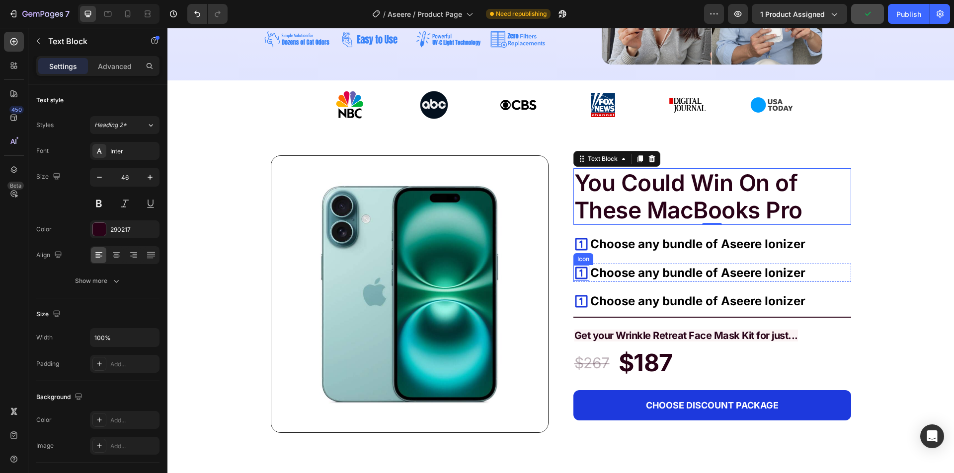
click at [575, 274] on icon at bounding box center [581, 273] width 16 height 16
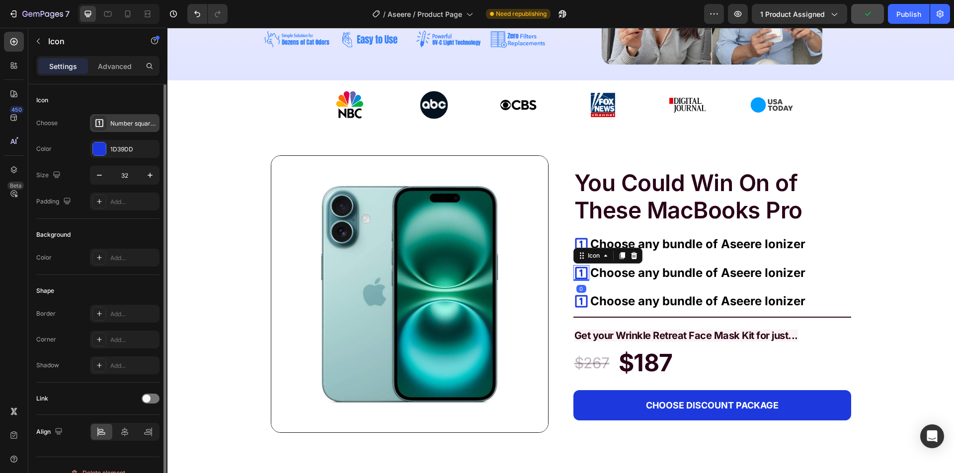
click at [97, 123] on icon at bounding box center [99, 123] width 10 height 10
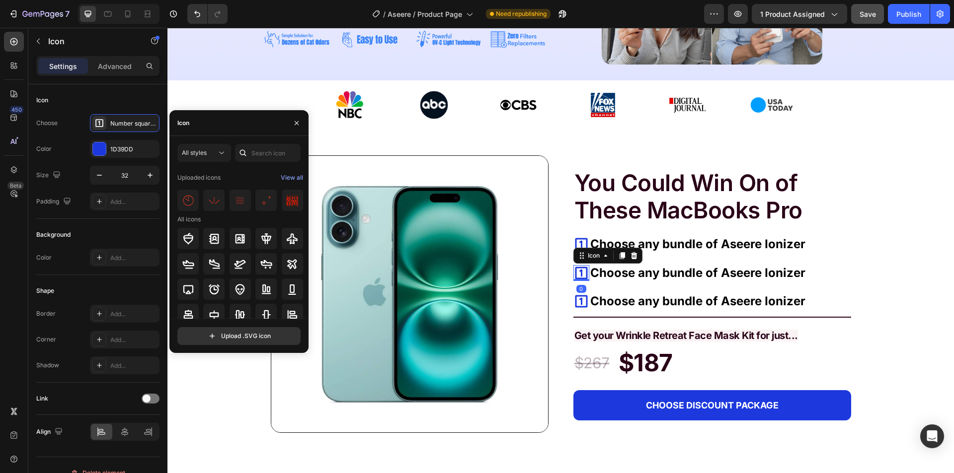
click at [239, 149] on icon at bounding box center [243, 153] width 10 height 10
click at [254, 152] on input "text" at bounding box center [268, 153] width 66 height 18
type input "2"
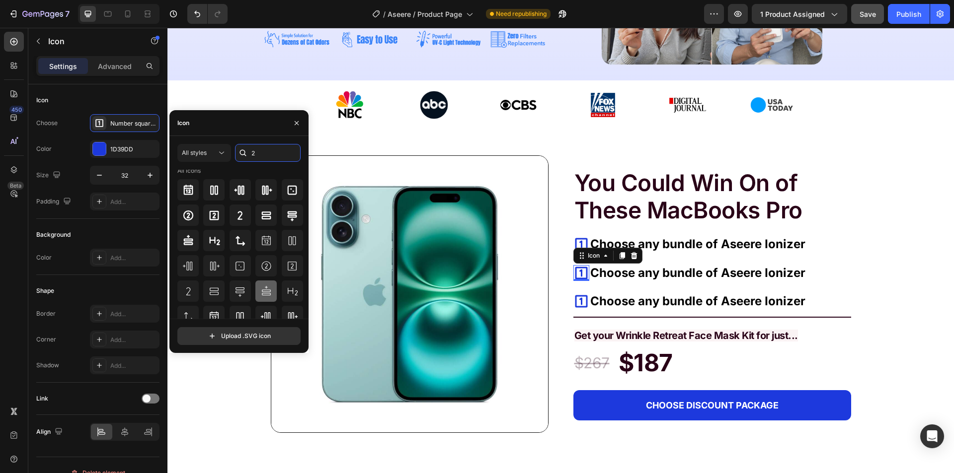
scroll to position [50, 0]
click at [294, 270] on icon at bounding box center [292, 265] width 12 height 12
click at [216, 216] on icon at bounding box center [214, 215] width 12 height 12
click at [194, 218] on div at bounding box center [187, 214] width 21 height 21
click at [580, 242] on icon at bounding box center [581, 244] width 16 height 16
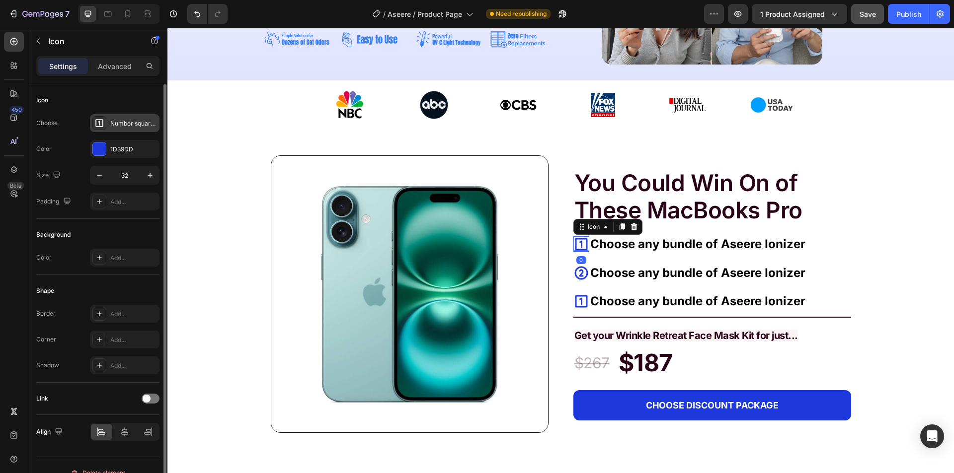
click at [117, 131] on div "Number square one bold" at bounding box center [125, 123] width 70 height 18
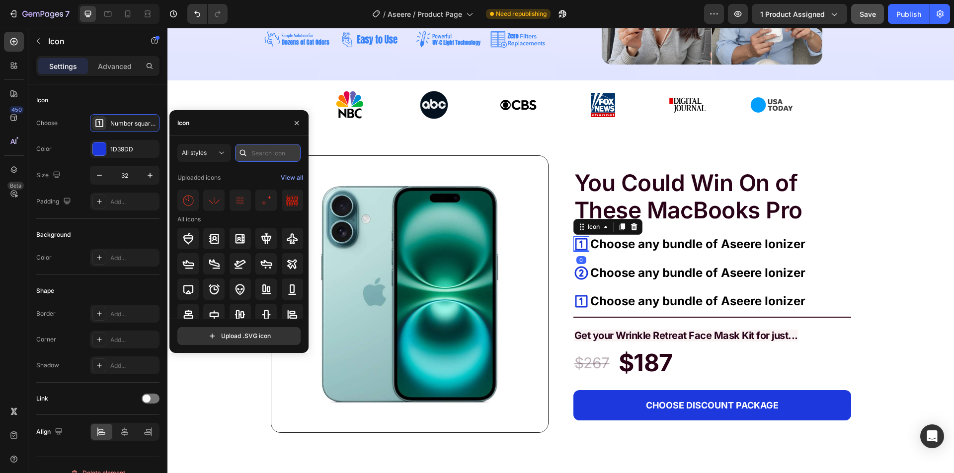
click at [253, 155] on input "text" at bounding box center [268, 153] width 66 height 18
type input "1"
click at [239, 297] on div at bounding box center [239, 289] width 21 height 21
click at [574, 298] on icon at bounding box center [581, 302] width 16 height 16
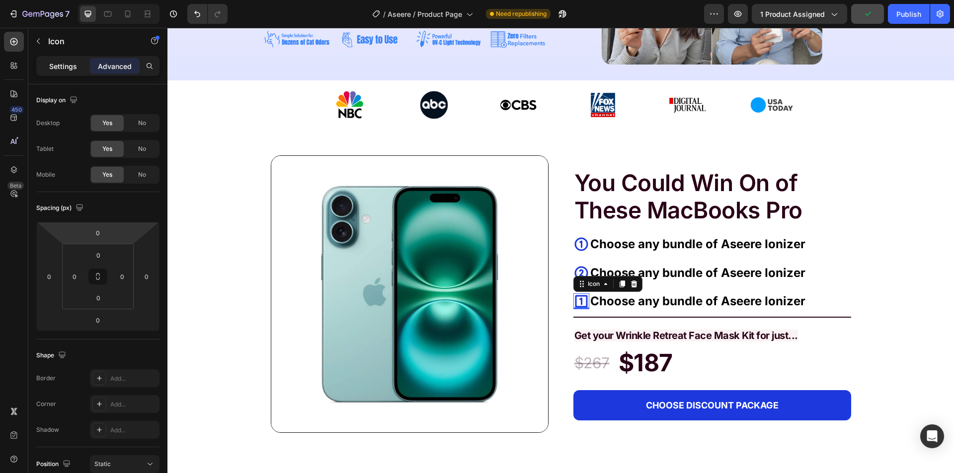
click at [62, 70] on p "Settings" at bounding box center [63, 66] width 28 height 10
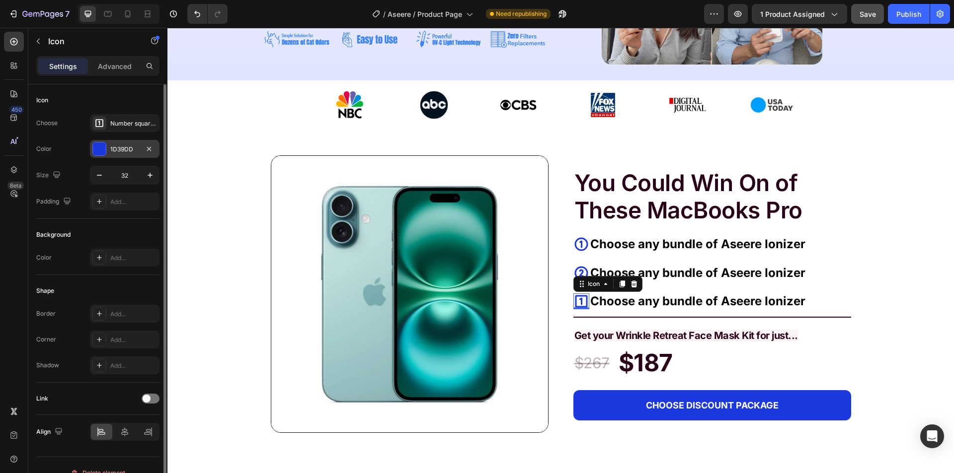
click at [121, 149] on div "1D39DD" at bounding box center [124, 149] width 29 height 9
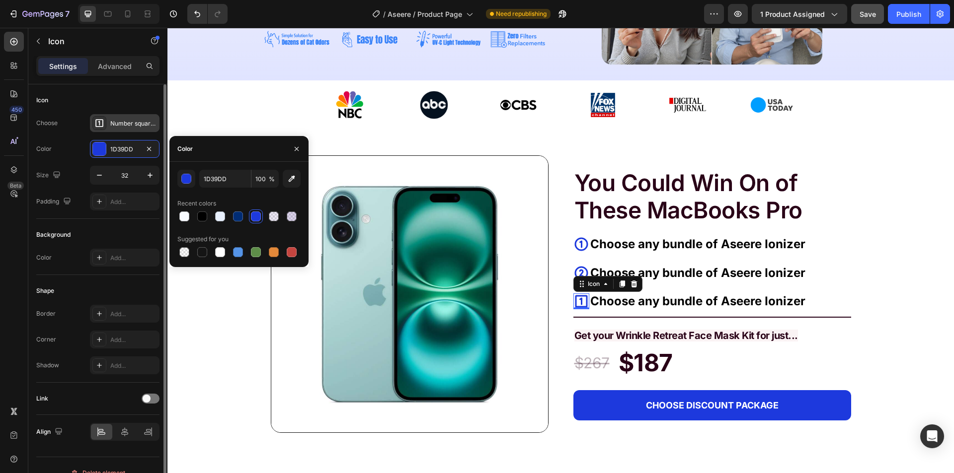
click at [119, 128] on div "Number square one bold" at bounding box center [133, 123] width 47 height 9
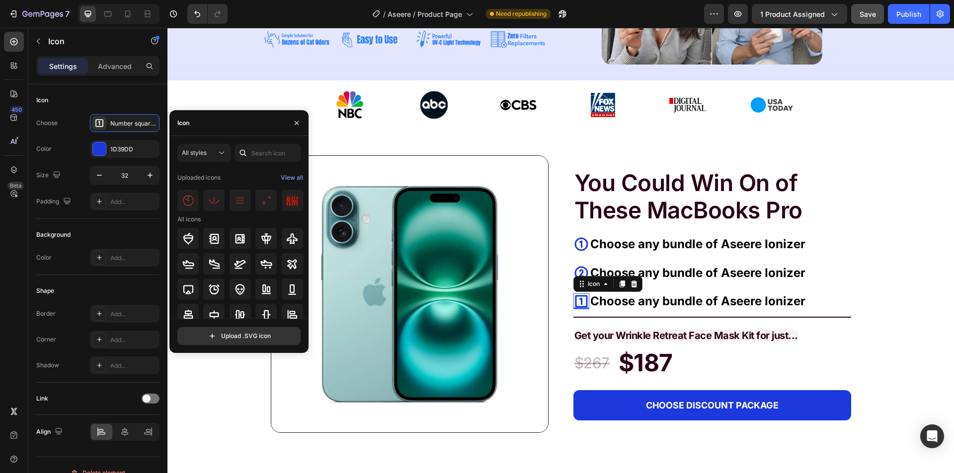
click at [246, 160] on div at bounding box center [243, 153] width 16 height 18
click at [254, 153] on input "text" at bounding box center [268, 153] width 66 height 18
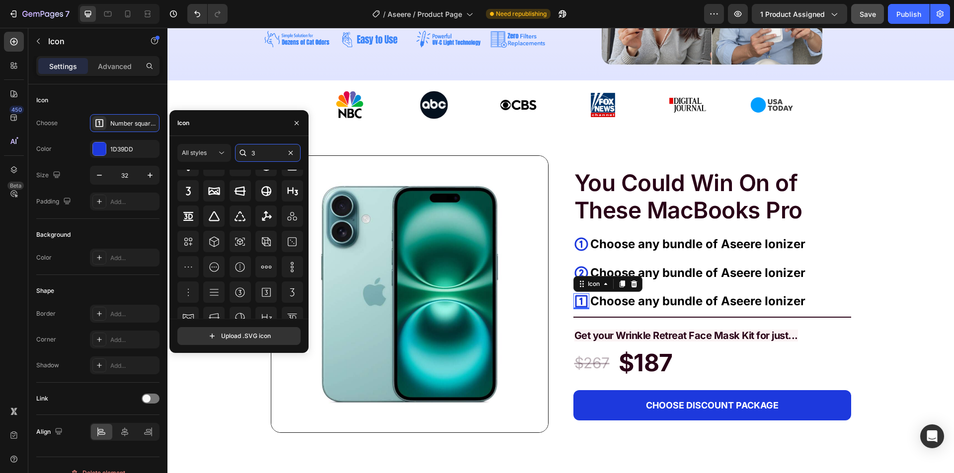
scroll to position [147, 0]
type input "3"
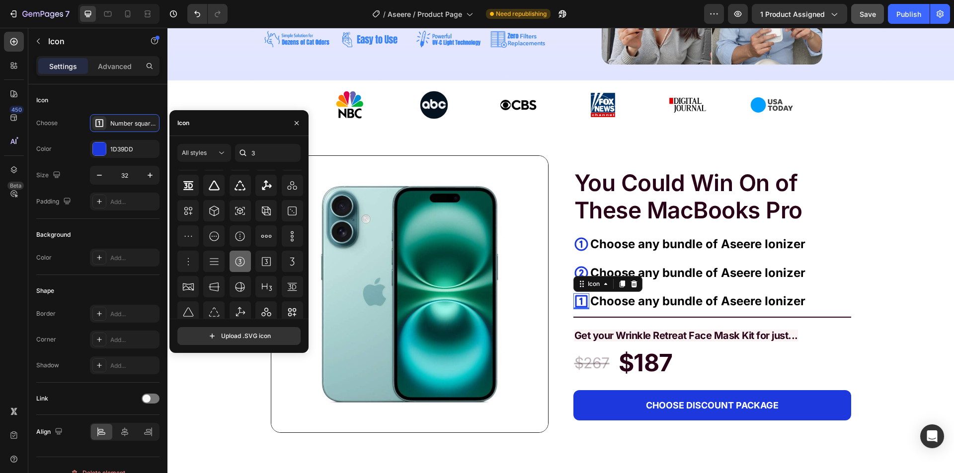
click at [237, 266] on icon at bounding box center [240, 262] width 12 height 12
click at [758, 267] on p "Choose any bundle of Aseere Ionizer" at bounding box center [697, 273] width 215 height 17
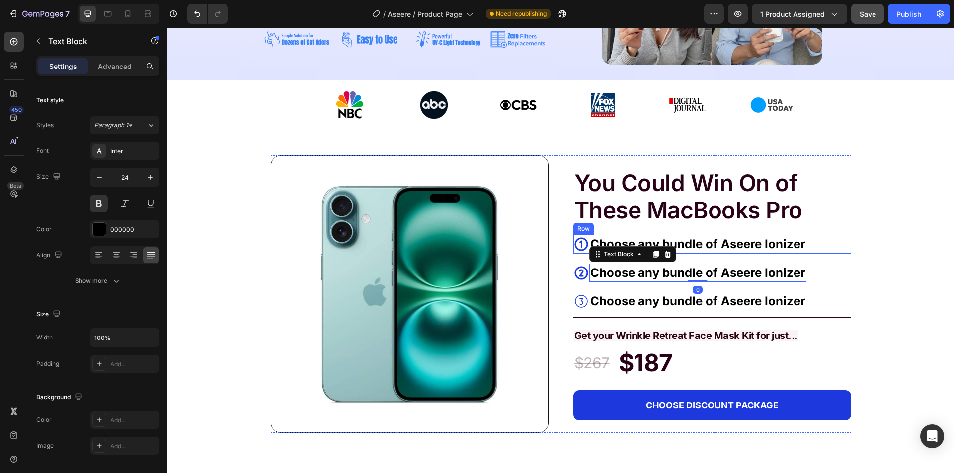
click at [830, 226] on div "You Could Win On of These MacBooks Pro Text Block Icon Choose any bundle of Ase…" at bounding box center [712, 294] width 278 height 278
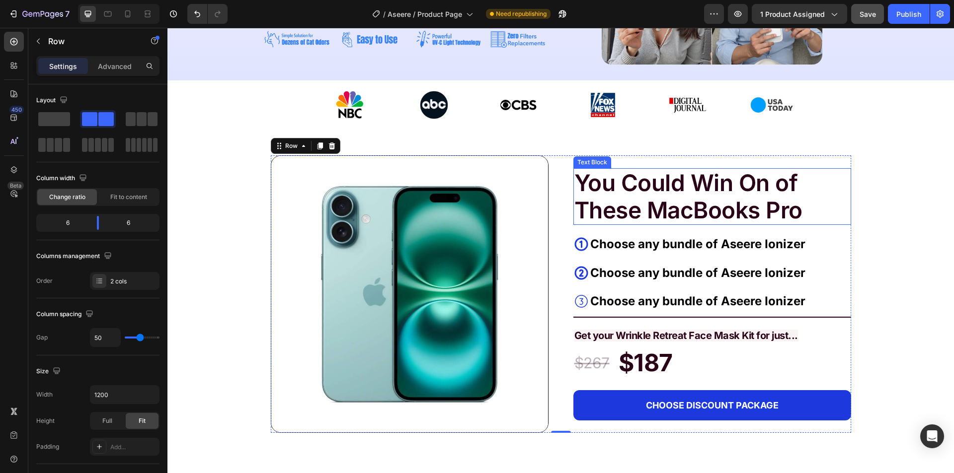
click at [797, 214] on p "You Could Win On of These MacBooks Pro" at bounding box center [712, 196] width 276 height 55
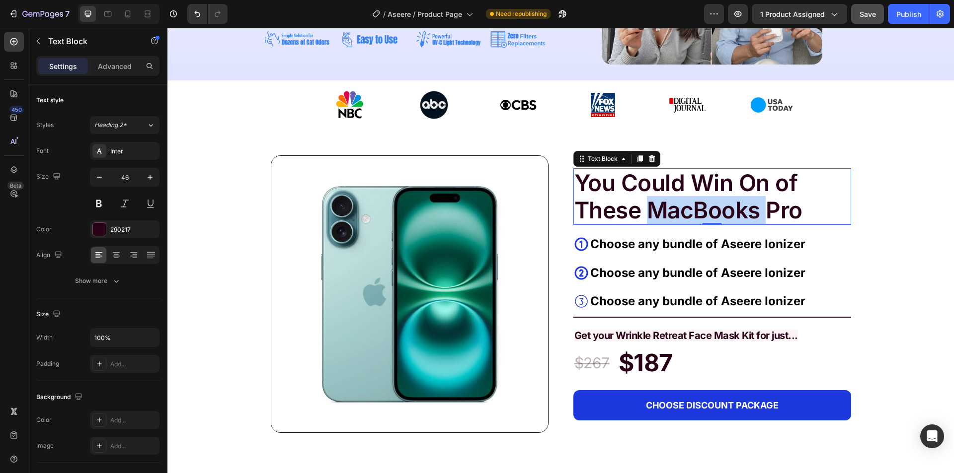
click at [688, 205] on p "You Could Win On of These MacBooks Pro" at bounding box center [712, 196] width 276 height 55
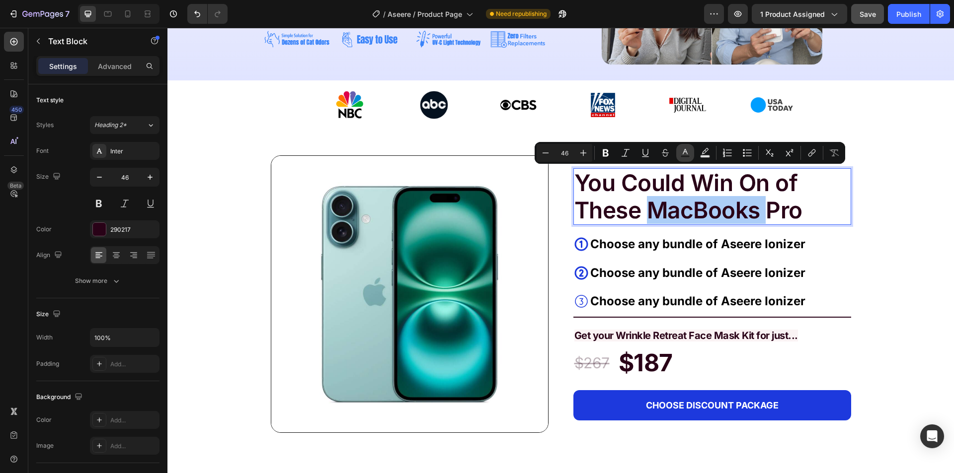
click at [686, 156] on rect "Editor contextual toolbar" at bounding box center [684, 156] width 9 height 2
type input "290217"
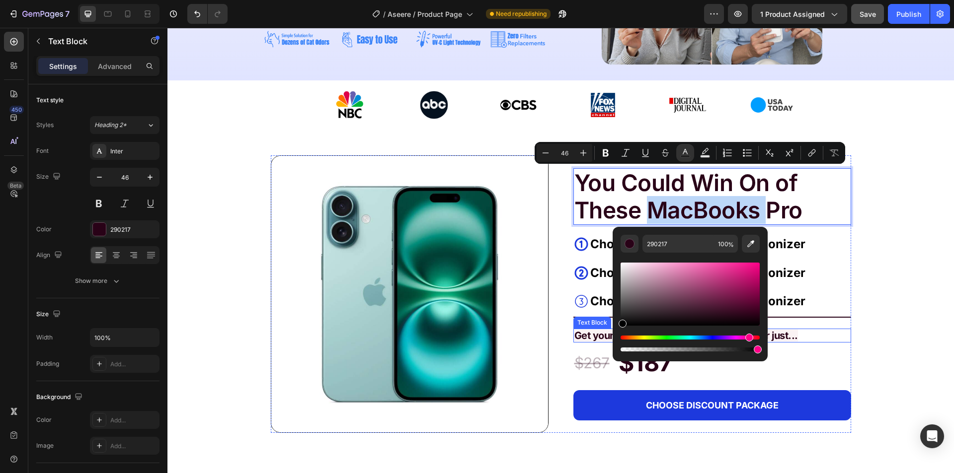
drag, startPoint x: 828, startPoint y: 319, endPoint x: 600, endPoint y: 339, distance: 228.3
type input "000000"
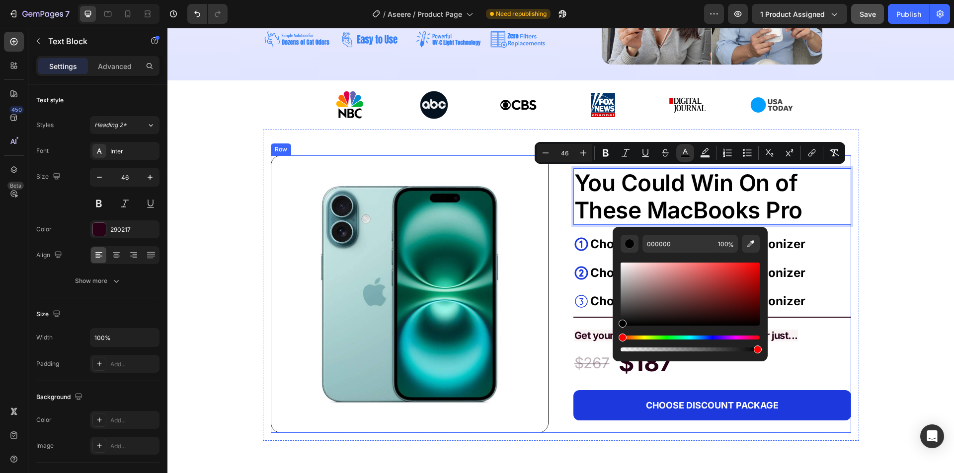
click at [846, 227] on div "You Could Win On of These MacBooks Pro Text Block 0 Icon Choose any bundle of A…" at bounding box center [712, 294] width 278 height 278
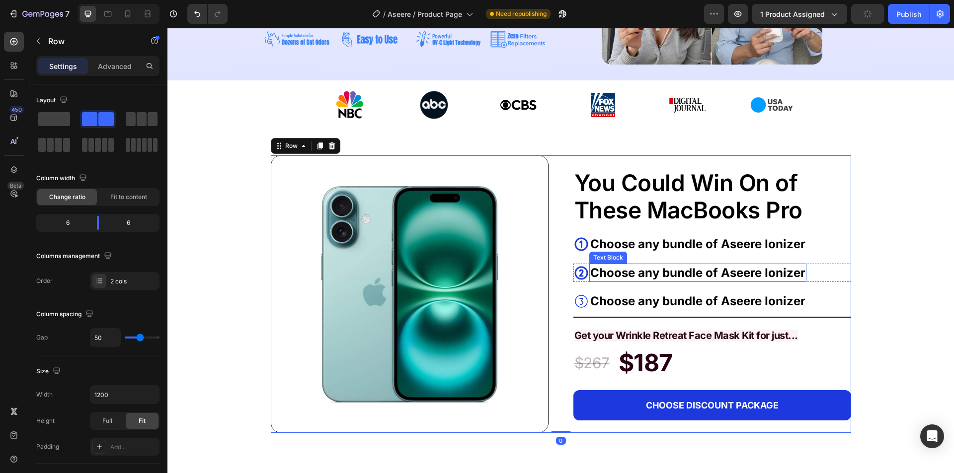
click at [731, 272] on p "Choose any bundle of Aseere Ionizer" at bounding box center [697, 273] width 215 height 17
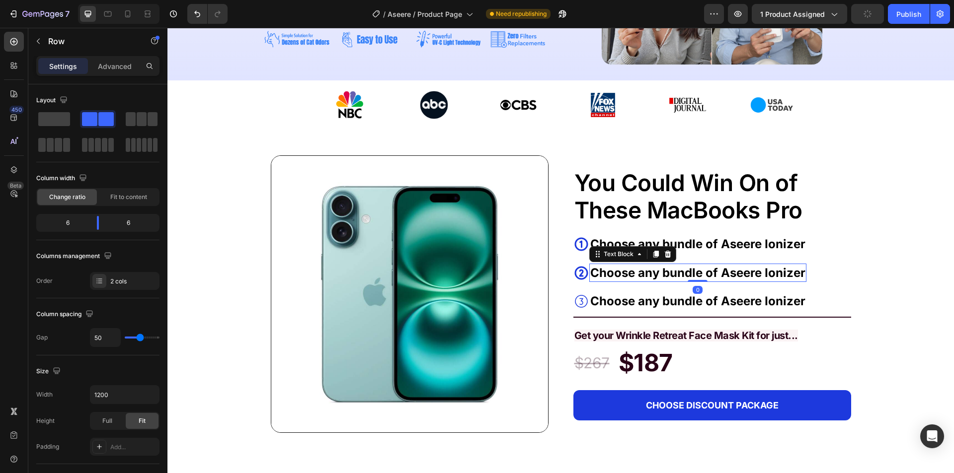
click at [728, 272] on p "Choose any bundle of Aseere Ionizer" at bounding box center [697, 273] width 215 height 17
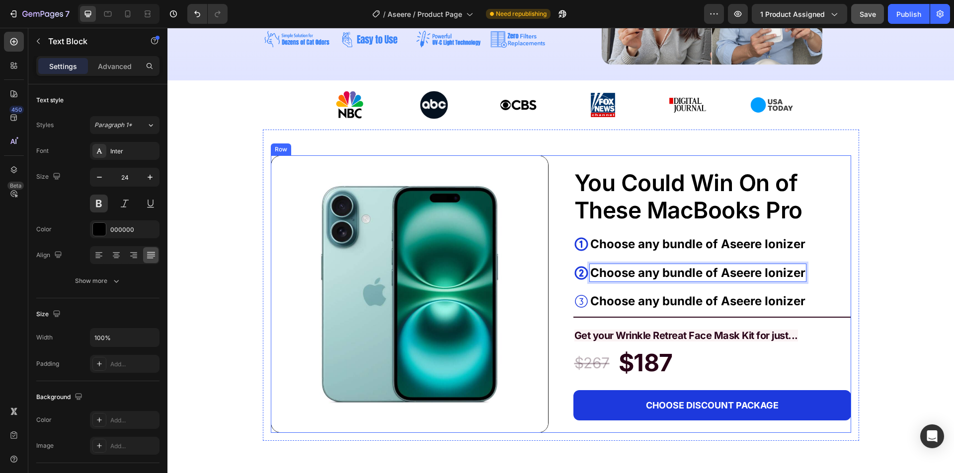
click at [626, 281] on p "Choose any bundle of Aseere Ionizer" at bounding box center [697, 273] width 215 height 17
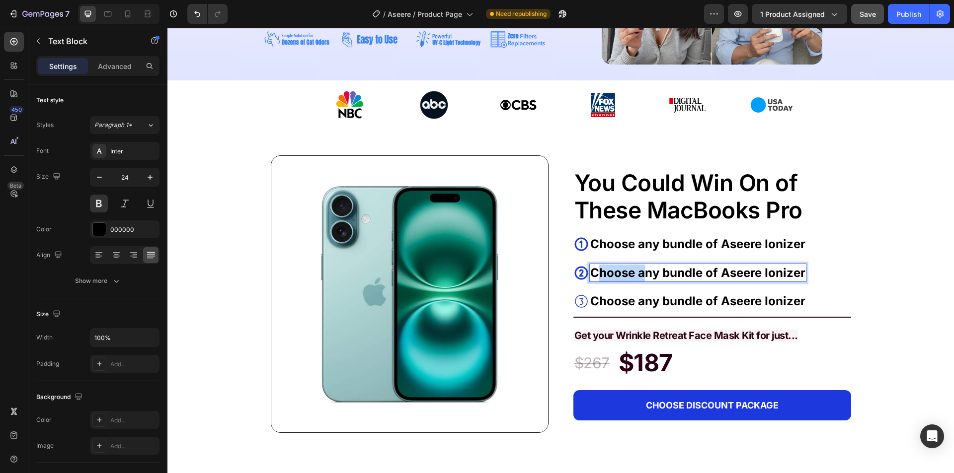
click at [626, 280] on p "Choose any bundle of Aseere Ionizer" at bounding box center [697, 273] width 215 height 17
click at [597, 272] on p "Checkout to secure your entries" at bounding box center [683, 273] width 187 height 17
click at [590, 241] on p "Choose any bundle of Aseere Ionizer" at bounding box center [697, 244] width 215 height 17
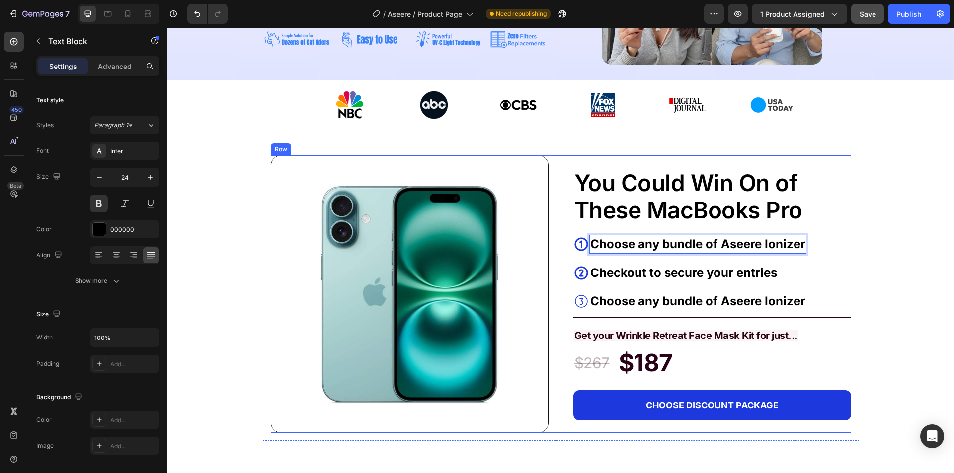
click at [594, 275] on p "Checkout to secure your entries" at bounding box center [683, 273] width 187 height 17
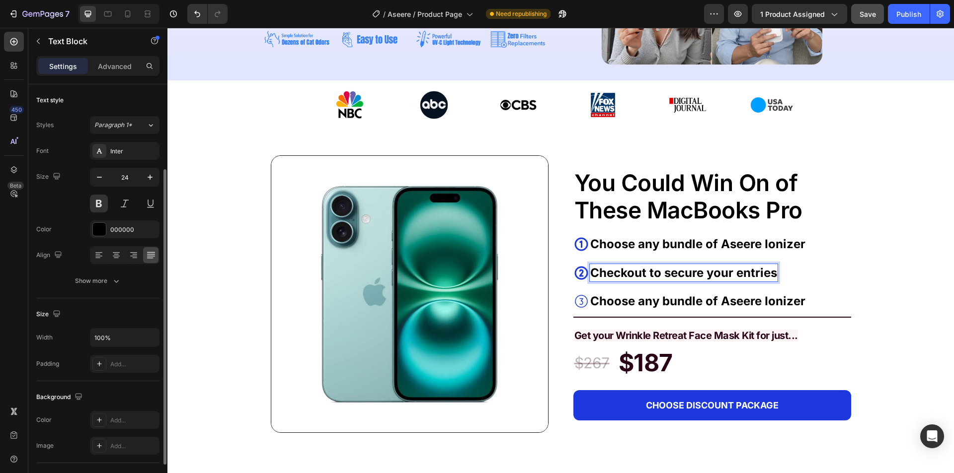
scroll to position [99, 0]
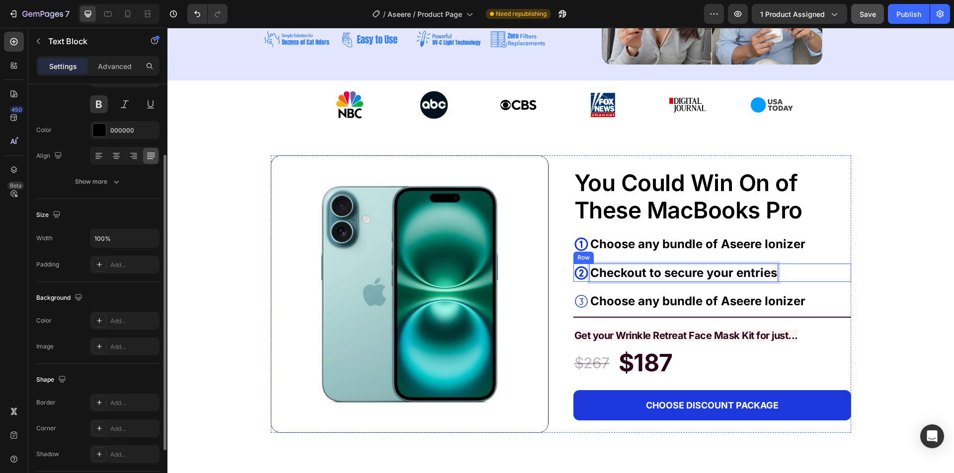
click at [792, 277] on div "Icon Checkout to secure your entries Text Block 0 Row" at bounding box center [712, 273] width 278 height 19
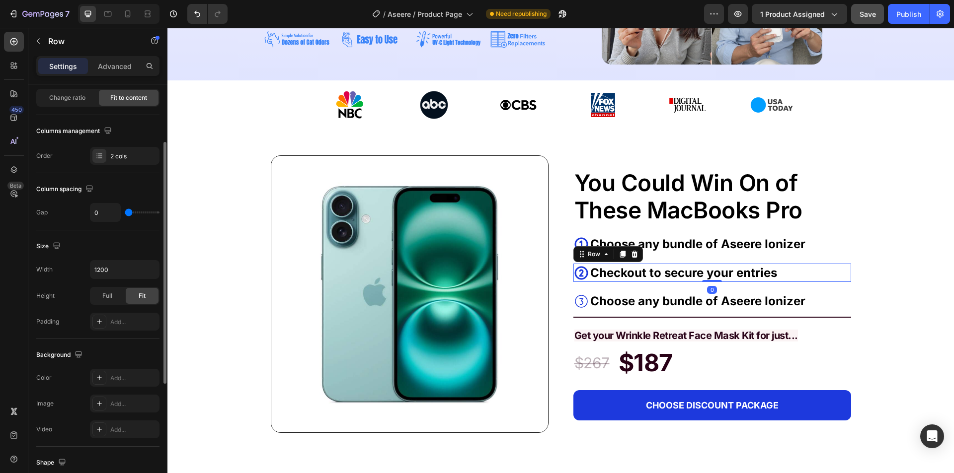
scroll to position [0, 0]
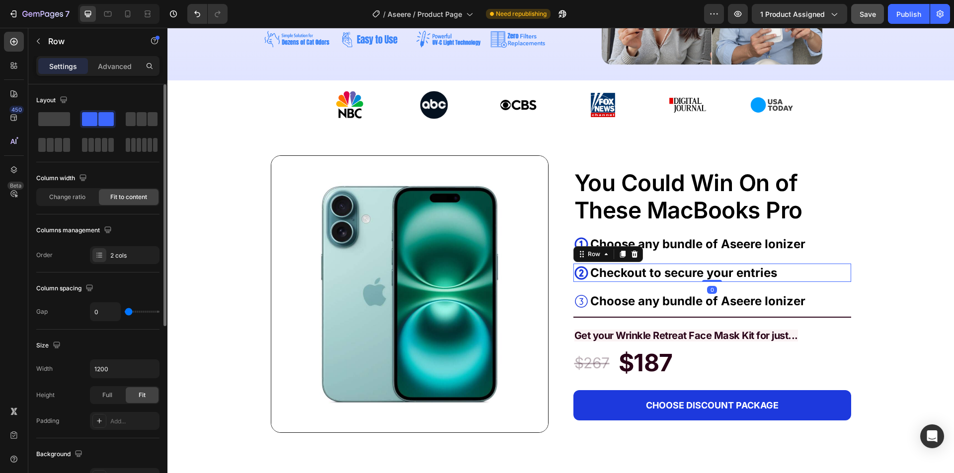
type input "13"
type input "16"
type input "18"
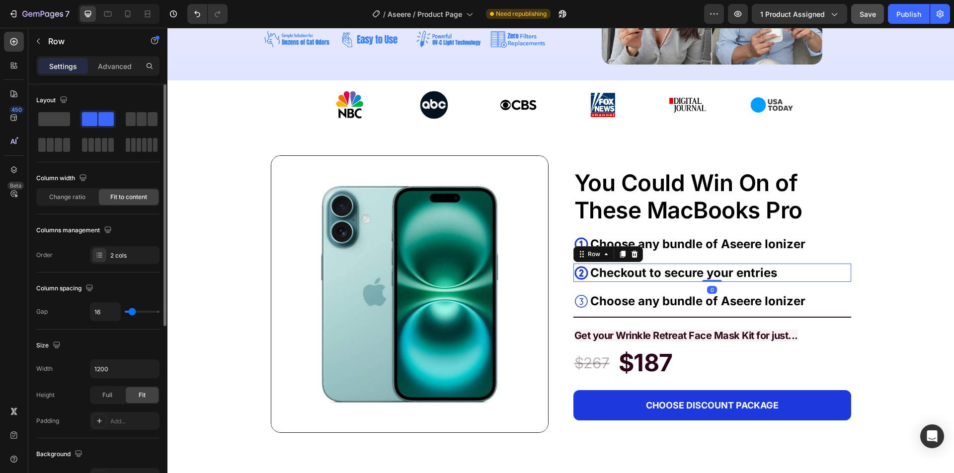
type input "18"
type input "20"
type input "22"
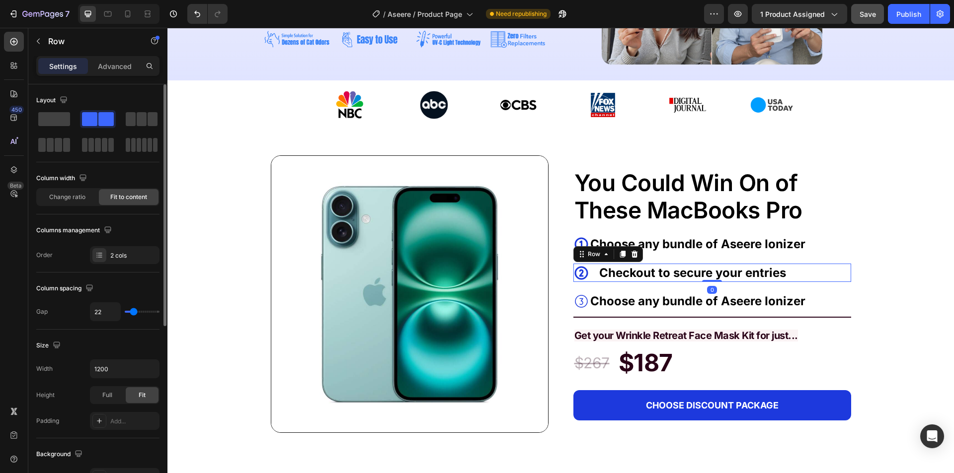
type input "24"
type input "27"
type input "29"
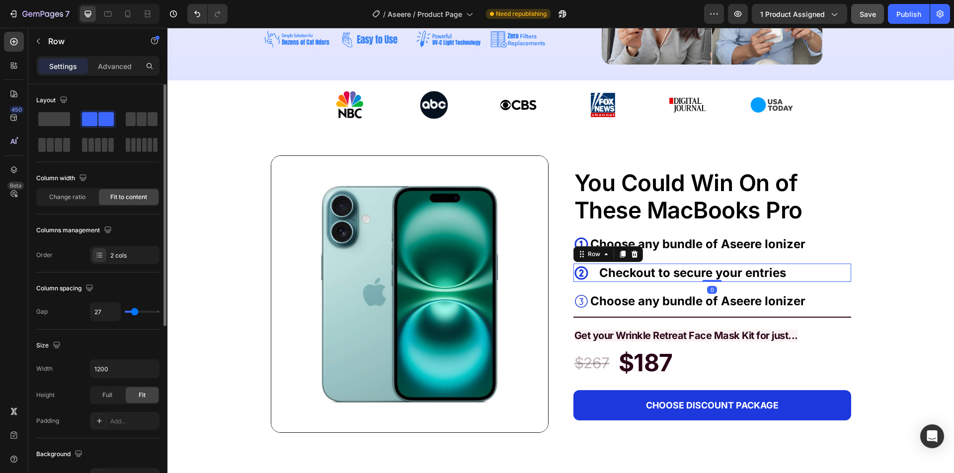
type input "29"
type input "27"
type input "22"
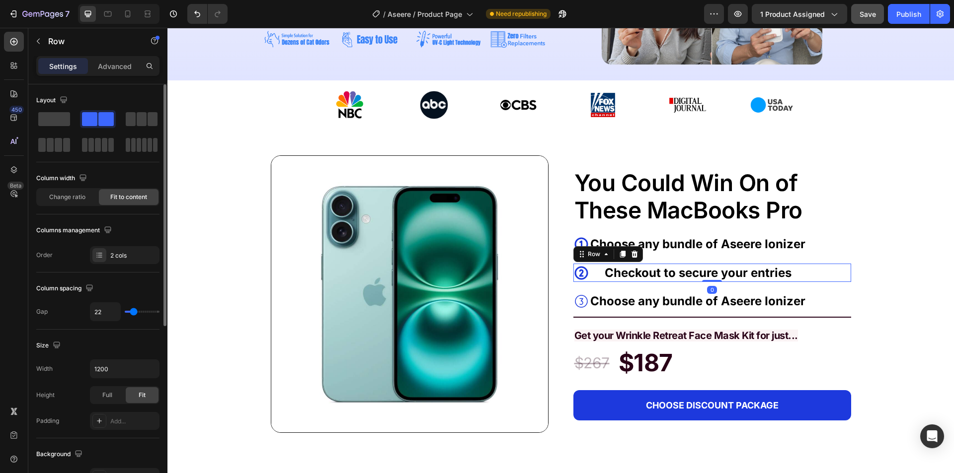
type input "20"
type input "18"
type input "13"
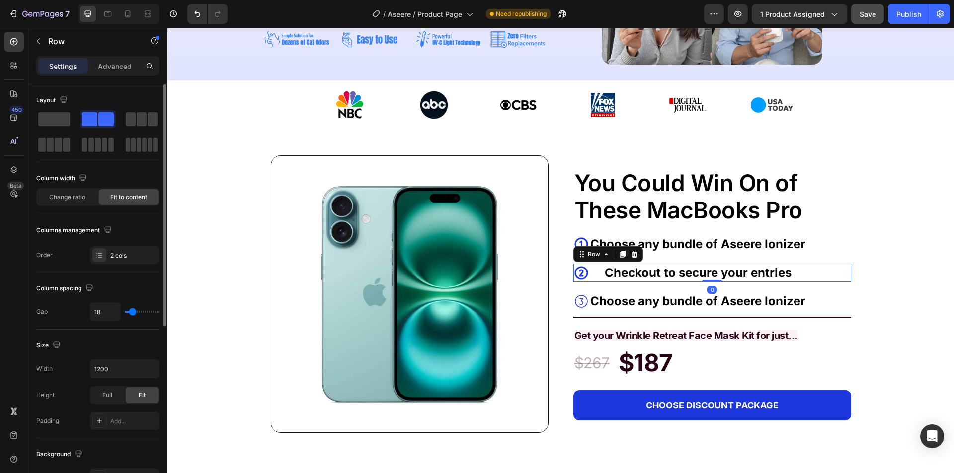
type input "13"
type input "11"
type input "9"
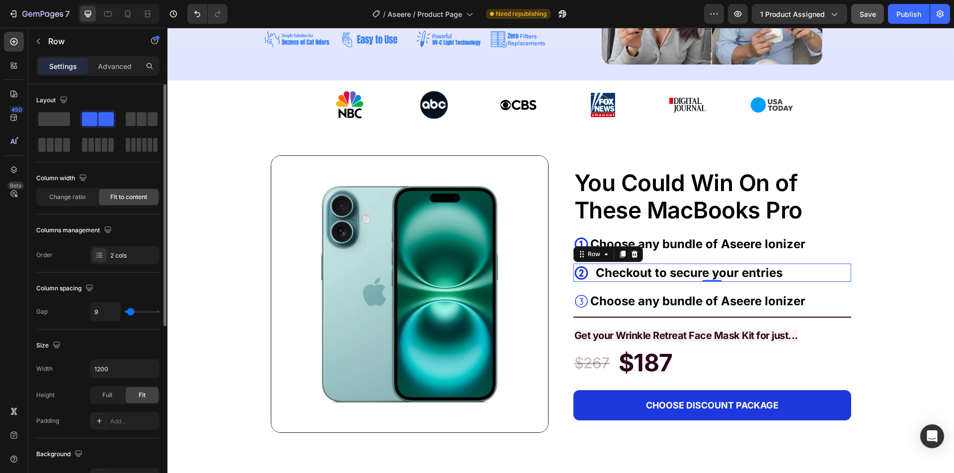
type input "7"
type input "4"
type input "2"
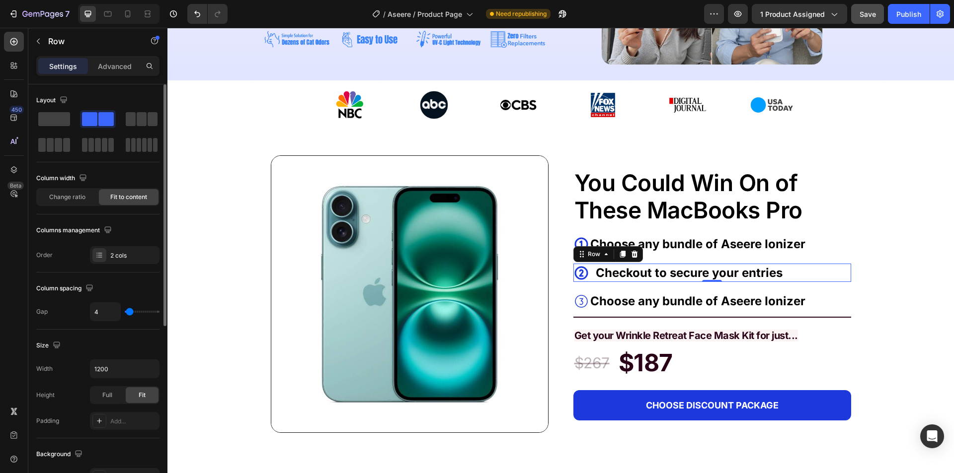
type input "2"
type input "4"
type input "7"
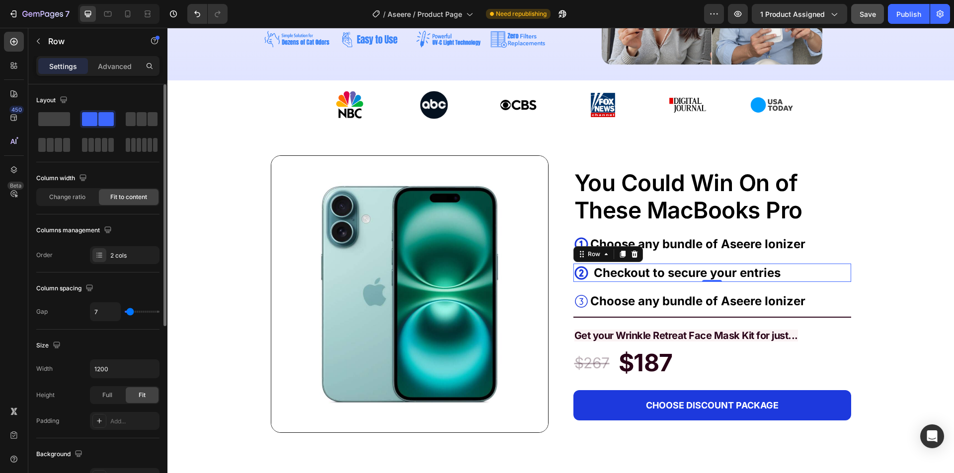
type input "9"
type input "11"
click at [131, 312] on input "range" at bounding box center [142, 312] width 35 height 2
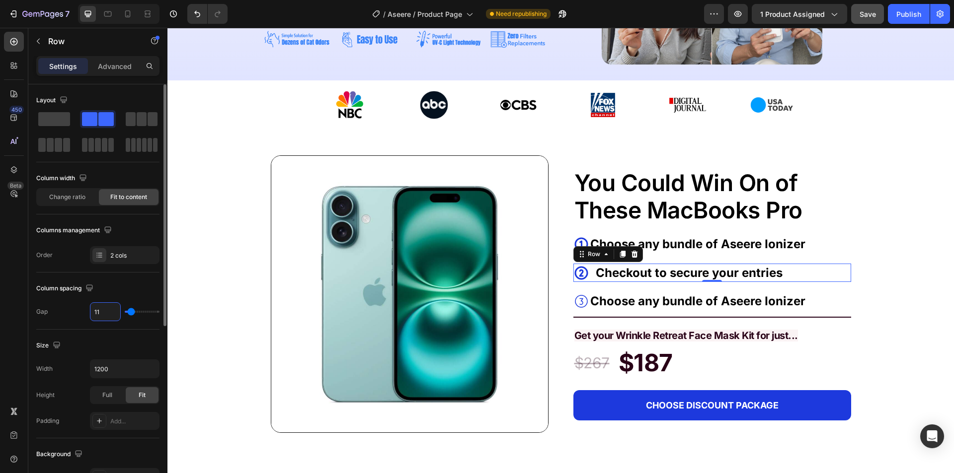
click at [98, 315] on input "11" at bounding box center [105, 312] width 30 height 18
type input "1"
type input "10"
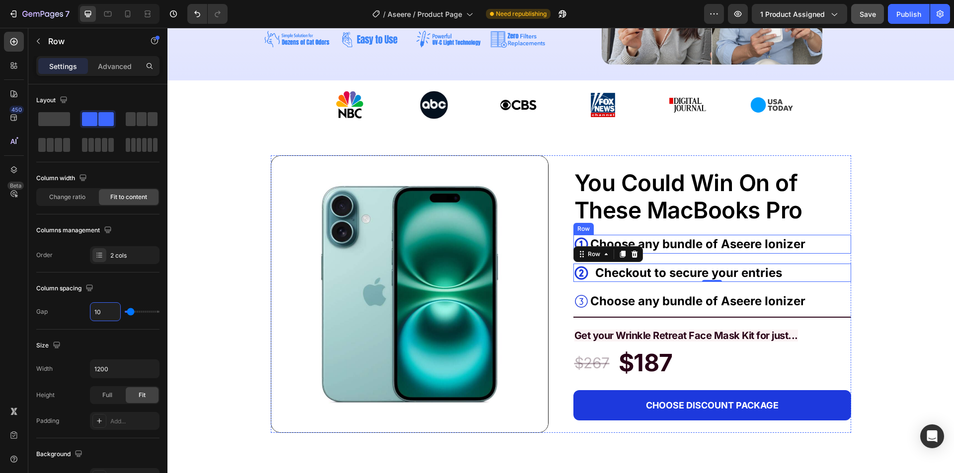
click at [814, 250] on div "Icon Choose any bundle of Aseere Ionizer Text Block Row" at bounding box center [712, 244] width 278 height 19
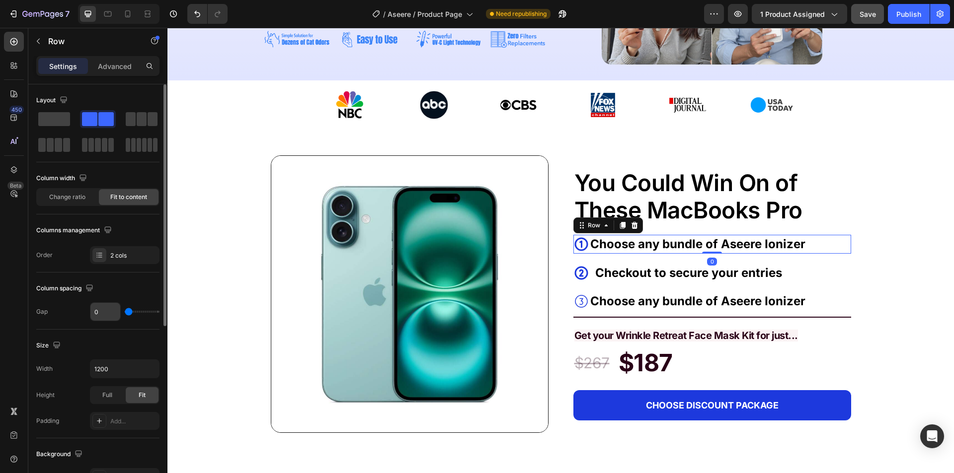
click at [111, 315] on input "0" at bounding box center [105, 312] width 30 height 18
type input "1"
type input "10"
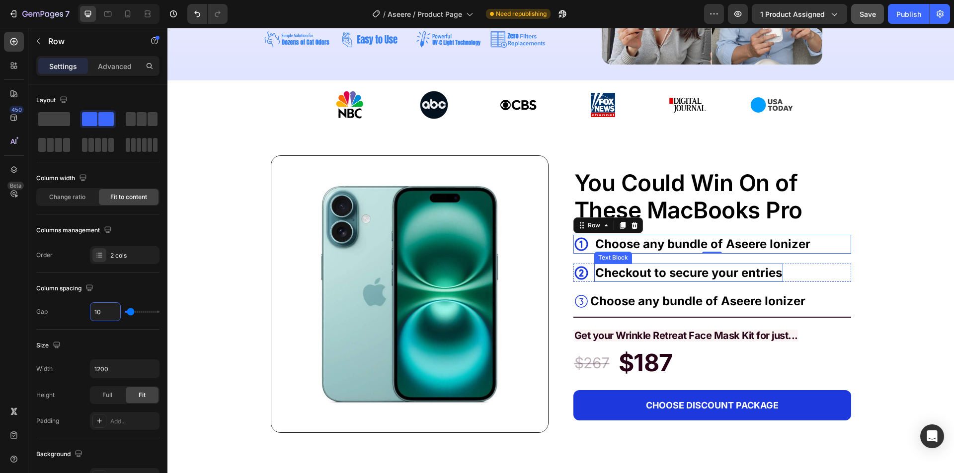
click at [606, 248] on p "Choose any bundle of Aseere Ionizer" at bounding box center [702, 244] width 215 height 17
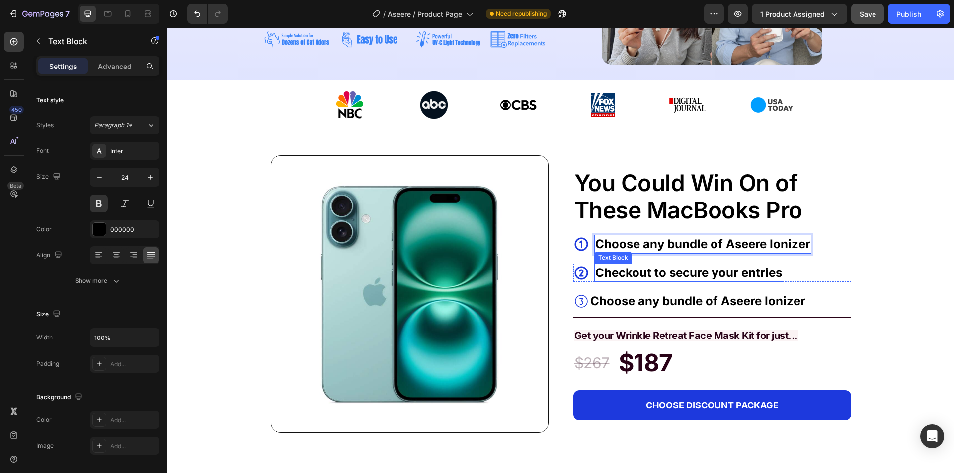
click at [599, 252] on div "Text Block" at bounding box center [613, 258] width 38 height 12
click at [598, 248] on p "Choose any bundle of Aseere Ionizer" at bounding box center [702, 244] width 215 height 17
click at [598, 244] on p "Choose any bundle of Aseere Ionizer" at bounding box center [702, 244] width 215 height 17
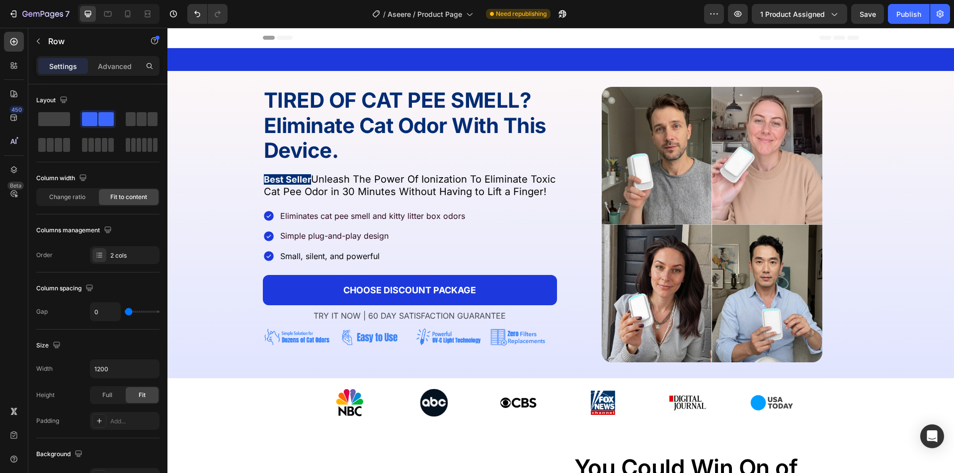
scroll to position [298, 0]
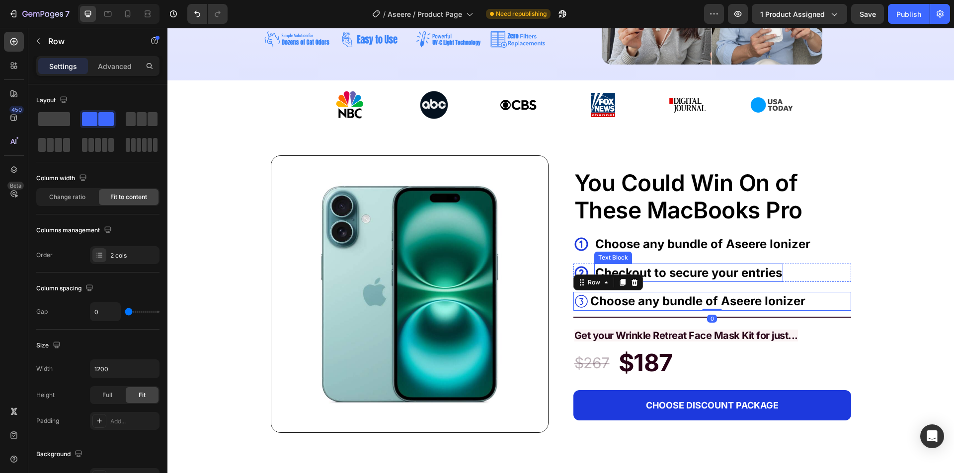
click at [754, 261] on div "You Could Win On of These MacBooks Pro Text Block Icon Choose any bundle of Ase…" at bounding box center [712, 294] width 278 height 278
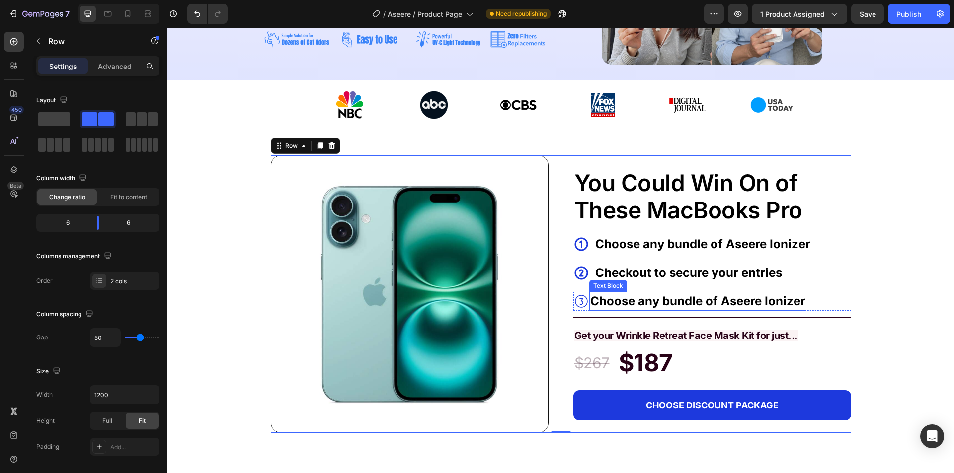
click at [636, 295] on p "Choose any bundle of Aseere Ionizer" at bounding box center [697, 301] width 215 height 17
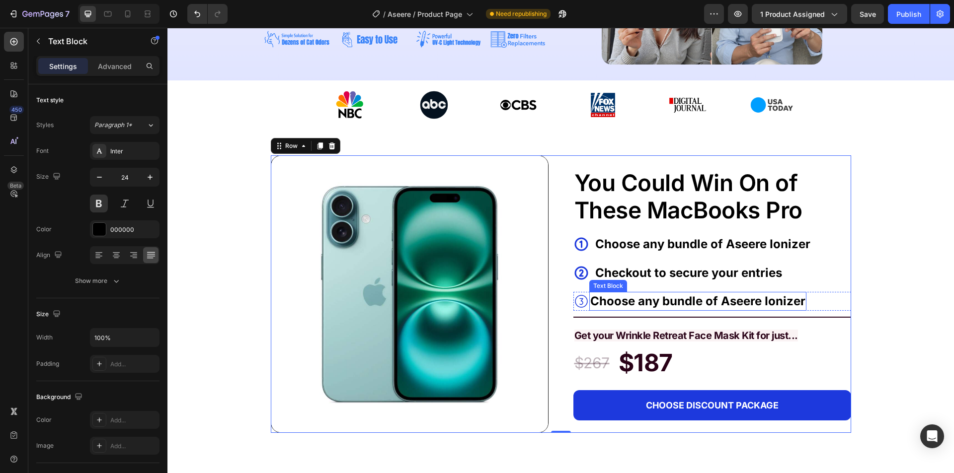
click at [636, 295] on p "Choose any bundle of Aseere Ionizer" at bounding box center [697, 301] width 215 height 17
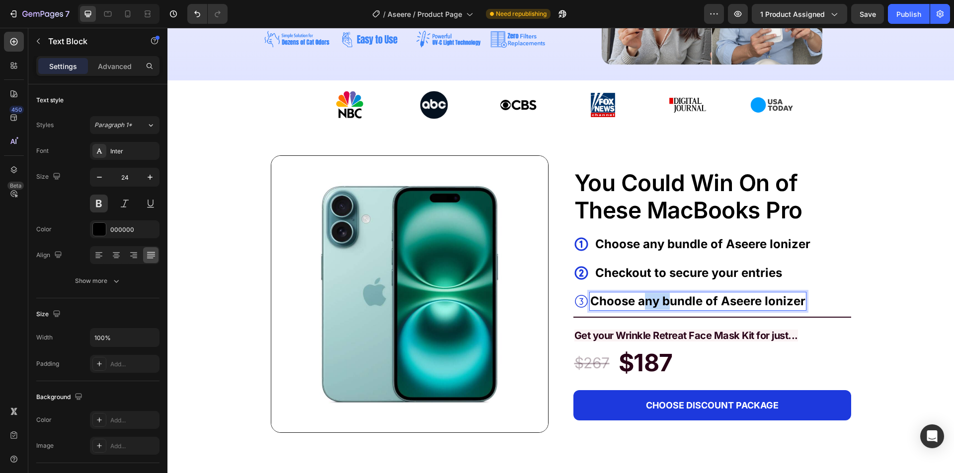
click at [636, 295] on p "Choose any bundle of Aseere Ionizer" at bounding box center [697, 301] width 215 height 17
click at [590, 302] on p "you’re entered to win!" at bounding box center [653, 301] width 127 height 17
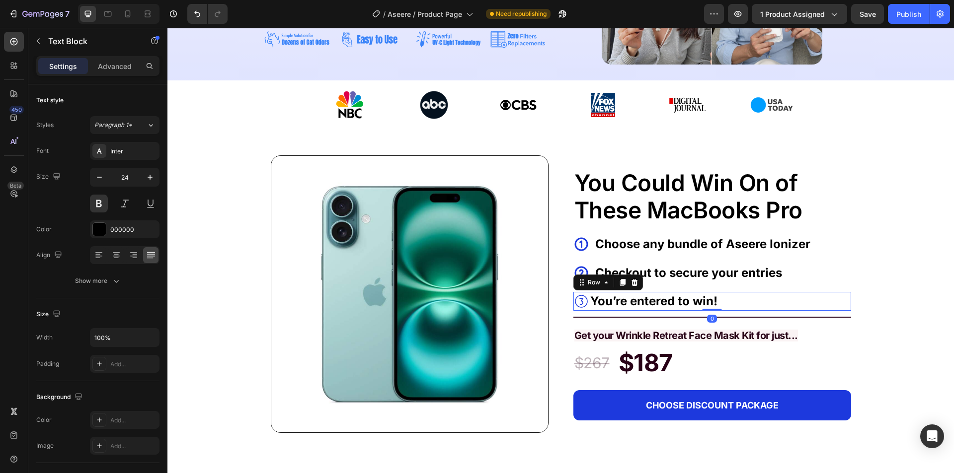
click at [759, 305] on div "Icon You’re entered to win! Text Block Row 0" at bounding box center [712, 301] width 278 height 19
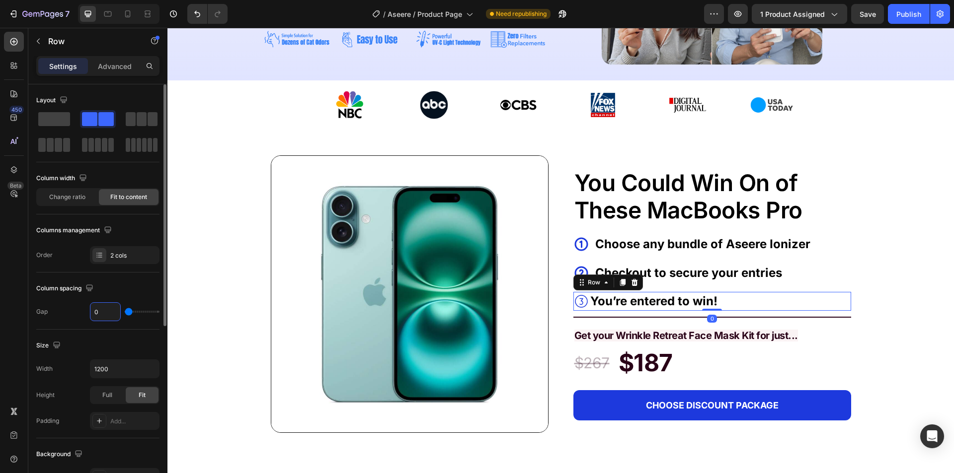
click at [109, 312] on input "0" at bounding box center [105, 312] width 30 height 18
type input "1"
type input "10"
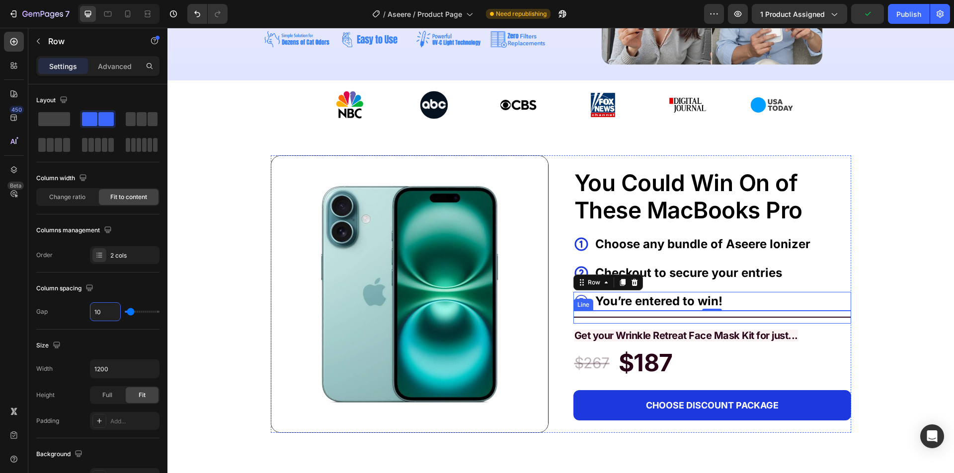
click at [579, 300] on div "Line" at bounding box center [583, 304] width 16 height 9
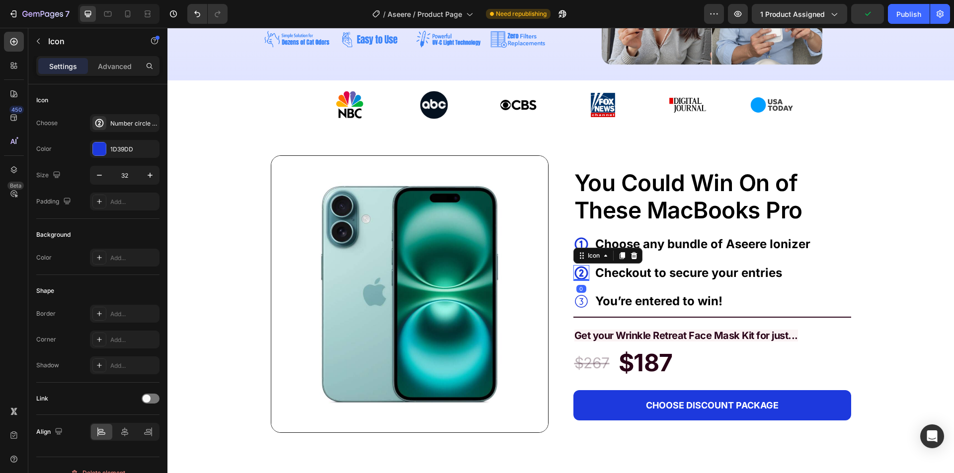
click at [573, 278] on div "Icon 0" at bounding box center [581, 273] width 16 height 16
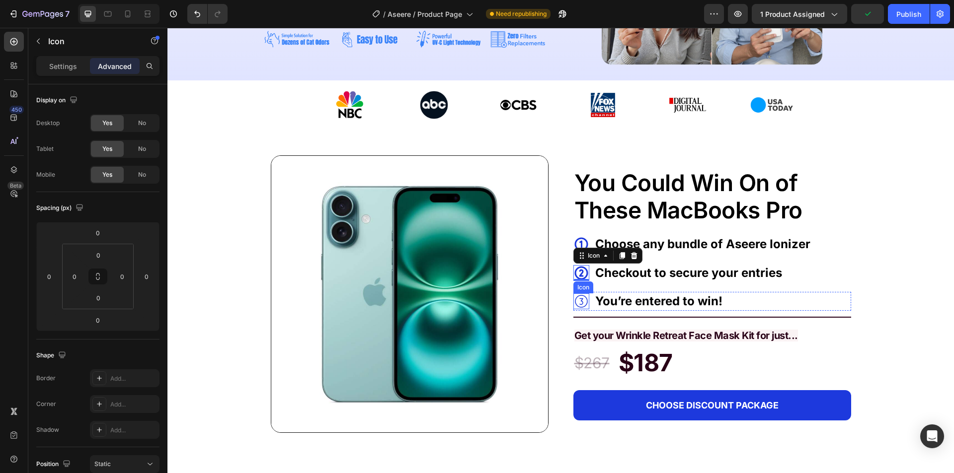
click at [577, 302] on icon at bounding box center [581, 302] width 16 height 16
click at [76, 72] on div "Settings" at bounding box center [63, 66] width 50 height 16
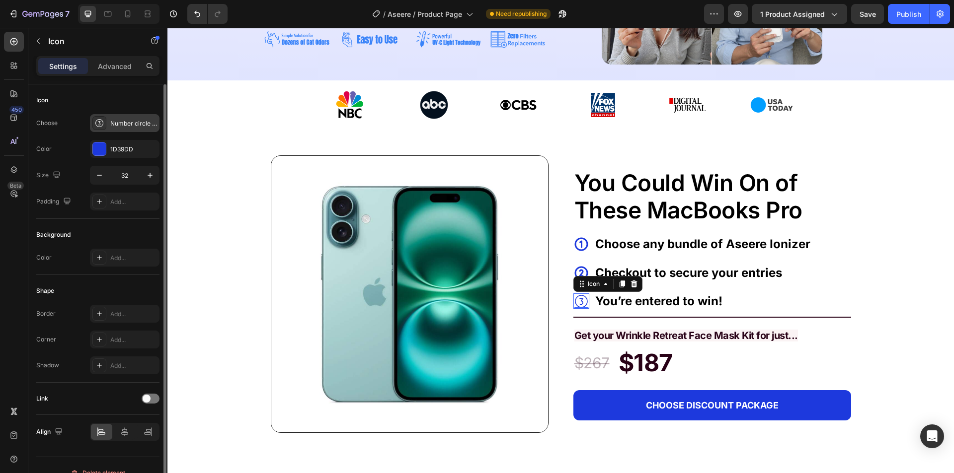
drag, startPoint x: 98, startPoint y: 121, endPoint x: 102, endPoint y: 125, distance: 5.7
click at [98, 120] on icon at bounding box center [99, 123] width 10 height 10
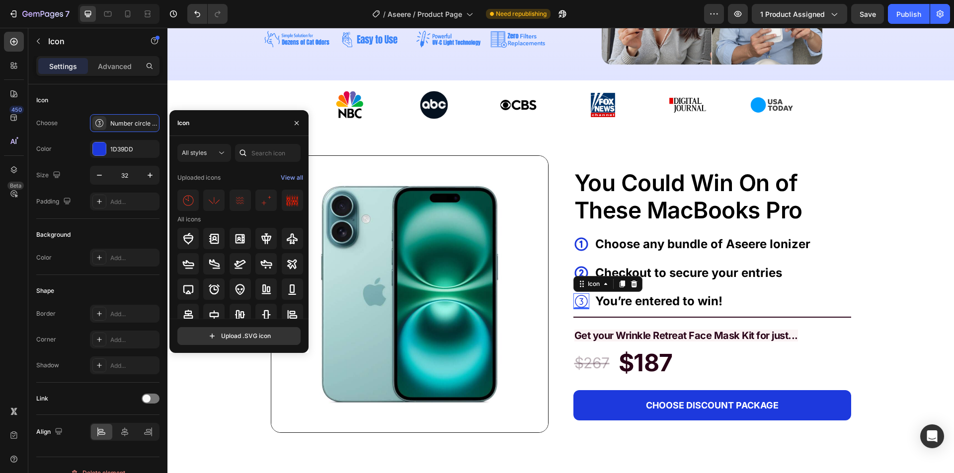
click at [245, 160] on div at bounding box center [243, 153] width 16 height 18
click at [248, 159] on div at bounding box center [243, 153] width 16 height 18
click at [250, 155] on div at bounding box center [243, 153] width 16 height 18
click at [263, 153] on input "text" at bounding box center [268, 153] width 66 height 18
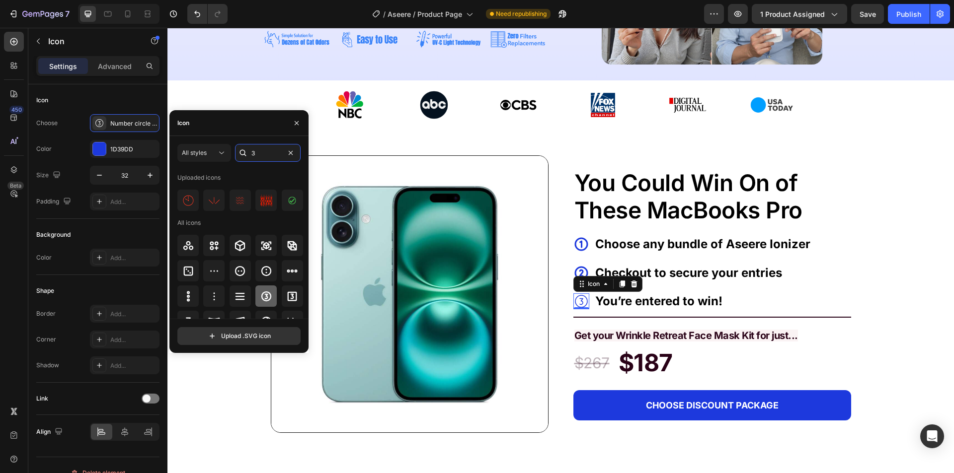
type input "3"
click at [263, 296] on icon at bounding box center [266, 297] width 12 height 12
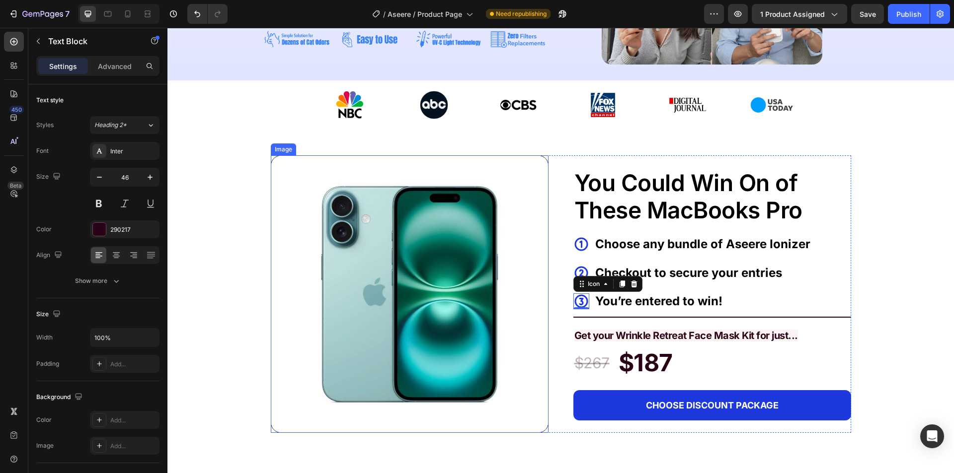
click at [722, 221] on span "You Could Win On of These MacBooks Pro" at bounding box center [688, 196] width 228 height 55
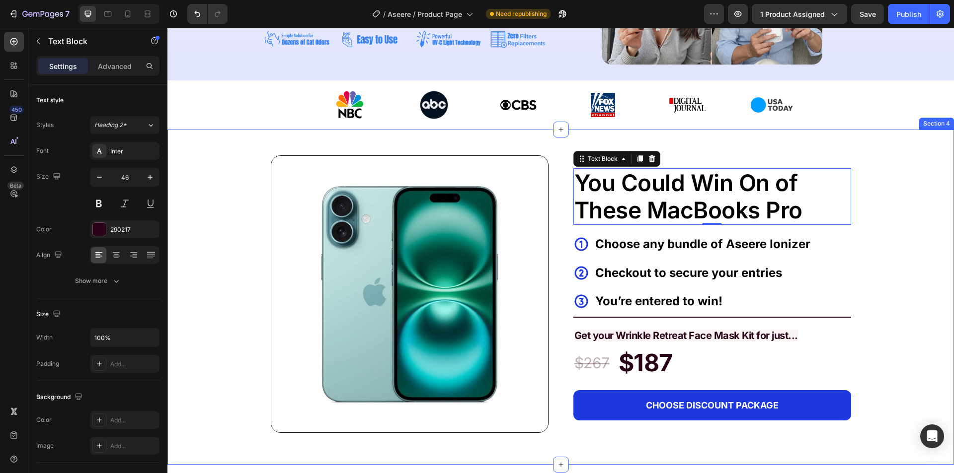
click at [933, 231] on div "Image You Could Win On of These MacBooks Pro Text Block 0 Icon Choose any bundl…" at bounding box center [560, 289] width 786 height 319
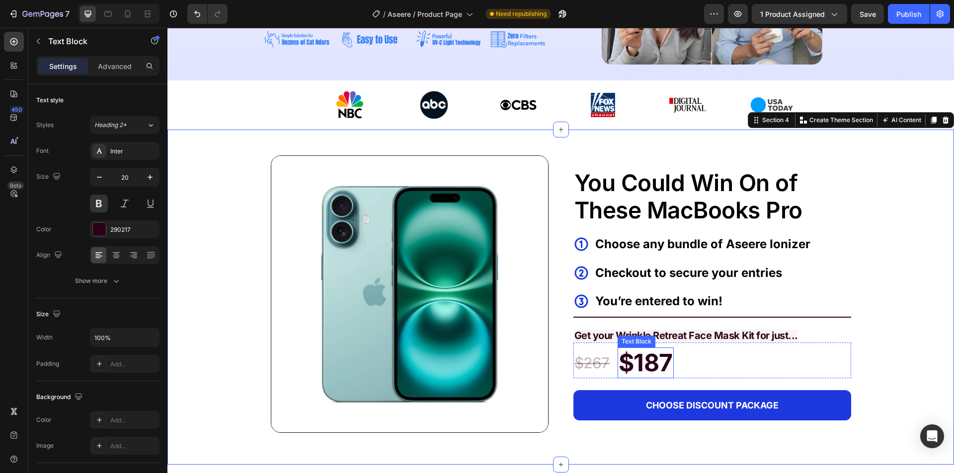
click at [616, 332] on span "Get your Wrinkle Retreat Face Mask Kit for just..." at bounding box center [686, 336] width 224 height 12
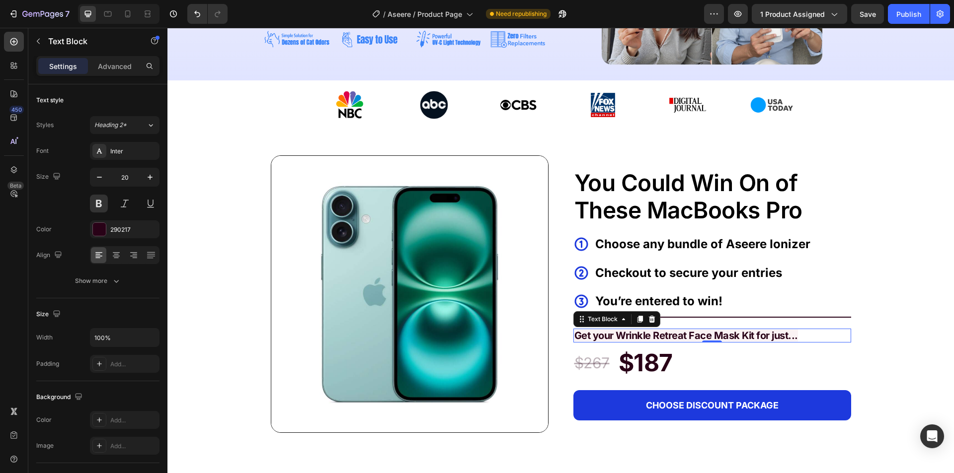
click at [616, 332] on span "Get your Wrinkle Retreat Face Mask Kit for just..." at bounding box center [686, 336] width 224 height 12
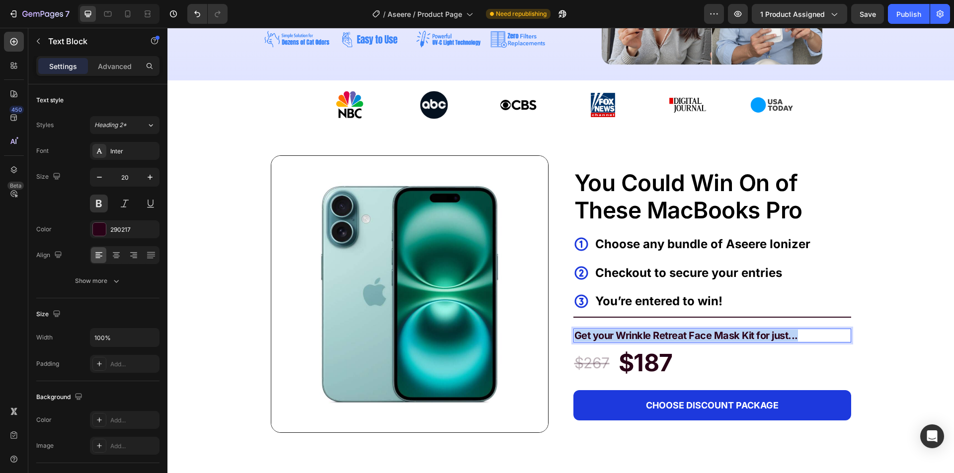
click at [616, 332] on span "Get your Wrinkle Retreat Face Mask Kit for just..." at bounding box center [686, 336] width 224 height 12
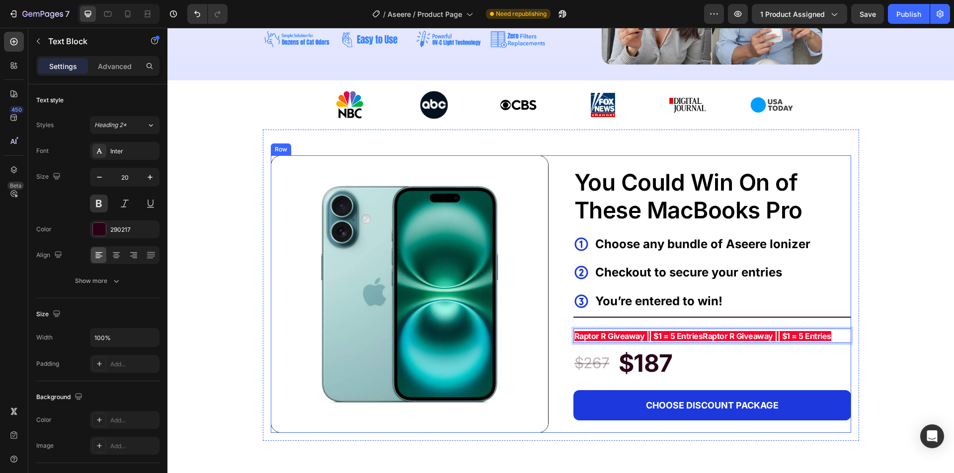
click at [633, 331] on strong "Raptor R Giveaway || $1 = 5 EntriesRaptor R Giveaway || $1 = 5 Entries" at bounding box center [702, 336] width 257 height 10
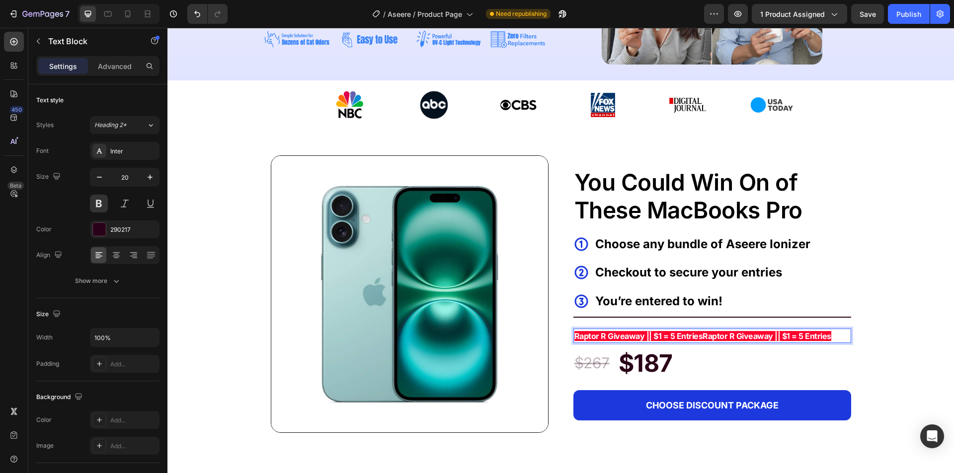
click at [633, 332] on strong "Raptor R Giveaway || $1 = 5 EntriesRaptor R Giveaway || $1 = 5 Entries" at bounding box center [702, 336] width 257 height 10
click at [578, 330] on p "Raptor R Giveaway || $1 = 5 Entries" at bounding box center [712, 336] width 276 height 12
click at [644, 336] on div "Text Block" at bounding box center [636, 342] width 38 height 12
click at [644, 336] on strong "Raptor R Giveaway || $1 = 5 Entries" at bounding box center [638, 336] width 129 height 10
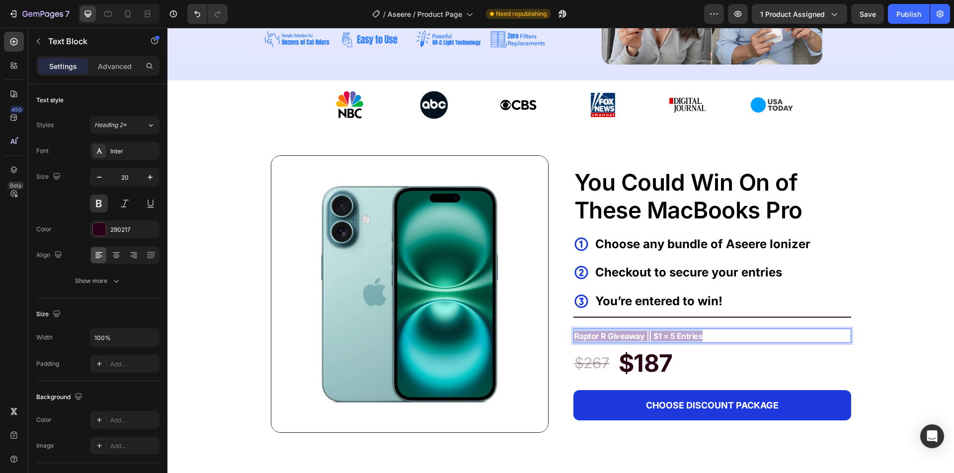
click at [644, 336] on strong "Raptor R Giveaway || $1 = 5 Entries" at bounding box center [638, 336] width 129 height 10
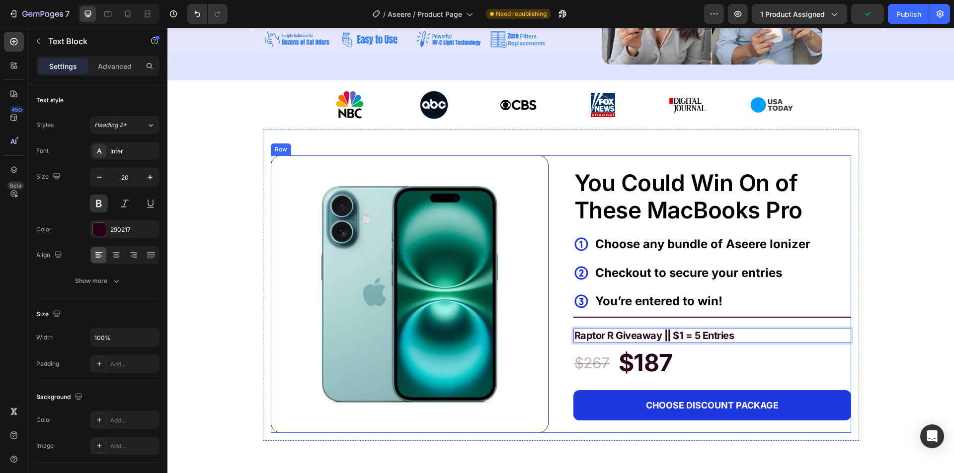
click at [674, 334] on p "Raptor R Giveaway || $1 = 5 Entries" at bounding box center [712, 336] width 276 height 12
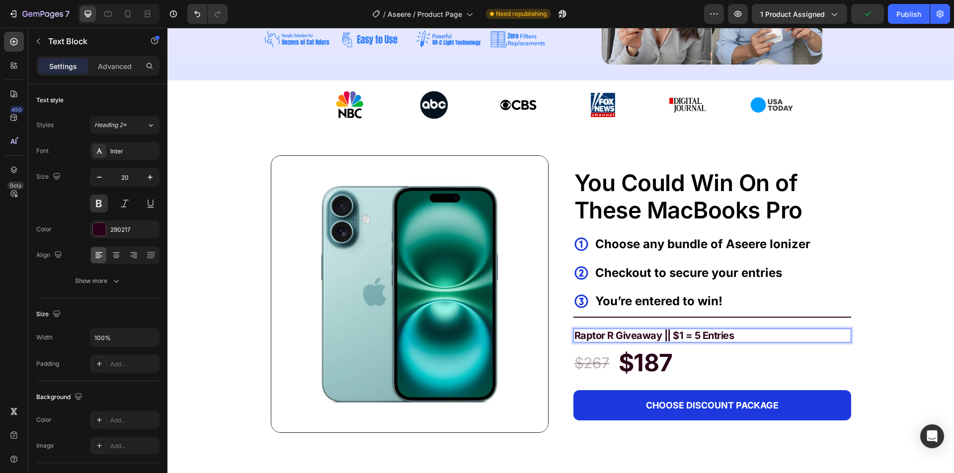
click at [677, 335] on p "Raptor R Giveaway || $1 = 5 Entries" at bounding box center [712, 336] width 276 height 12
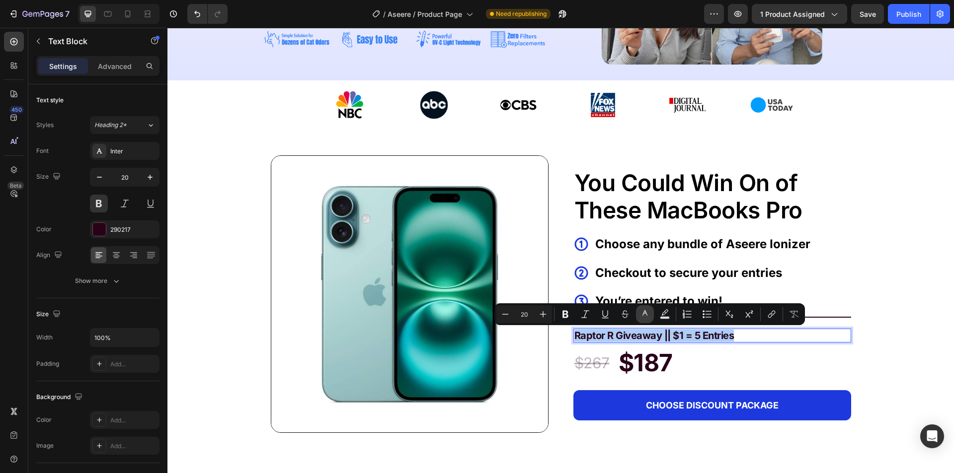
click at [651, 317] on button "color" at bounding box center [645, 314] width 18 height 18
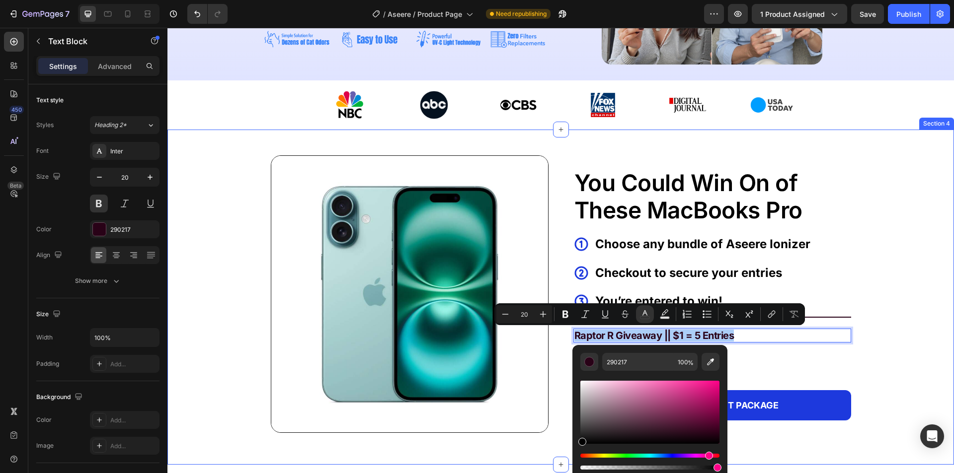
drag, startPoint x: 743, startPoint y: 472, endPoint x: 566, endPoint y: 448, distance: 178.1
type input "000000"
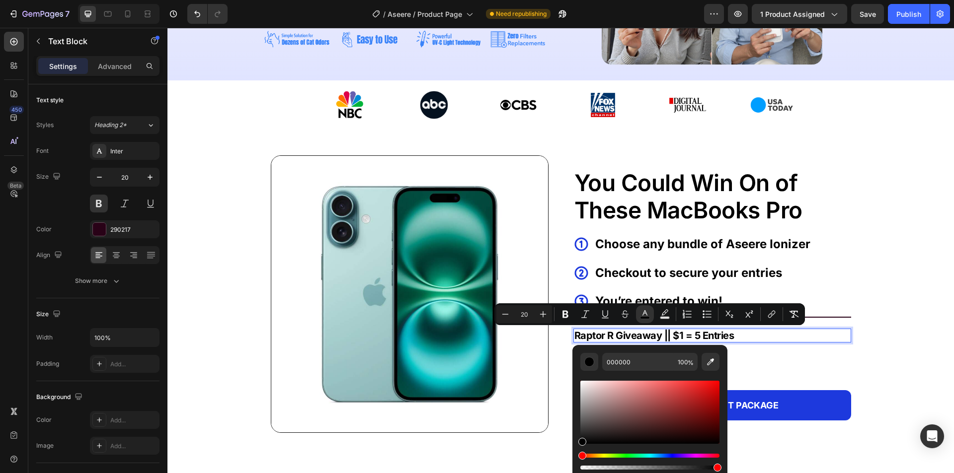
click at [599, 333] on span "Raptor R Giveaway || $1 = 5 Entries" at bounding box center [654, 336] width 160 height 12
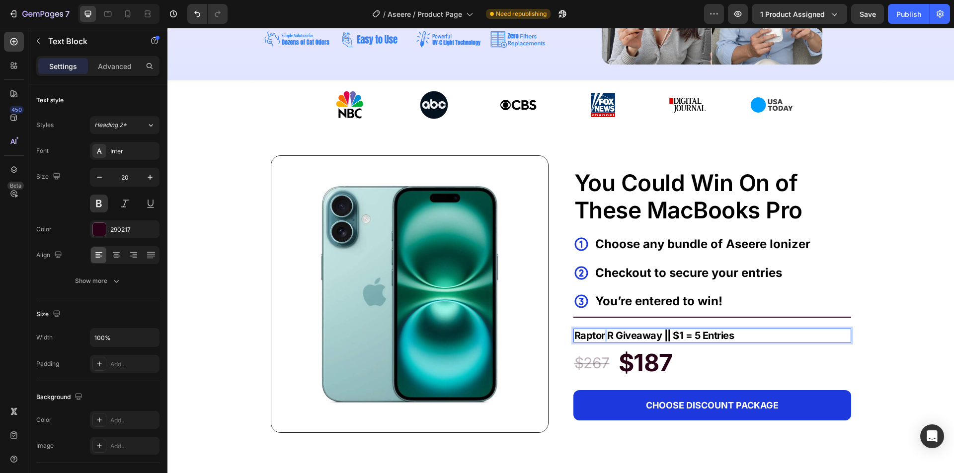
click at [599, 333] on span "Raptor R Giveaway || $1 = 5 Entries" at bounding box center [654, 336] width 160 height 12
click at [649, 334] on span "Raptor R Giveaway || $1 = 5 Entries" at bounding box center [654, 336] width 160 height 12
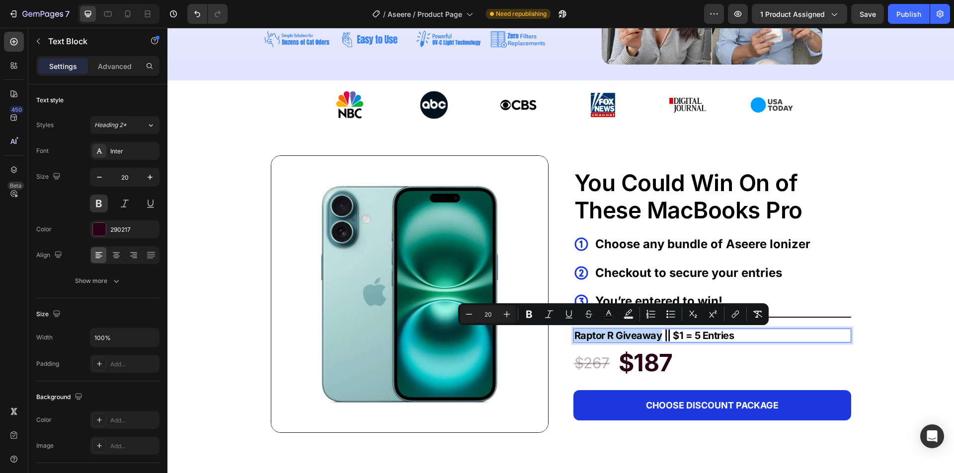
drag, startPoint x: 657, startPoint y: 337, endPoint x: 571, endPoint y: 340, distance: 86.0
click at [574, 340] on span "Raptor R Giveaway || $1 = 5 Entries" at bounding box center [654, 336] width 160 height 12
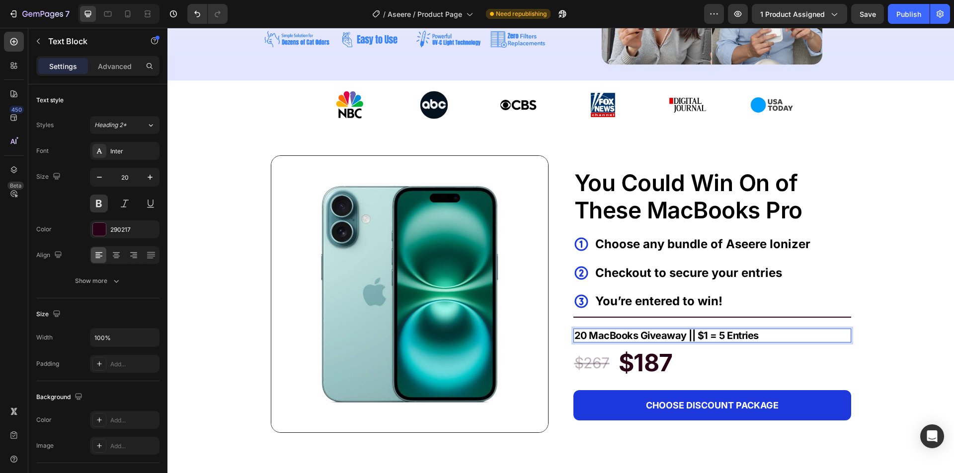
click at [688, 335] on span "20 MacBooks Giveaway || $1 = 5 Entries" at bounding box center [666, 336] width 184 height 12
click at [692, 337] on span "20 MacBooks Giveaway || $1 = 5 Entries" at bounding box center [666, 336] width 184 height 12
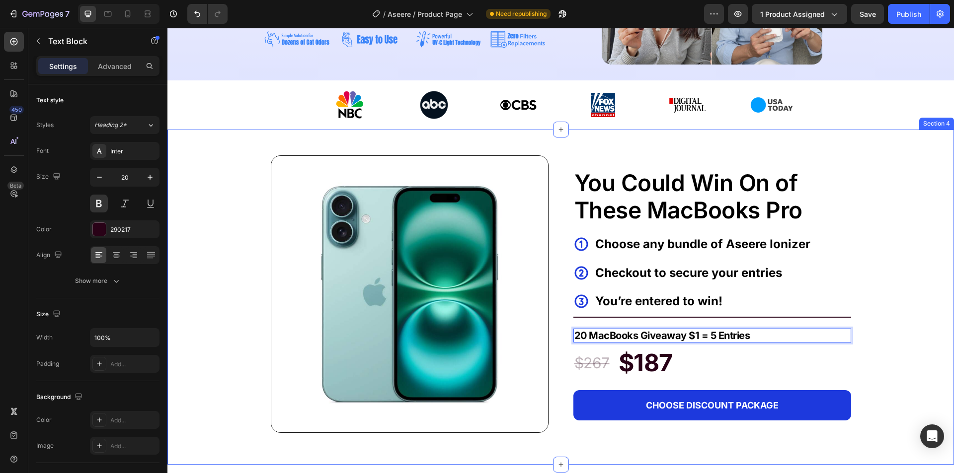
click at [869, 277] on div "Image You Could Win On of These MacBooks Pro Text Block Icon Choose any bundle …" at bounding box center [560, 289] width 786 height 319
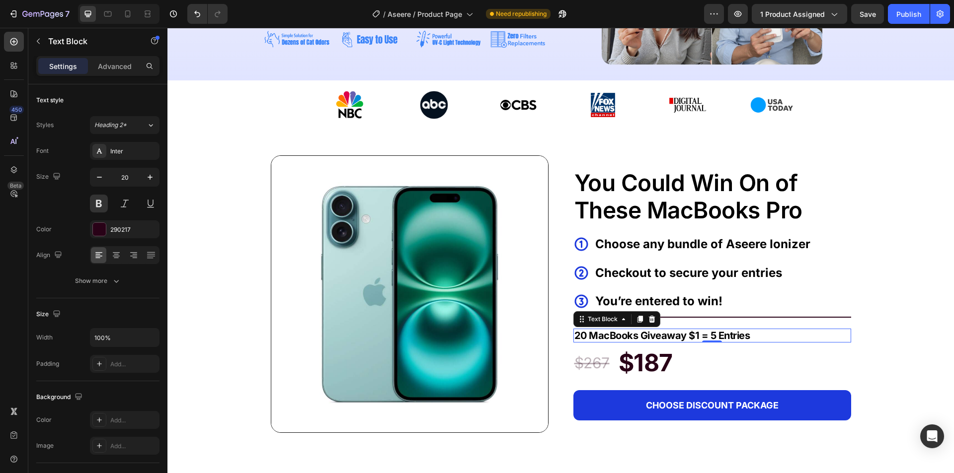
click at [686, 339] on span "20 MacBooks Giveaway $1 = 5 Entries" at bounding box center [662, 336] width 176 height 12
click at [679, 335] on span "20 MacBooks Giveaway $1 = 5 Entries" at bounding box center [662, 336] width 176 height 12
click at [681, 335] on span "20 MacBooks Giveaway $1 = 5 Entries" at bounding box center [662, 336] width 176 height 12
drag, startPoint x: 683, startPoint y: 336, endPoint x: 573, endPoint y: 339, distance: 110.3
click at [573, 339] on div "You Could Win On of These MacBooks Pro Text Block Icon Choose any bundle of Ase…" at bounding box center [712, 294] width 278 height 278
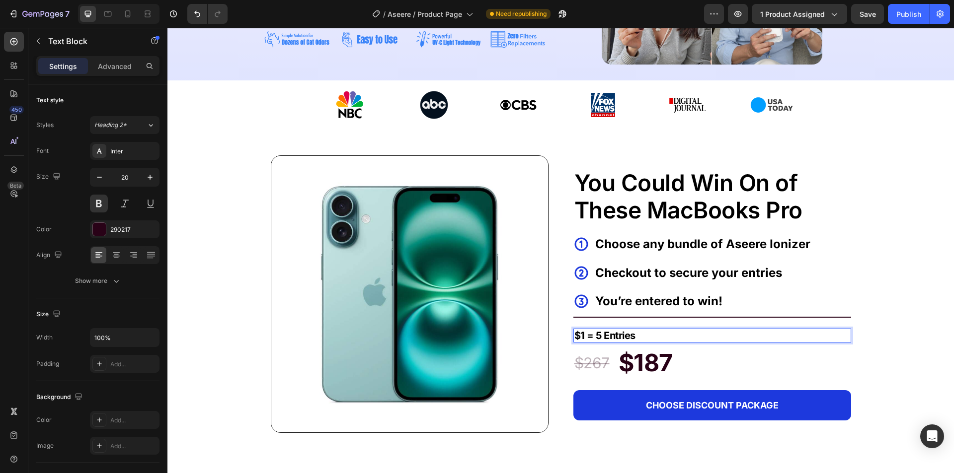
click at [577, 337] on span "$1 = 5 Entries" at bounding box center [604, 336] width 61 height 12
click at [619, 334] on span "1 = 5 Entries" at bounding box center [601, 336] width 55 height 12
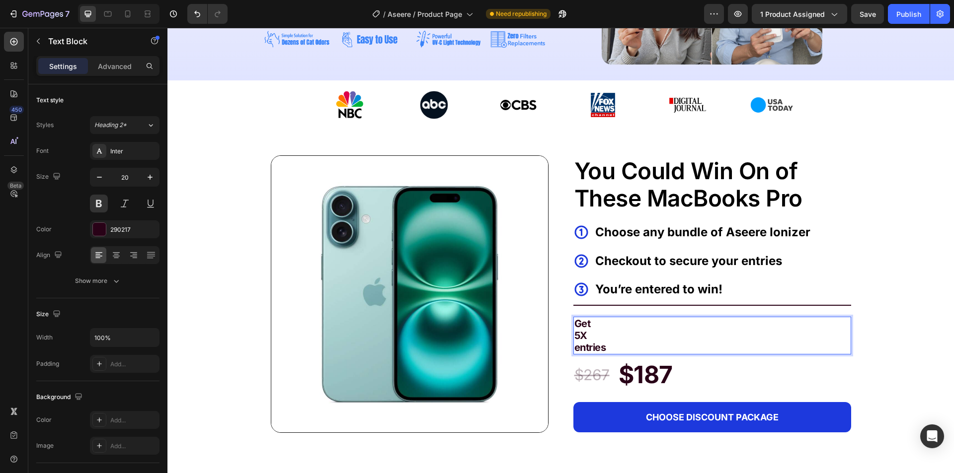
scroll to position [286, 0]
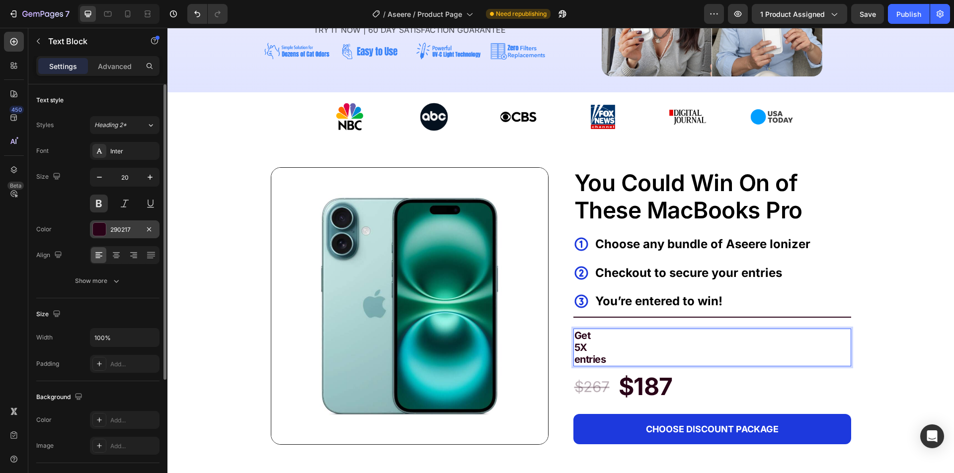
click at [99, 231] on div at bounding box center [99, 229] width 13 height 13
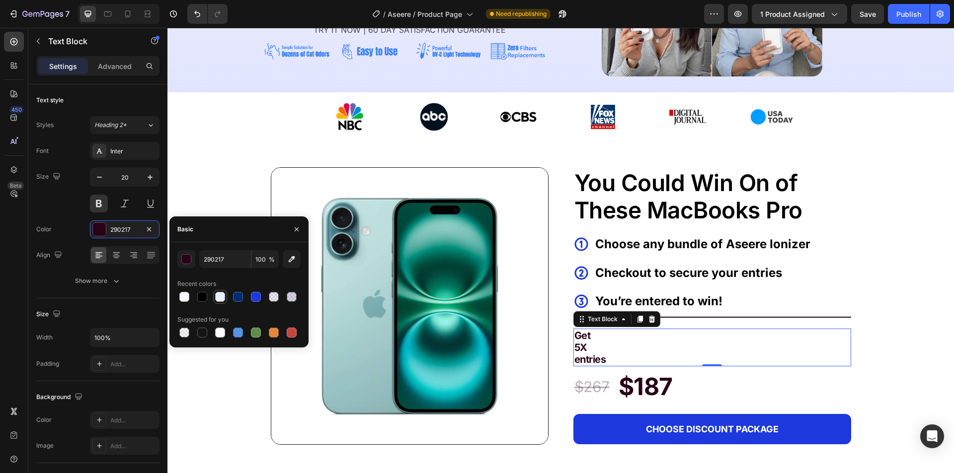
click at [201, 298] on div at bounding box center [202, 297] width 10 height 10
type input "000000"
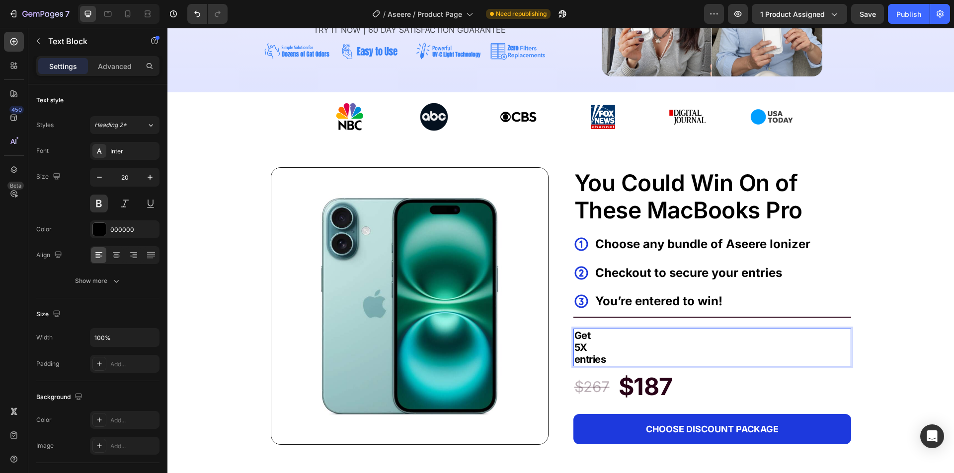
click at [573, 347] on div "Get 5X entries" at bounding box center [712, 348] width 278 height 38
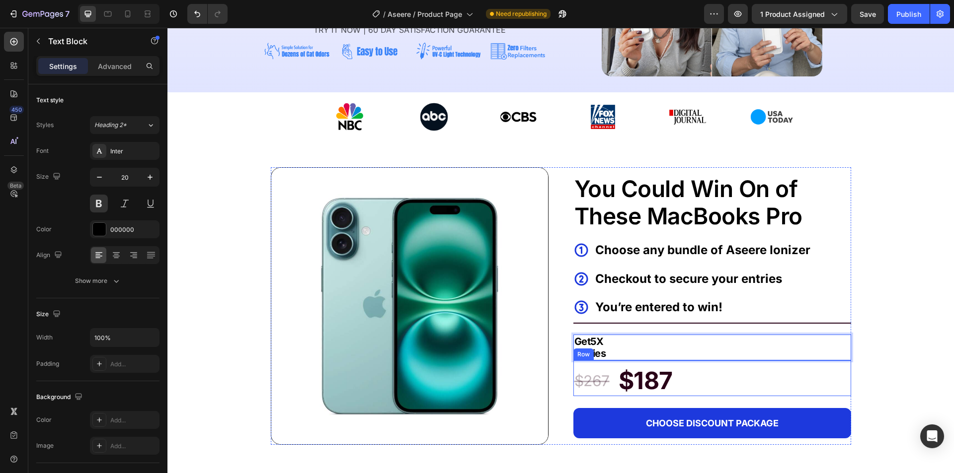
scroll to position [292, 0]
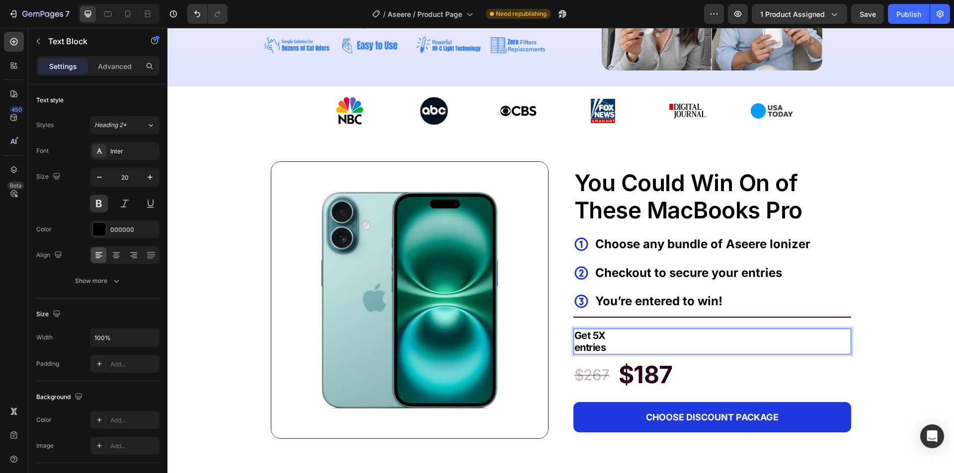
click at [577, 338] on strong "Get 5X" at bounding box center [589, 336] width 31 height 12
click at [574, 348] on strong "entries" at bounding box center [590, 348] width 32 height 12
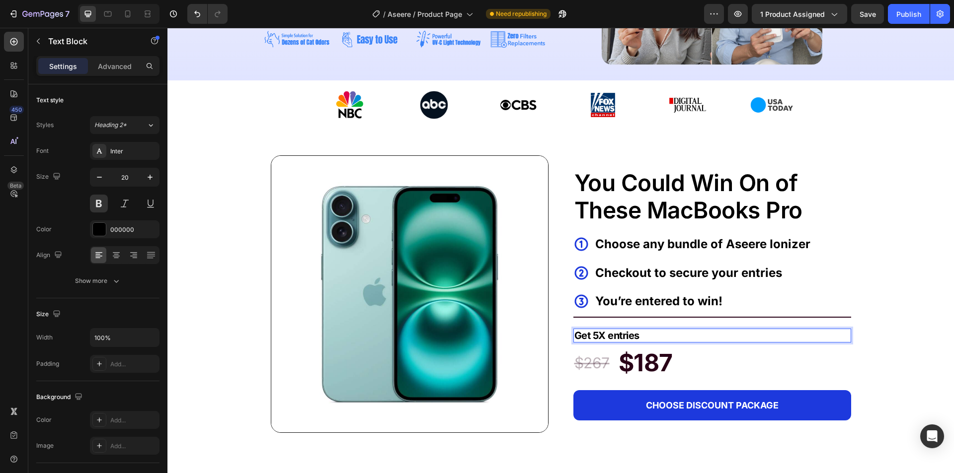
click at [653, 339] on p "Get 5X entries" at bounding box center [712, 336] width 276 height 12
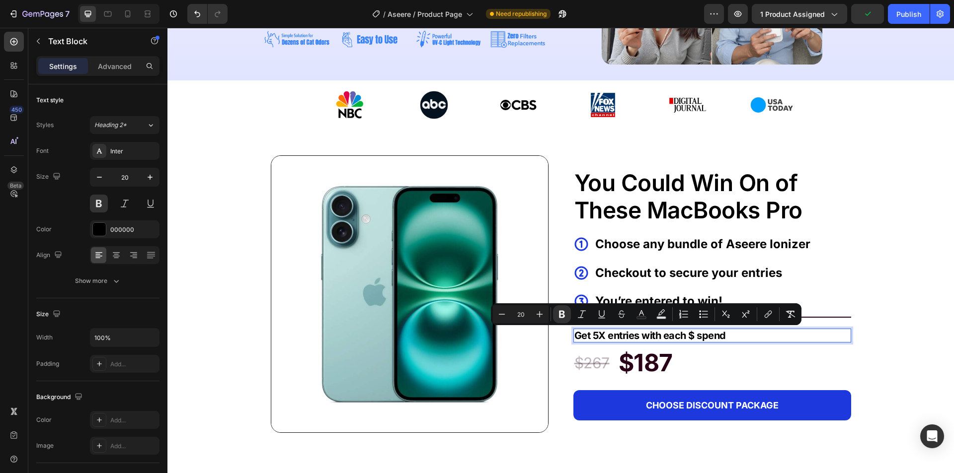
click at [789, 337] on p "Get 5X entries with each $ spend" at bounding box center [712, 336] width 276 height 12
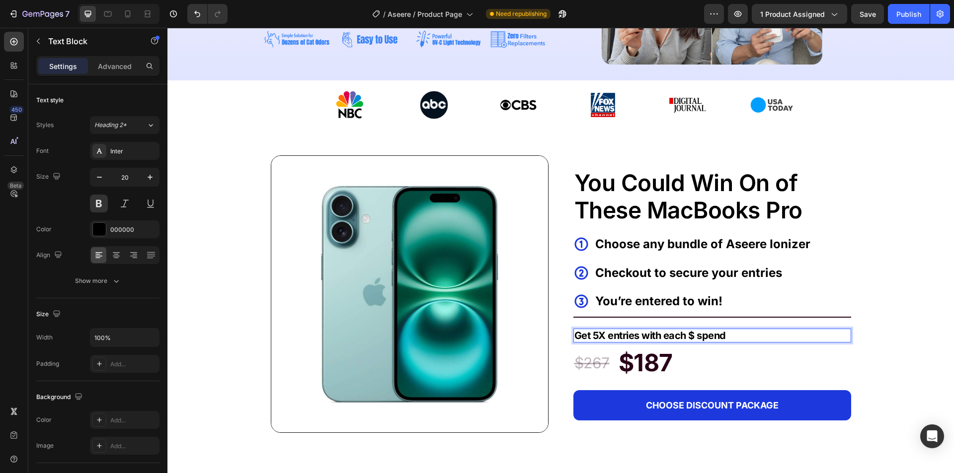
click at [699, 338] on strong "Get 5X entries with each $ spend" at bounding box center [649, 336] width 151 height 12
copy strong "Get 5X entries with each $ spend"
click at [591, 334] on strong "GET 5X ENTRIES WITH EACH $ SPEND" at bounding box center [662, 336] width 177 height 12
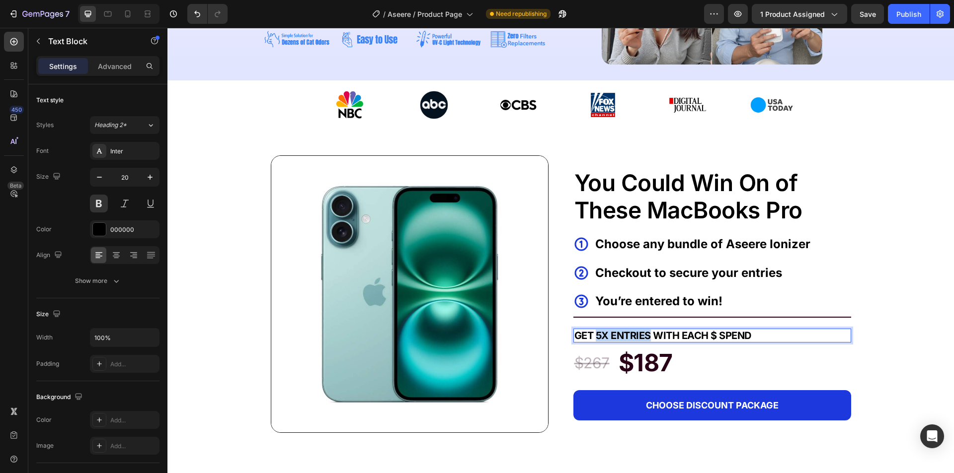
drag, startPoint x: 593, startPoint y: 336, endPoint x: 645, endPoint y: 332, distance: 52.3
click at [645, 332] on strong "GET 5X ENTRIES WITH EACH $ SPEND" at bounding box center [662, 336] width 177 height 12
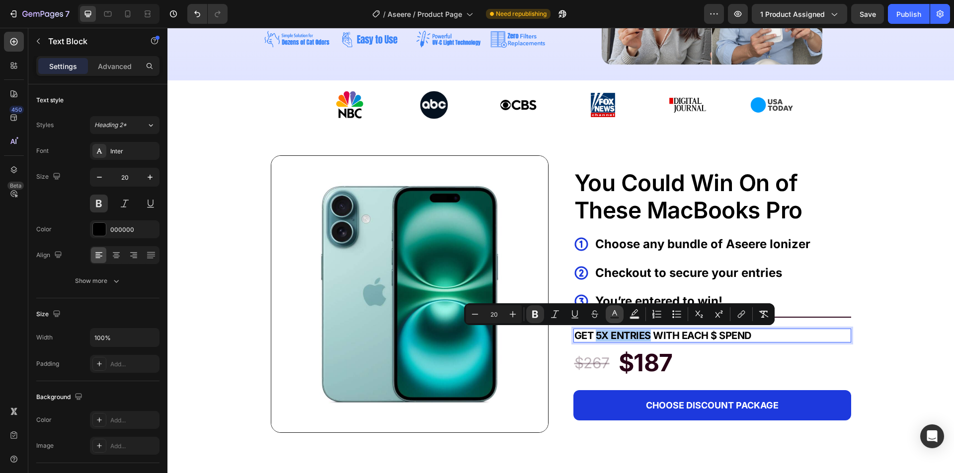
click at [620, 315] on button "Text Color" at bounding box center [614, 314] width 18 height 18
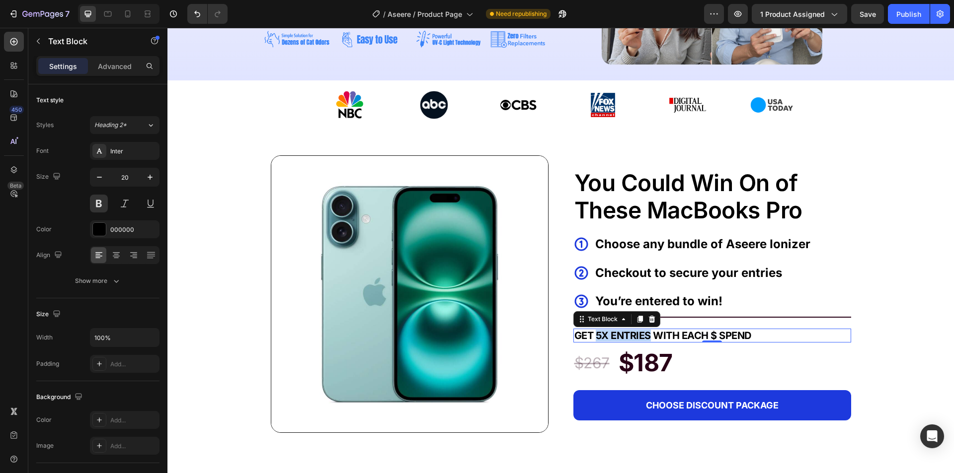
click at [617, 332] on strong "GET 5X ENTRIES WITH EACH $ SPEND" at bounding box center [662, 336] width 177 height 12
click at [616, 333] on strong "GET 5X ENTRIES WITH EACH $ SPEND" at bounding box center [662, 336] width 177 height 12
drag, startPoint x: 595, startPoint y: 336, endPoint x: 645, endPoint y: 336, distance: 49.7
click at [645, 336] on strong "GET 5X ENTRIES WITH EACH $ SPEND" at bounding box center [662, 336] width 177 height 12
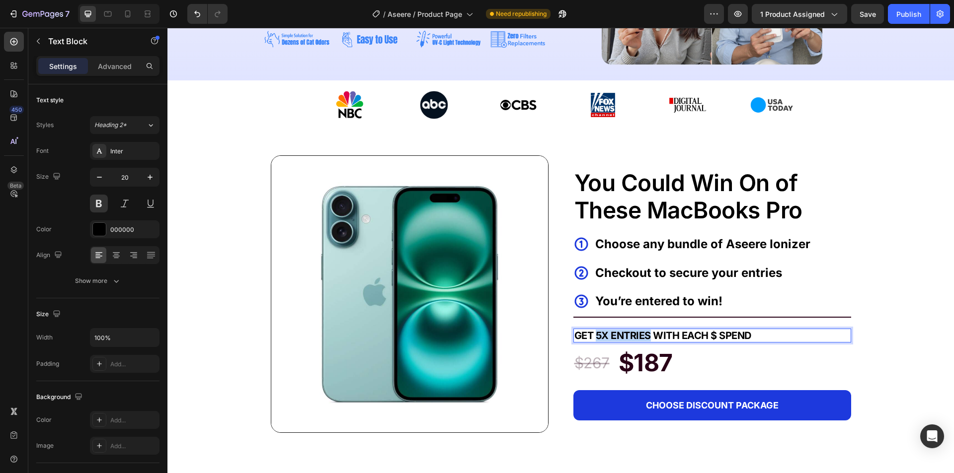
drag, startPoint x: 648, startPoint y: 337, endPoint x: 594, endPoint y: 336, distance: 53.7
click at [594, 336] on strong "GET 5X ENTRIES WITH EACH $ SPEND" at bounding box center [662, 336] width 177 height 12
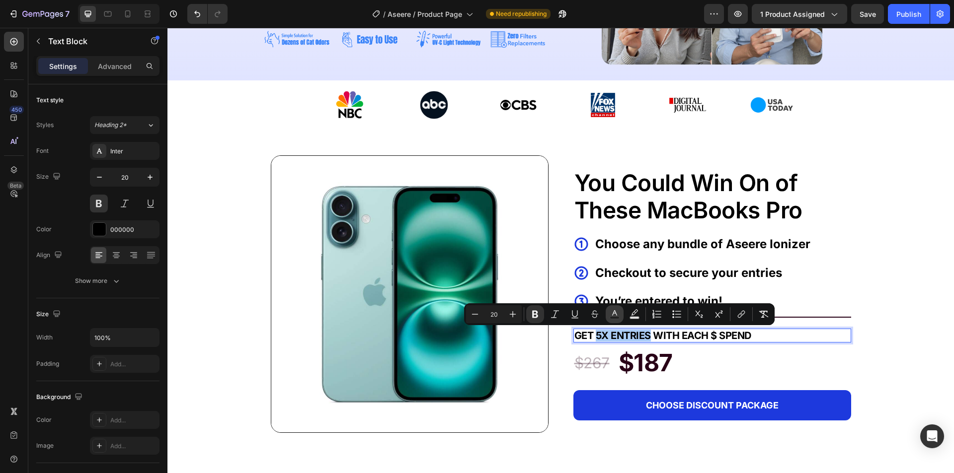
click at [616, 311] on icon "Editor contextual toolbar" at bounding box center [614, 314] width 10 height 10
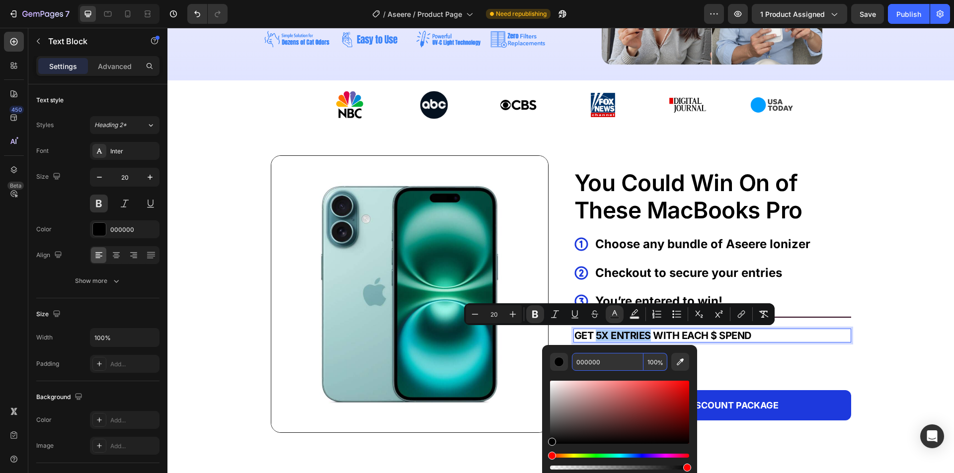
click at [604, 364] on input "000000" at bounding box center [608, 362] width 72 height 18
paste input "#1d39dd"
type input "1D39DD"
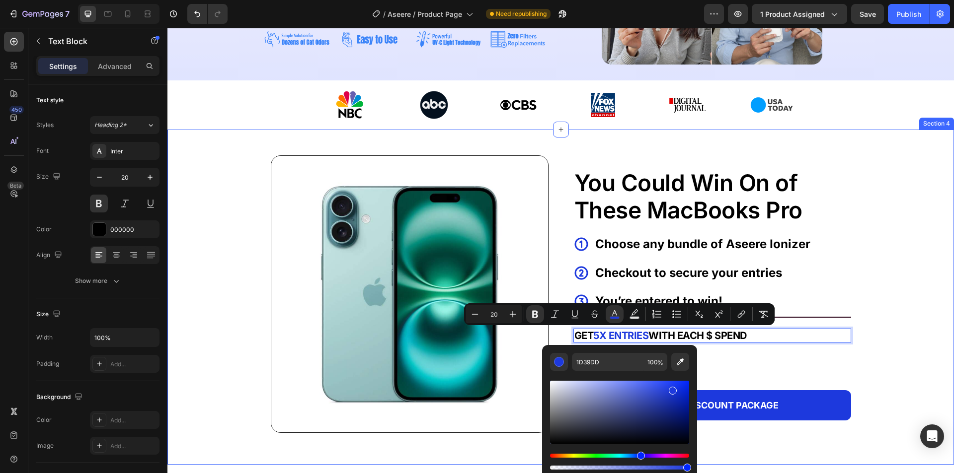
click at [884, 310] on div "Image You Could Win On of These MacBooks Pro Text Block Icon Choose any bundle …" at bounding box center [560, 289] width 786 height 319
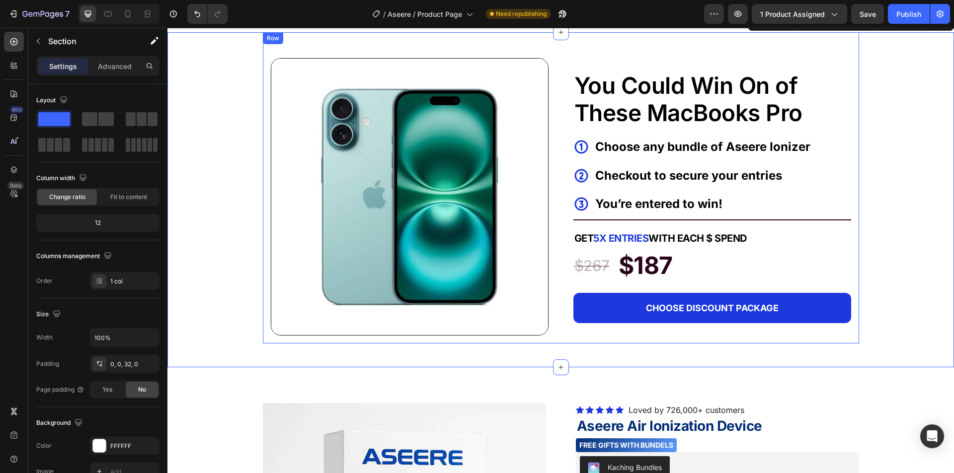
scroll to position [397, 0]
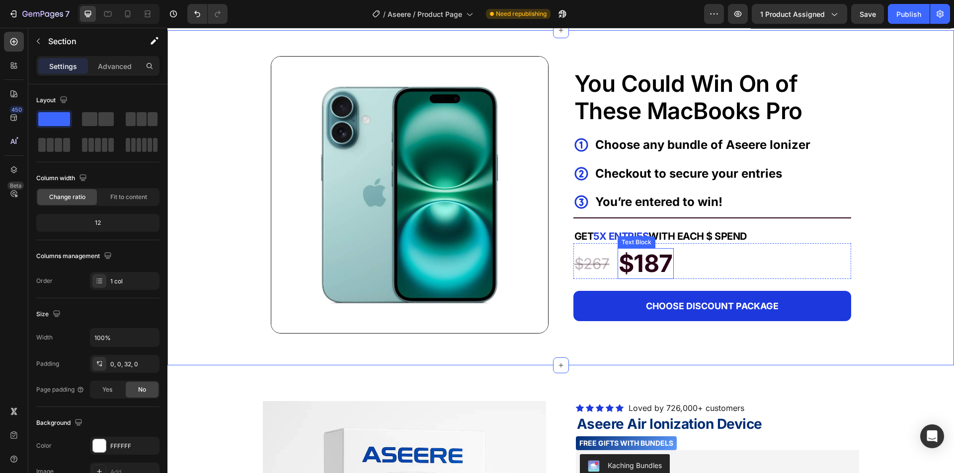
click at [647, 262] on p "$187" at bounding box center [645, 263] width 54 height 29
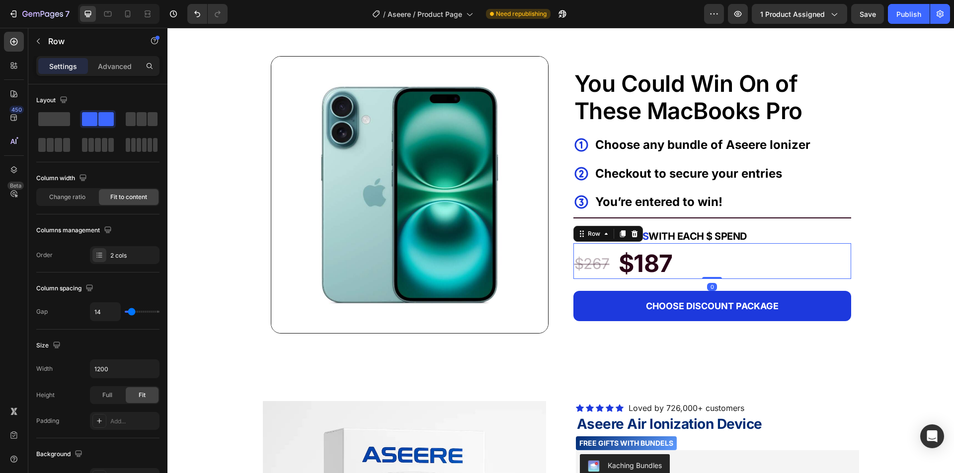
click at [707, 261] on div "$267 Text Block $187 Text Block Row 0" at bounding box center [712, 261] width 278 height 36
click at [630, 234] on icon at bounding box center [634, 234] width 8 height 8
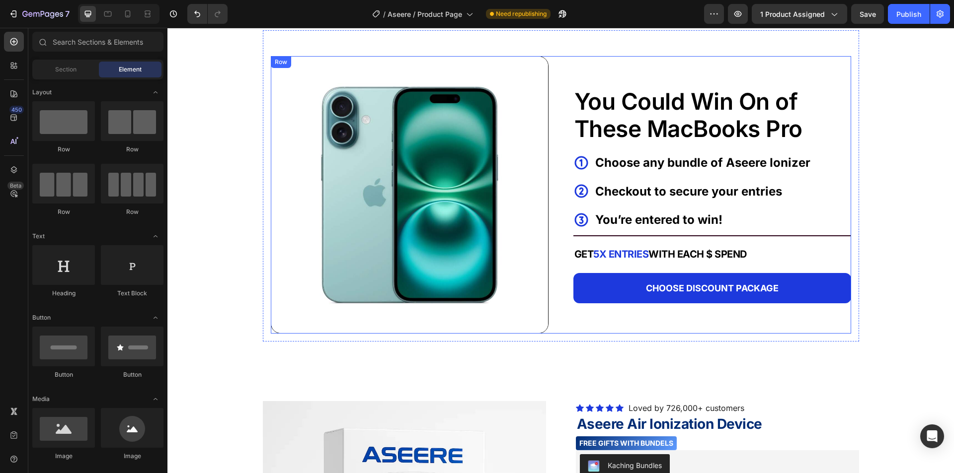
click at [752, 254] on p "GET 5X ENTRIES WITH EACH $ SPEND" at bounding box center [712, 254] width 276 height 12
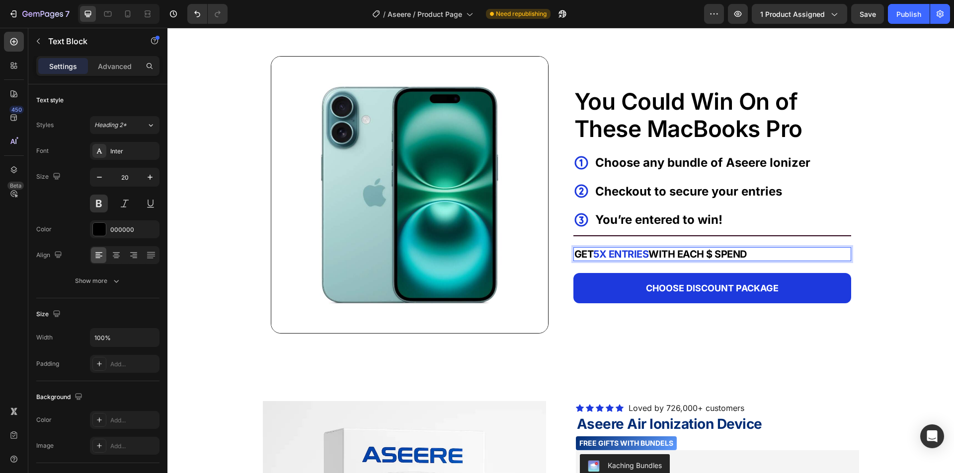
scroll to position [391, 0]
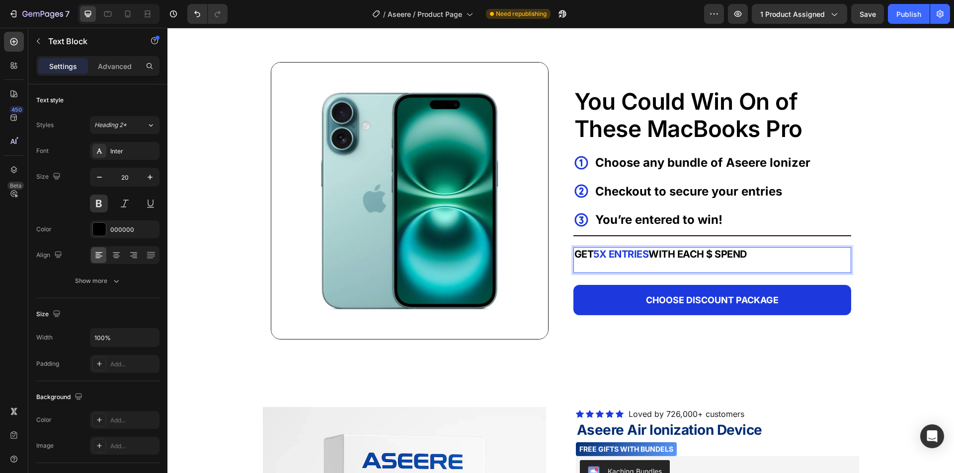
click at [711, 256] on strong "WITH EACH $ SPEND" at bounding box center [697, 254] width 98 height 12
click at [656, 270] on p "Rich Text Editor. Editing area: main" at bounding box center [712, 266] width 276 height 12
click at [617, 257] on strong "5X ENTRIES" at bounding box center [620, 254] width 55 height 12
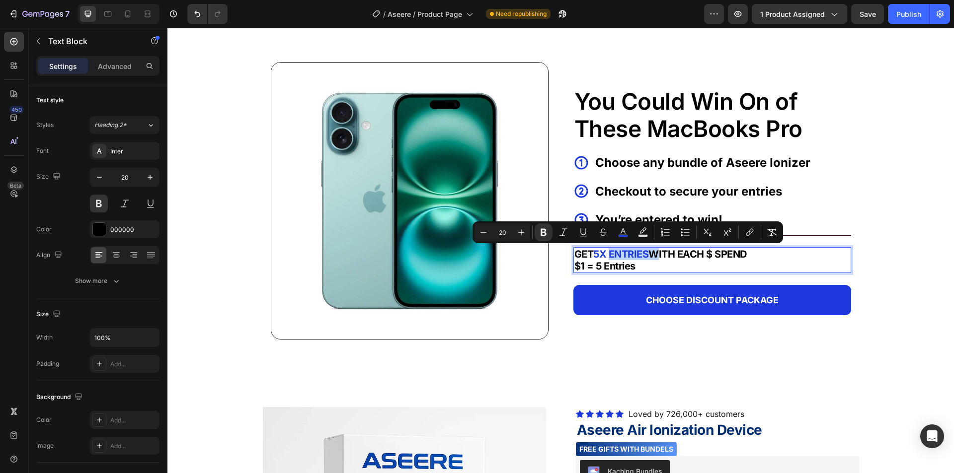
copy p "ENTRIES"
click at [613, 271] on strong "$1 = 5 Entries" at bounding box center [604, 266] width 61 height 12
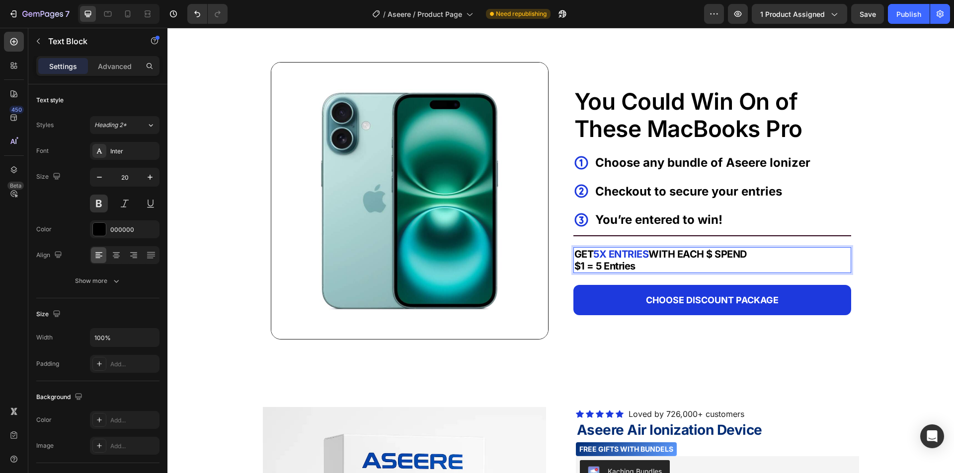
click at [613, 269] on strong "$1 = 5 Entries" at bounding box center [604, 266] width 61 height 12
click at [575, 267] on strong "$1 = 5 ENTRIES" at bounding box center [609, 266] width 70 height 12
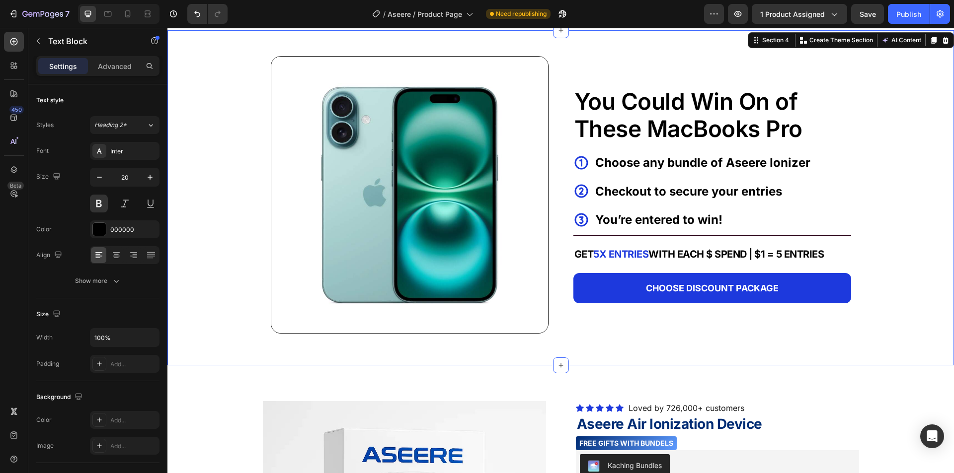
click at [915, 252] on div "Image You Could Win On of These MacBooks Pro Text Block Icon Choose any bundle …" at bounding box center [560, 189] width 786 height 319
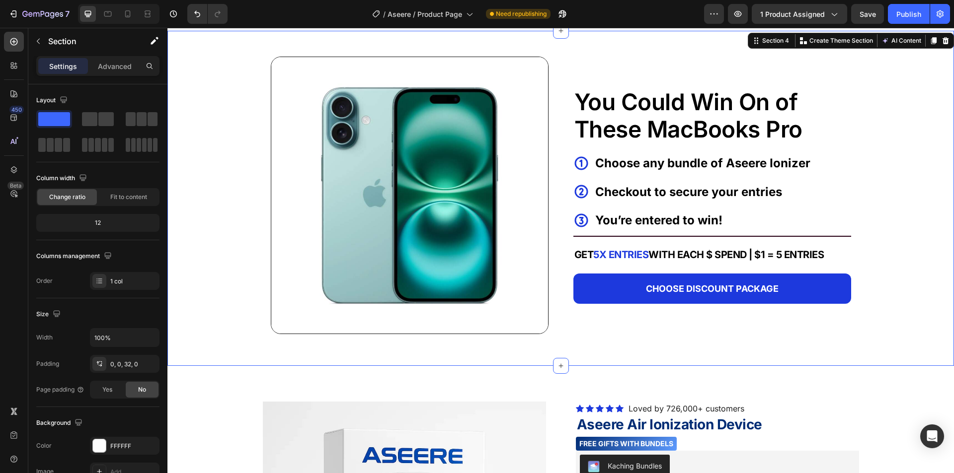
scroll to position [348, 0]
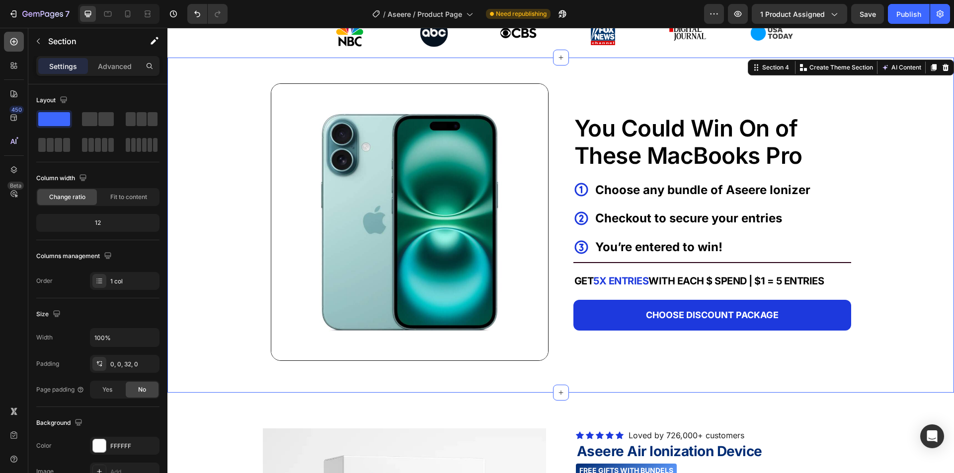
click at [16, 46] on icon at bounding box center [14, 42] width 10 height 10
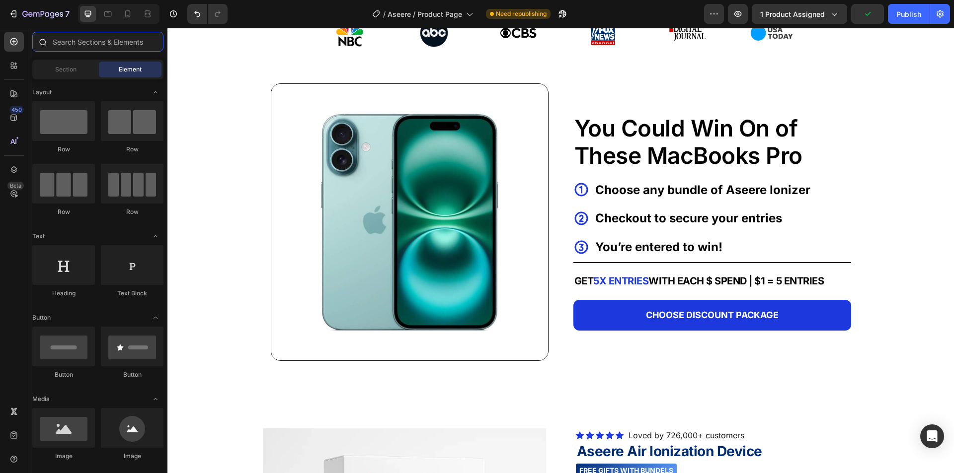
click at [67, 41] on input "text" at bounding box center [97, 42] width 131 height 20
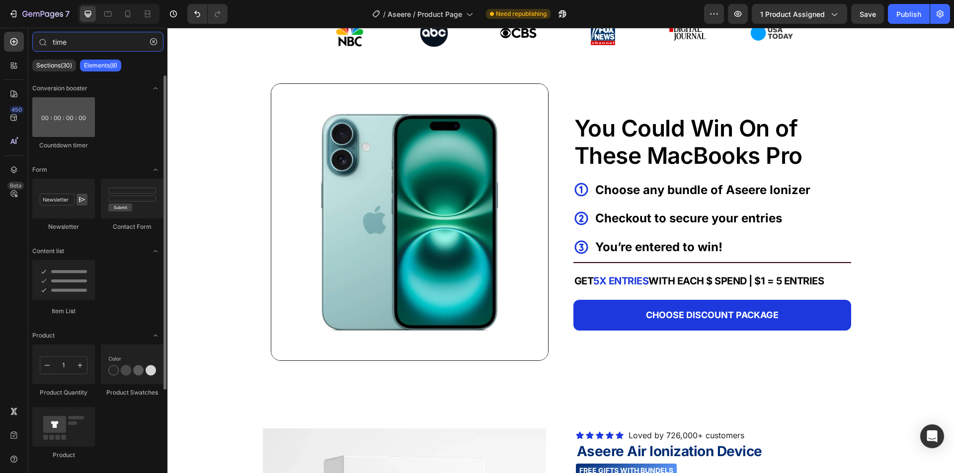
type input "time"
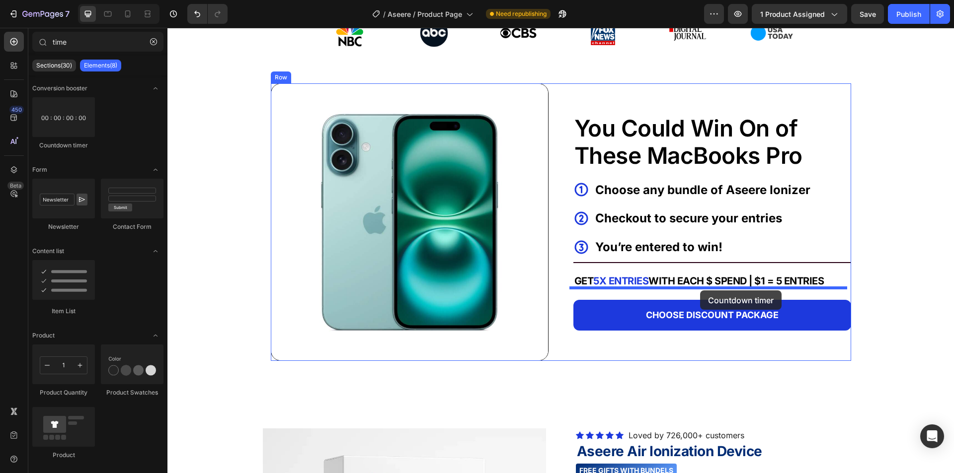
drag, startPoint x: 250, startPoint y: 157, endPoint x: 700, endPoint y: 291, distance: 469.3
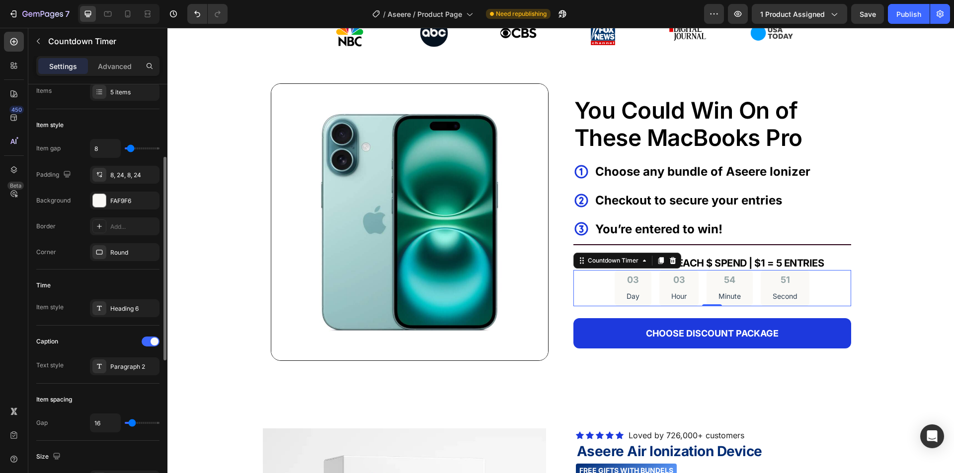
scroll to position [0, 0]
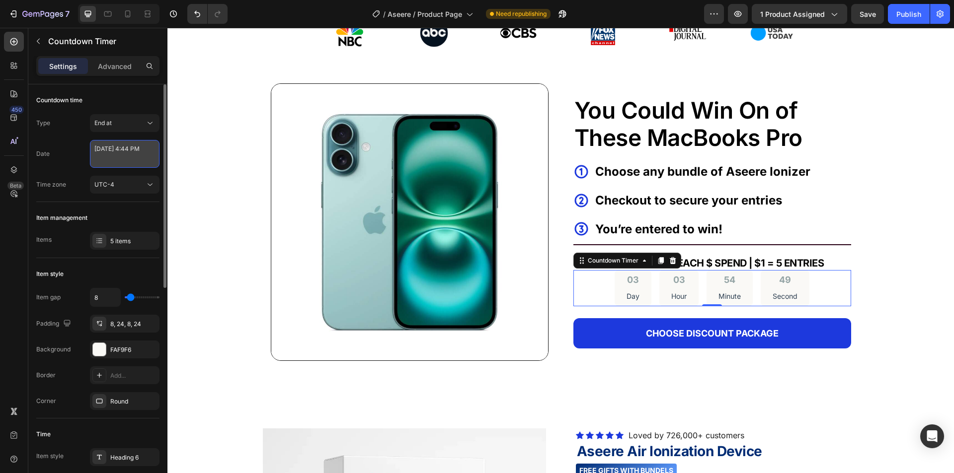
click at [127, 159] on textarea "August 29 2025 4:44 PM" at bounding box center [125, 154] width 70 height 28
select select "16"
select select "44"
select select "false"
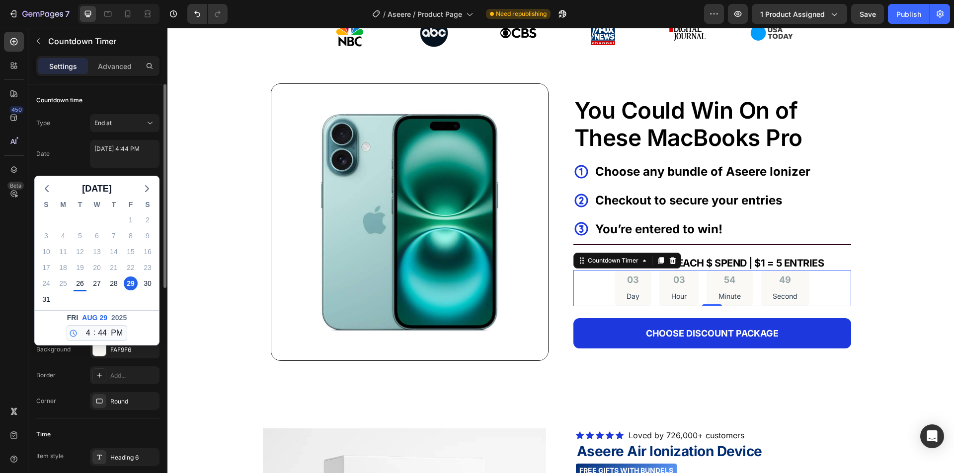
click at [140, 280] on div "30" at bounding box center [147, 284] width 17 height 16
click at [145, 281] on div "30" at bounding box center [148, 284] width 14 height 14
type textarea "August 30 2025 4:44 PM"
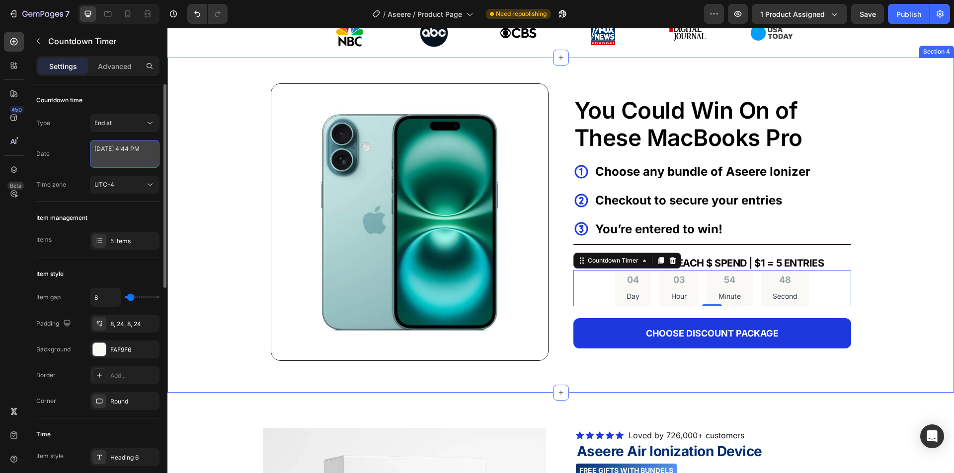
select select "16"
select select "44"
select select "false"
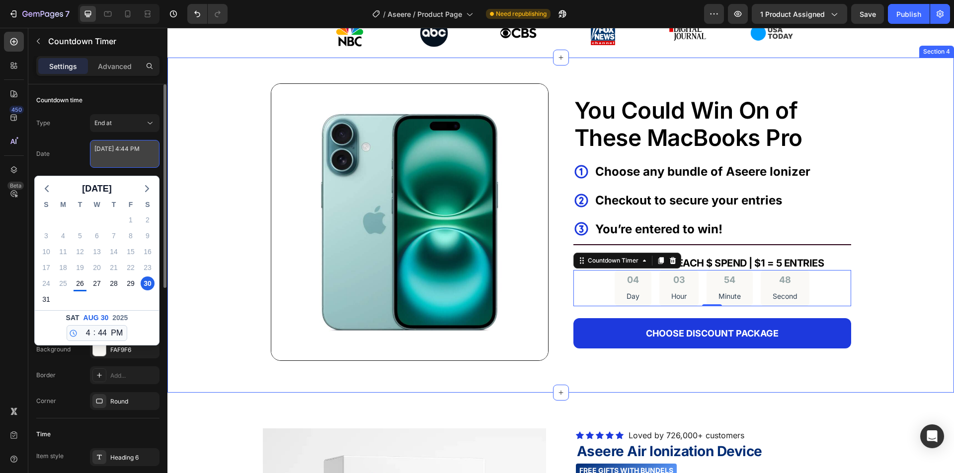
click at [137, 152] on textarea "August 30 2025 4:44 PM" at bounding box center [125, 154] width 70 height 28
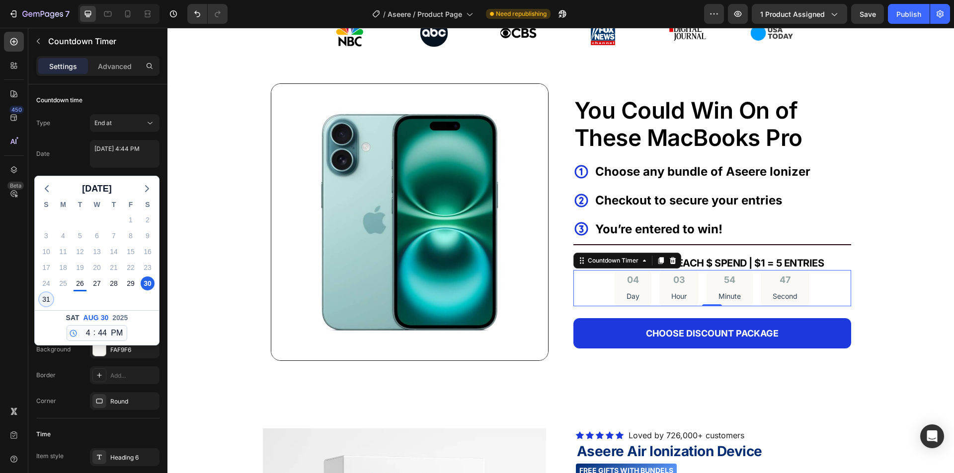
click at [50, 301] on div "31" at bounding box center [46, 300] width 14 height 14
type textarea "August 31 2025 4:44 PM"
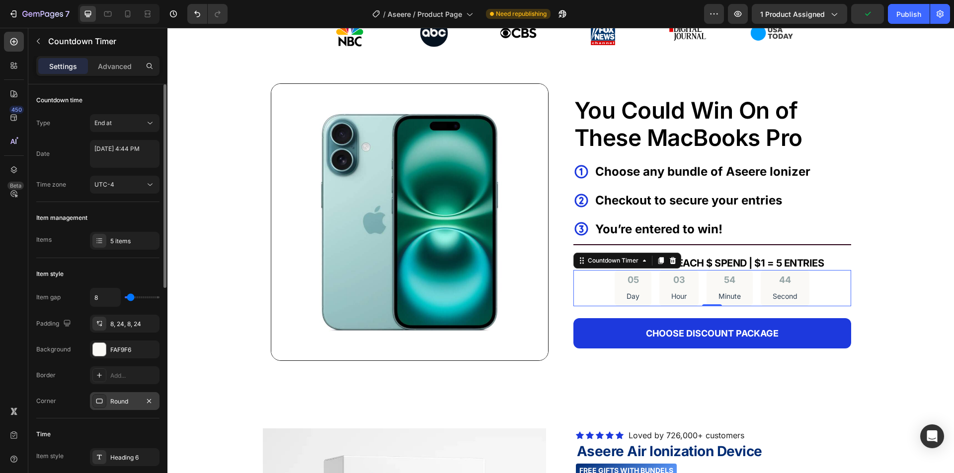
scroll to position [99, 0]
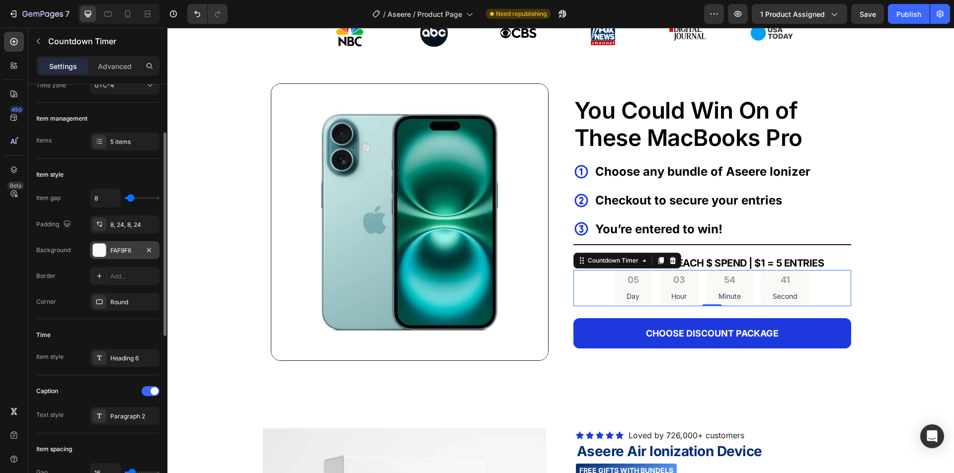
click at [101, 256] on div at bounding box center [99, 250] width 13 height 13
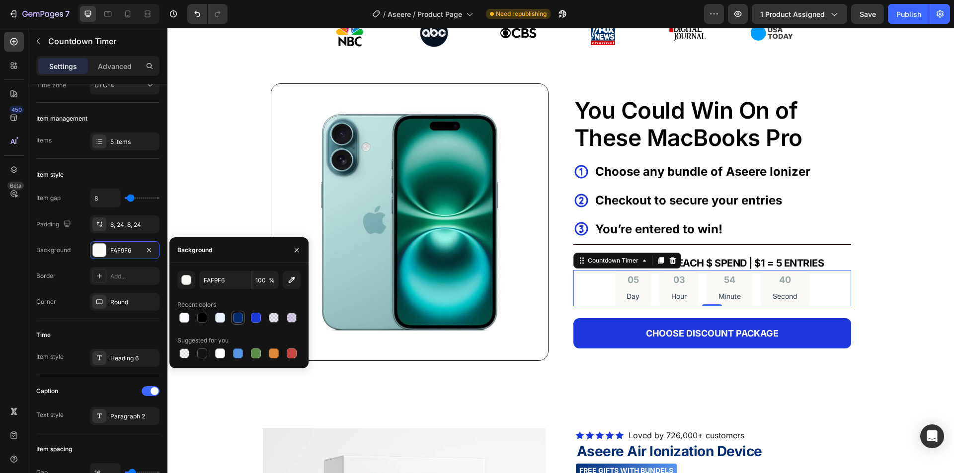
click at [235, 317] on div at bounding box center [238, 318] width 10 height 10
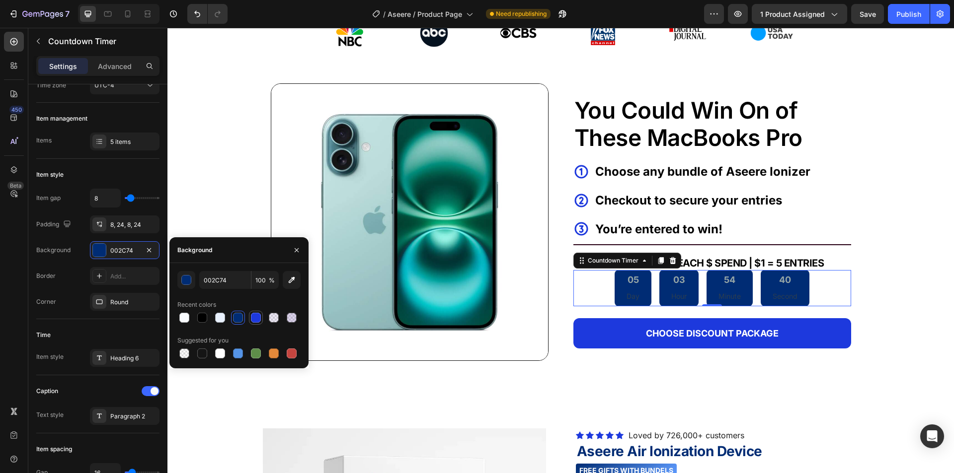
click at [250, 316] on div at bounding box center [256, 318] width 12 height 12
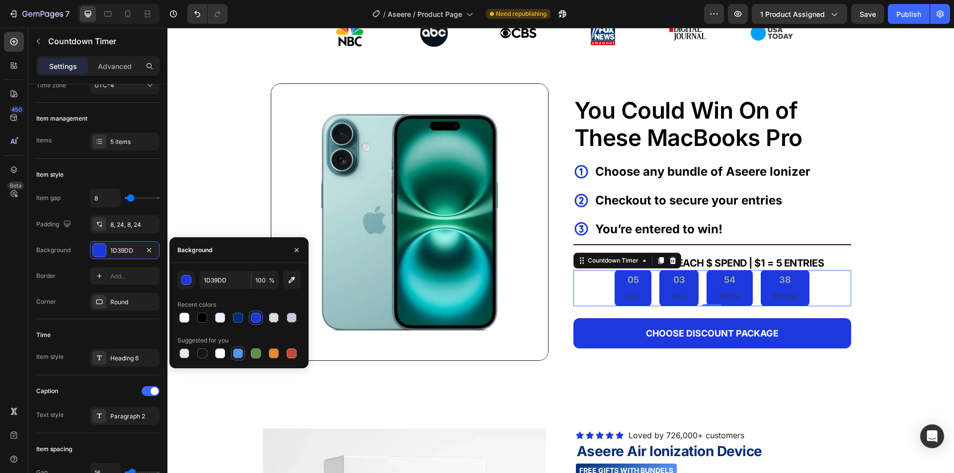
click at [235, 352] on div at bounding box center [238, 354] width 10 height 10
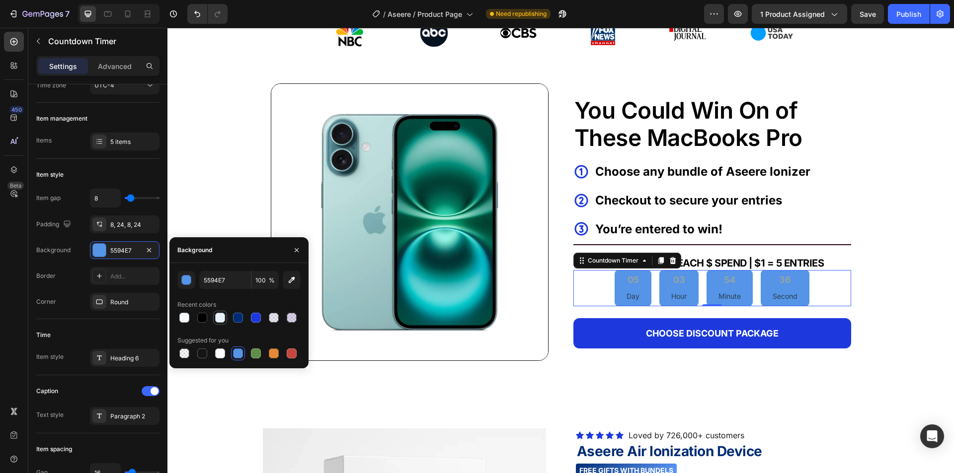
click at [221, 321] on div at bounding box center [220, 318] width 10 height 10
type input "E9F1FE"
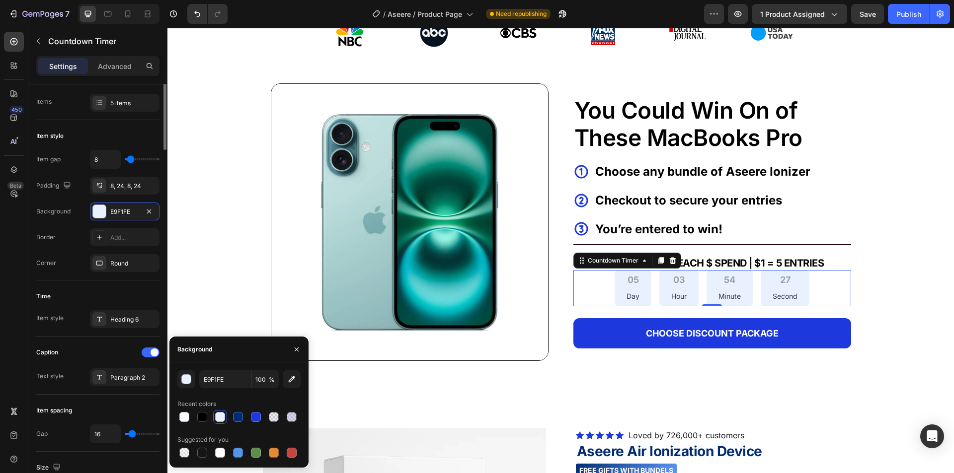
scroll to position [0, 0]
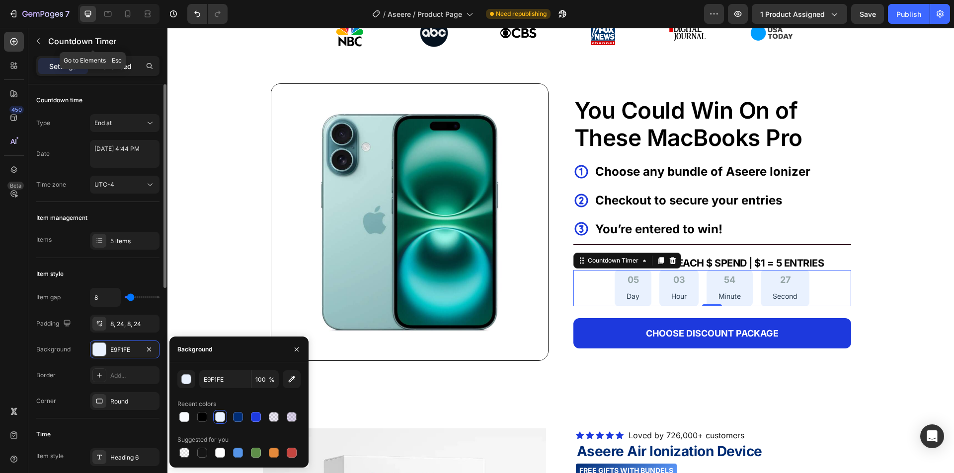
click at [109, 59] on div "Advanced" at bounding box center [115, 66] width 50 height 16
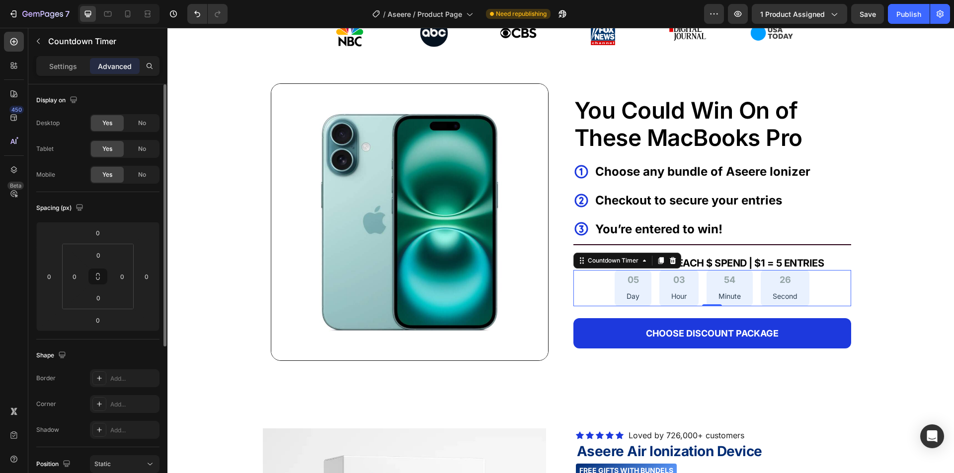
click at [109, 64] on p "Advanced" at bounding box center [115, 66] width 34 height 10
click at [76, 65] on p "Settings" at bounding box center [63, 66] width 28 height 10
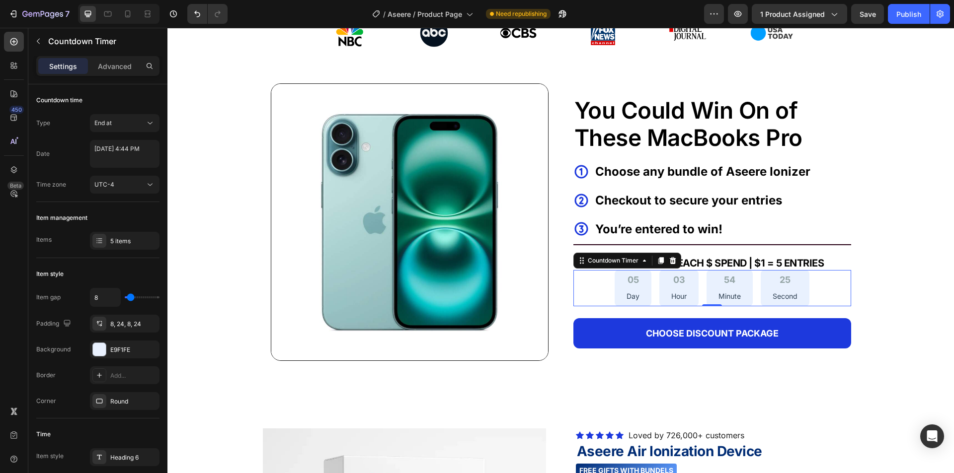
click at [676, 299] on p "Hour" at bounding box center [678, 296] width 15 height 12
click at [626, 279] on div "05" at bounding box center [632, 279] width 13 height 11
click at [109, 245] on div "5 items" at bounding box center [125, 241] width 70 height 18
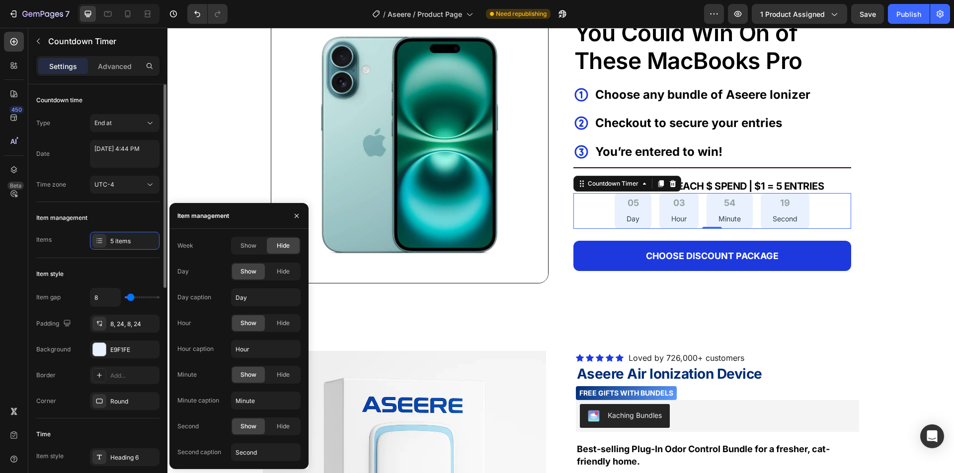
scroll to position [99, 0]
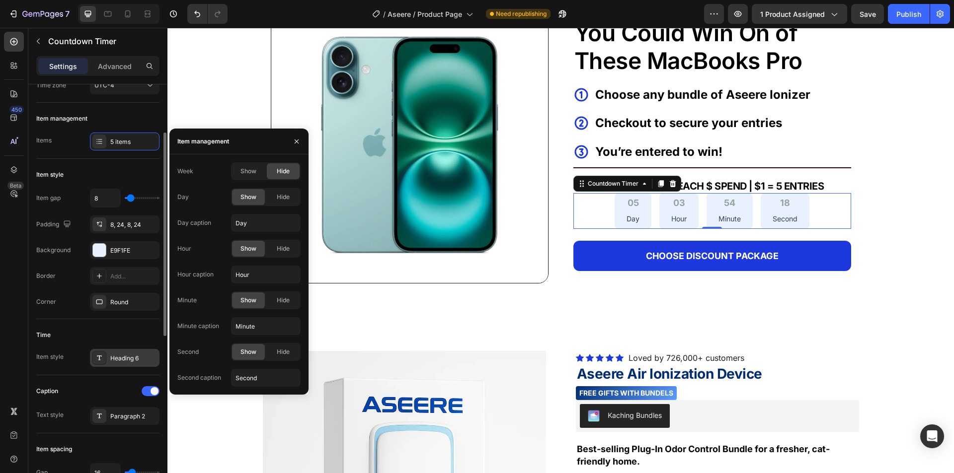
click at [114, 357] on div "Heading 6" at bounding box center [133, 358] width 47 height 9
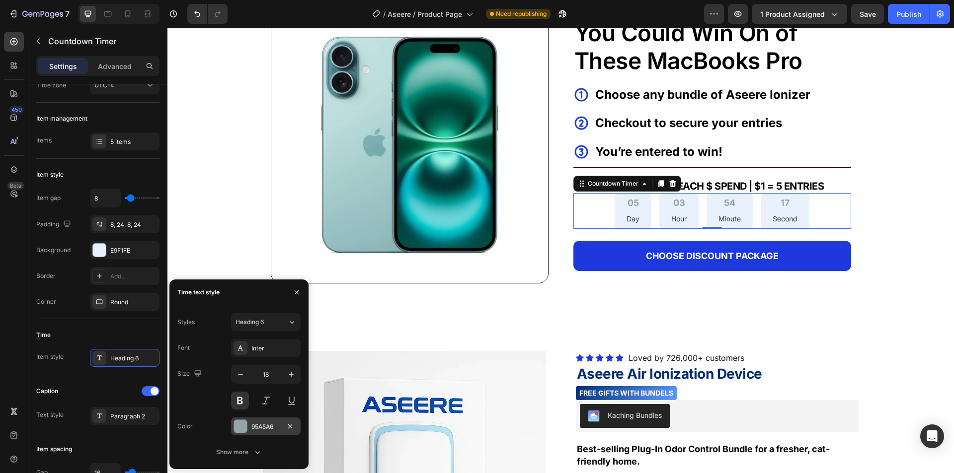
click at [245, 424] on div at bounding box center [240, 426] width 13 height 13
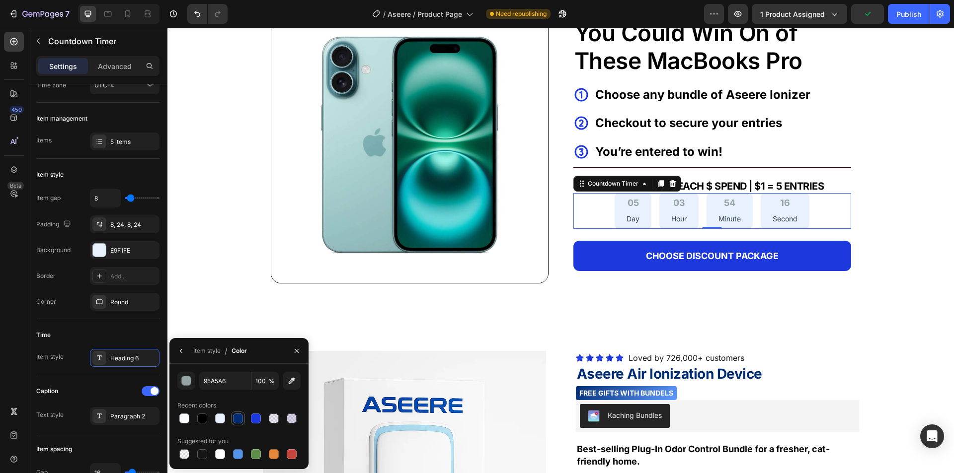
click at [238, 416] on div at bounding box center [238, 419] width 10 height 10
type input "002C74"
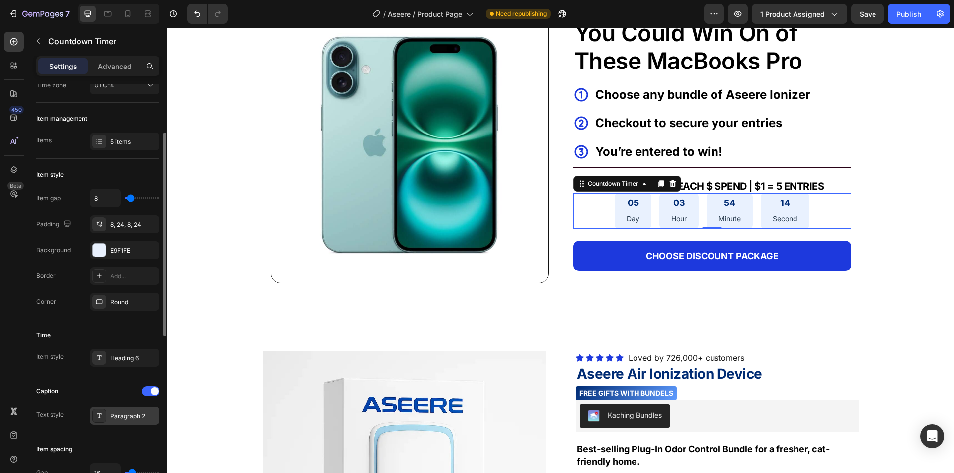
click at [114, 416] on div "Paragraph 2" at bounding box center [133, 416] width 47 height 9
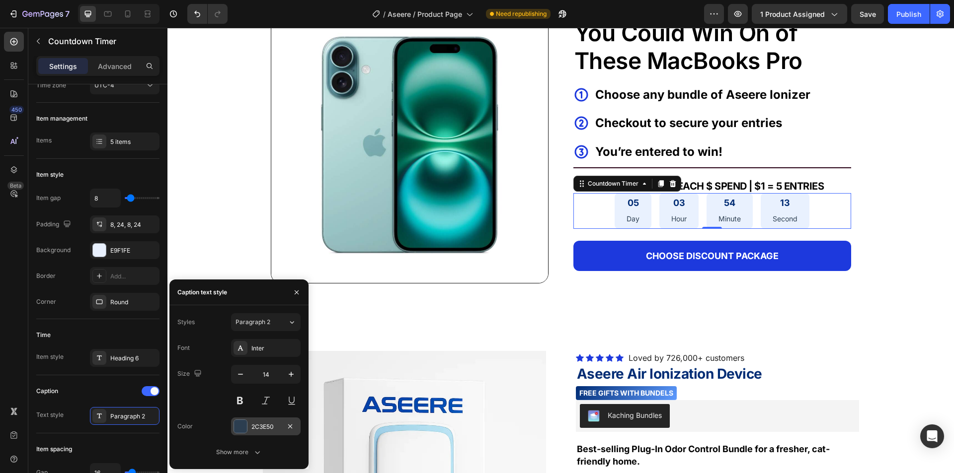
click at [240, 427] on div at bounding box center [240, 426] width 13 height 13
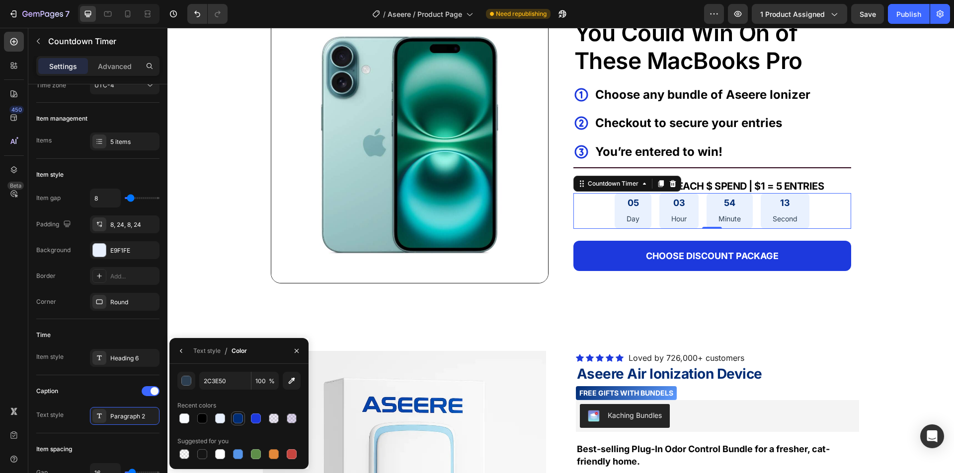
click at [239, 418] on div at bounding box center [238, 419] width 10 height 10
type input "002C74"
click at [119, 361] on div "Heading 6" at bounding box center [133, 358] width 47 height 9
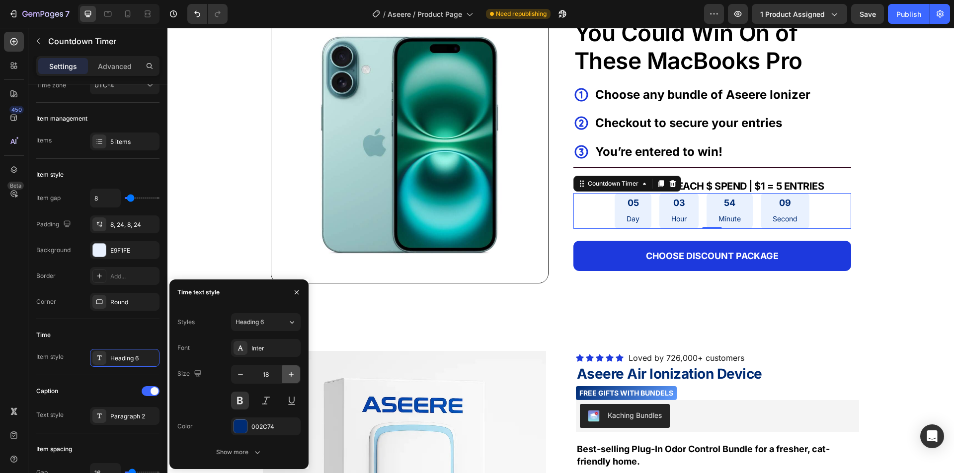
click at [287, 376] on icon "button" at bounding box center [291, 375] width 10 height 10
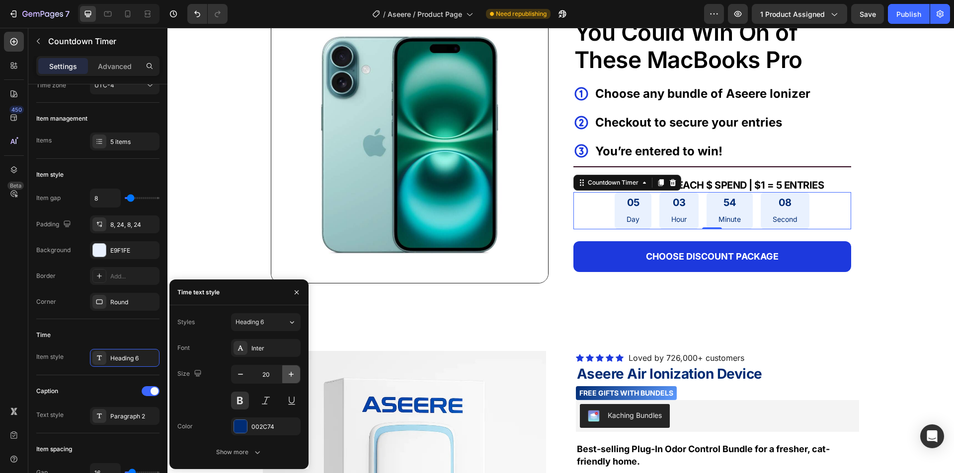
click at [287, 376] on icon "button" at bounding box center [291, 375] width 10 height 10
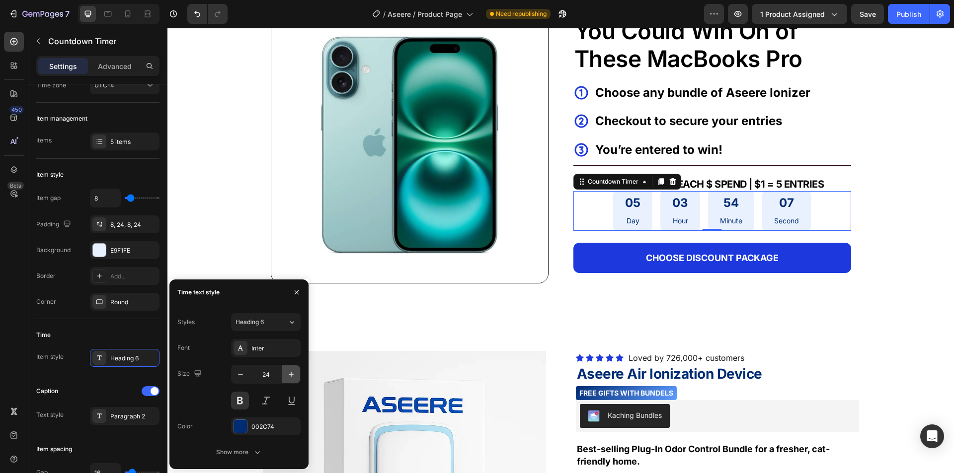
click at [287, 376] on icon "button" at bounding box center [291, 375] width 10 height 10
click at [236, 376] on icon "button" at bounding box center [240, 375] width 10 height 10
type input "24"
click at [115, 416] on div "Paragraph 2" at bounding box center [133, 416] width 47 height 9
click at [287, 377] on icon "button" at bounding box center [291, 375] width 10 height 10
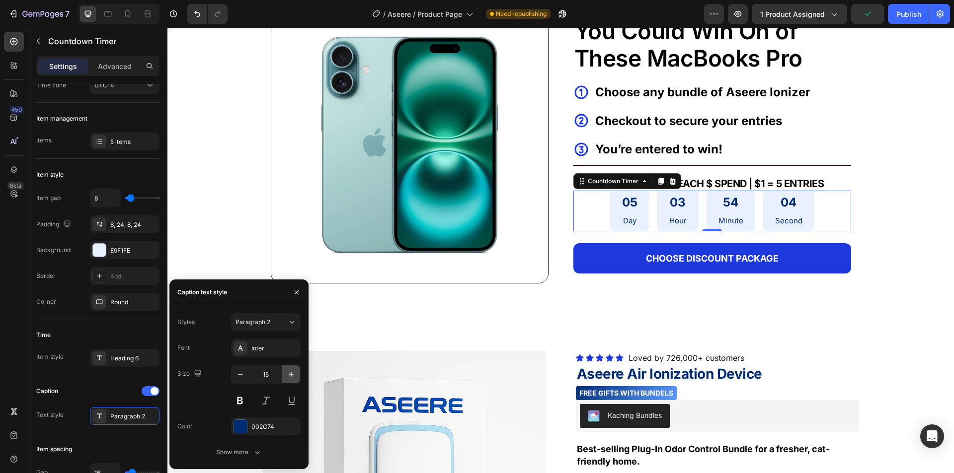
click at [287, 377] on icon "button" at bounding box center [291, 375] width 10 height 10
type input "16"
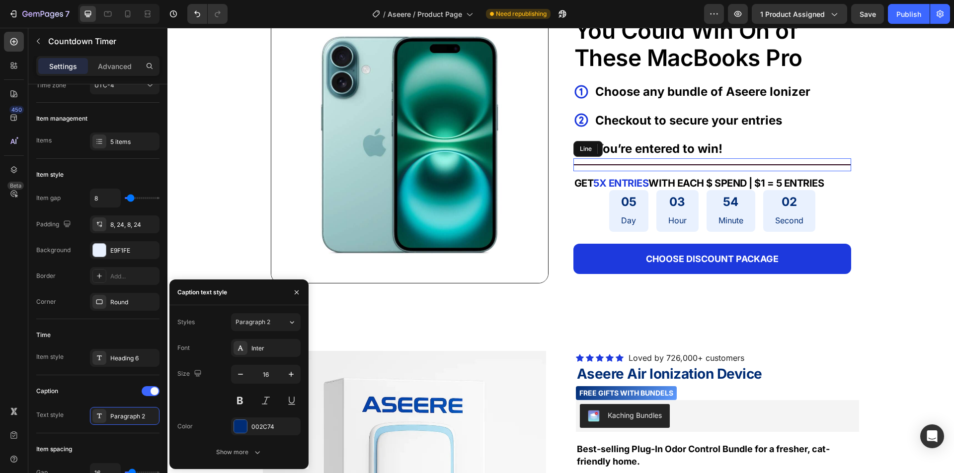
click at [784, 159] on div "Title Line" at bounding box center [712, 164] width 278 height 13
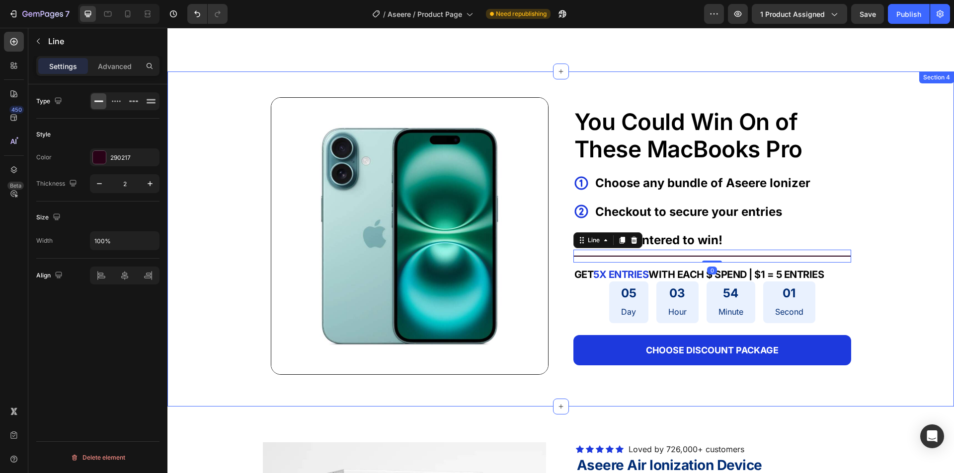
scroll to position [348, 0]
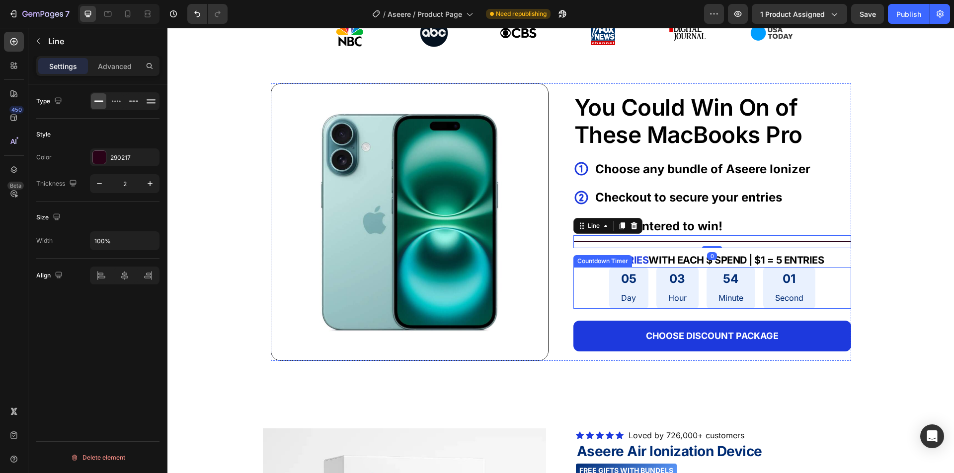
click at [712, 276] on div "54 Minute" at bounding box center [730, 288] width 49 height 42
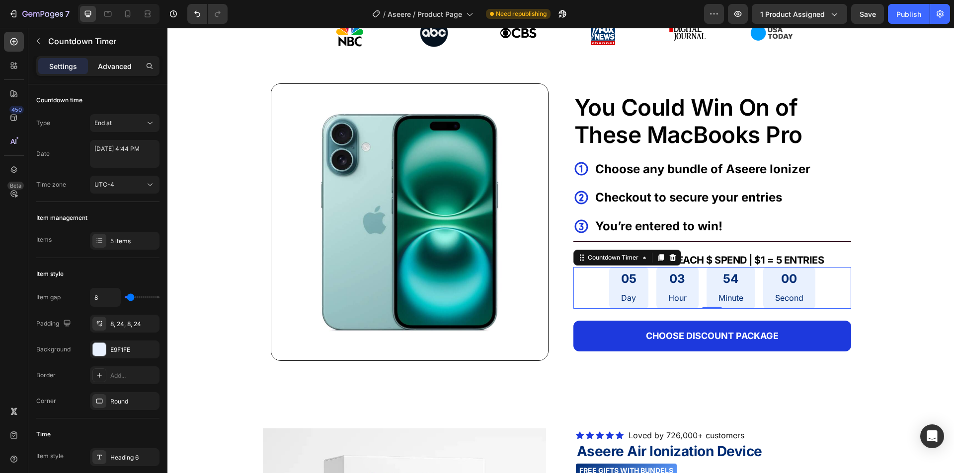
click at [120, 74] on div "Settings Advanced" at bounding box center [97, 66] width 123 height 20
click at [108, 68] on p "Advanced" at bounding box center [115, 66] width 34 height 10
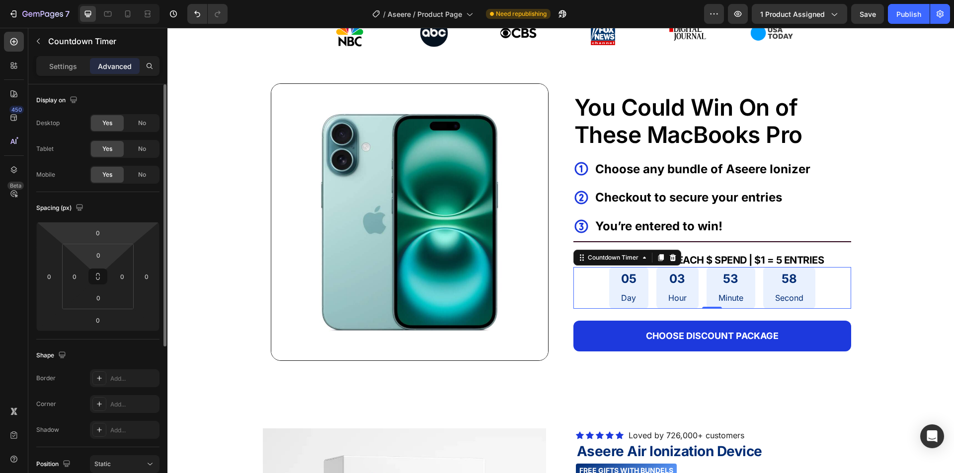
click at [96, 0] on html "7 Version history / Aseere / Product Page Need republishing Preview 1 product a…" at bounding box center [477, 0] width 954 height 0
type input "6"
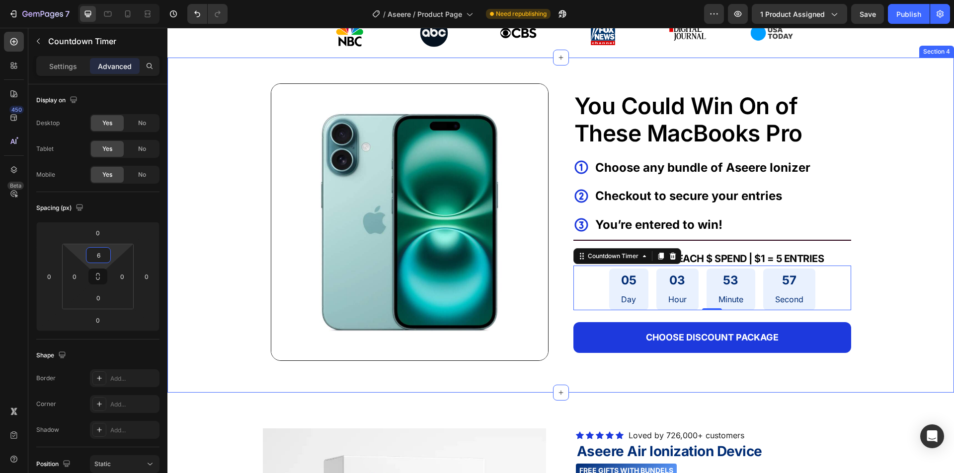
click at [878, 248] on div "Image You Could Win On of These MacBooks Pro Text Block Icon Choose any bundle …" at bounding box center [560, 217] width 786 height 319
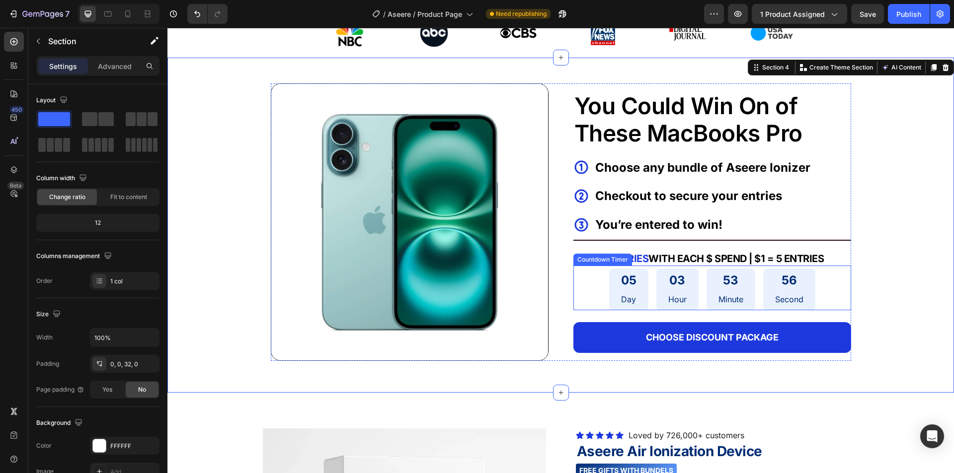
click at [718, 293] on p "Minute" at bounding box center [730, 300] width 25 height 14
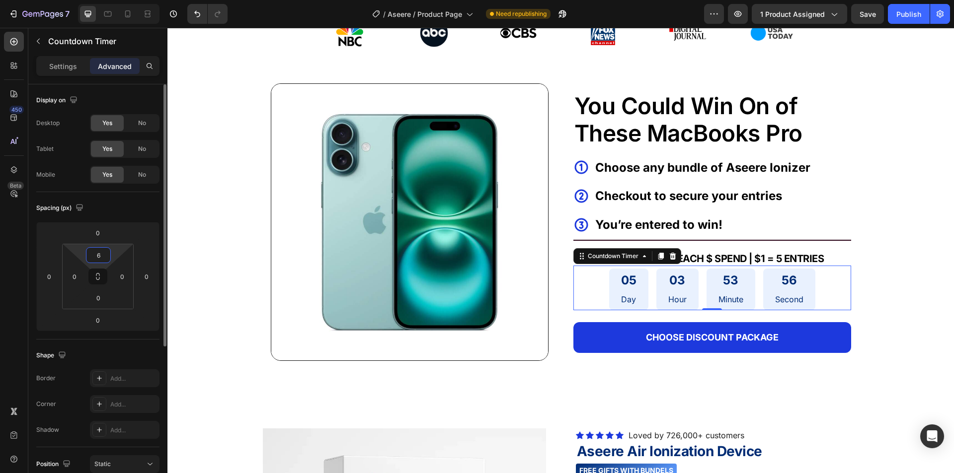
click at [99, 254] on input "6" at bounding box center [98, 255] width 20 height 15
type input "10"
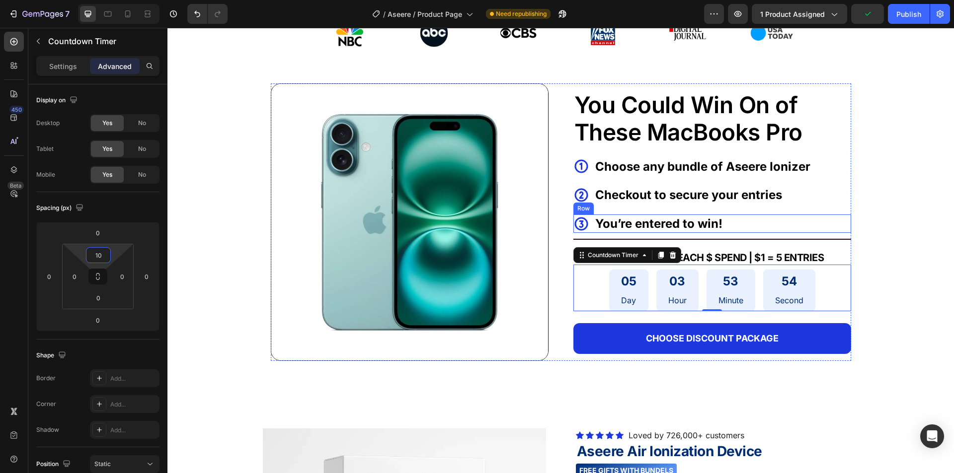
click at [888, 212] on div "Image You Could Win On of These MacBooks Pro Text Block Icon Choose any bundle …" at bounding box center [560, 217] width 786 height 319
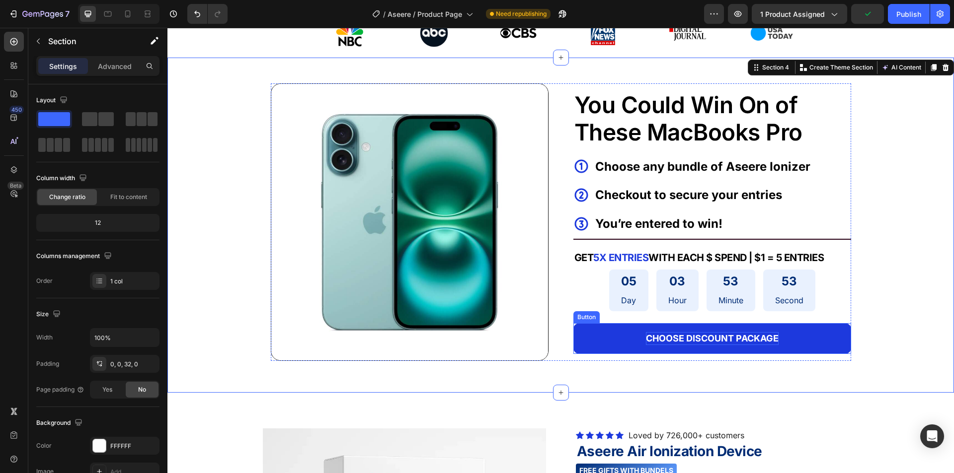
click at [670, 343] on strong "CHOOSE DISCOUNT PACKAGE" at bounding box center [712, 338] width 133 height 10
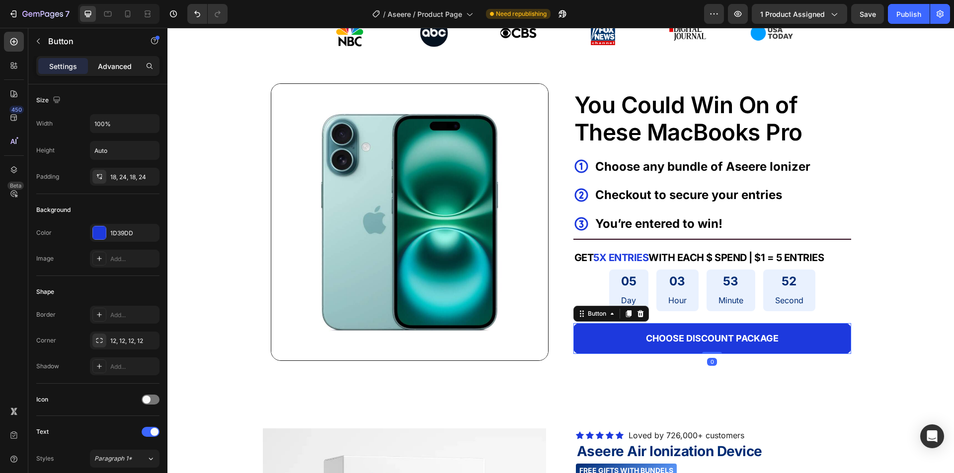
click at [127, 71] on p "Advanced" at bounding box center [115, 66] width 34 height 10
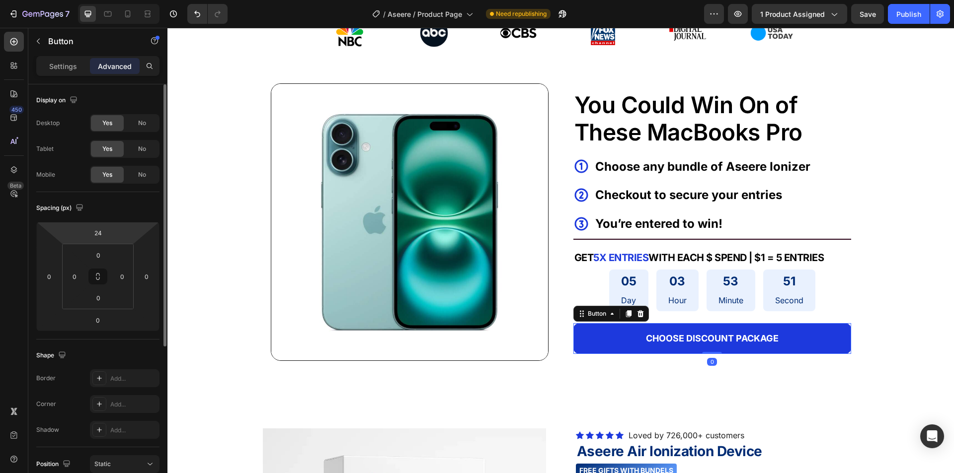
click at [101, 0] on html "7 Version history / Aseere / Product Page Need republishing Preview 1 product a…" at bounding box center [477, 0] width 954 height 0
click at [99, 233] on input "24" at bounding box center [98, 232] width 20 height 15
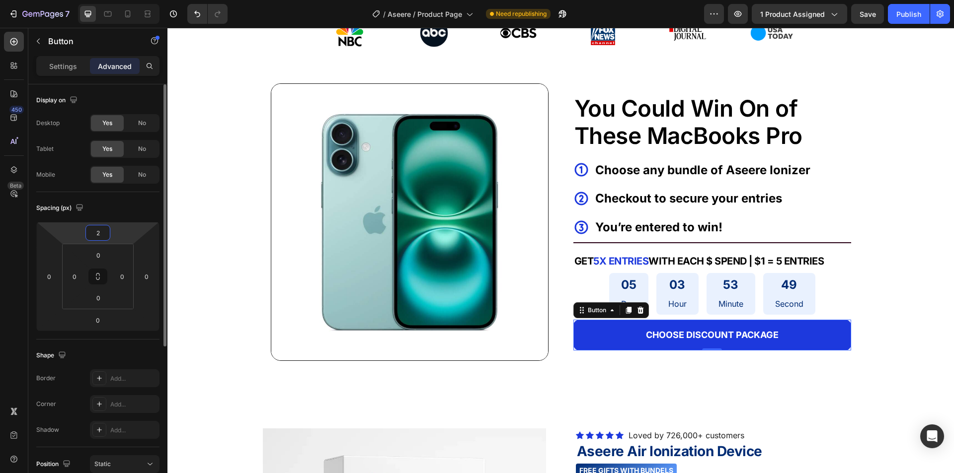
type input "20"
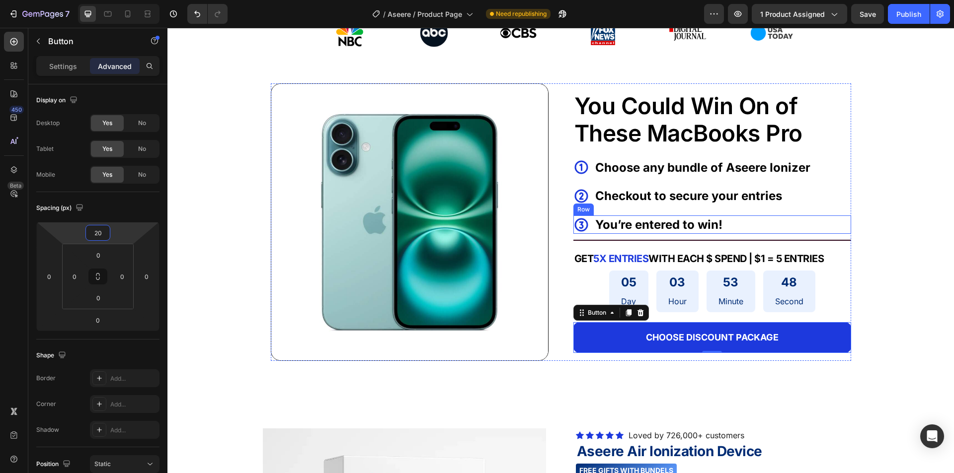
click at [900, 167] on div "Image You Could Win On of These MacBooks Pro Text Block Icon Choose any bundle …" at bounding box center [560, 217] width 786 height 319
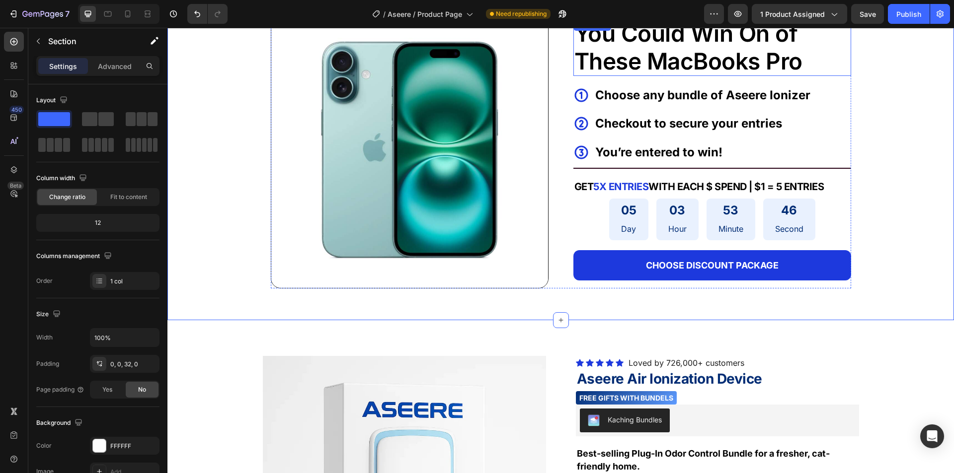
scroll to position [397, 0]
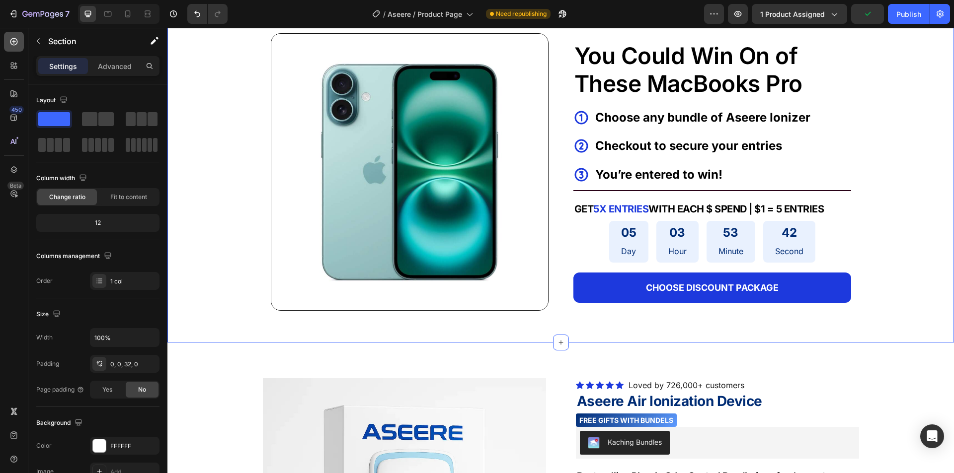
click at [15, 46] on icon at bounding box center [14, 42] width 10 height 10
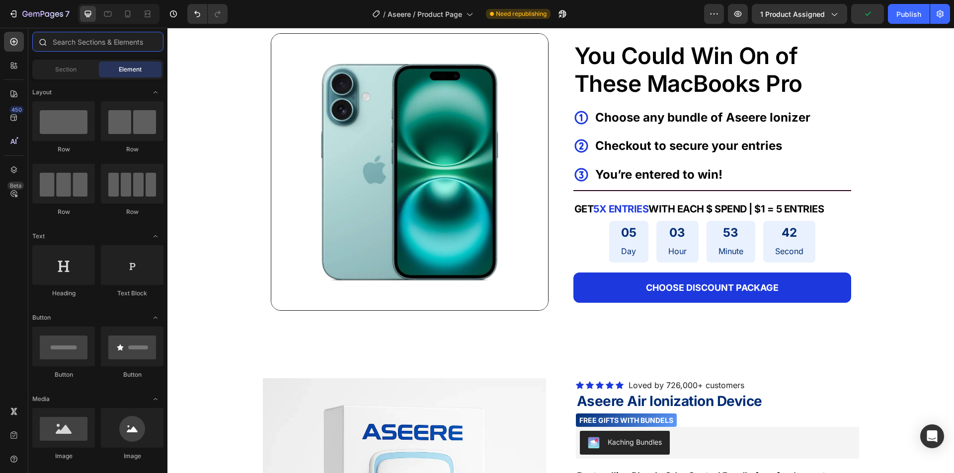
click at [91, 44] on input "text" at bounding box center [97, 42] width 131 height 20
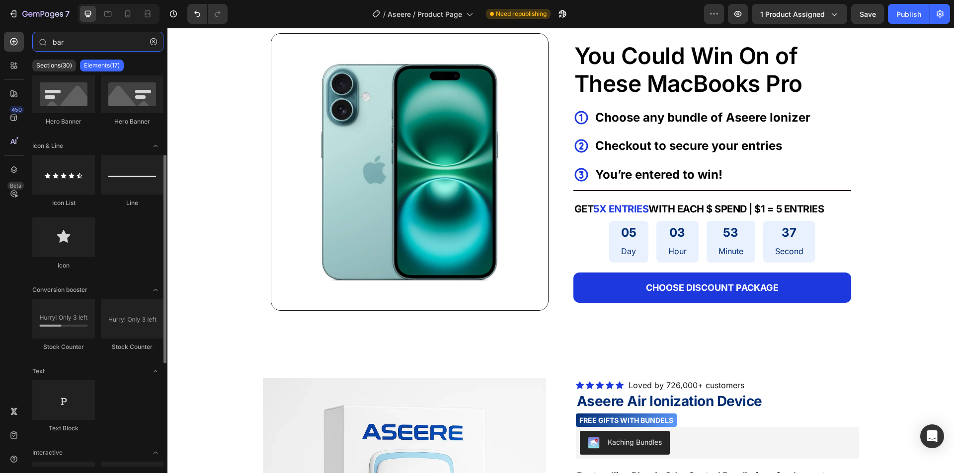
scroll to position [248, 0]
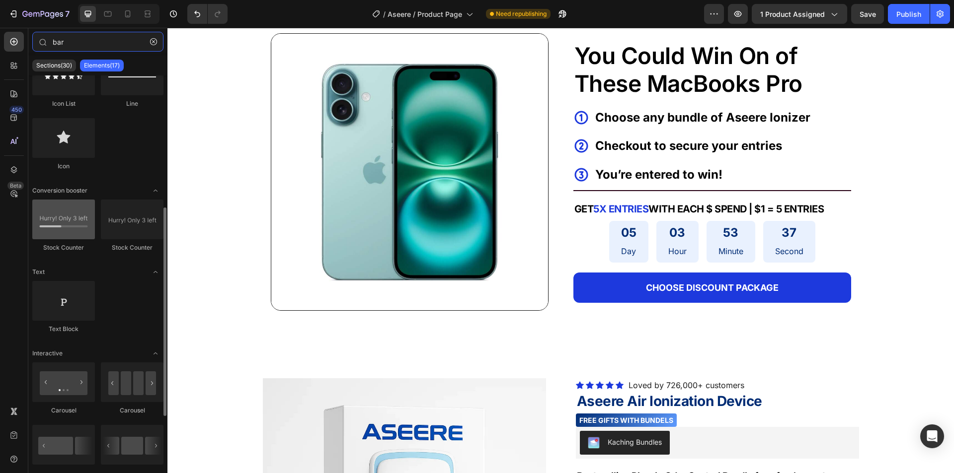
type input "bar"
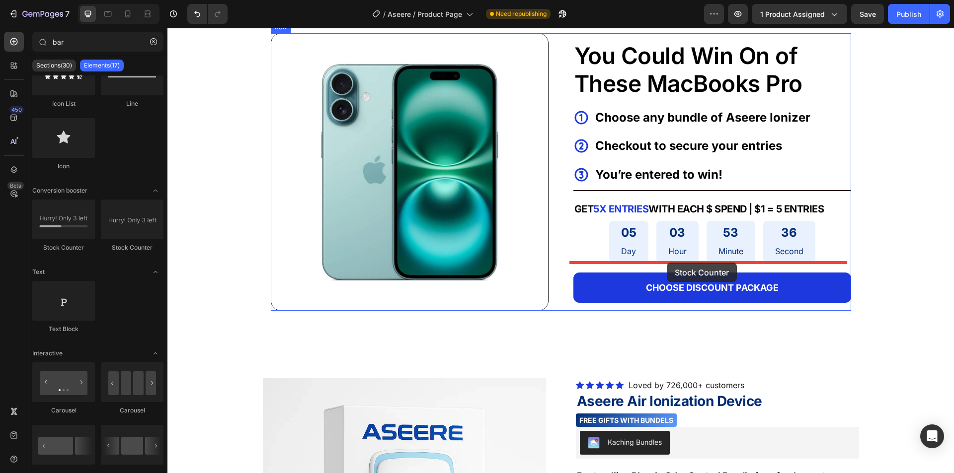
drag, startPoint x: 229, startPoint y: 242, endPoint x: 667, endPoint y: 263, distance: 437.5
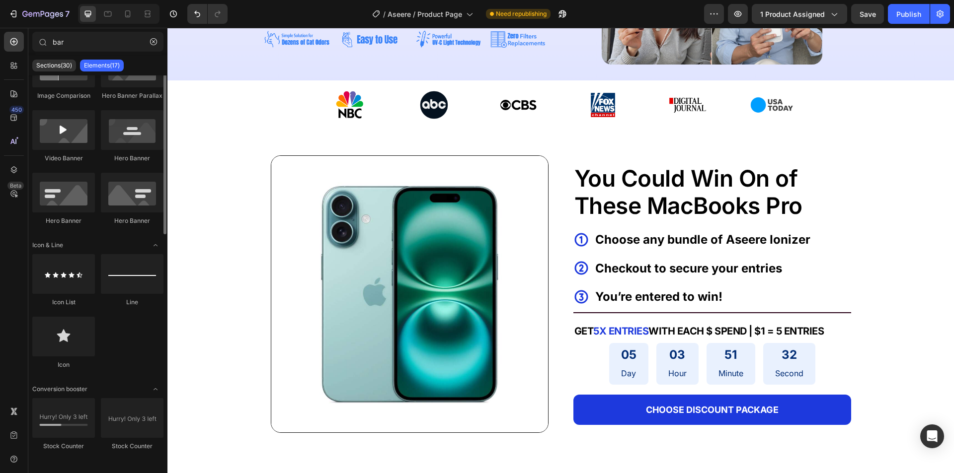
scroll to position [0, 0]
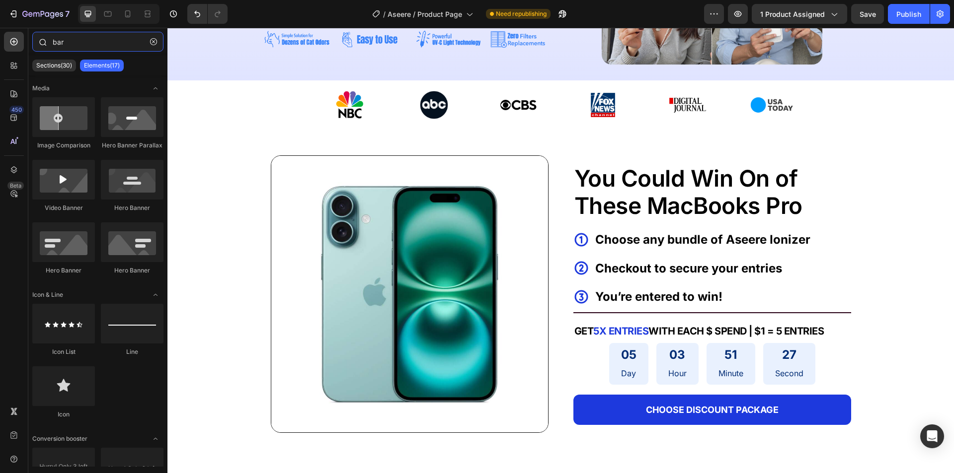
click at [65, 43] on input "bar" at bounding box center [97, 42] width 131 height 20
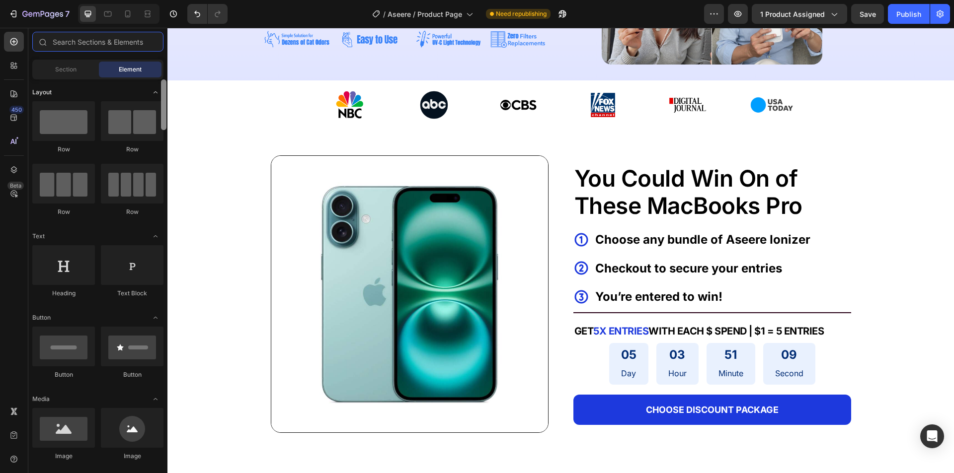
drag, startPoint x: 164, startPoint y: 432, endPoint x: 138, endPoint y: 88, distance: 344.7
click at [138, 88] on div "Layout Row Row Row Row Text Heading Text Block Button Button Button Media Image…" at bounding box center [97, 274] width 139 height 391
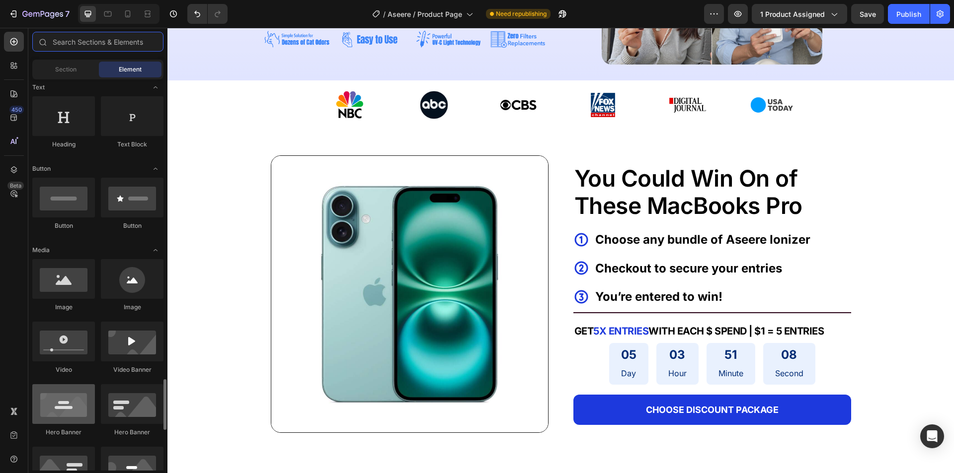
scroll to position [447, 0]
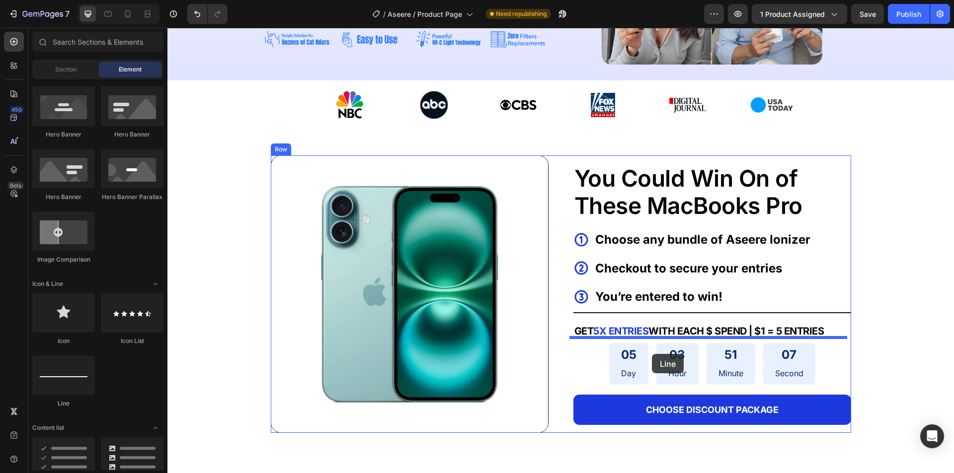
drag, startPoint x: 237, startPoint y: 405, endPoint x: 659, endPoint y: 365, distance: 424.1
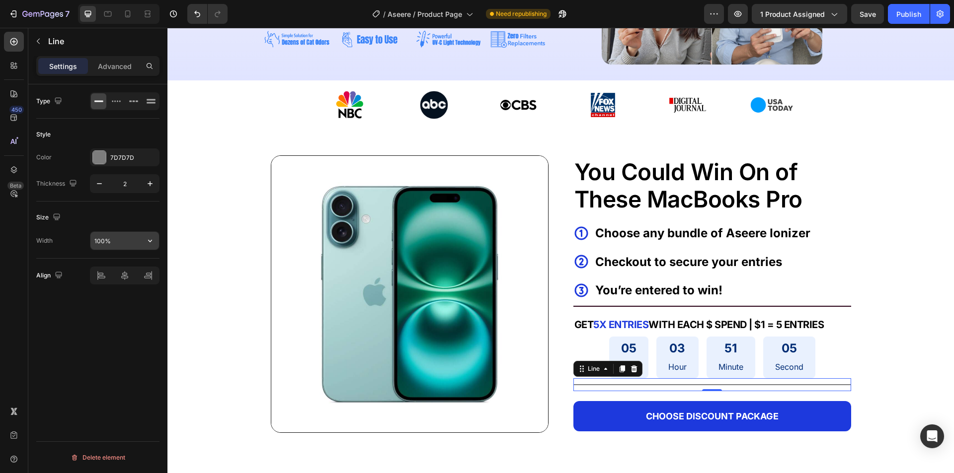
click at [120, 240] on input "100%" at bounding box center [124, 241] width 69 height 18
click at [148, 248] on button "button" at bounding box center [150, 241] width 18 height 18
click at [126, 247] on input "100%" at bounding box center [124, 241] width 69 height 18
click at [125, 245] on input "100%" at bounding box center [124, 241] width 69 height 18
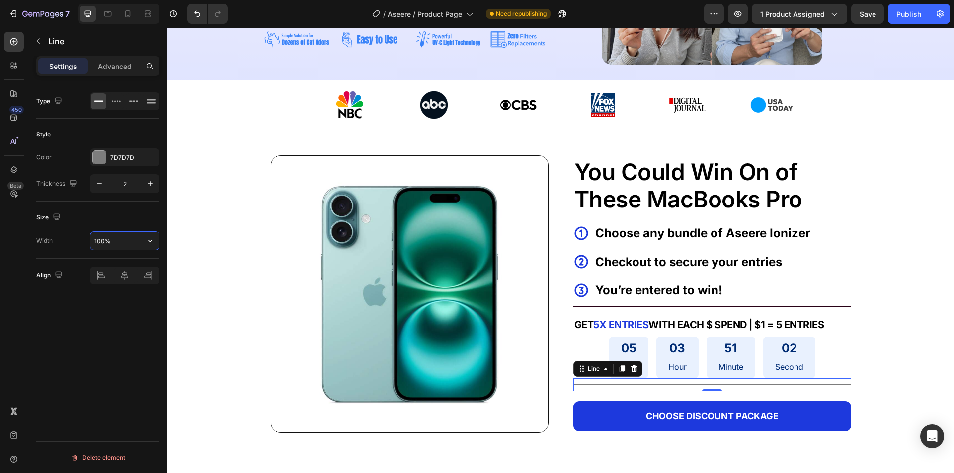
click at [125, 245] on input "100%" at bounding box center [124, 241] width 69 height 18
type input "70"
click at [630, 367] on icon at bounding box center [633, 369] width 6 height 7
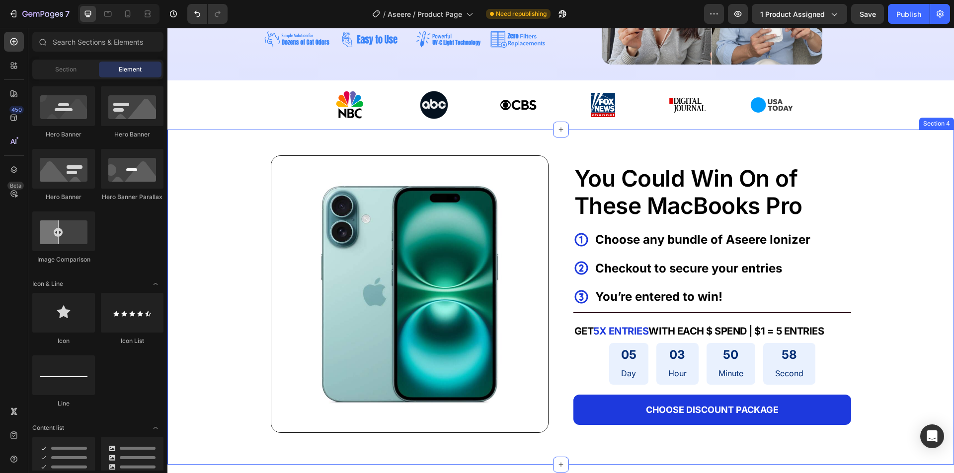
click at [896, 305] on div "Image You Could Win On of These MacBooks Pro Text Block Icon Choose any bundle …" at bounding box center [560, 289] width 786 height 319
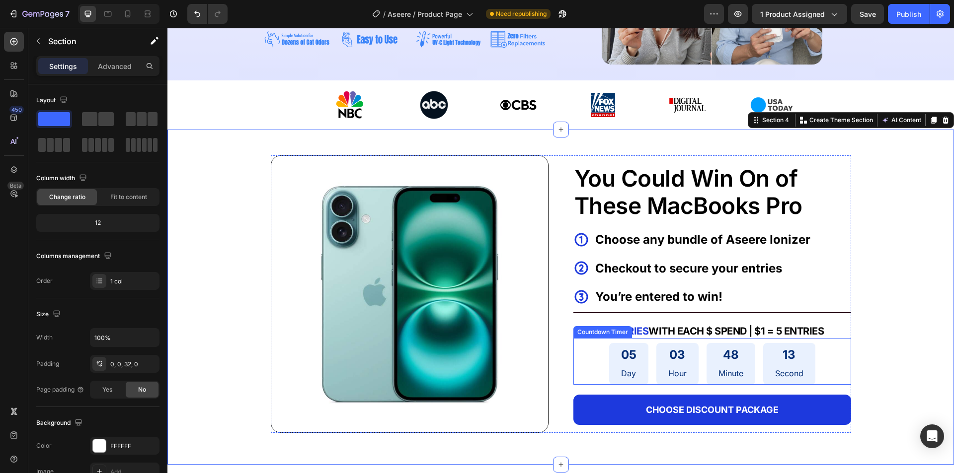
click at [660, 373] on div "03 Hour" at bounding box center [677, 364] width 42 height 42
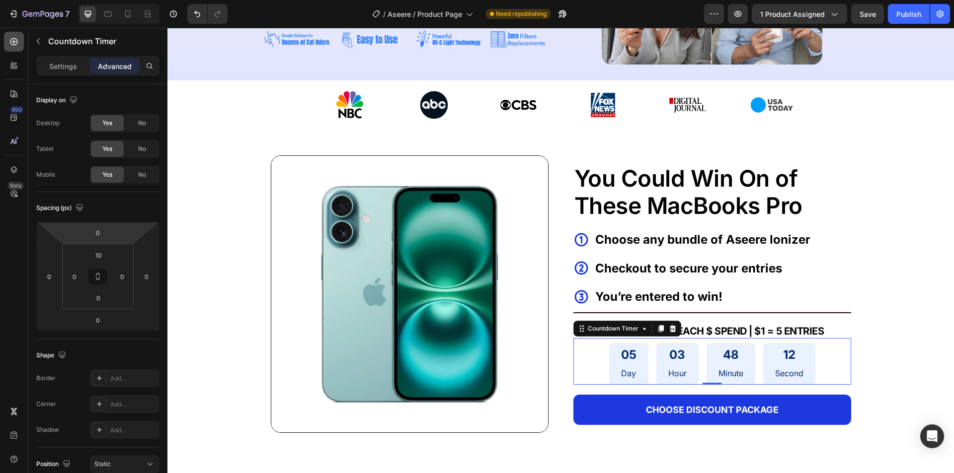
click at [13, 50] on div "450 Beta" at bounding box center [14, 217] width 20 height 370
click at [12, 49] on div at bounding box center [14, 42] width 20 height 20
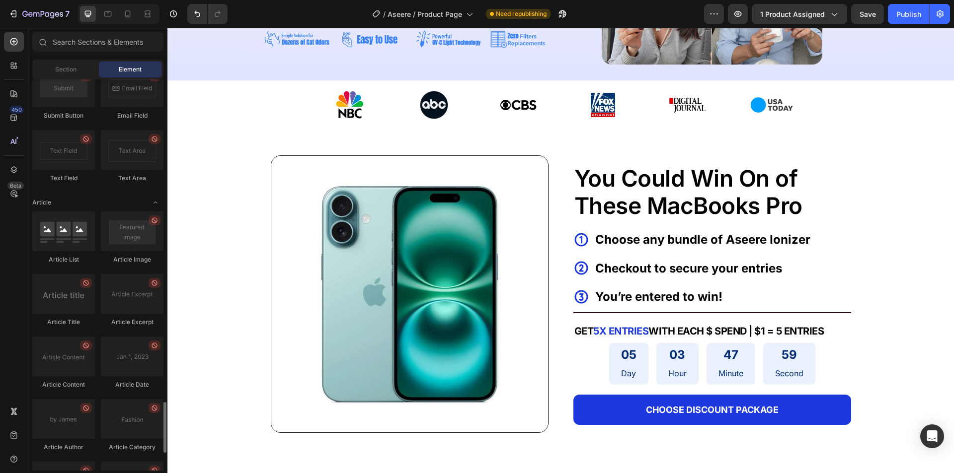
scroll to position [2617, 0]
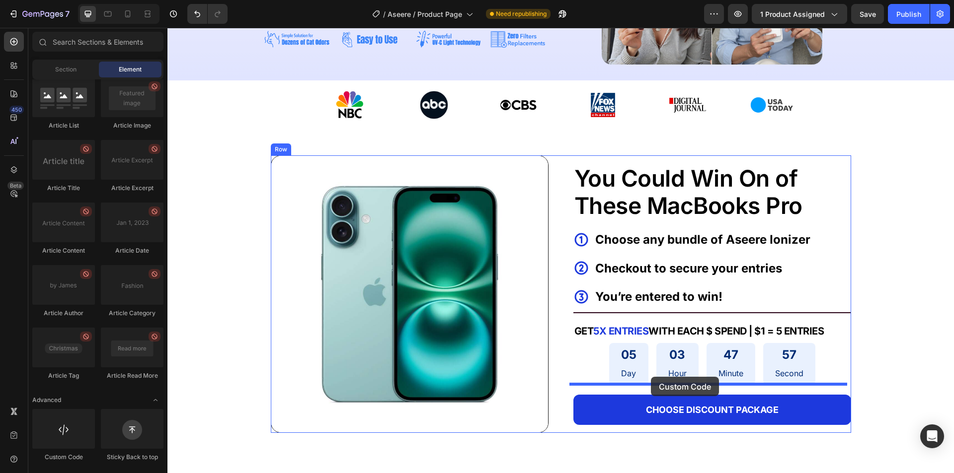
drag, startPoint x: 243, startPoint y: 465, endPoint x: 651, endPoint y: 377, distance: 416.7
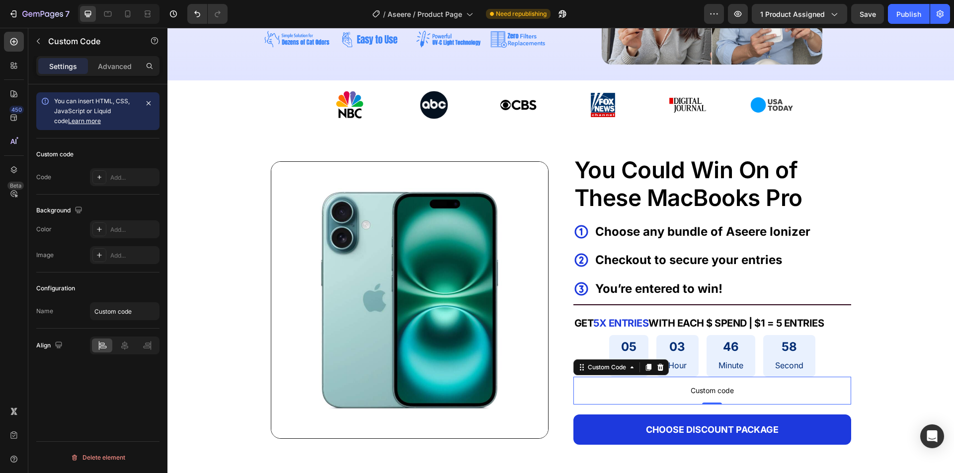
click at [705, 385] on span "Custom code" at bounding box center [712, 391] width 278 height 12
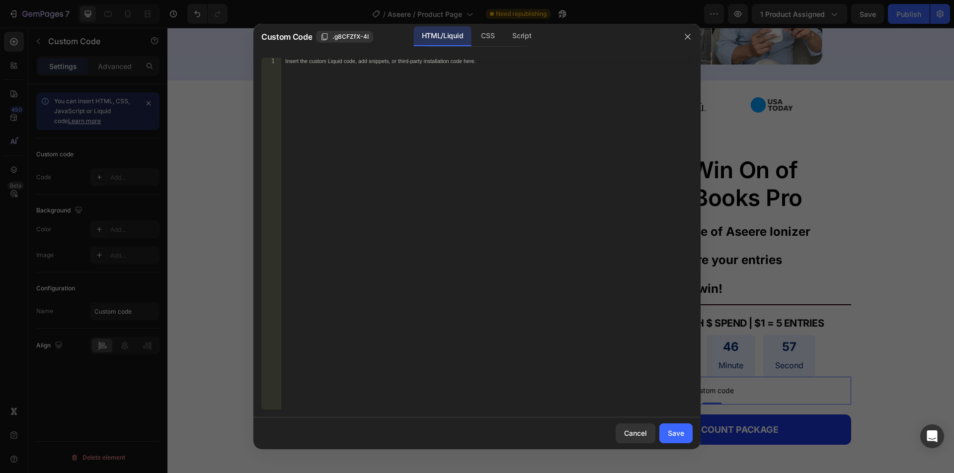
click at [474, 231] on div "Insert the custom Liquid code, add snippets, or third-party installation code h…" at bounding box center [486, 241] width 411 height 366
paste textarea "</html>"
type textarea "</html>"
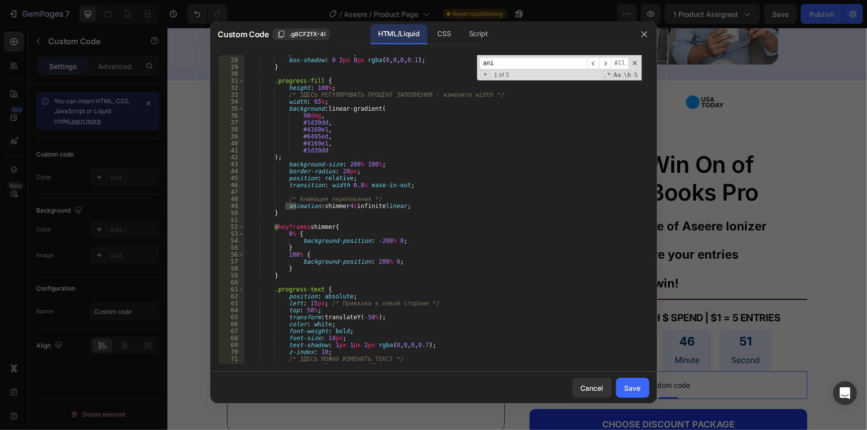
scroll to position [186, 0]
type input "animatio"
click at [347, 209] on div "position : relative ; box-shadow : 0 2 px 8 px rgba ( 0 , 0 , 0 , 0.1 ) ; } .pr…" at bounding box center [442, 211] width 397 height 323
type textarea "animation: shimmer 8s infinite linear;"
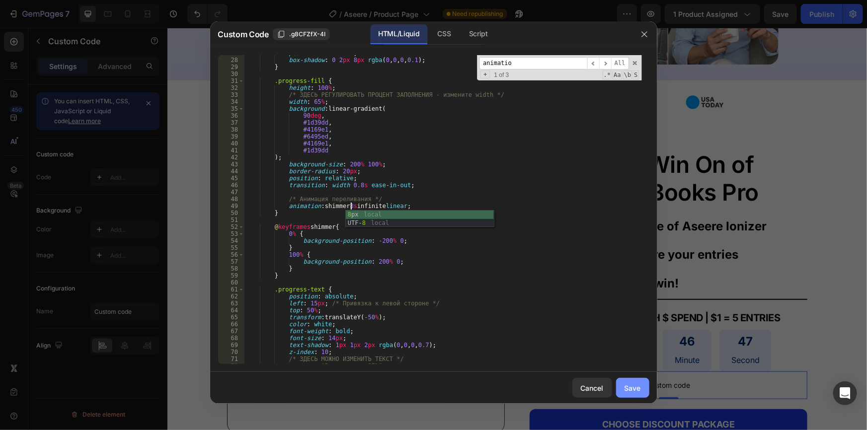
click at [636, 378] on button "Save" at bounding box center [632, 388] width 33 height 20
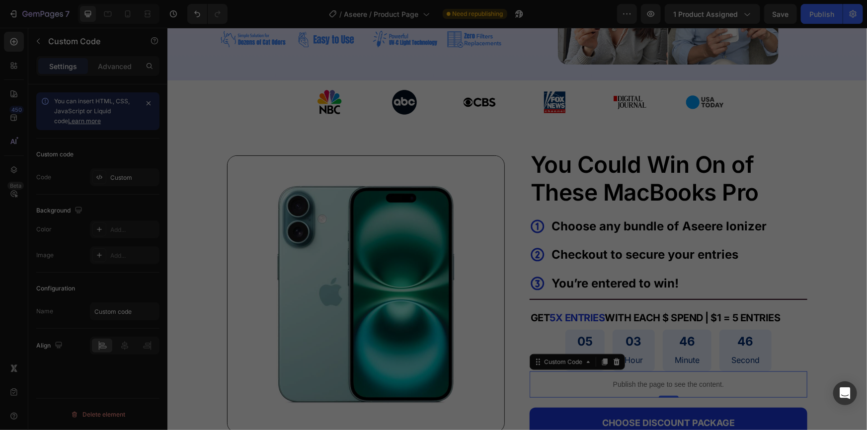
click at [634, 383] on button "Save" at bounding box center [632, 388] width 33 height 20
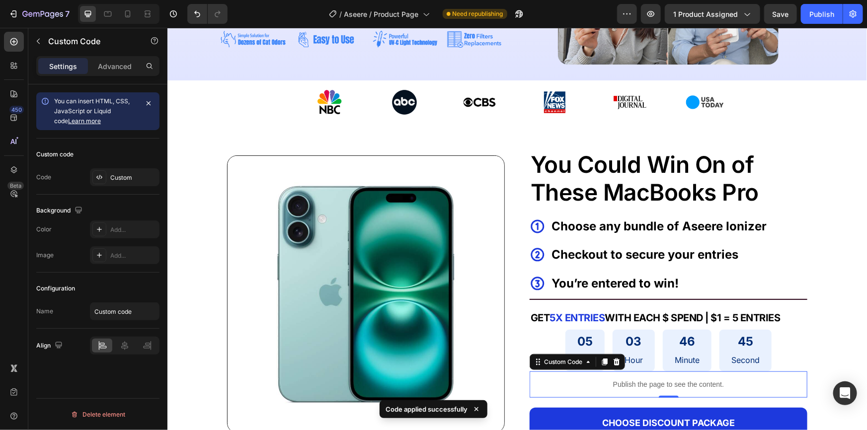
click at [659, 392] on div "Publish the page to see the content." at bounding box center [668, 384] width 278 height 26
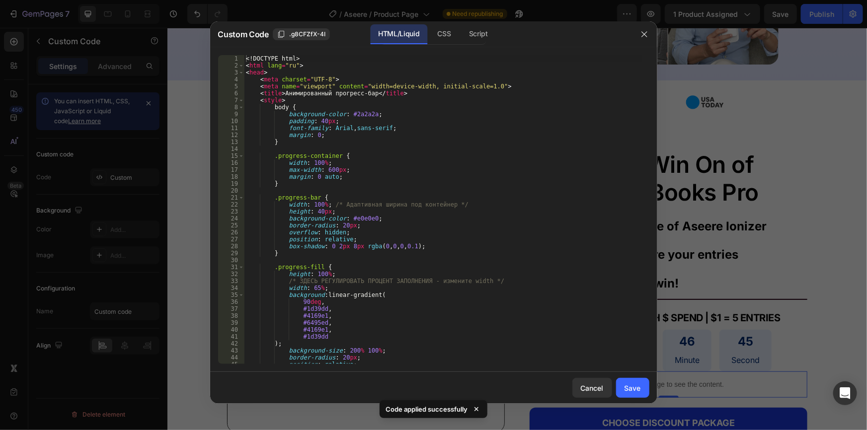
type textarea "box-shadow: 0 2px 8px rgba(0,0,0,0.1);"
click at [419, 248] on div "<! DOCTYPE html > < html lang = "ru" > < head > < meta charset = "UTF-8" > < me…" at bounding box center [443, 216] width 398 height 323
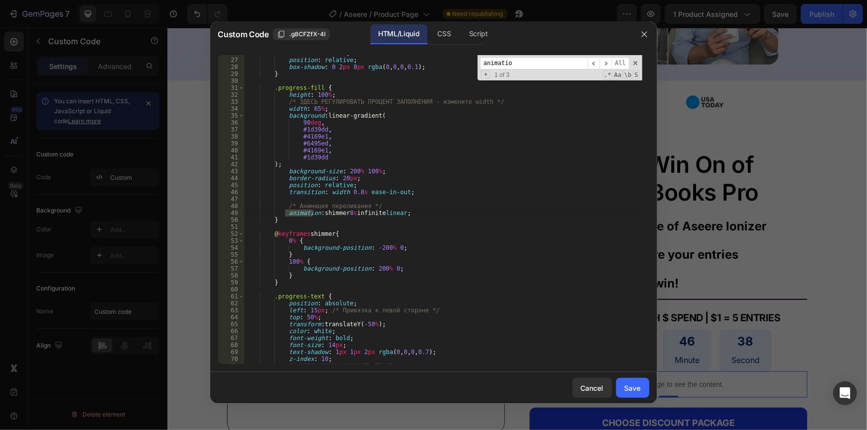
scroll to position [561, 0]
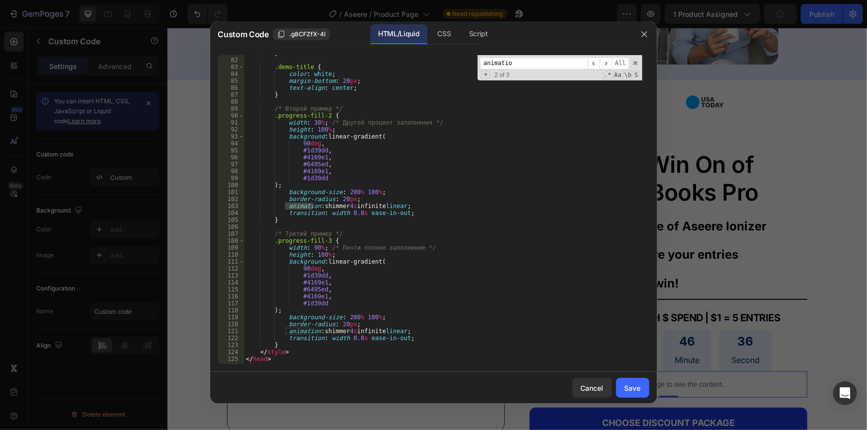
type input "animatio"
click at [348, 208] on div "} .demo-title { color : white ; margin-bottom : 20 px ; text-align : center ; }…" at bounding box center [443, 211] width 398 height 323
click at [531, 57] on input "animatio" at bounding box center [534, 63] width 108 height 12
click at [527, 62] on input "animatio" at bounding box center [534, 63] width 108 height 12
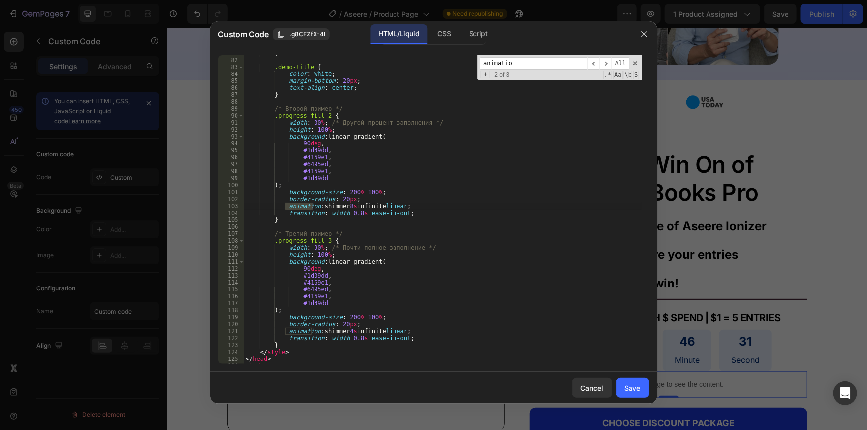
scroll to position [561, 0]
click at [350, 332] on div "} .demo-title { color : white ; margin-bottom : 20 px ; text-align : center ; }…" at bounding box center [443, 211] width 398 height 323
type textarea "animation: shimmer 8s infinite linear;"
click at [626, 389] on div "Save" at bounding box center [632, 388] width 16 height 10
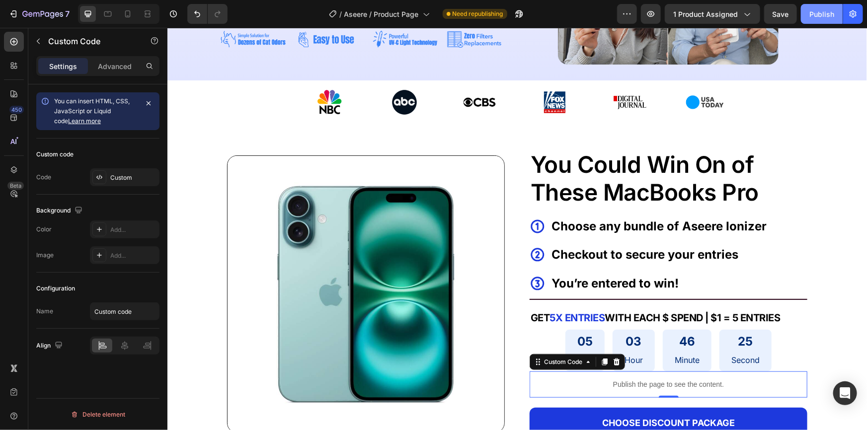
click at [827, 13] on div "Publish" at bounding box center [821, 14] width 25 height 10
click at [828, 13] on button "Publish" at bounding box center [822, 14] width 42 height 20
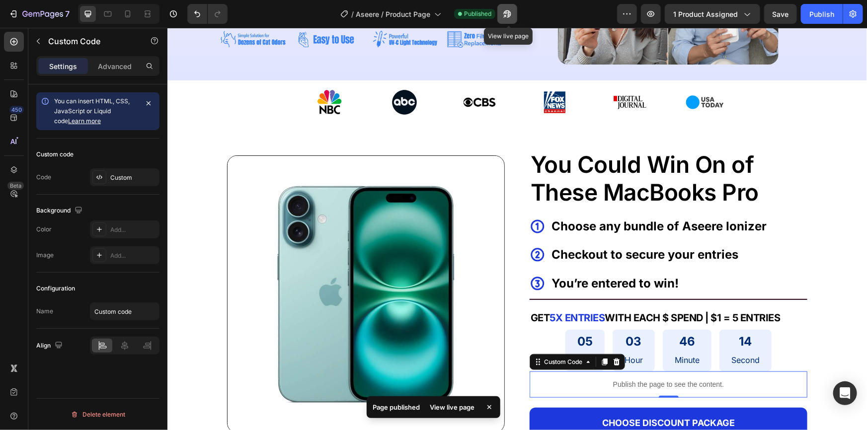
click at [512, 19] on button "button" at bounding box center [507, 14] width 20 height 20
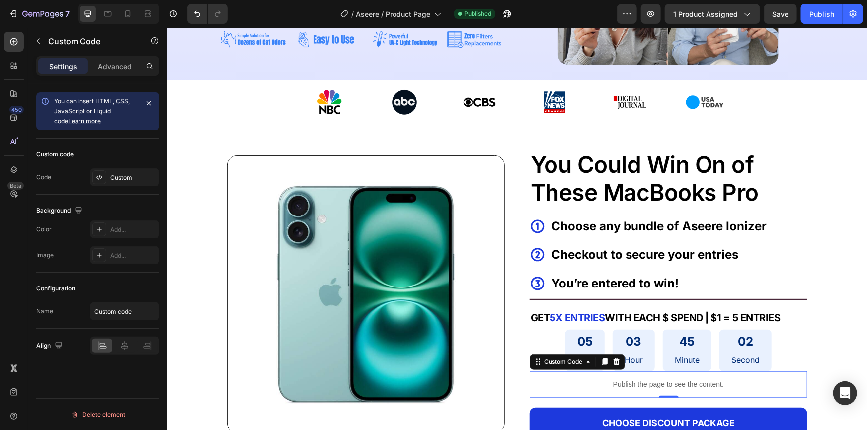
click at [623, 386] on p "Publish the page to see the content." at bounding box center [668, 384] width 278 height 10
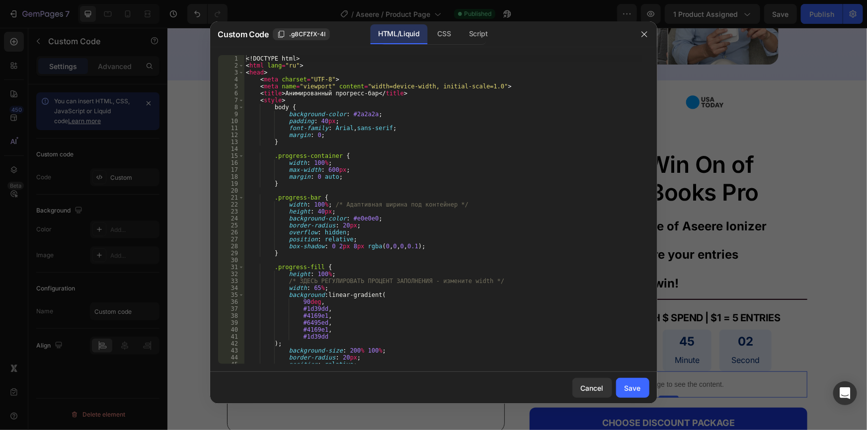
click at [375, 223] on div "<! DOCTYPE html > < html lang = "ru" > < head > < meta charset = "UTF-8" > < me…" at bounding box center [443, 216] width 398 height 323
paste textarea
type textarea "</html>"
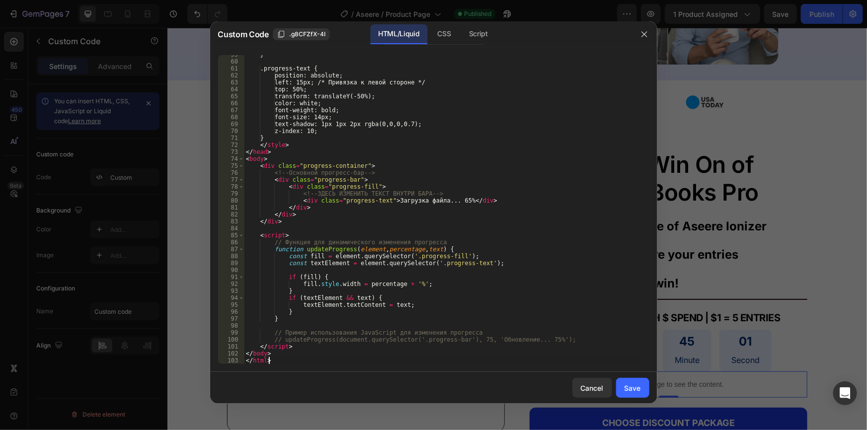
scroll to position [407, 0]
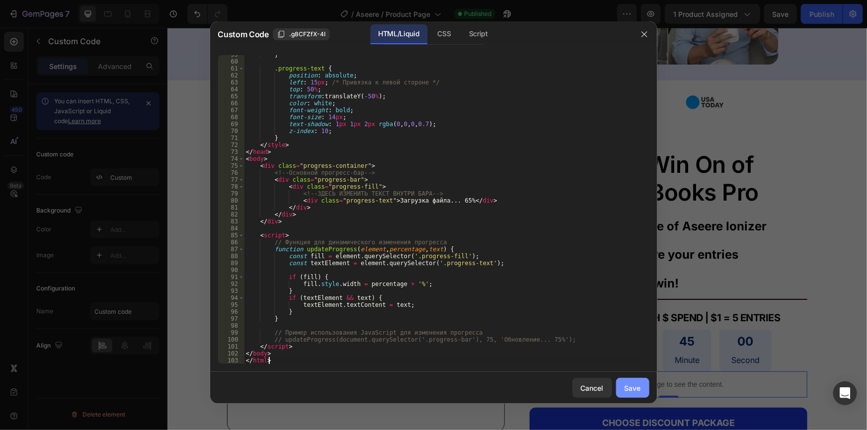
click at [627, 387] on div "Save" at bounding box center [632, 388] width 16 height 10
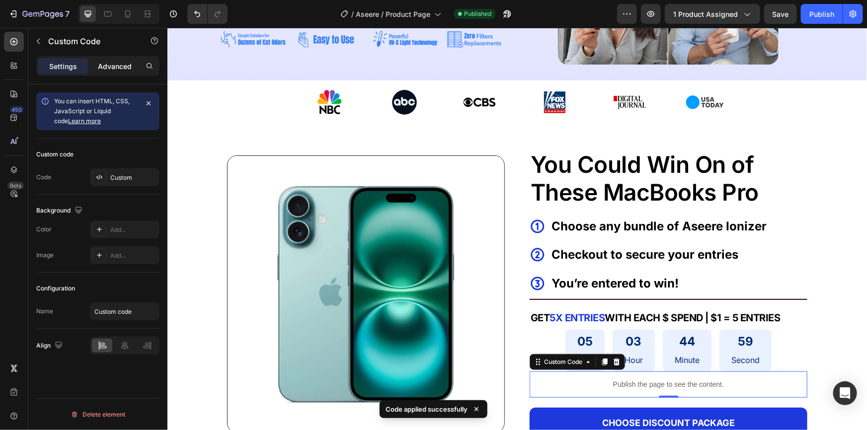
click at [114, 70] on p "Advanced" at bounding box center [115, 66] width 34 height 10
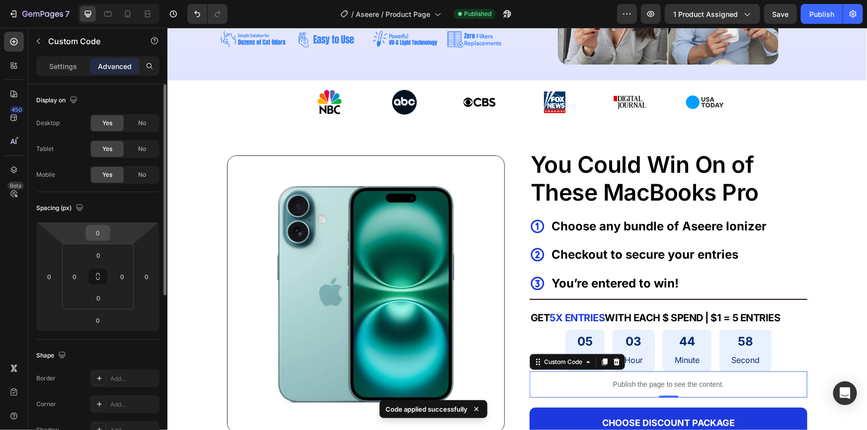
click at [109, 237] on div "0" at bounding box center [97, 233] width 25 height 16
click at [99, 228] on input "0" at bounding box center [98, 232] width 20 height 15
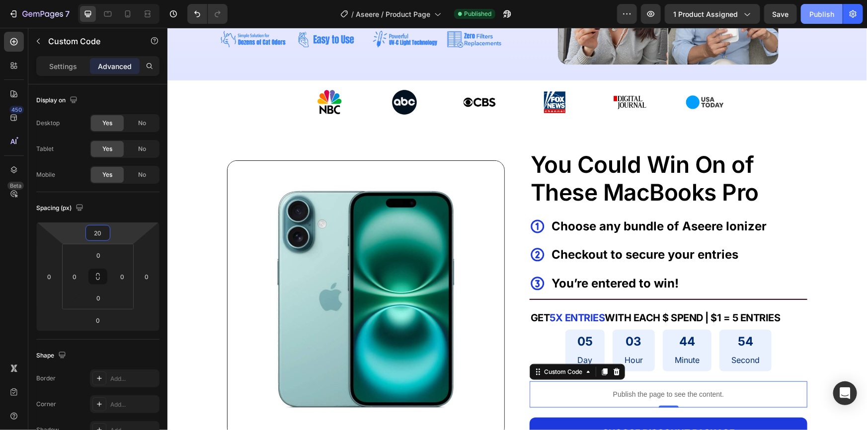
type input "20"
click at [808, 15] on button "Publish" at bounding box center [822, 14] width 42 height 20
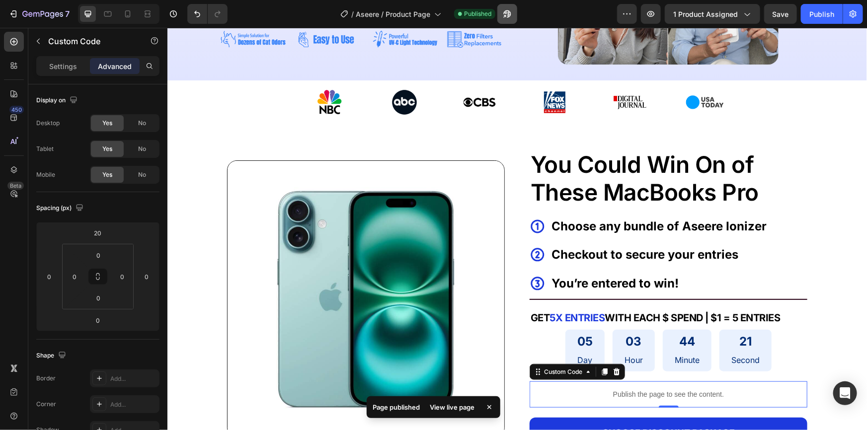
click at [512, 13] on icon "button" at bounding box center [507, 14] width 10 height 10
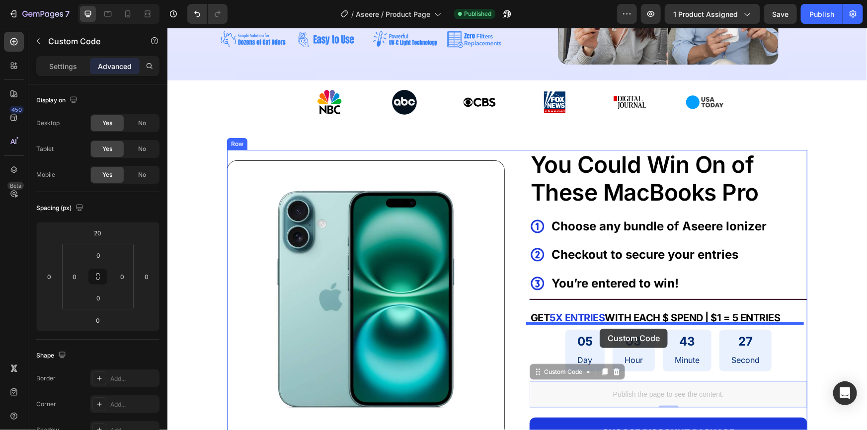
drag, startPoint x: 598, startPoint y: 400, endPoint x: 604, endPoint y: 330, distance: 69.8
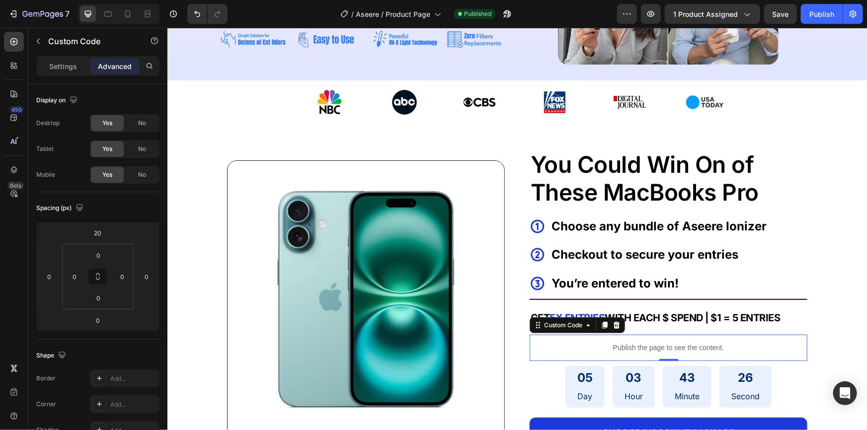
scroll to position [343, 0]
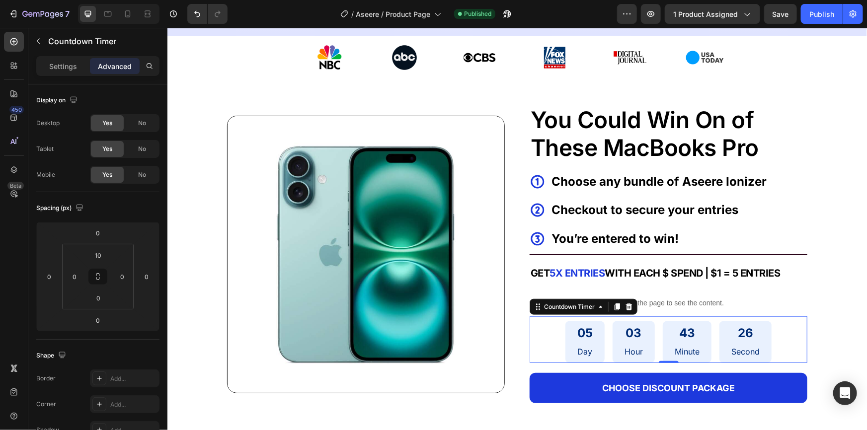
click at [654, 357] on div "05 Day 03 Hour 43 Minute 26 Second" at bounding box center [668, 342] width 206 height 42
click at [101, 233] on input "0" at bounding box center [98, 232] width 20 height 15
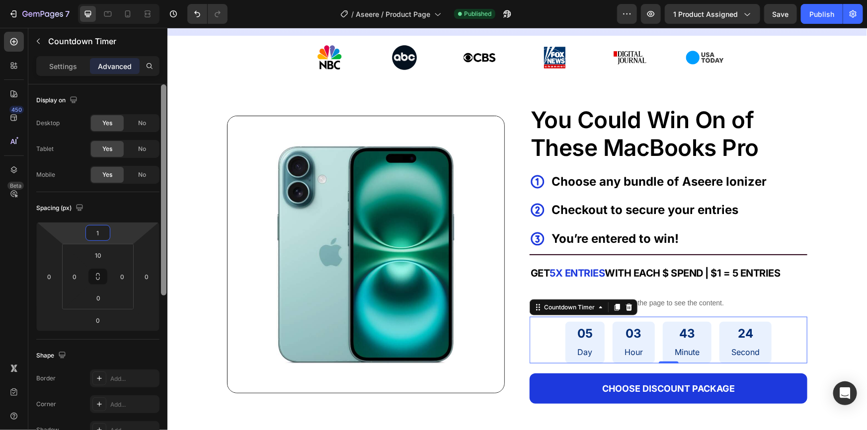
type input "10"
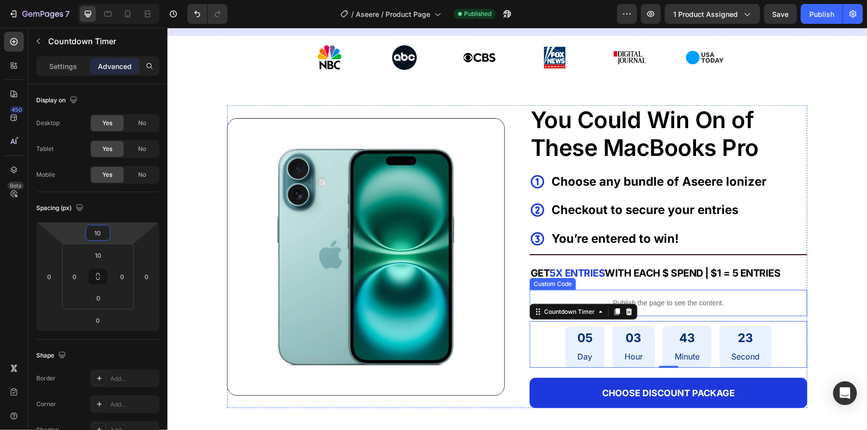
click at [725, 305] on p "Publish the page to see the content." at bounding box center [668, 303] width 278 height 10
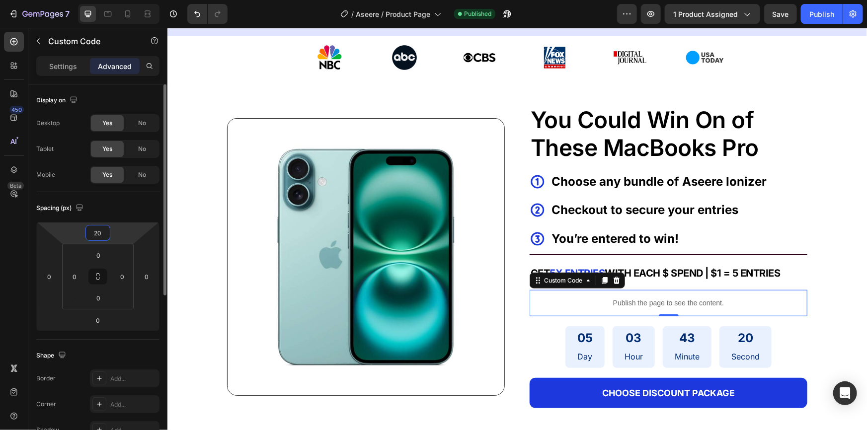
click at [98, 233] on input "20" at bounding box center [98, 232] width 20 height 15
type input "10"
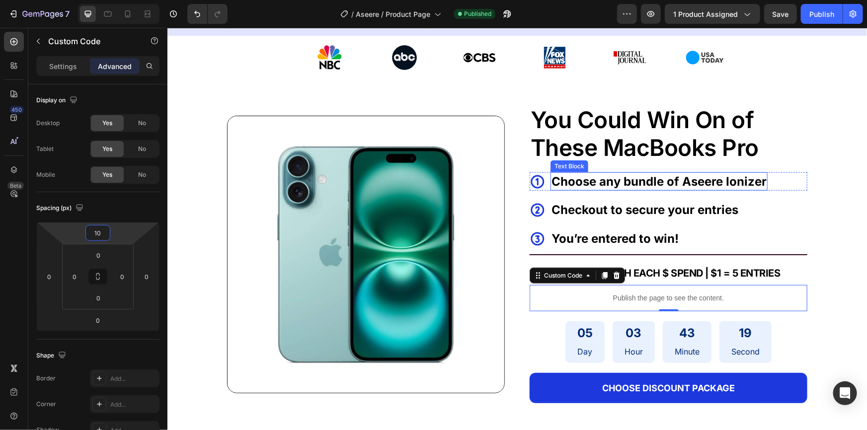
click at [598, 176] on p "Choose any bundle of Aseere Ionizer" at bounding box center [658, 181] width 215 height 17
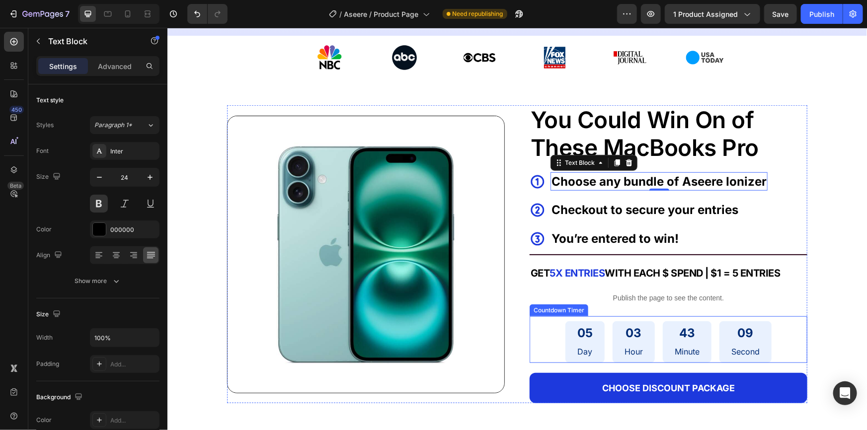
click at [619, 296] on p "Publish the page to see the content." at bounding box center [668, 298] width 278 height 10
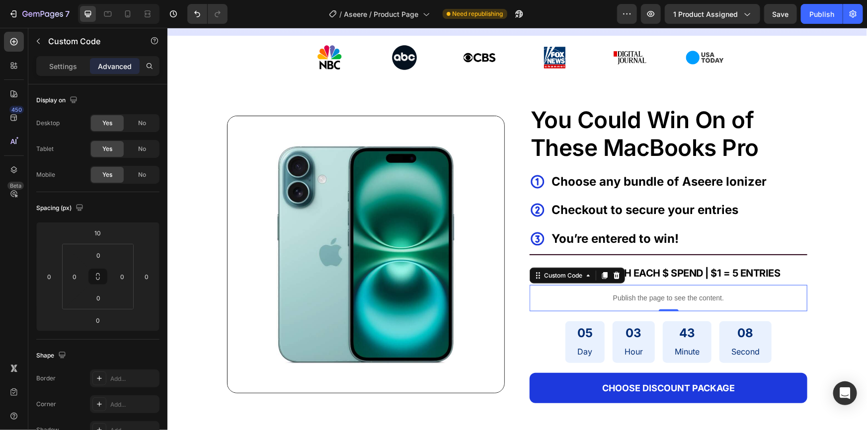
click at [616, 296] on p "Publish the page to see the content." at bounding box center [668, 298] width 278 height 10
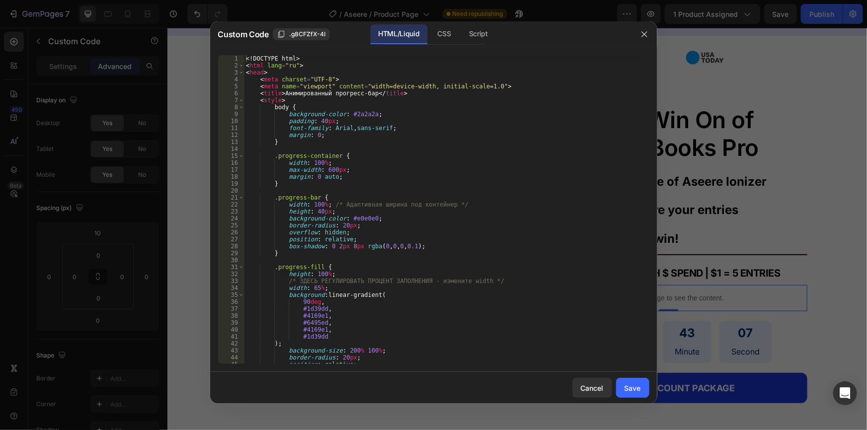
click at [354, 211] on div "<! DOCTYPE html > < html lang = "ru" > < head > < meta charset = "UTF-8" > < me…" at bounding box center [443, 216] width 398 height 323
paste textarea
type textarea "</html>"
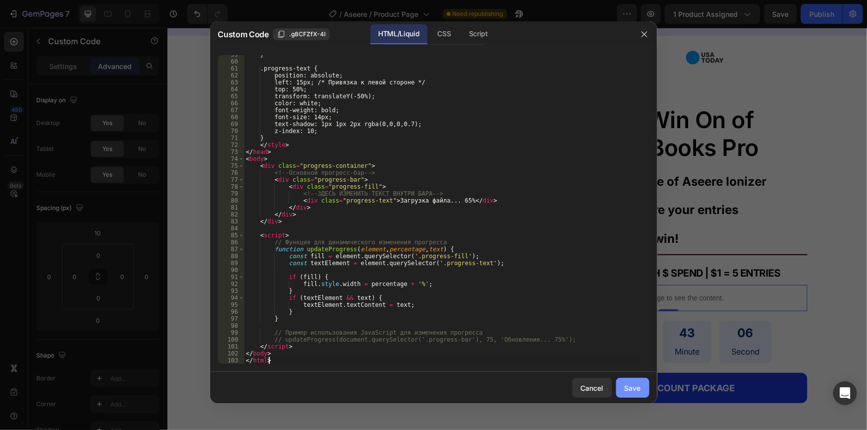
click at [631, 384] on div "Save" at bounding box center [632, 388] width 16 height 10
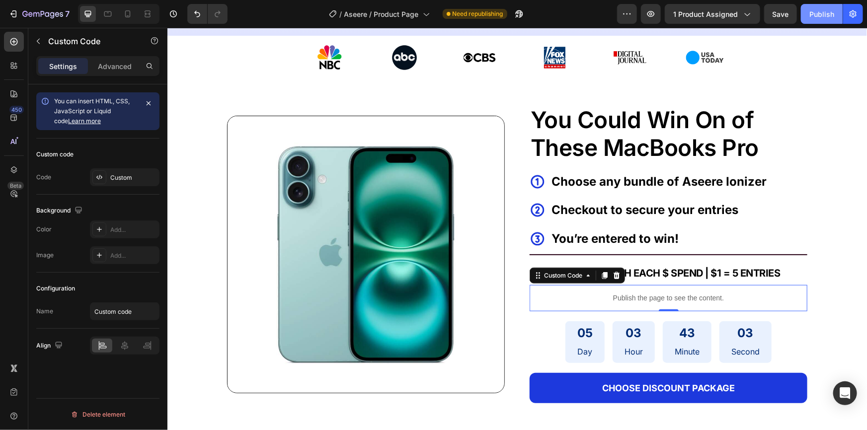
click at [833, 7] on button "Publish" at bounding box center [822, 14] width 42 height 20
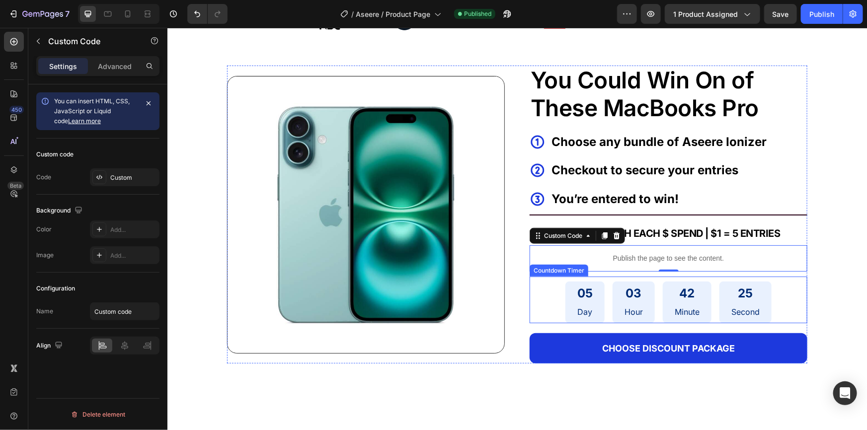
scroll to position [388, 0]
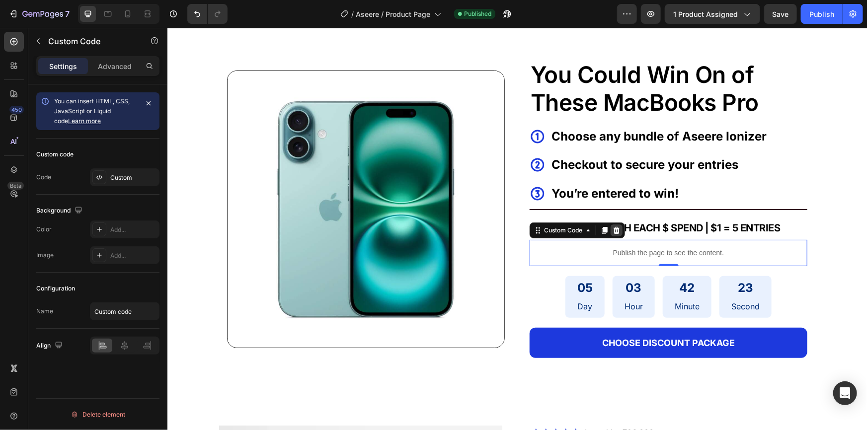
click at [615, 230] on icon at bounding box center [616, 229] width 6 height 7
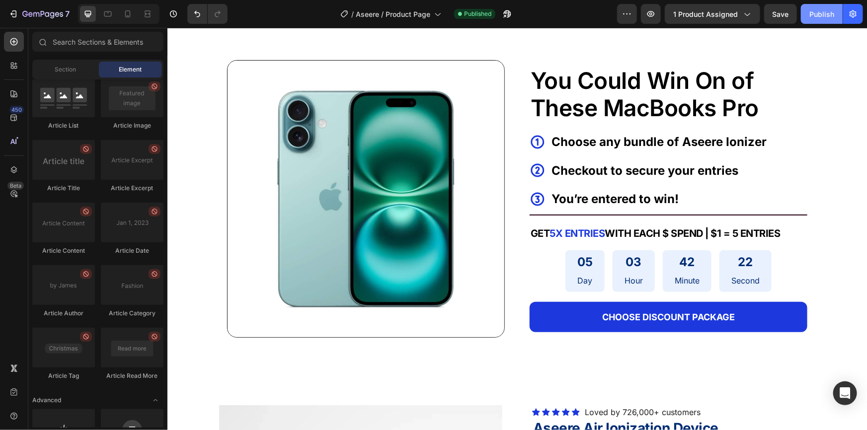
click at [822, 12] on div "Publish" at bounding box center [821, 14] width 25 height 10
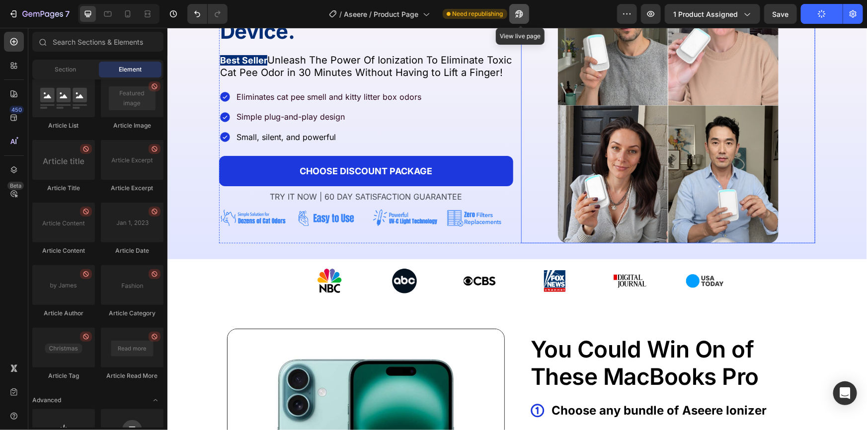
scroll to position [117, 0]
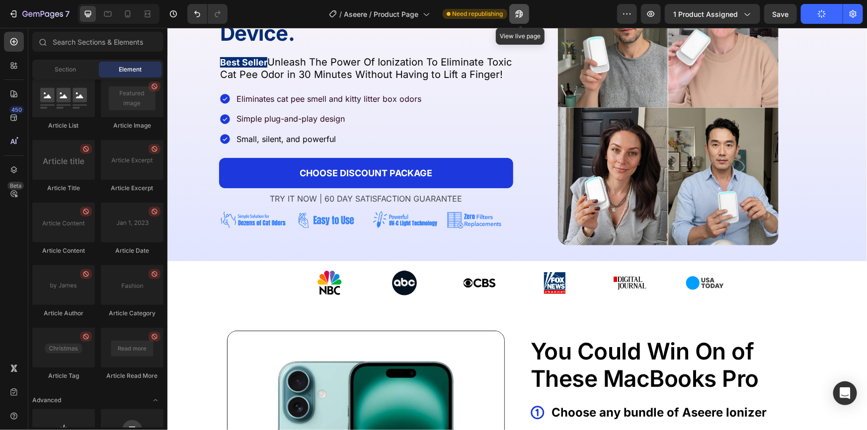
click at [517, 17] on icon "button" at bounding box center [516, 16] width 2 height 2
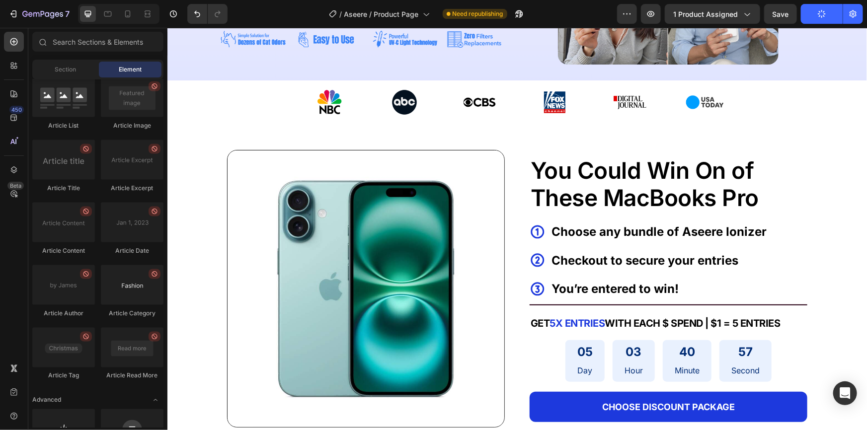
scroll to position [2661, 0]
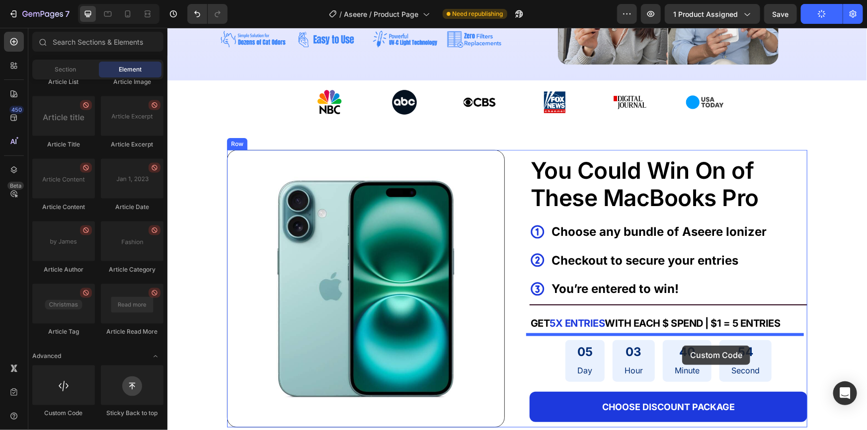
drag, startPoint x: 245, startPoint y: 421, endPoint x: 662, endPoint y: 331, distance: 425.7
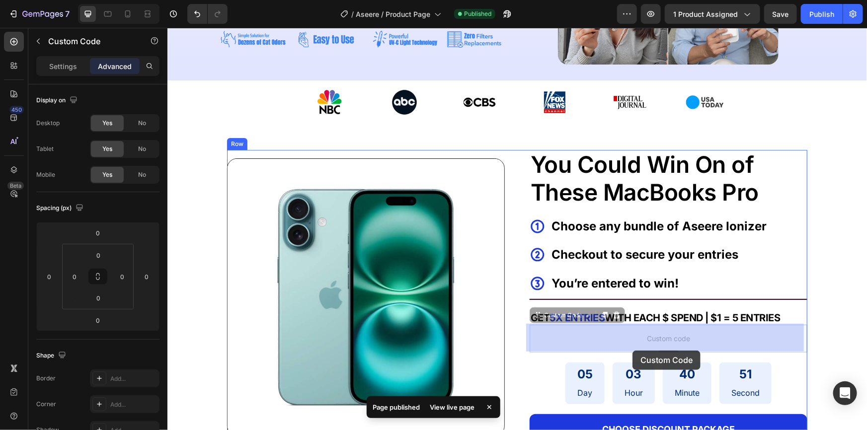
drag, startPoint x: 642, startPoint y: 362, endPoint x: 632, endPoint y: 350, distance: 15.1
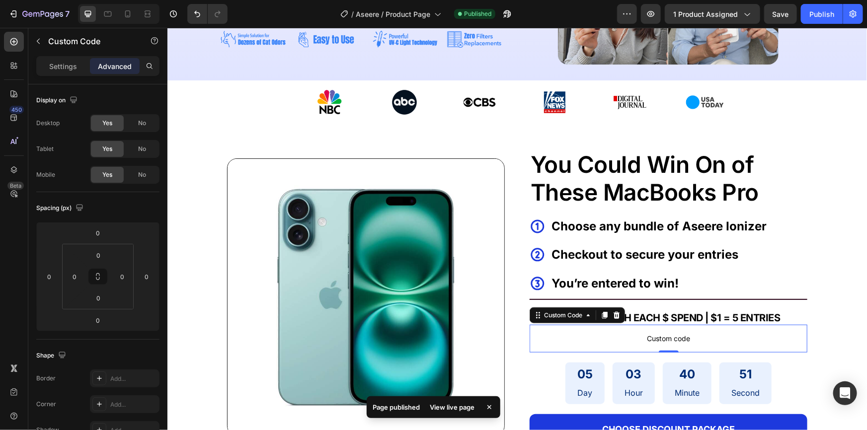
click at [111, 70] on p "Advanced" at bounding box center [115, 66] width 34 height 10
click at [107, 234] on input "0" at bounding box center [98, 232] width 20 height 15
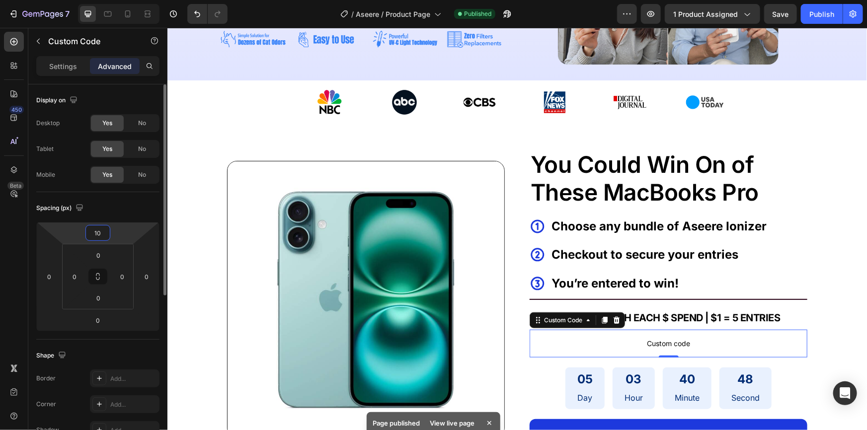
type input "10"
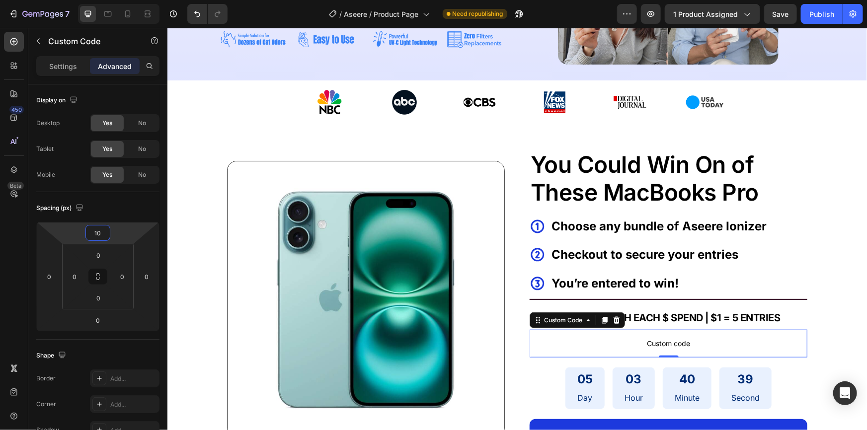
click at [699, 333] on p "Custom code" at bounding box center [668, 343] width 278 height 28
click at [698, 334] on p "Custom code" at bounding box center [668, 343] width 278 height 28
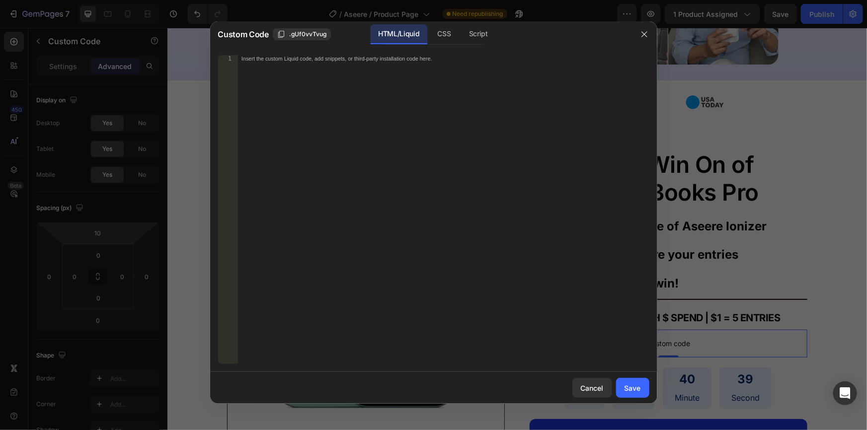
click at [313, 183] on div "Insert the custom Liquid code, add snippets, or third-party installation code h…" at bounding box center [442, 216] width 411 height 323
paste textarea "</html>"
type textarea "</html>"
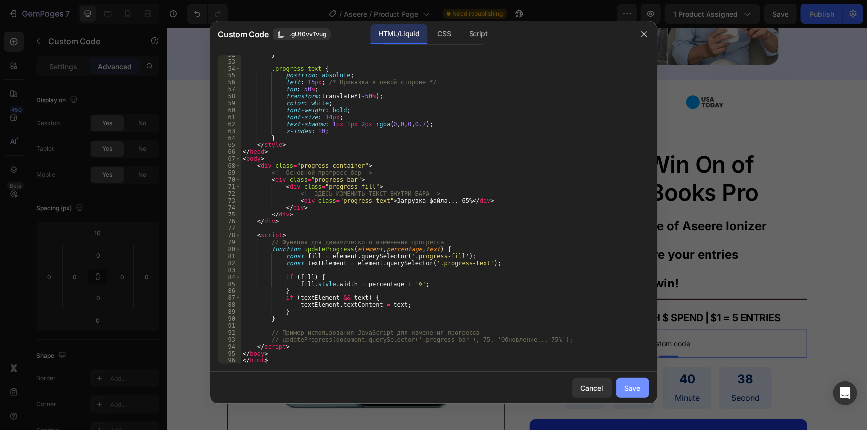
click at [636, 387] on div "Save" at bounding box center [632, 388] width 16 height 10
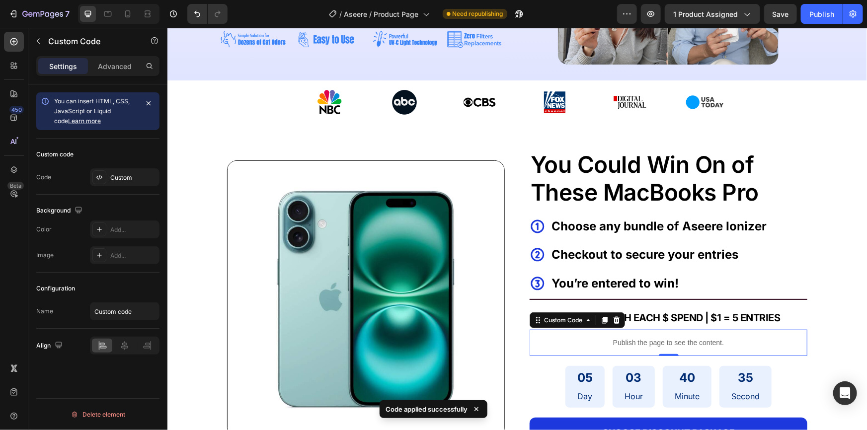
click at [627, 342] on p "Publish the page to see the content." at bounding box center [668, 342] width 278 height 10
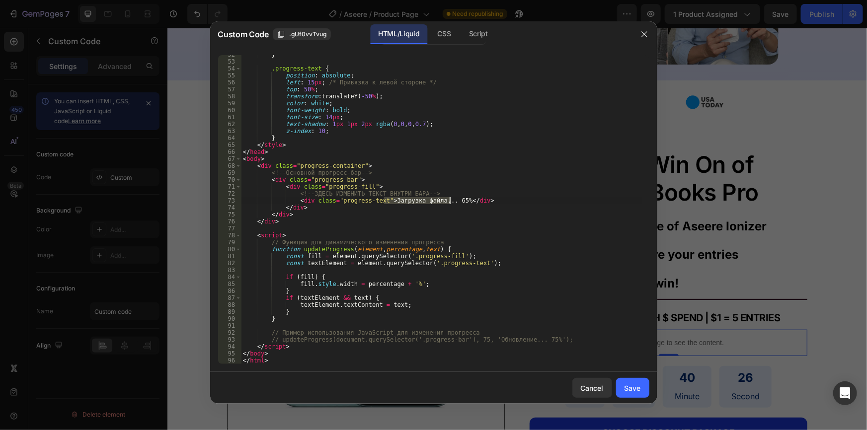
drag, startPoint x: 383, startPoint y: 203, endPoint x: 449, endPoint y: 204, distance: 66.6
click at [449, 204] on div "} .progress-text { position : absolute ; left : 15 px ; /* Привязка к левой сто…" at bounding box center [441, 212] width 401 height 323
type textarea "<div class="progress-text">78% билетов роздано</div>"
click at [637, 383] on div "Save" at bounding box center [632, 388] width 16 height 10
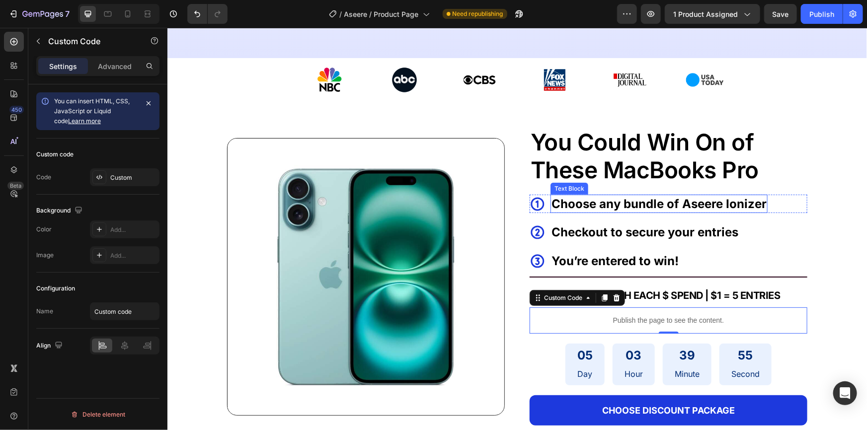
scroll to position [388, 0]
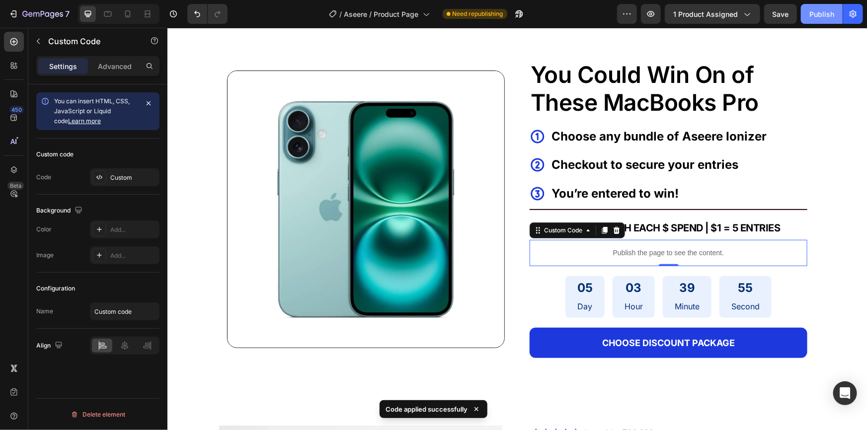
click at [815, 10] on div "Publish" at bounding box center [821, 14] width 25 height 10
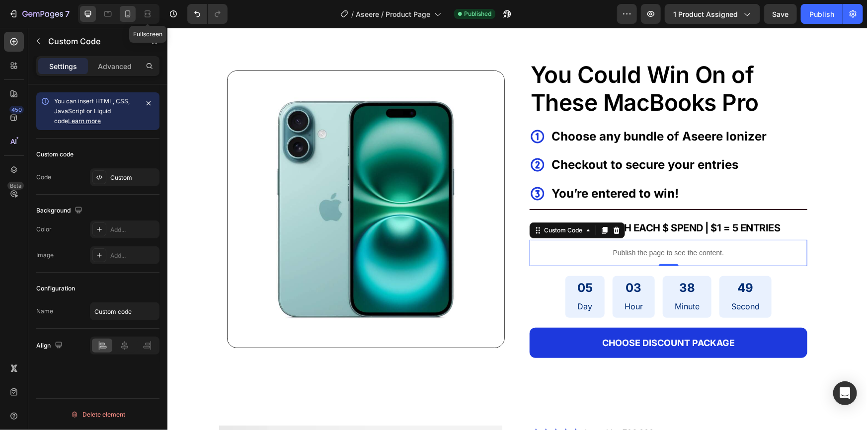
click at [129, 14] on icon at bounding box center [128, 14] width 10 height 10
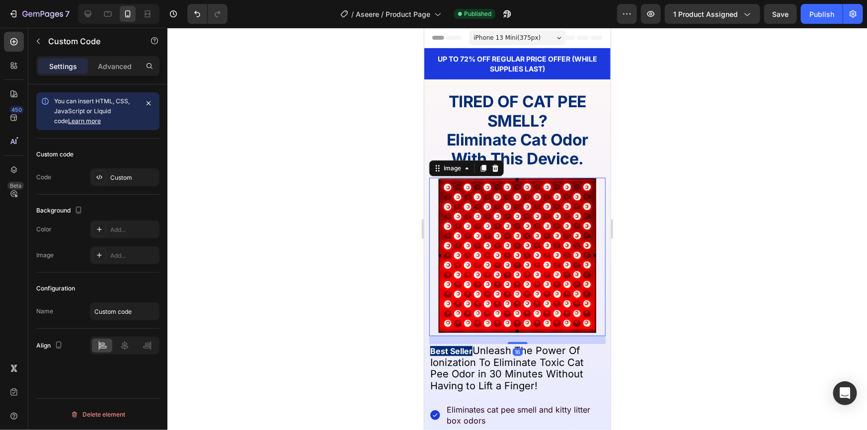
click at [502, 242] on img at bounding box center [517, 256] width 159 height 159
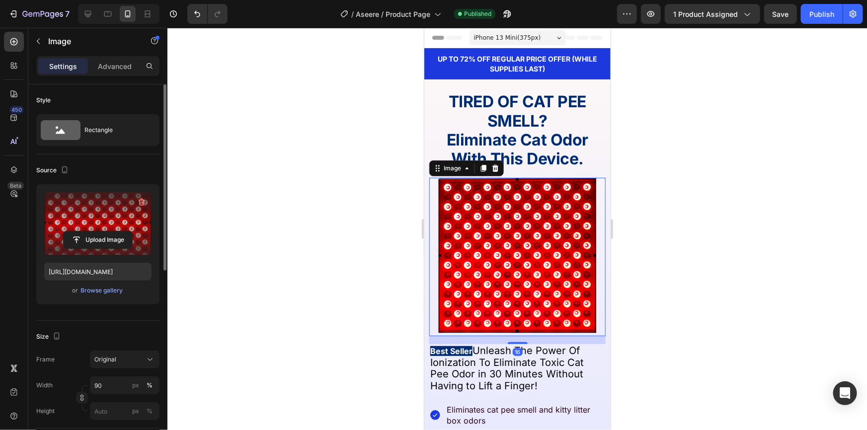
click at [114, 198] on label at bounding box center [97, 223] width 107 height 63
click at [114, 231] on input "file" at bounding box center [98, 239] width 69 height 17
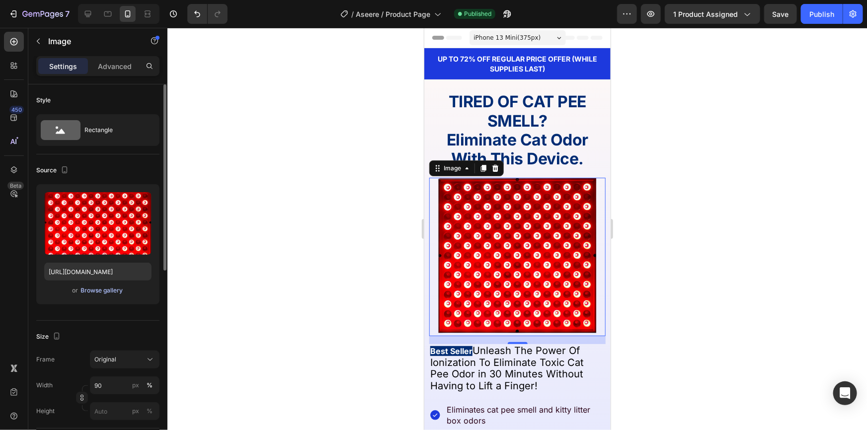
click at [103, 290] on div "Browse gallery" at bounding box center [102, 290] width 42 height 9
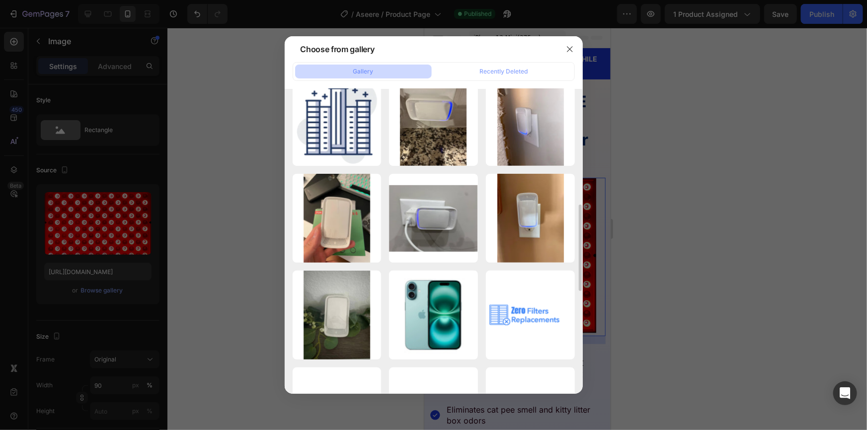
scroll to position [587, 0]
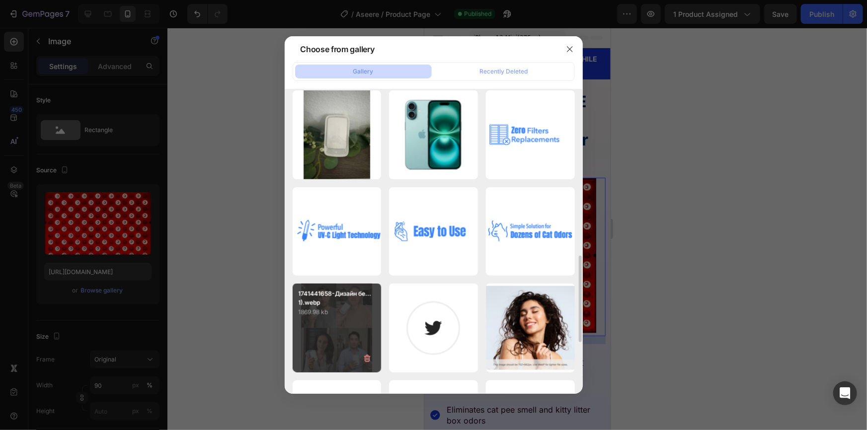
click at [358, 335] on div "1741441658-Дизайн бе...1).webp 1869.98 kb" at bounding box center [337, 328] width 89 height 89
type input "https://cdn.shopify.com/s/files/1/0772/0579/9204/files/gempages_543059729656579…"
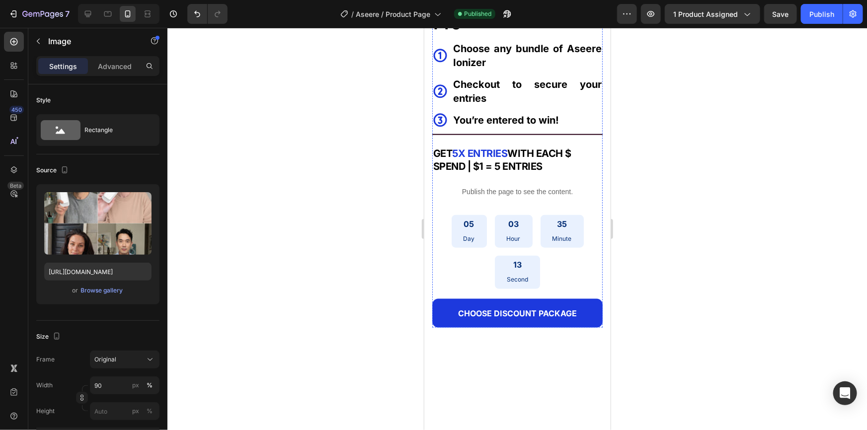
scroll to position [406, 0]
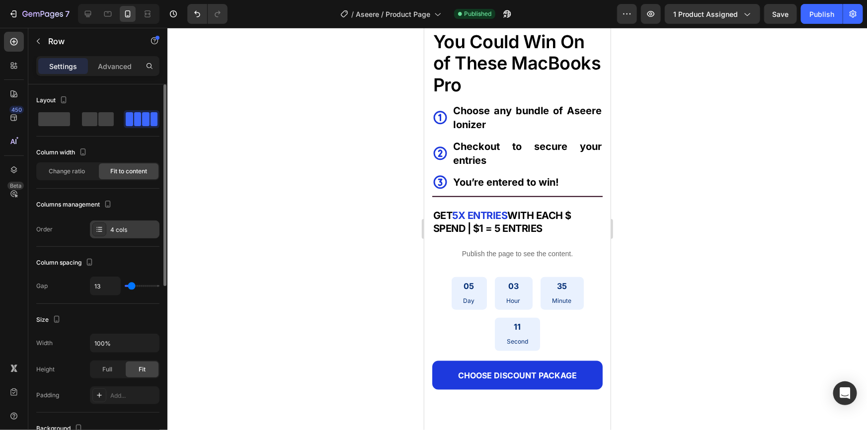
click at [110, 227] on div "4 cols" at bounding box center [133, 229] width 47 height 9
click at [98, 114] on span at bounding box center [105, 119] width 15 height 14
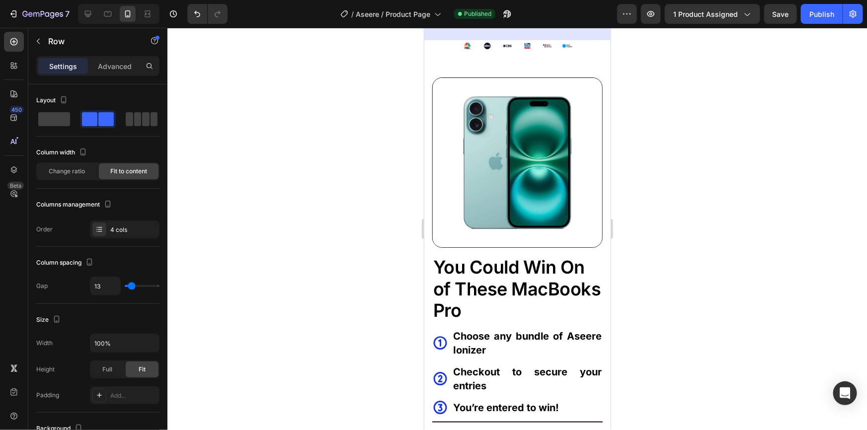
click at [762, 232] on div at bounding box center [516, 229] width 699 height 402
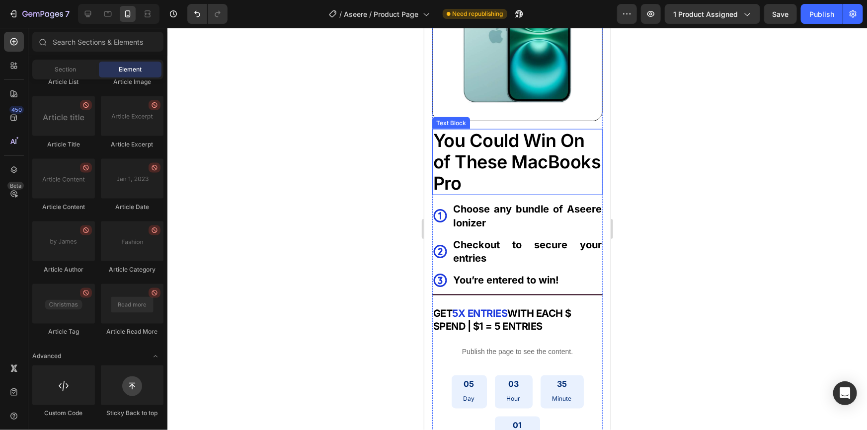
scroll to position [858, 0]
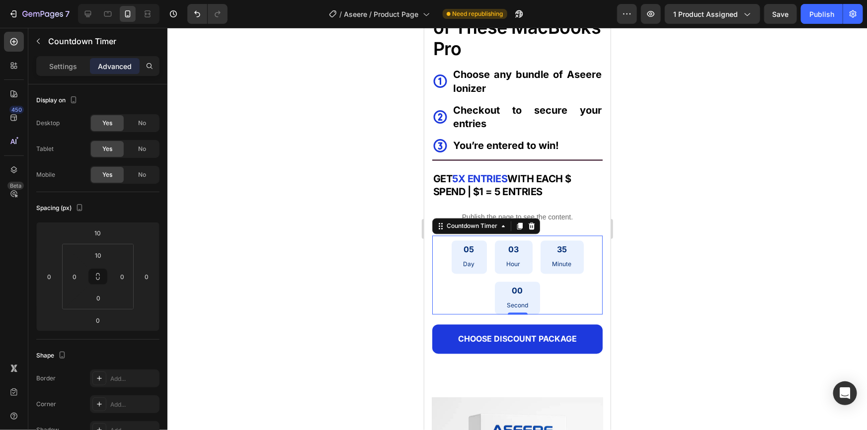
click at [550, 299] on div "05 Day 03 Hour 35 Minute 00 Second" at bounding box center [517, 277] width 170 height 74
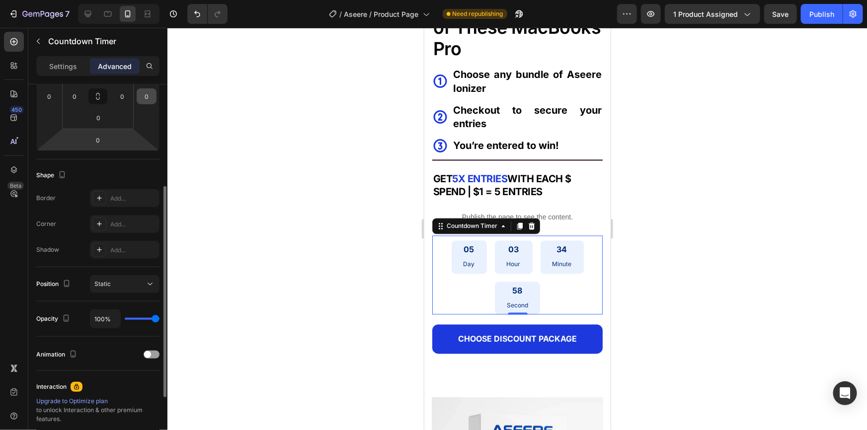
scroll to position [0, 0]
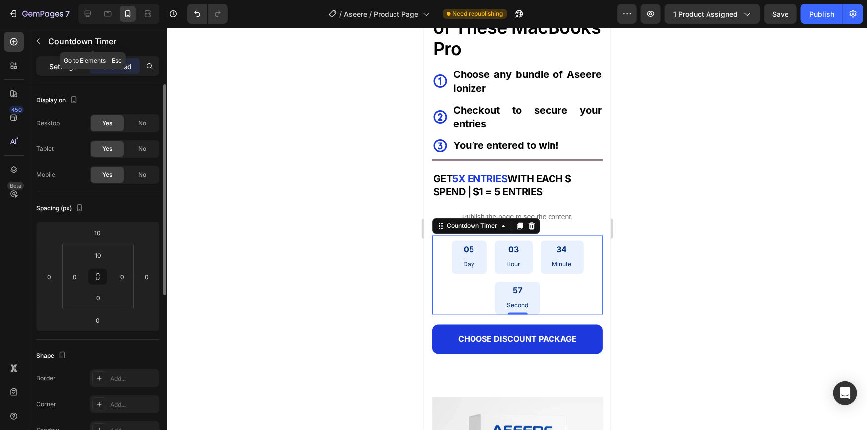
click at [59, 67] on p "Settings" at bounding box center [63, 66] width 28 height 10
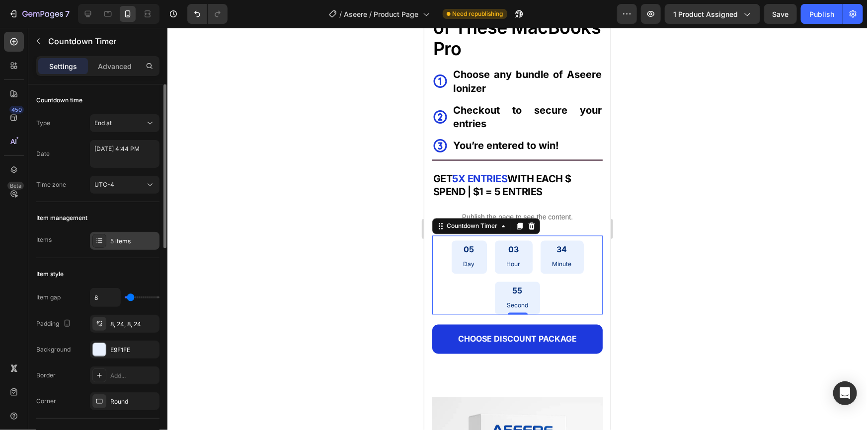
click at [122, 240] on div "5 items" at bounding box center [133, 241] width 47 height 9
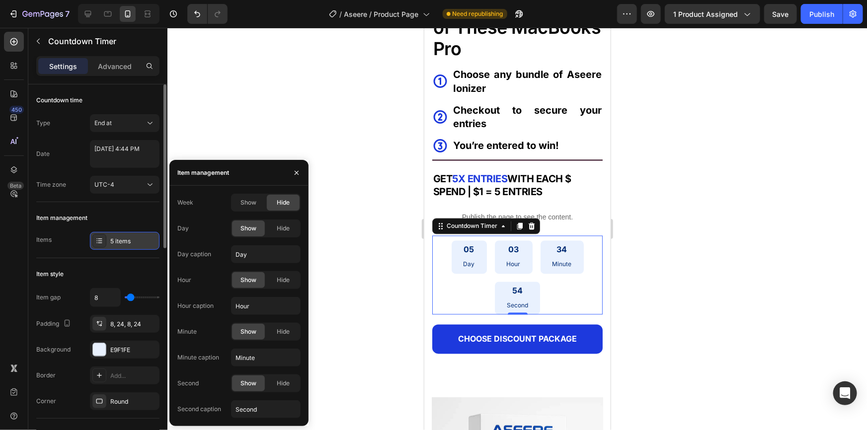
click at [123, 239] on div "5 items" at bounding box center [133, 241] width 47 height 9
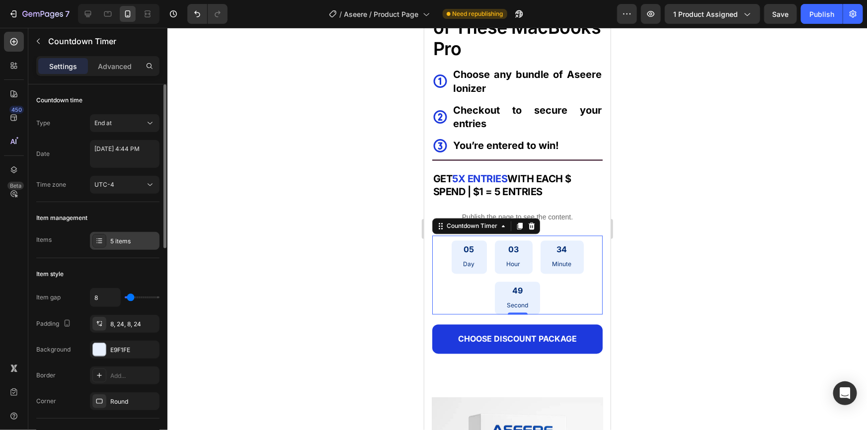
click at [120, 239] on div "5 items" at bounding box center [133, 241] width 47 height 9
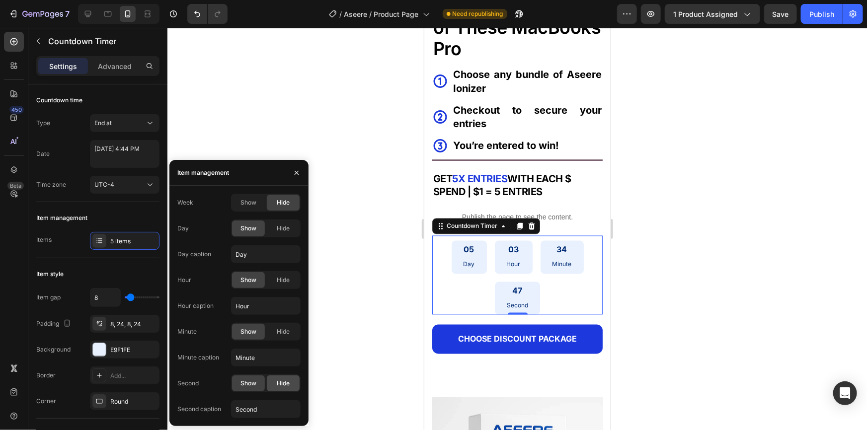
click at [271, 386] on div "Hide" at bounding box center [283, 383] width 33 height 16
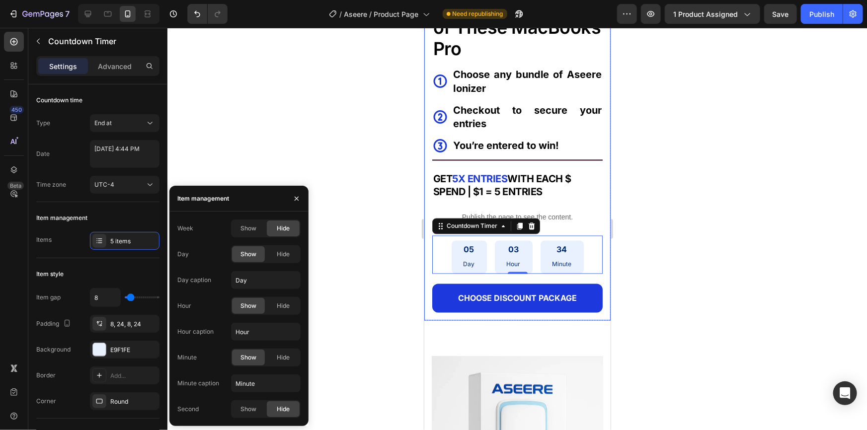
click at [639, 199] on div at bounding box center [516, 229] width 699 height 402
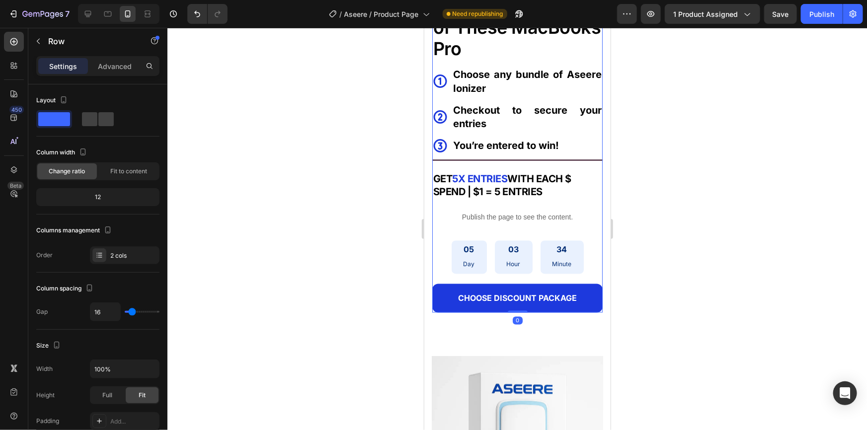
click at [490, 162] on div "You Could Win On of These MacBooks Pro Text Block Icon Choose any bundle of Ase…" at bounding box center [517, 153] width 170 height 318
click at [485, 178] on p "GET 5X ENTRIES WITH EACH $ SPEND | $1 = 5 ENTRIES" at bounding box center [517, 185] width 168 height 26
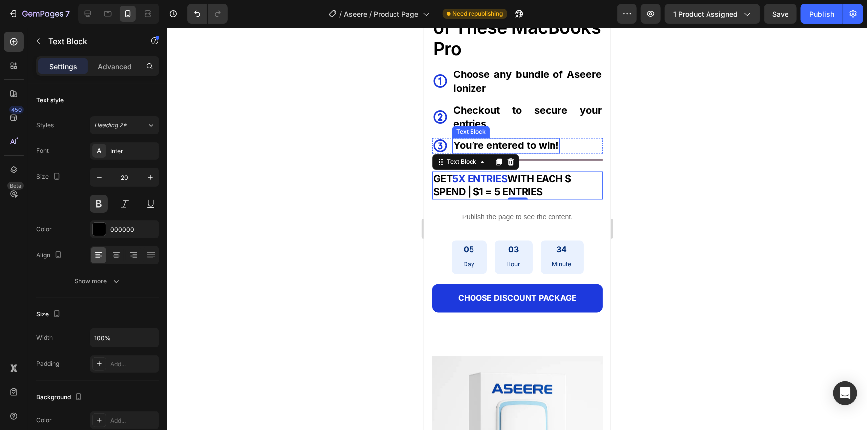
click at [471, 116] on p "Checkout to secure your entries" at bounding box center [526, 117] width 149 height 28
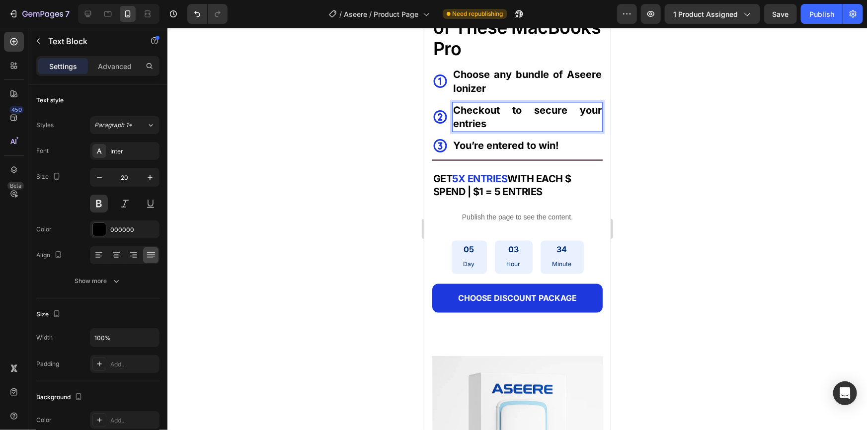
click at [468, 107] on p "Checkout to secure your entries" at bounding box center [526, 117] width 149 height 28
click at [463, 104] on p "Checkout to secure your entries" at bounding box center [526, 117] width 149 height 28
click at [462, 104] on p "Checkout to secure your entries" at bounding box center [526, 117] width 149 height 28
click at [454, 71] on p "Choose any bundle of Aseere Ionizer" at bounding box center [526, 81] width 149 height 28
click at [484, 139] on p "You’re entered to win!" at bounding box center [505, 146] width 106 height 14
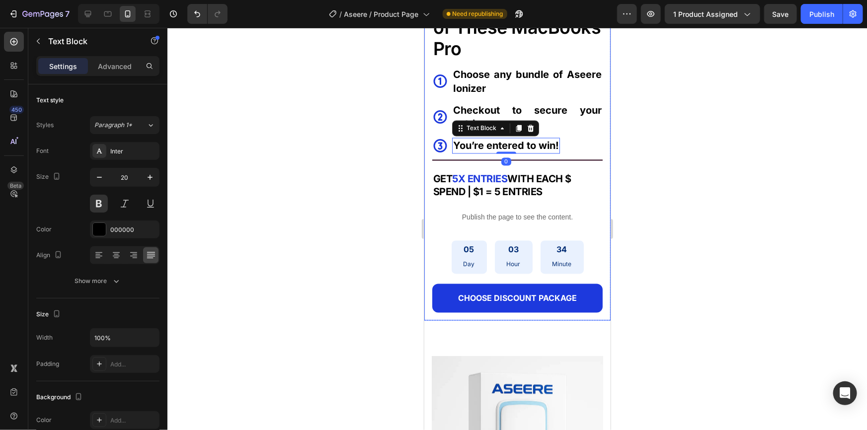
click at [640, 138] on div at bounding box center [516, 229] width 699 height 402
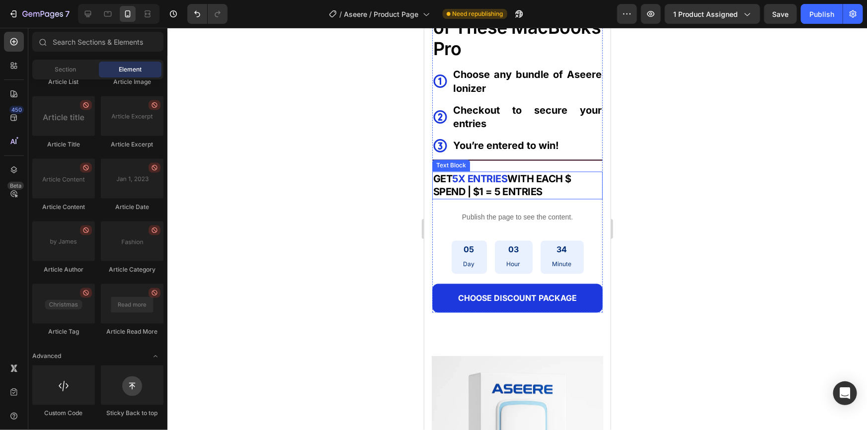
click at [506, 194] on div "You Could Win On of These MacBooks Pro Text Block Icon Choose any bundle of Ase…" at bounding box center [517, 153] width 170 height 318
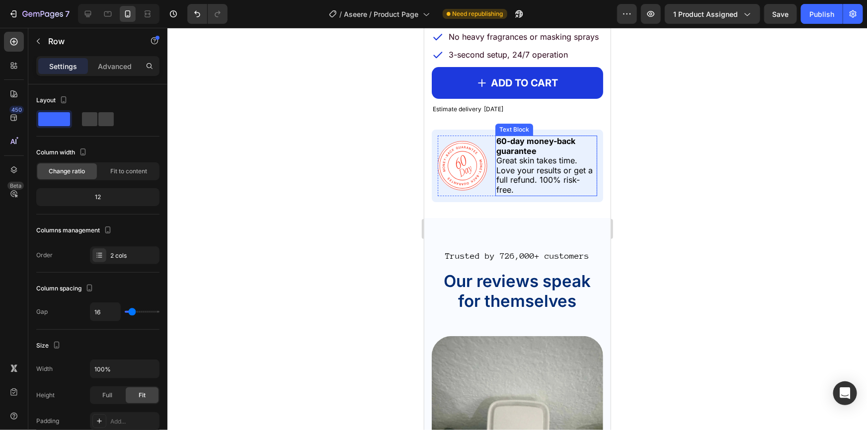
scroll to position [1942, 0]
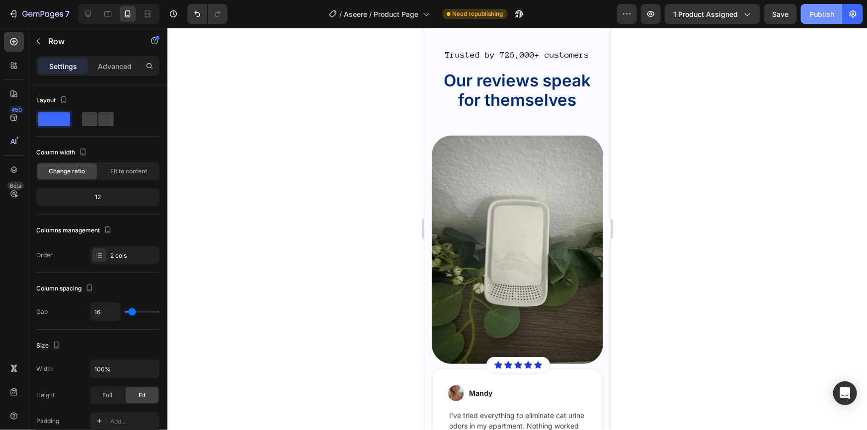
click at [816, 19] on button "Publish" at bounding box center [822, 14] width 42 height 20
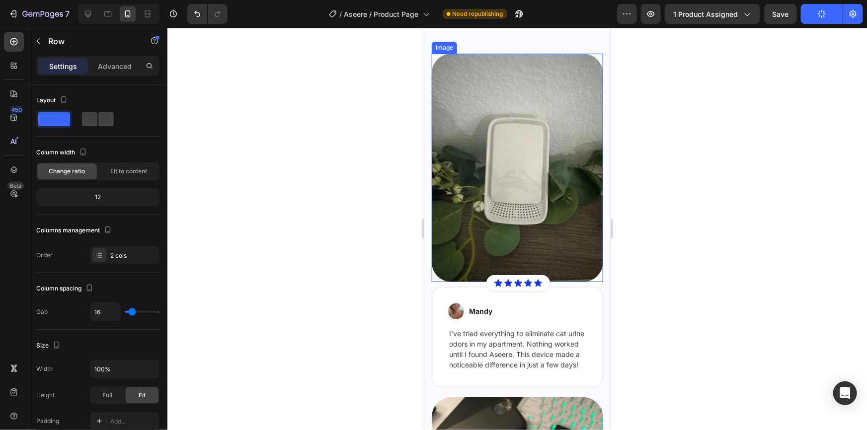
scroll to position [2122, 0]
